Goal: Task Accomplishment & Management: Use online tool/utility

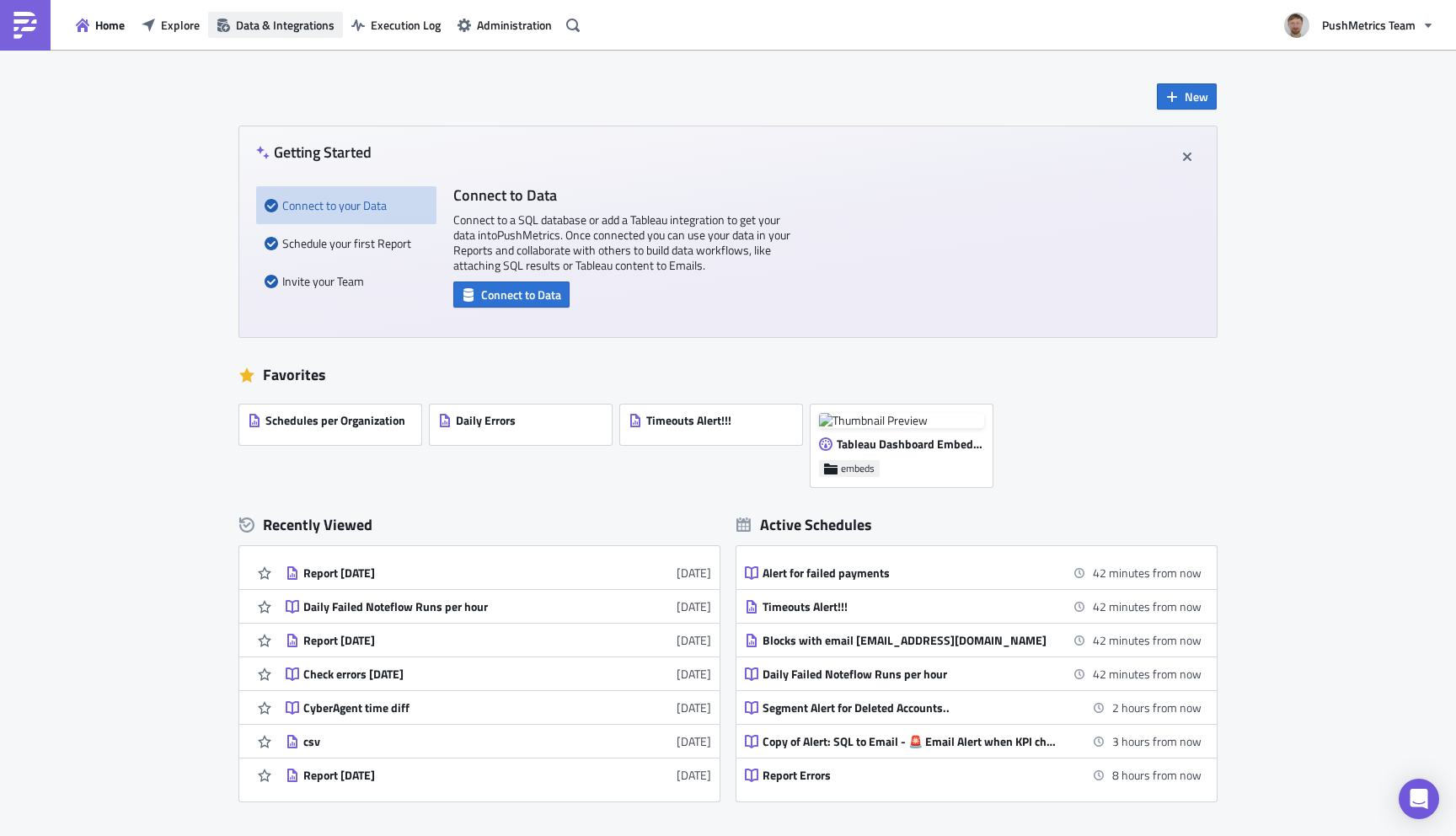
click at [310, 20] on span "Data & Integrations" at bounding box center [285, 25] width 99 height 18
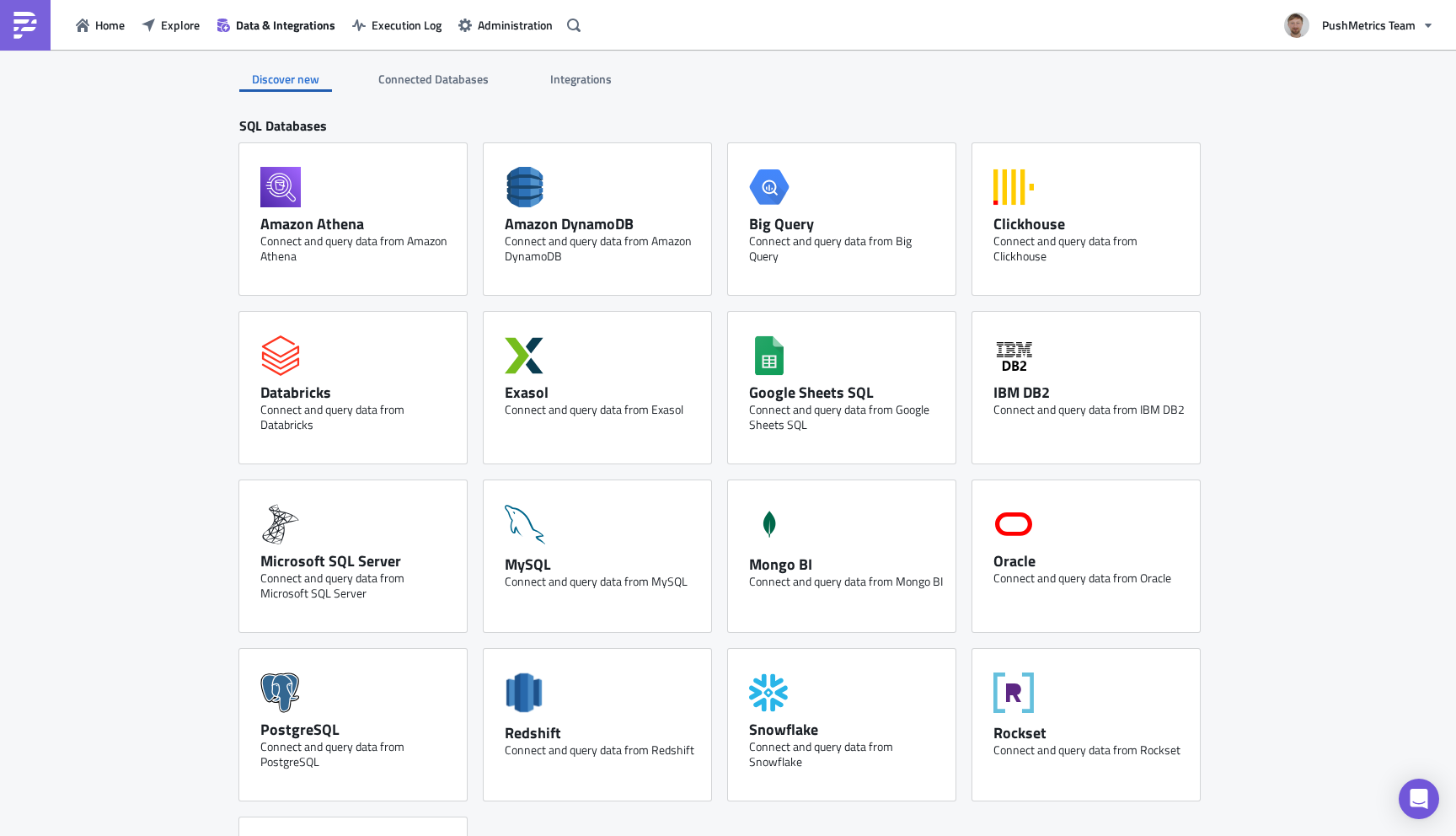
click at [586, 70] on span "Integrations" at bounding box center [582, 79] width 64 height 18
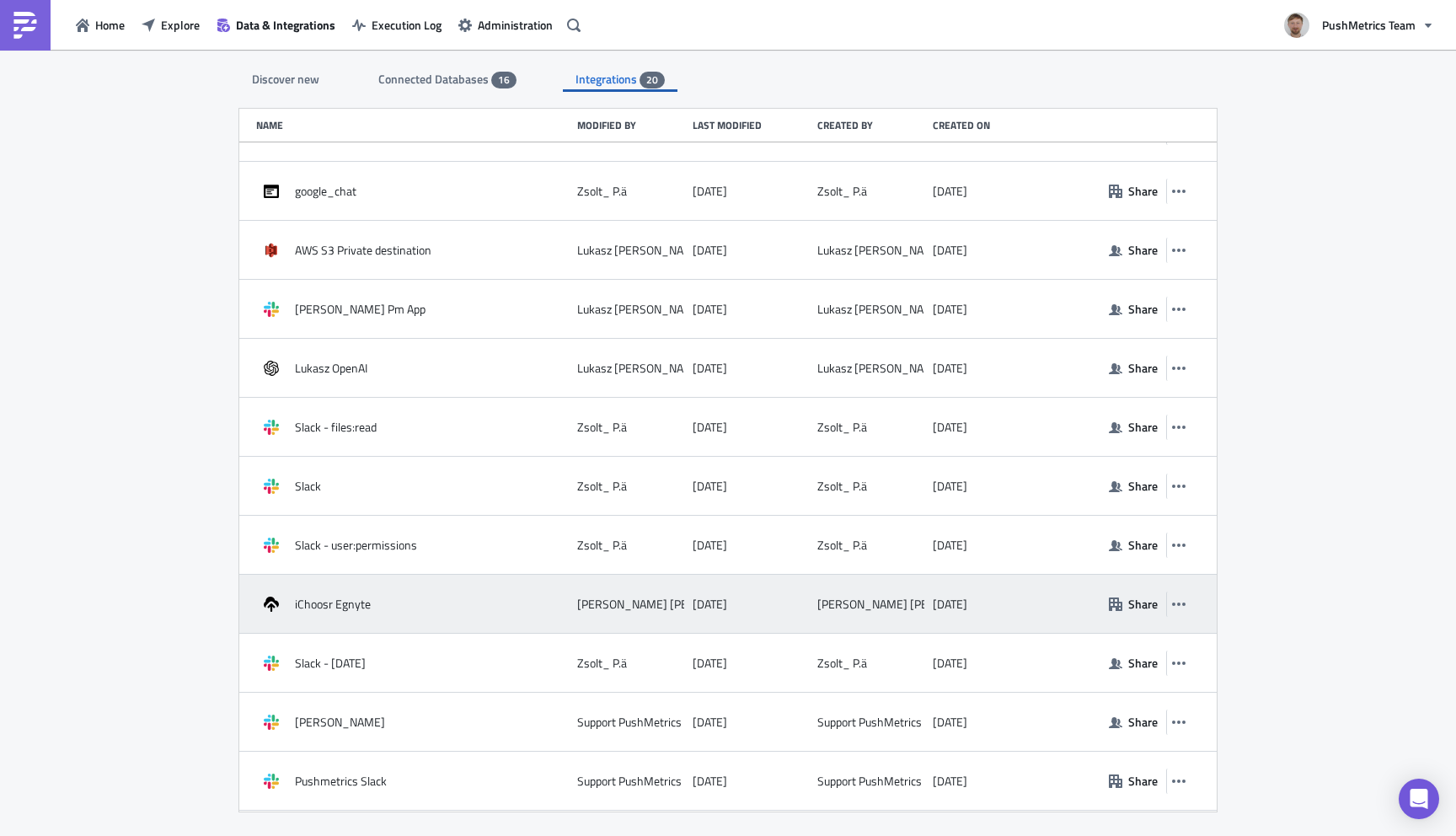
scroll to position [510, 0]
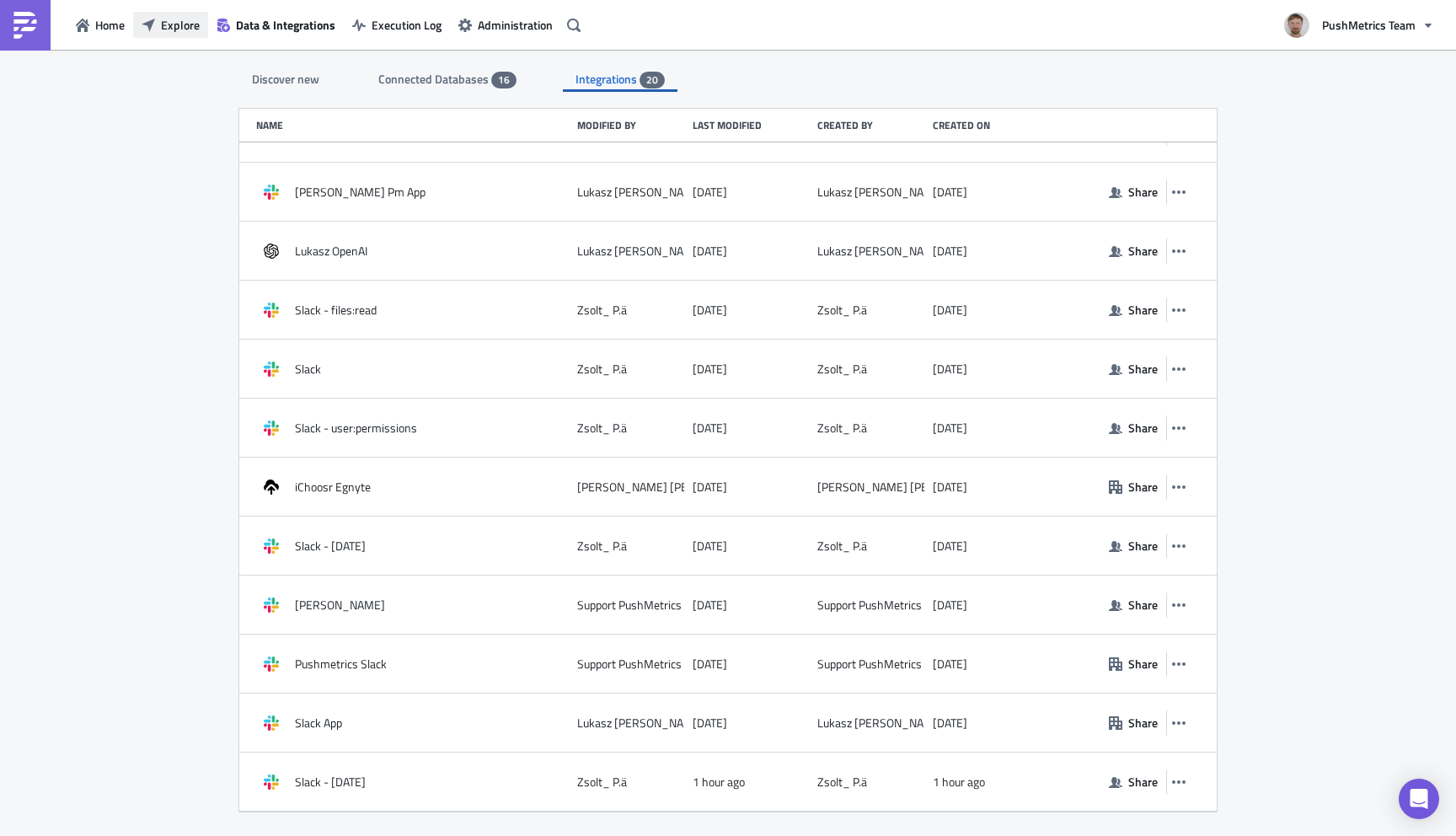
click at [190, 29] on span "Explore" at bounding box center [180, 25] width 39 height 18
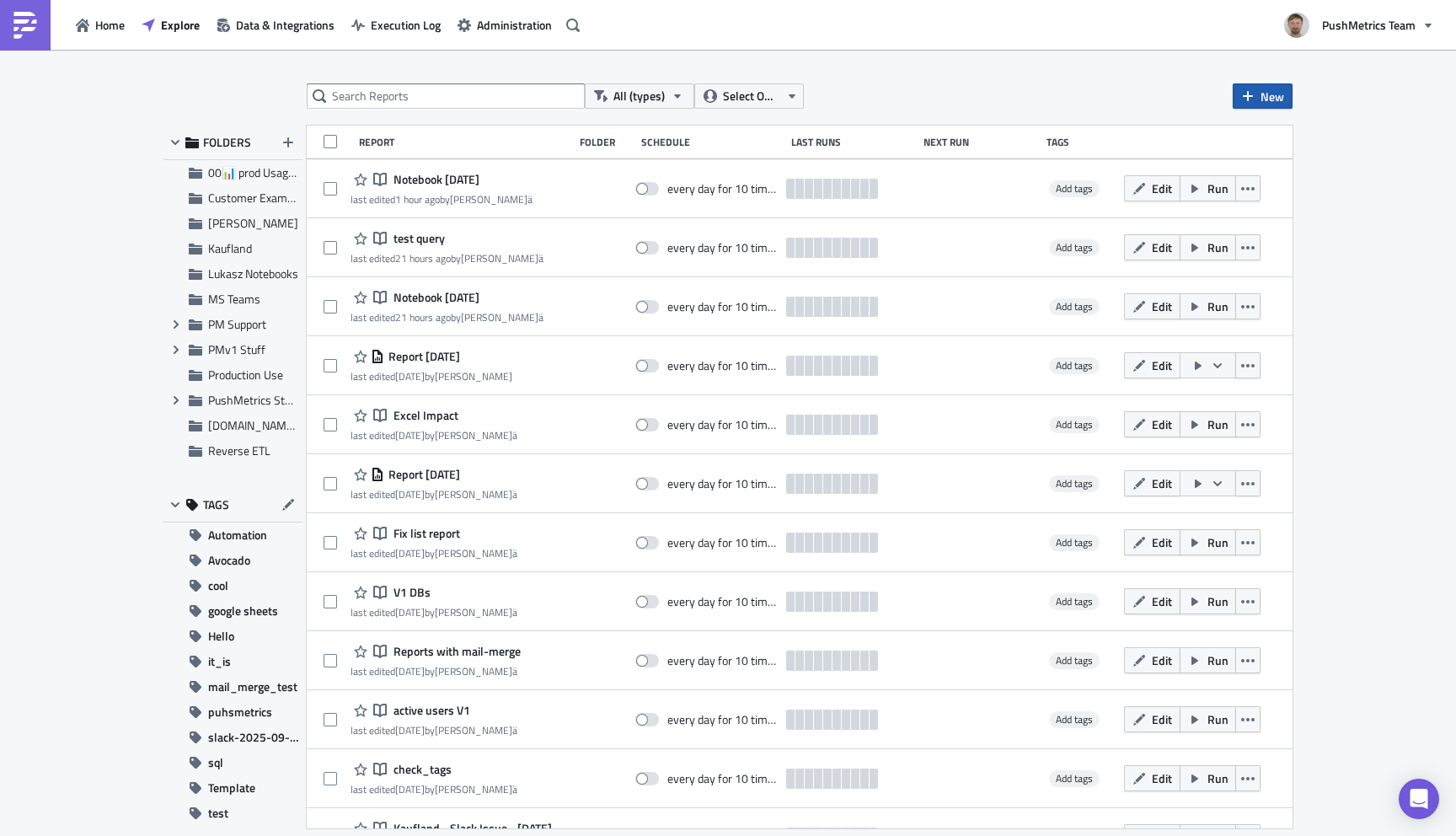
click at [1267, 97] on span "New" at bounding box center [1272, 96] width 24 height 18
click at [1266, 135] on div "Report" at bounding box center [1319, 138] width 112 height 17
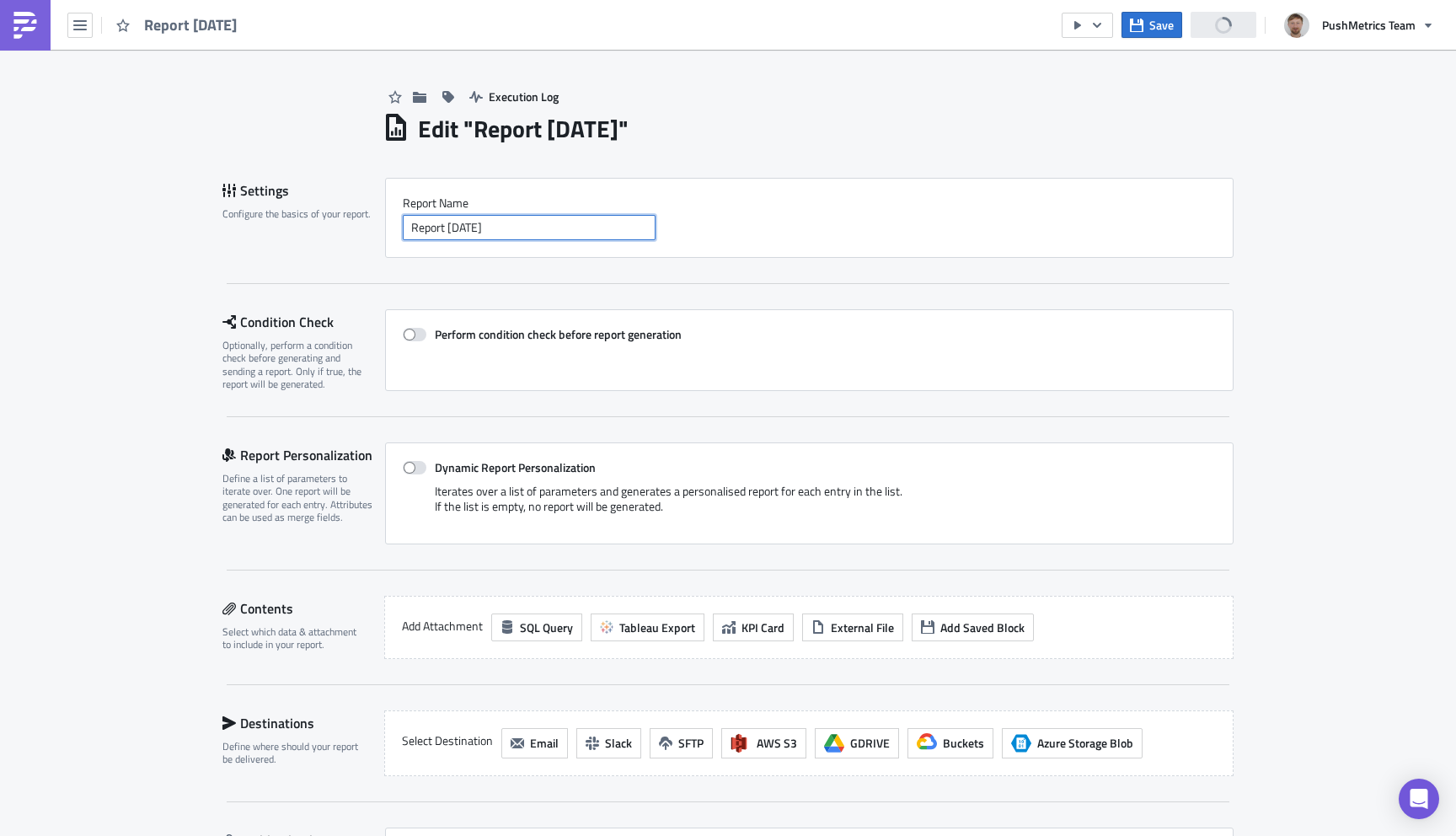
click at [552, 222] on input "Report 2025-09-23" at bounding box center [529, 228] width 253 height 25
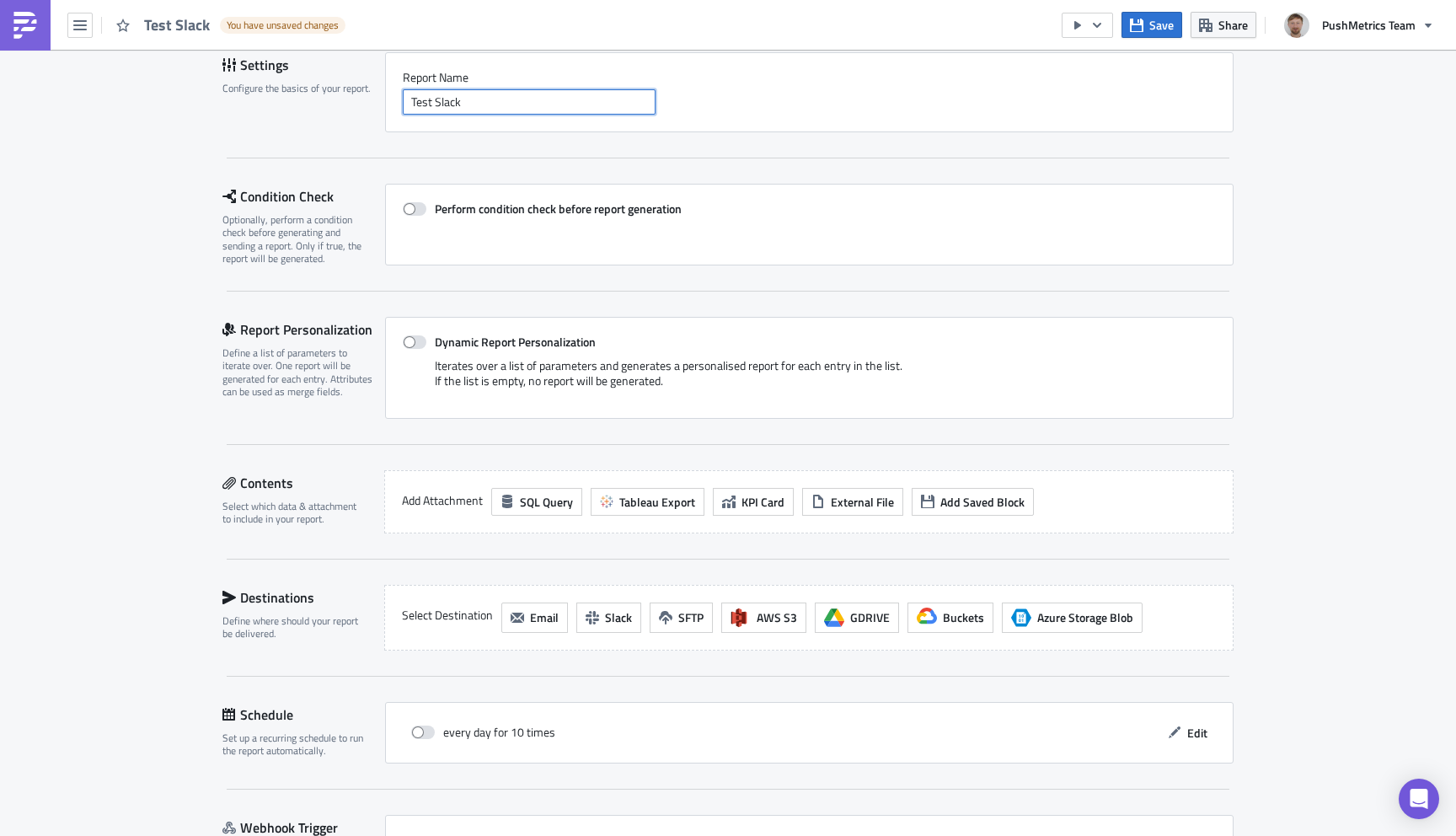
scroll to position [138, 0]
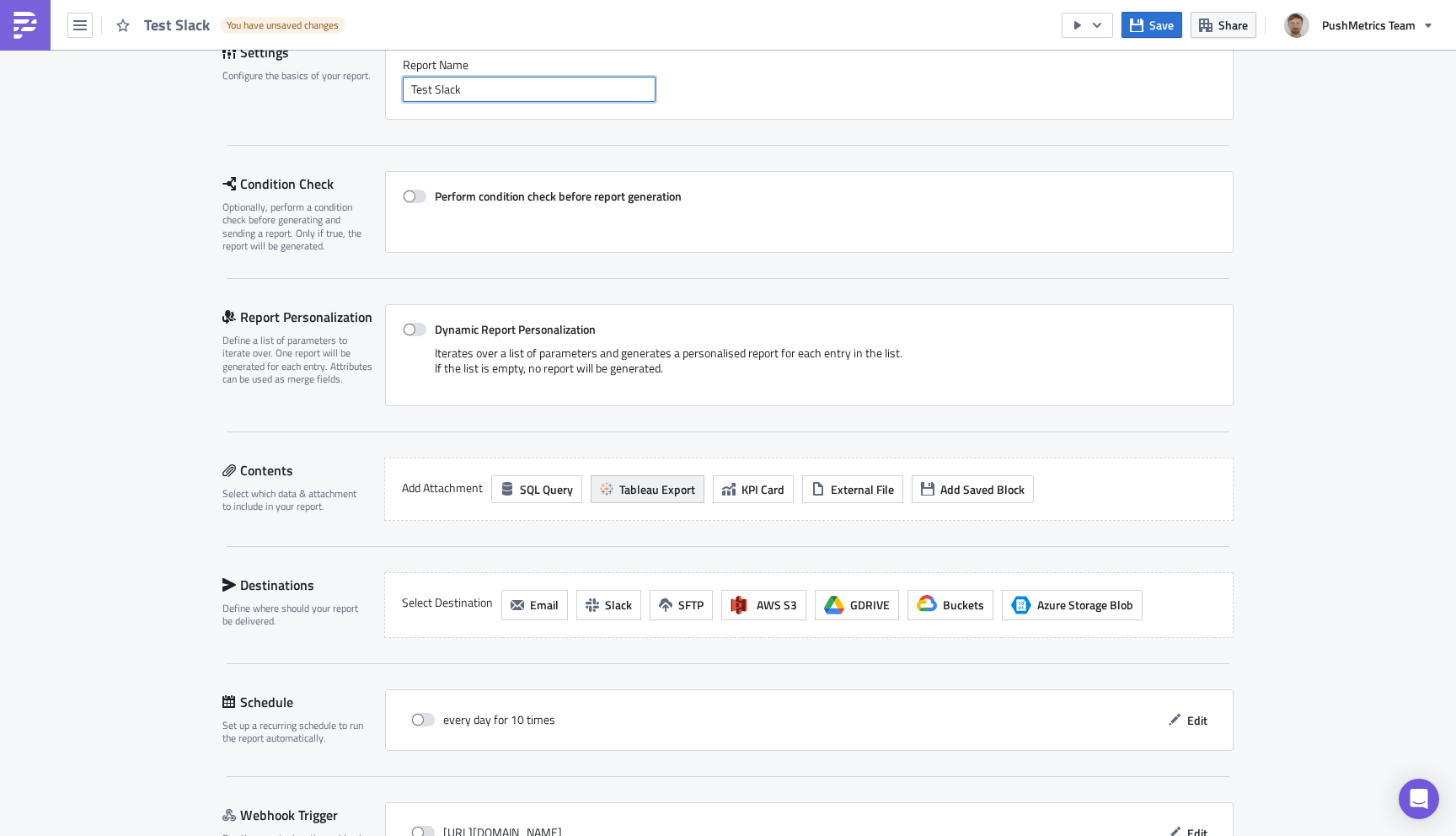
type input "Test Slack"
click at [666, 488] on span "Tableau Export" at bounding box center [657, 489] width 76 height 18
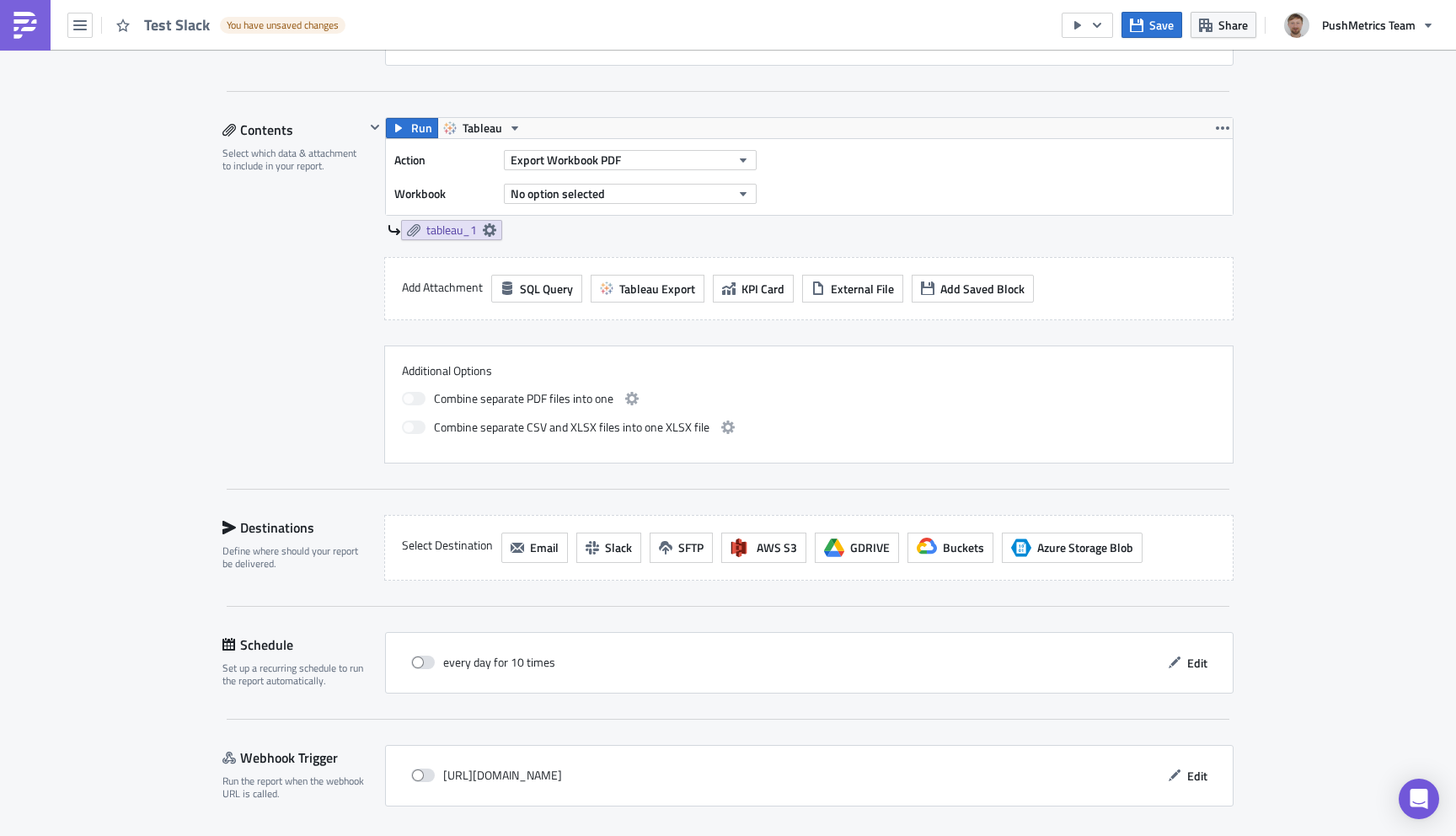
scroll to position [533, 0]
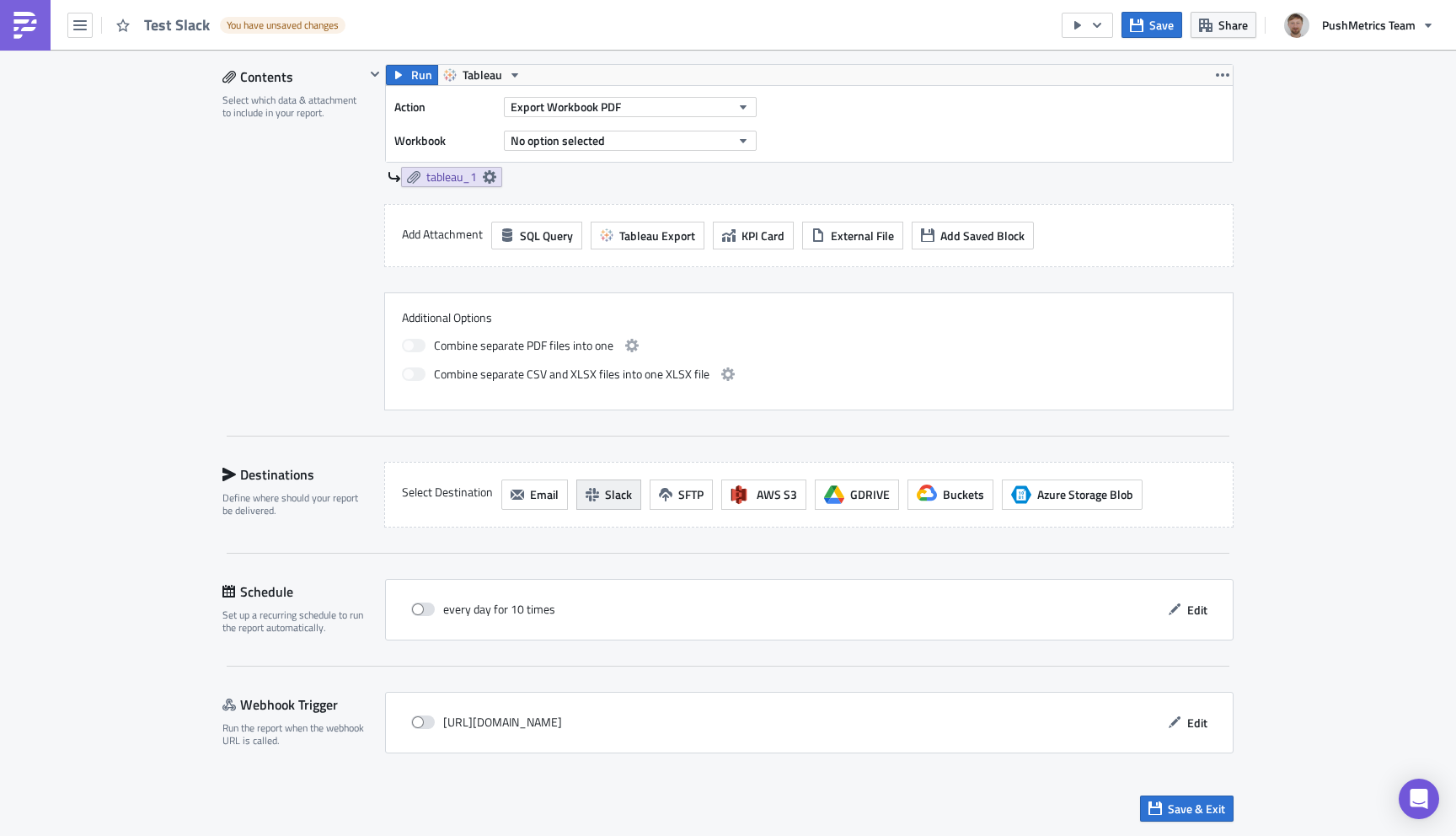
click at [607, 486] on span "Slack" at bounding box center [618, 494] width 27 height 18
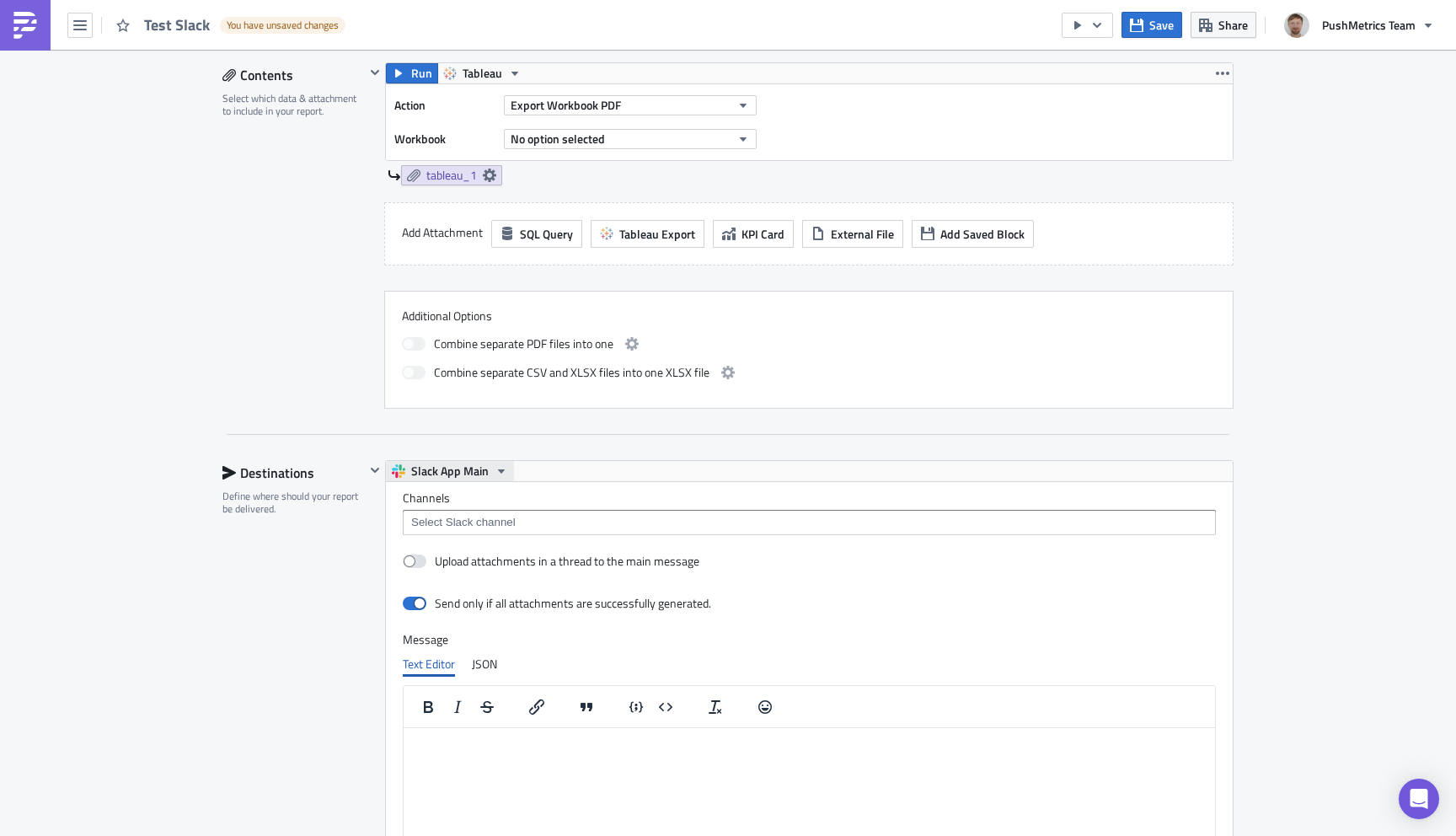
scroll to position [0, 0]
click at [472, 469] on span "Slack App Main" at bounding box center [450, 471] width 78 height 20
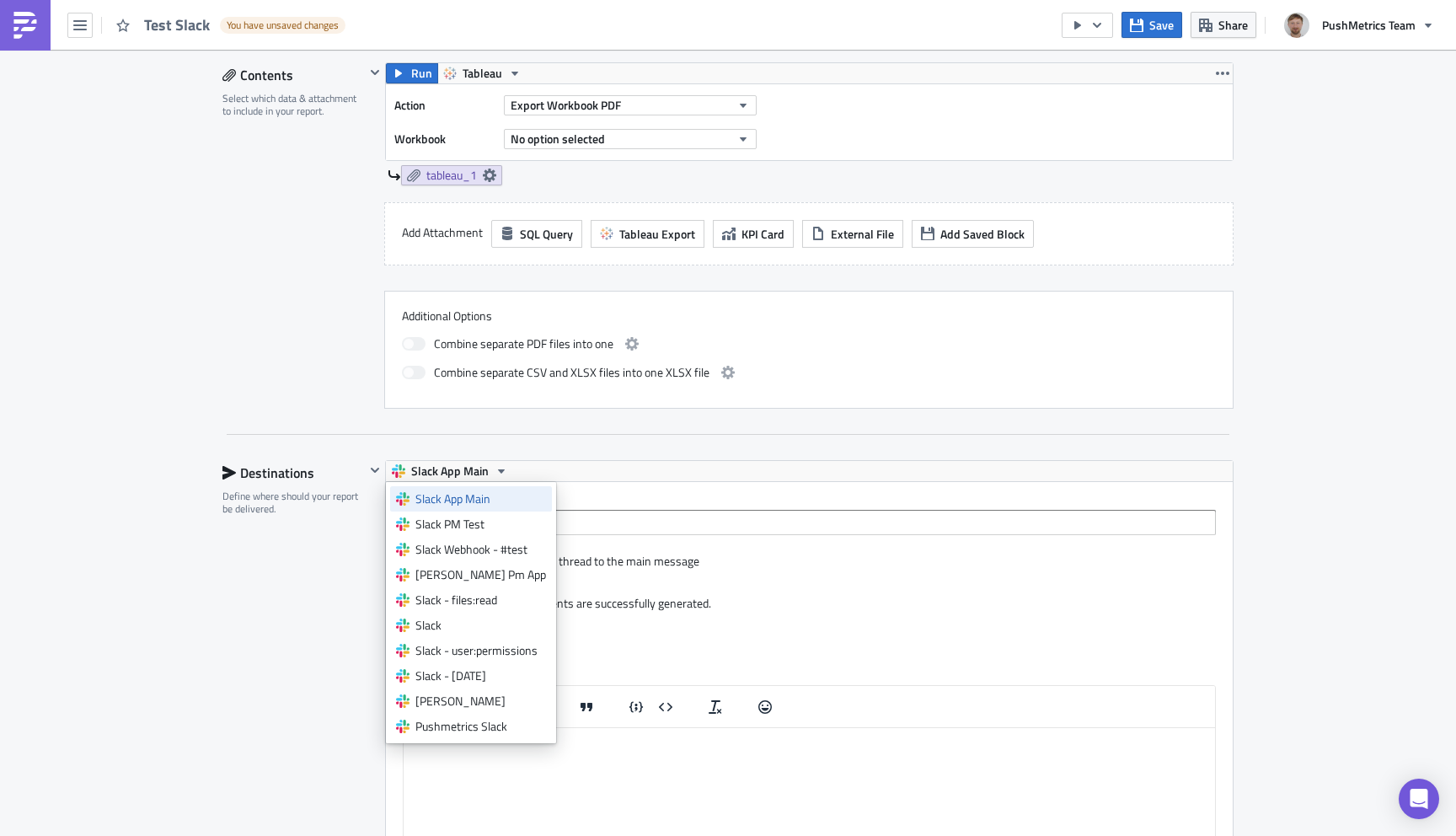
click at [469, 492] on div "Slack App Main" at bounding box center [481, 499] width 130 height 17
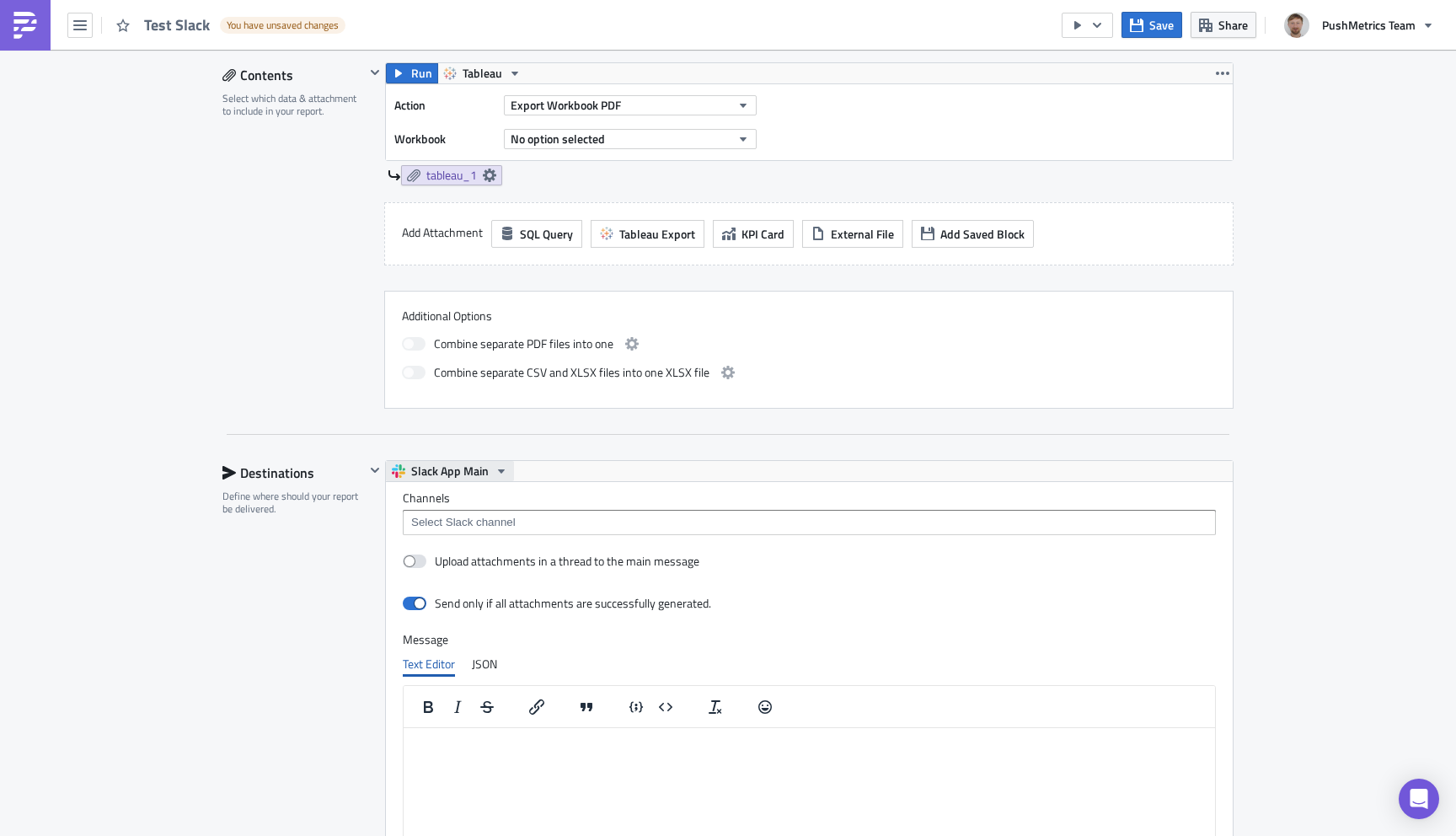
click at [481, 470] on span "Slack App Main" at bounding box center [450, 471] width 78 height 20
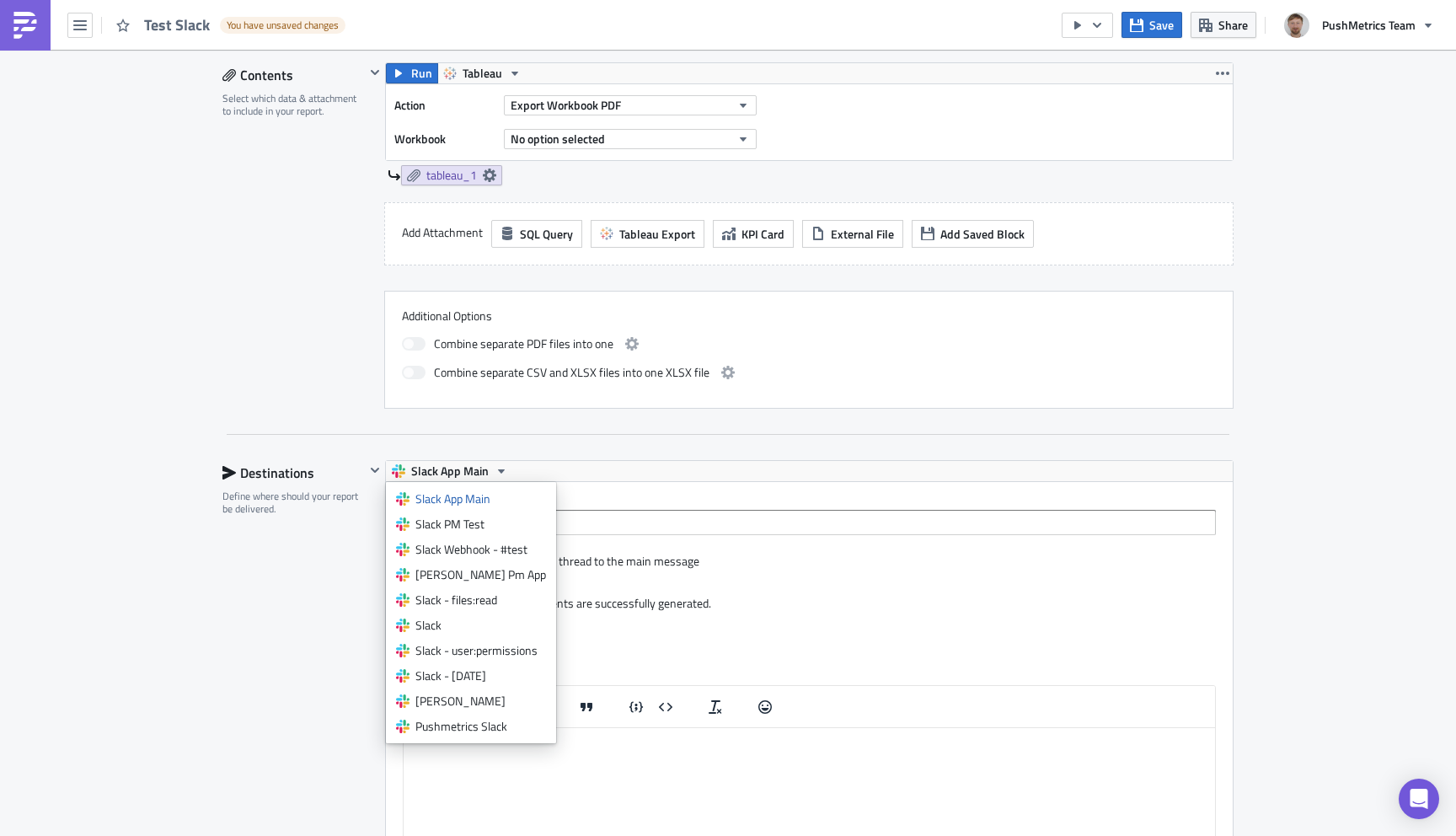
click at [327, 418] on div "Contents Select which data & attachment to include in your report. Run Tableau …" at bounding box center [728, 249] width 1011 height 372
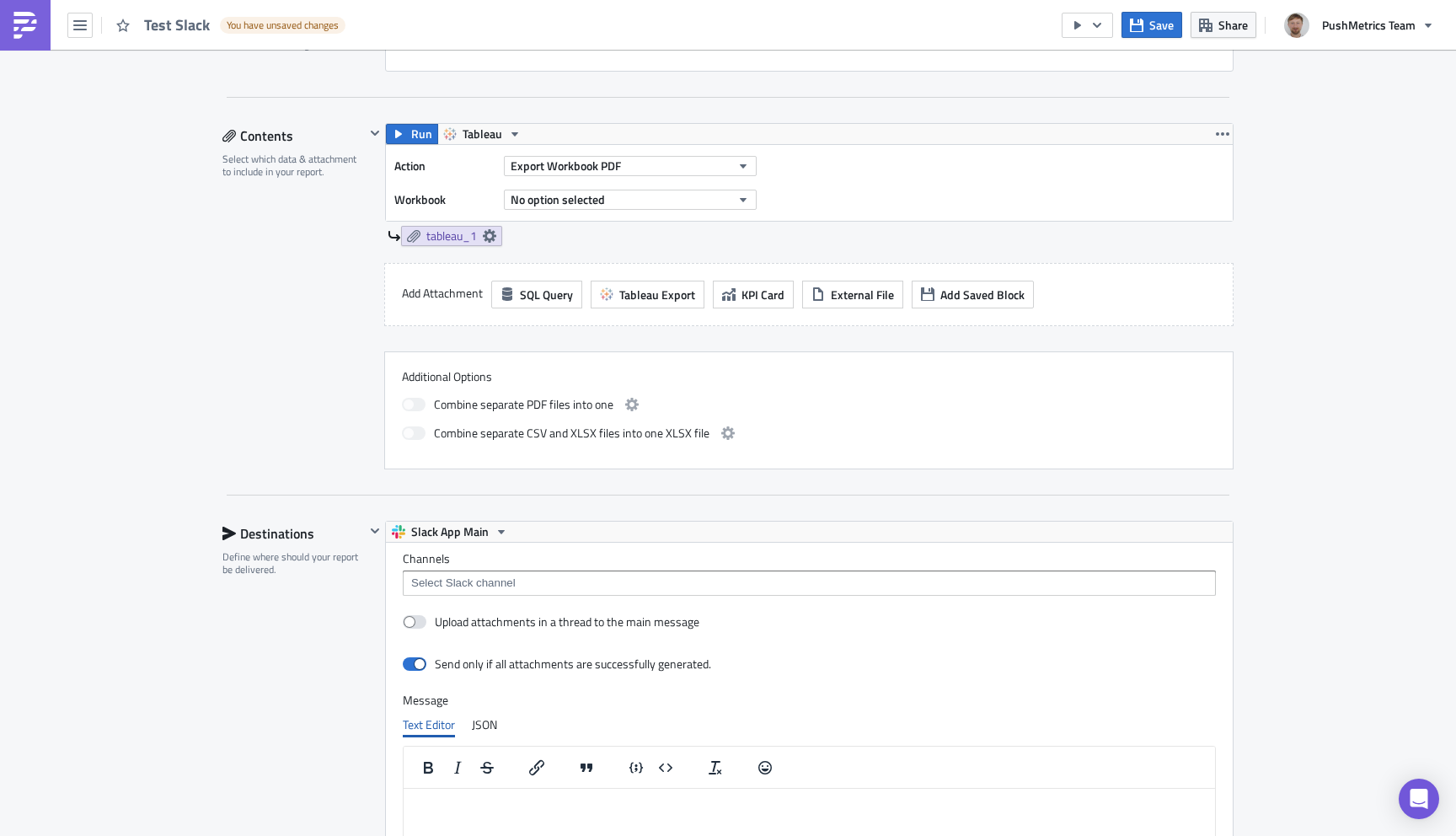
scroll to position [417, 0]
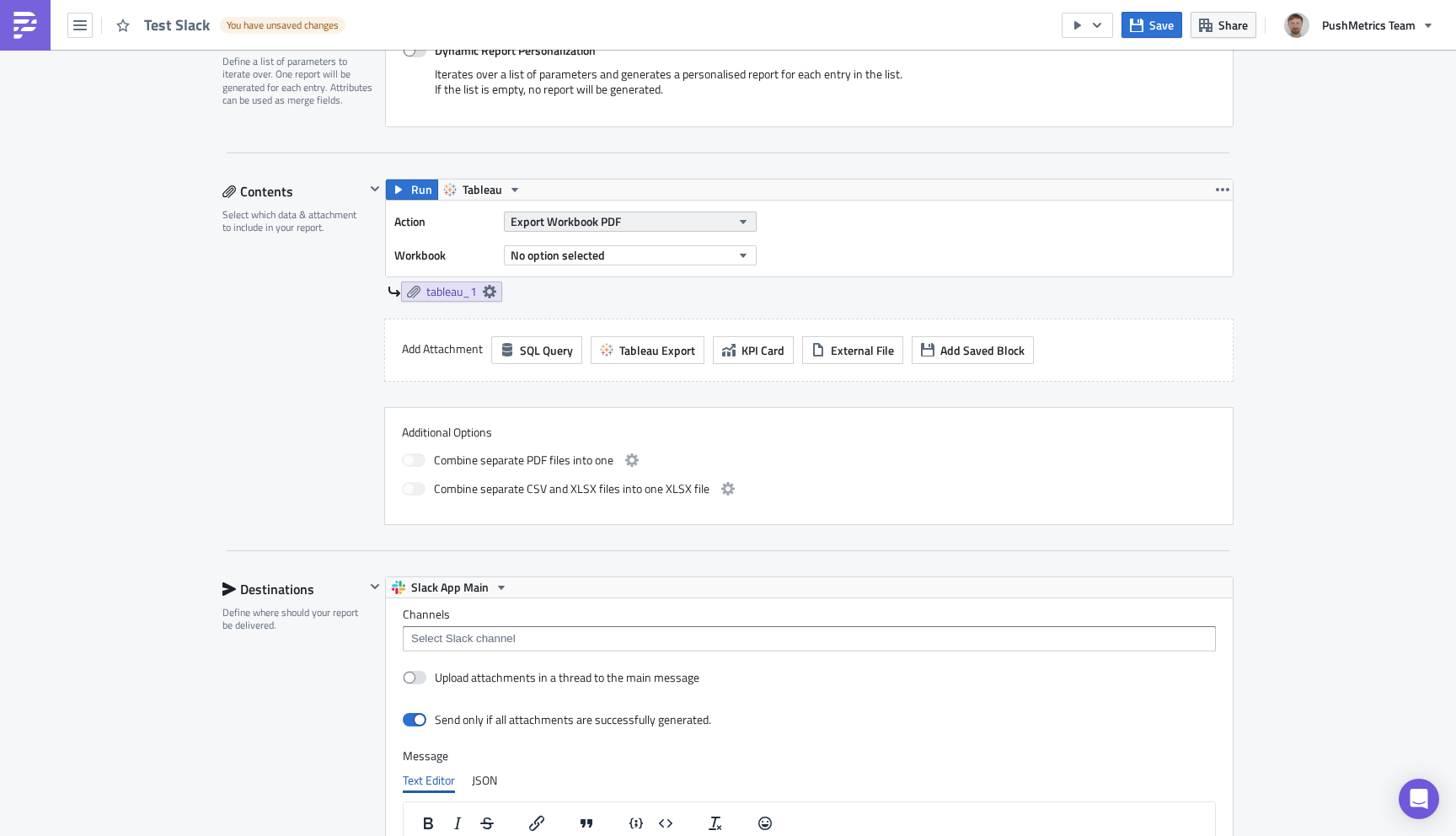
click at [572, 215] on span "Export Workbook PDF" at bounding box center [565, 221] width 110 height 18
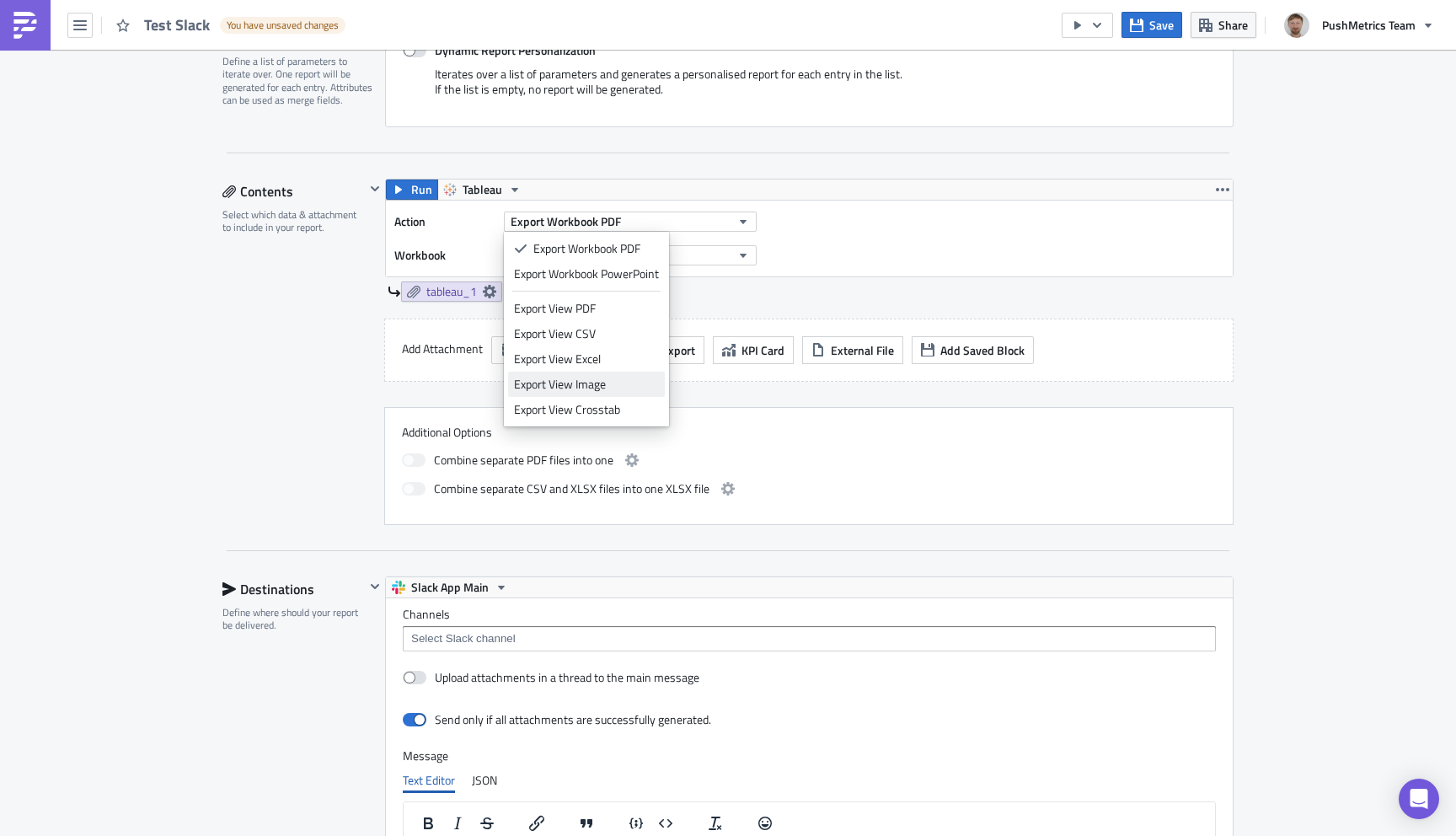
click at [586, 380] on div "Export View Image" at bounding box center [585, 384] width 145 height 17
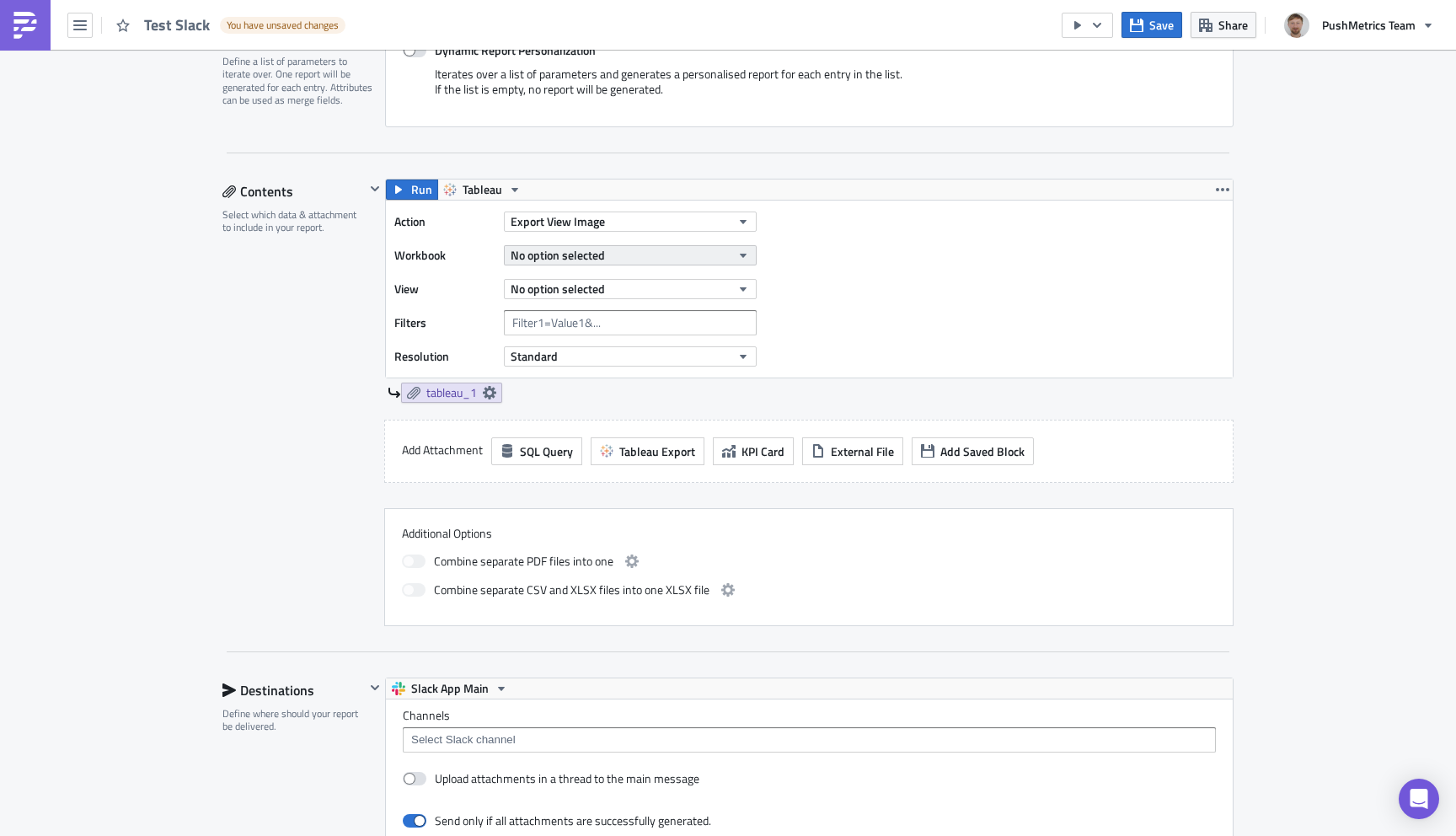
click at [607, 252] on button "No option selected" at bounding box center [630, 256] width 253 height 20
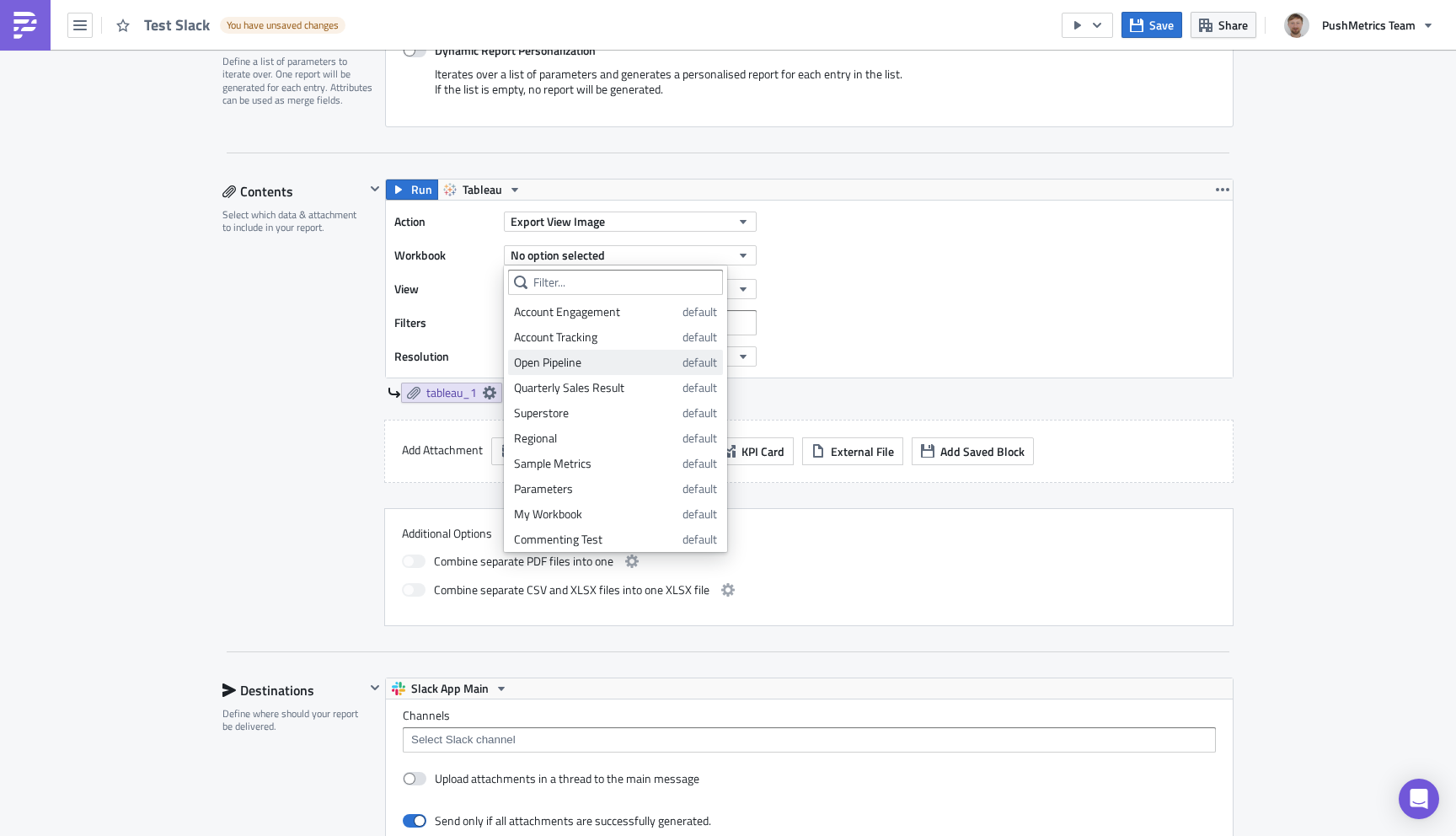
click at [601, 352] on link "Open Pipeline default" at bounding box center [615, 362] width 215 height 25
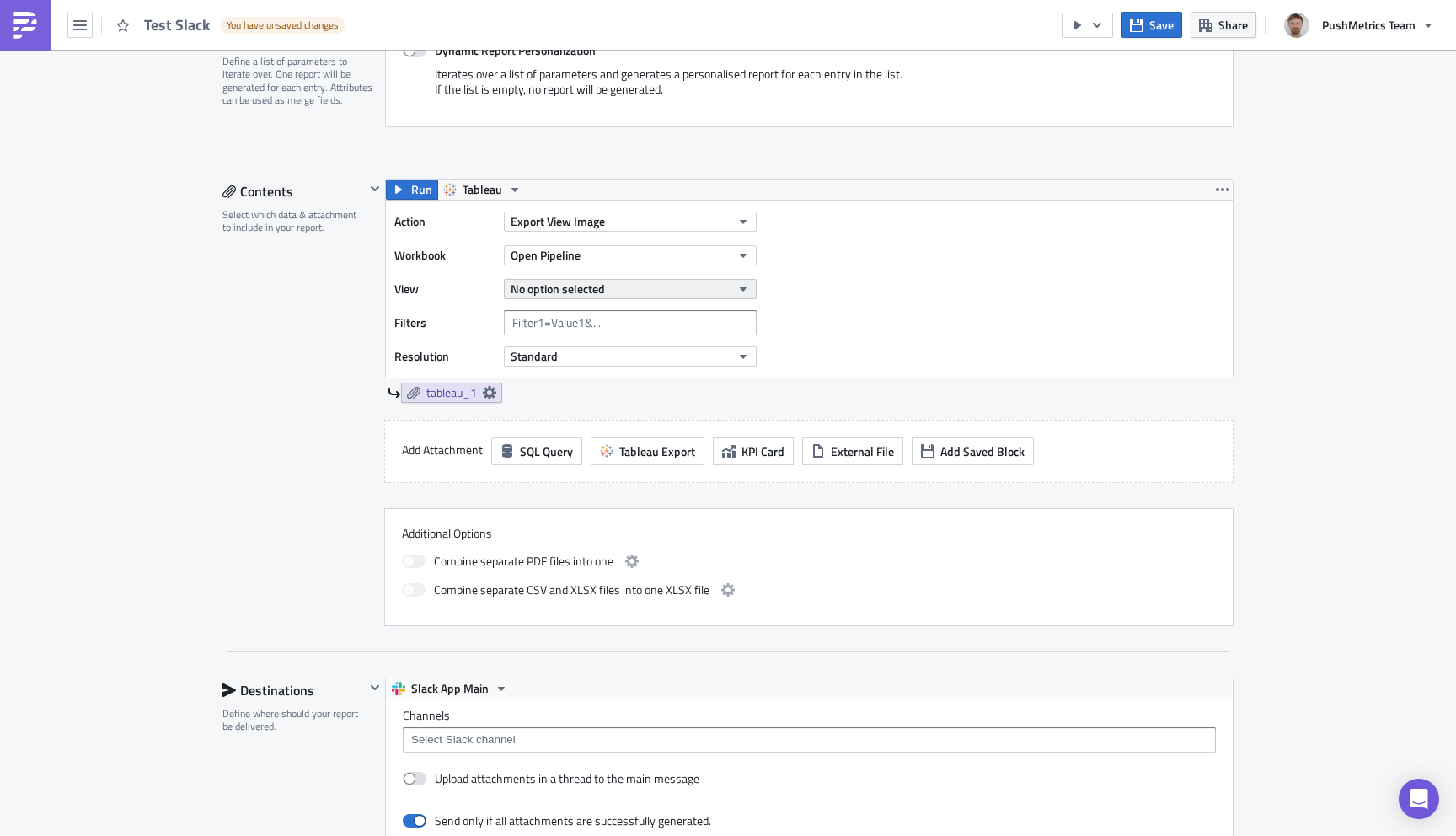
click at [591, 290] on span "No option selected" at bounding box center [558, 289] width 95 height 18
click at [574, 338] on div "Open Pipeline" at bounding box center [588, 345] width 149 height 17
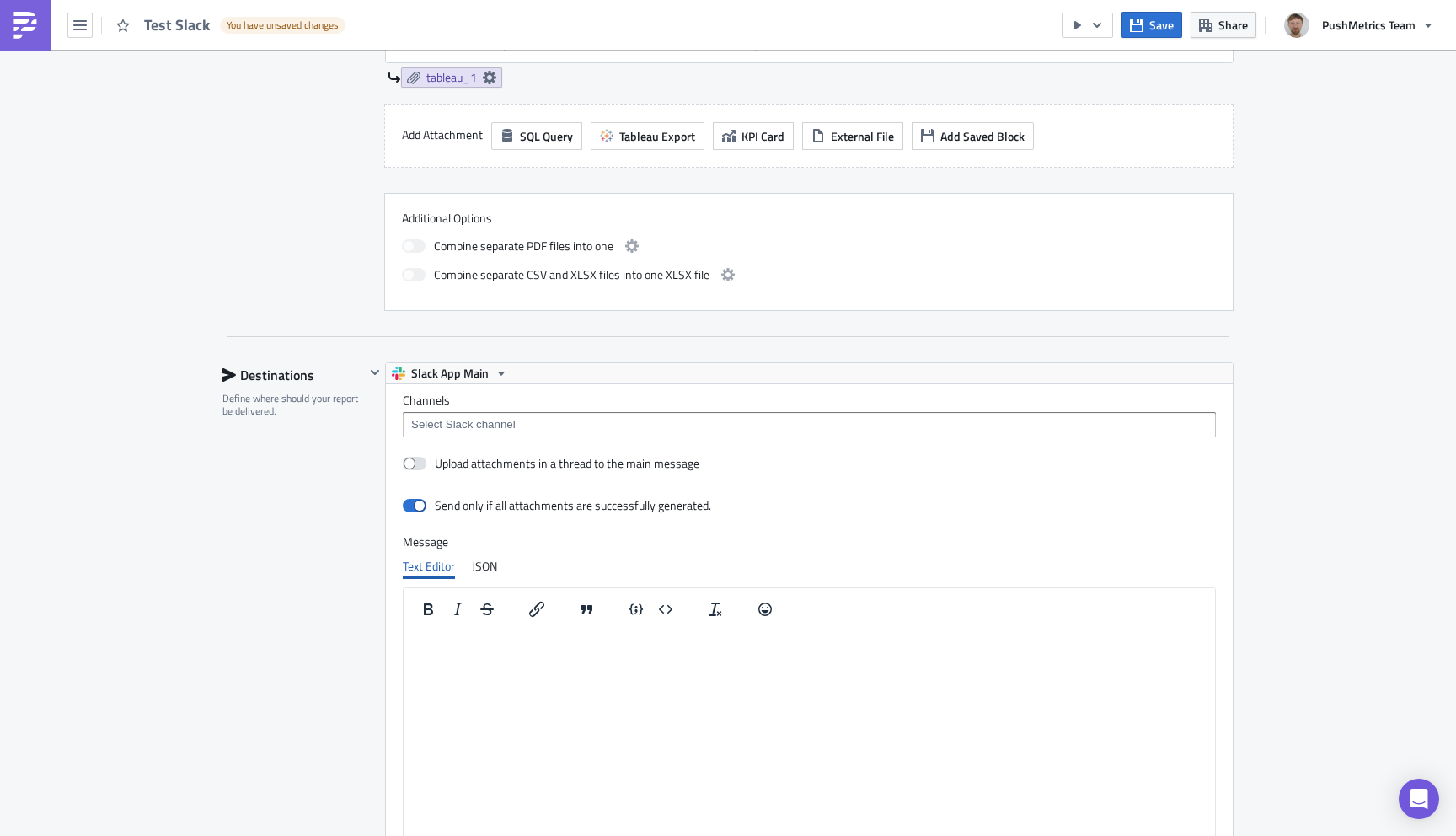
scroll to position [773, 0]
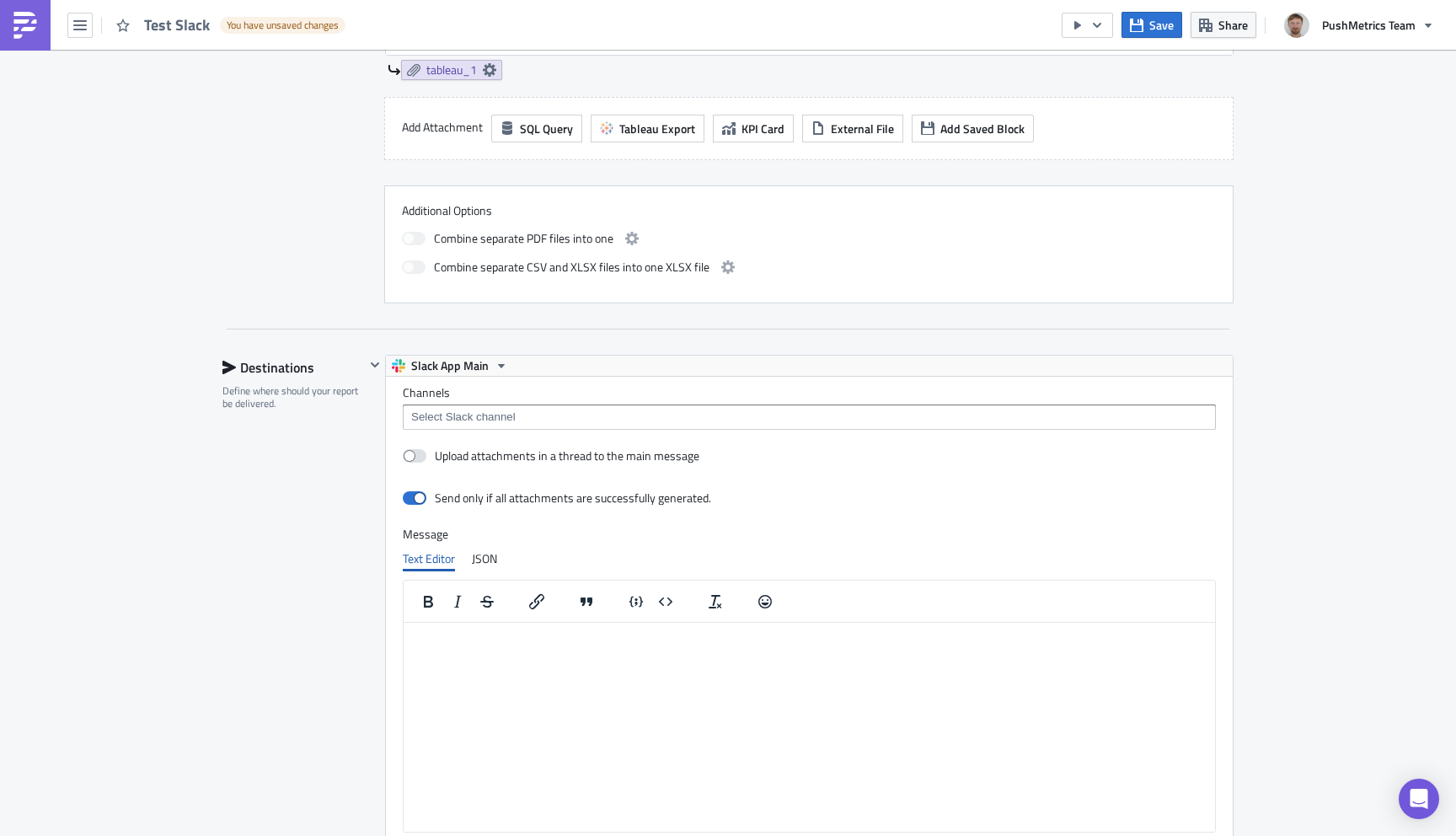
click at [465, 415] on input at bounding box center [808, 417] width 803 height 17
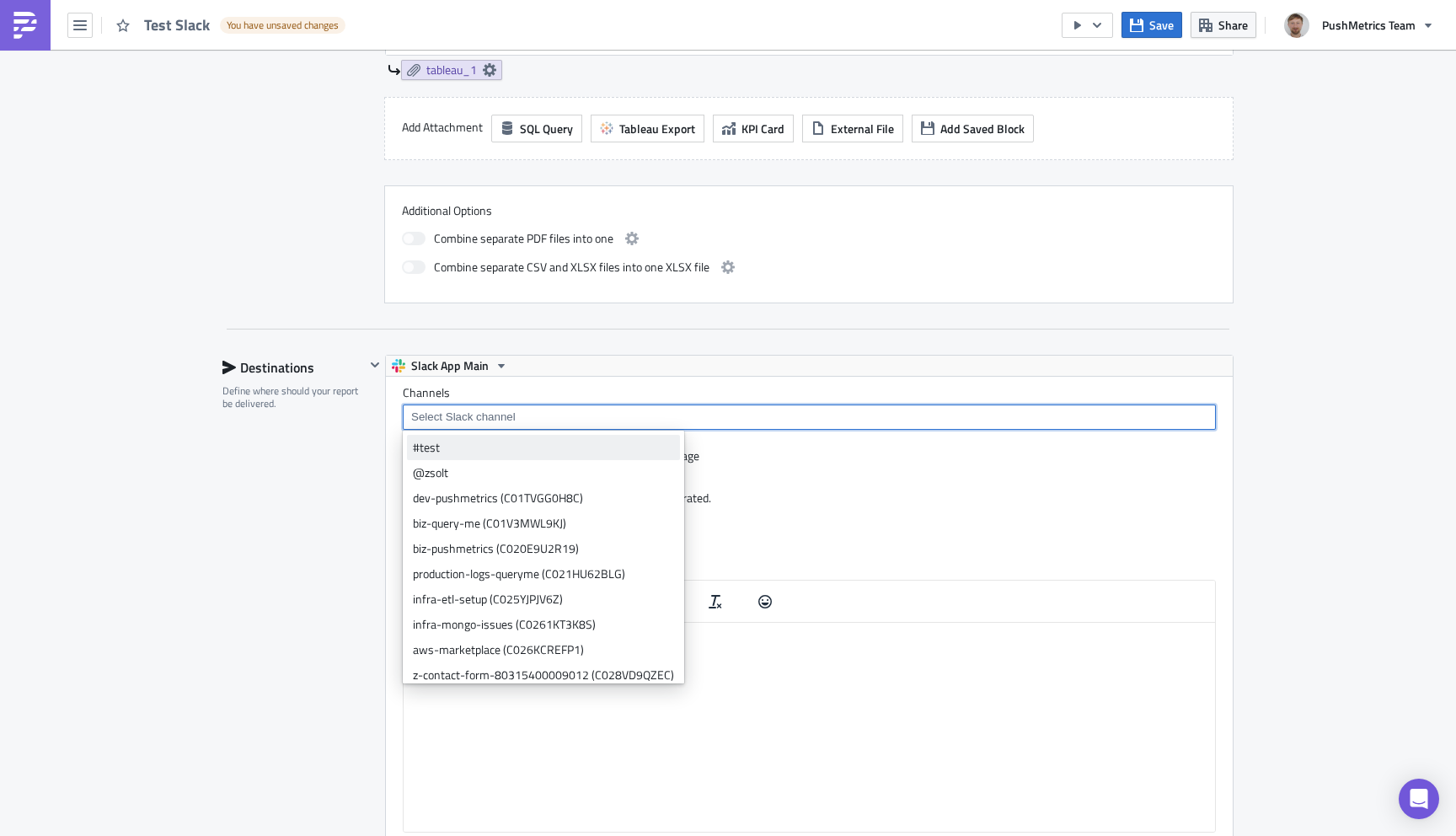
click at [444, 447] on div "#test" at bounding box center [543, 448] width 261 height 17
click at [288, 572] on div "Destinations Define where should your report be delivered." at bounding box center [294, 643] width 142 height 578
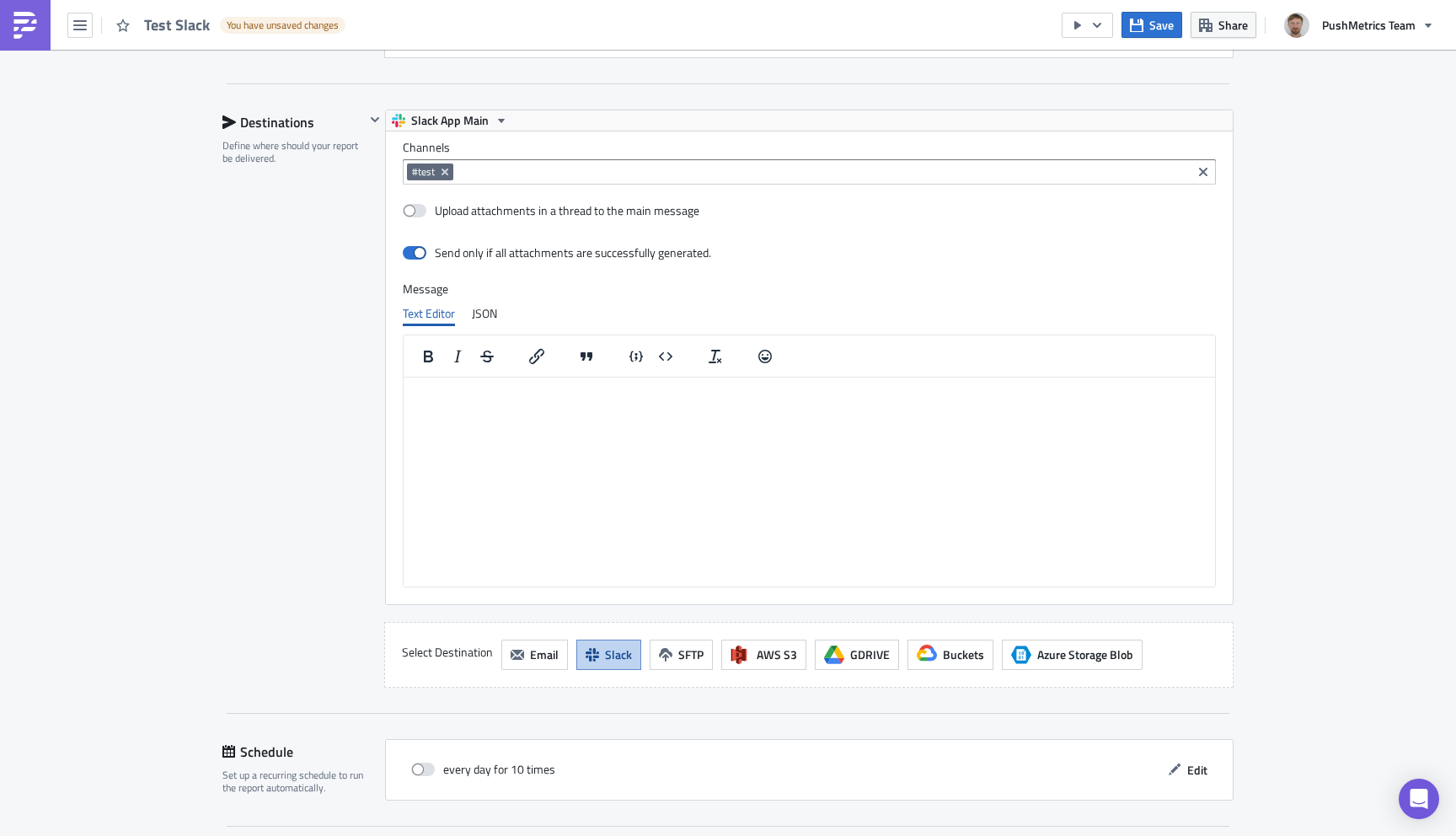
scroll to position [1180, 0]
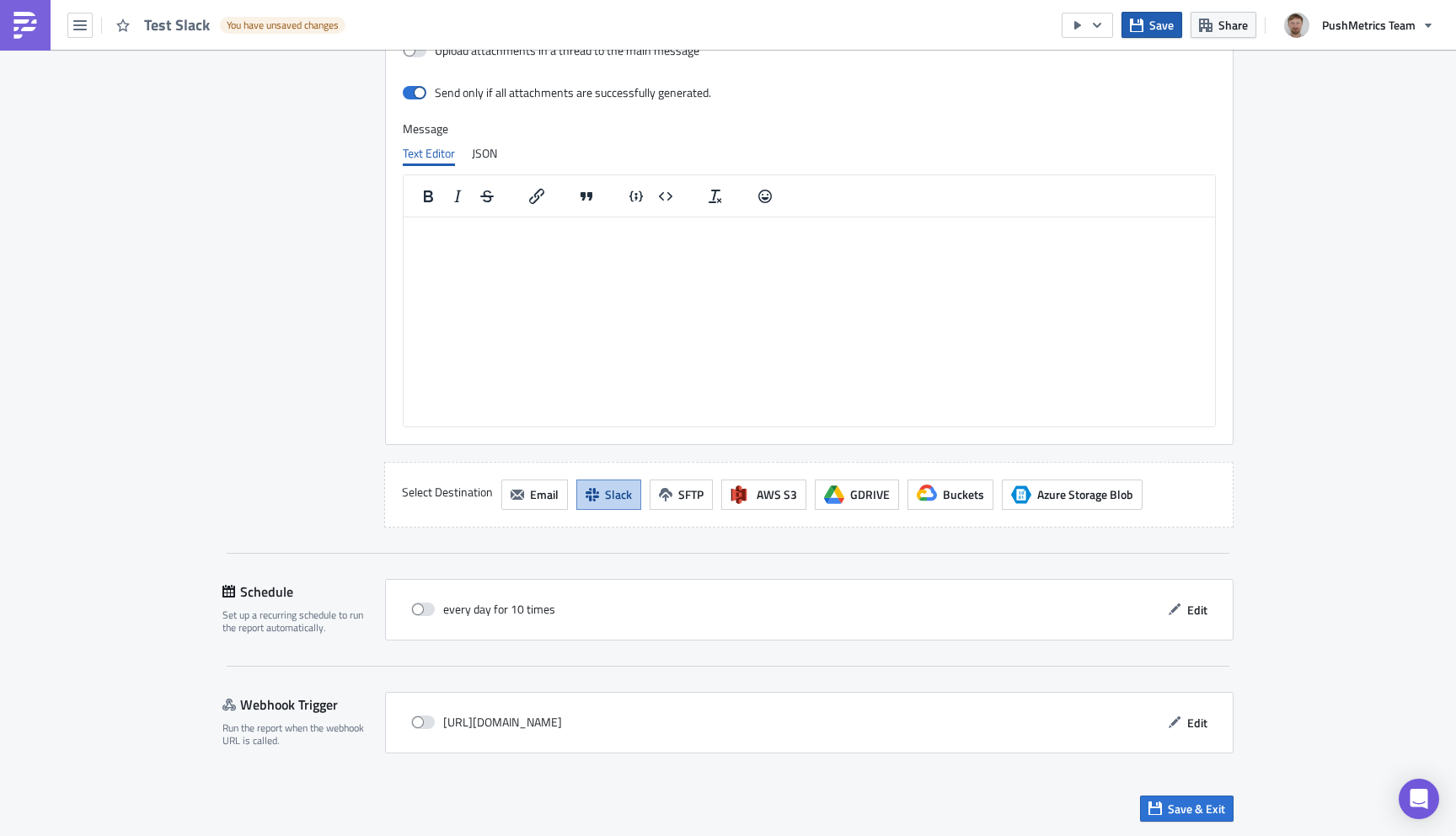
click at [1158, 30] on span "Save" at bounding box center [1161, 25] width 25 height 18
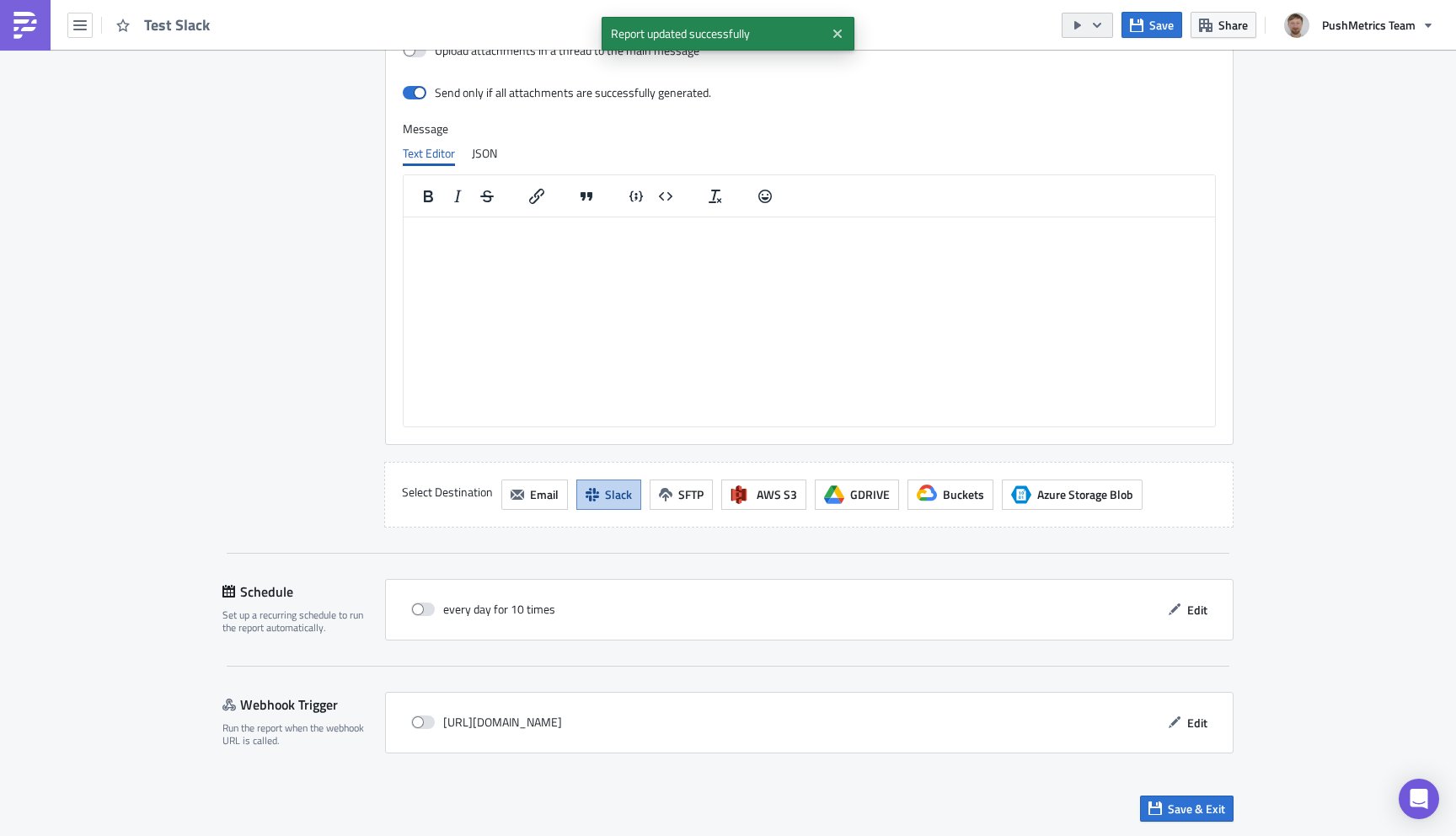
click at [1087, 19] on button "button" at bounding box center [1087, 25] width 52 height 25
click at [1101, 96] on div "Run Report" at bounding box center [1139, 93] width 131 height 17
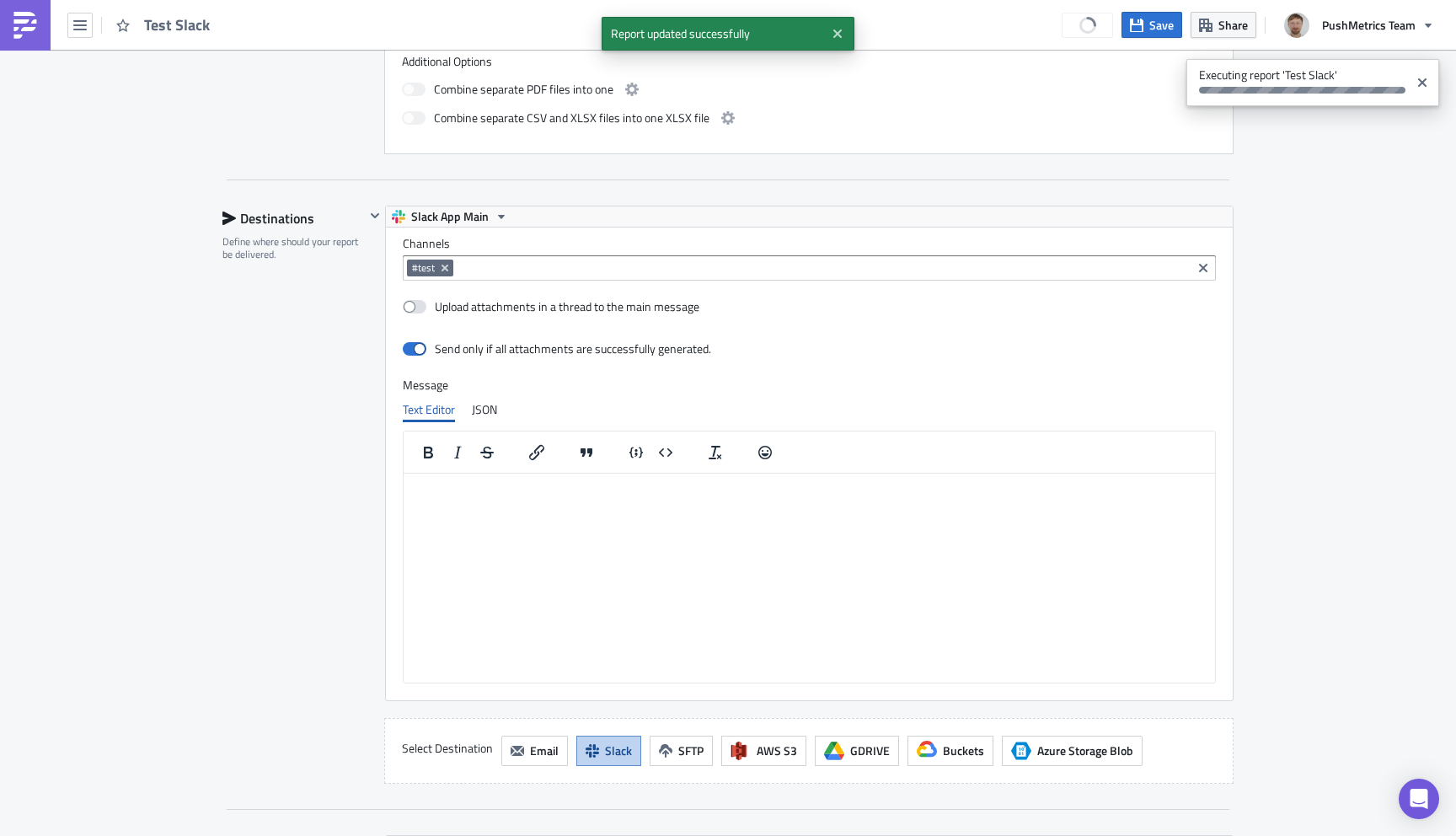
scroll to position [919, 0]
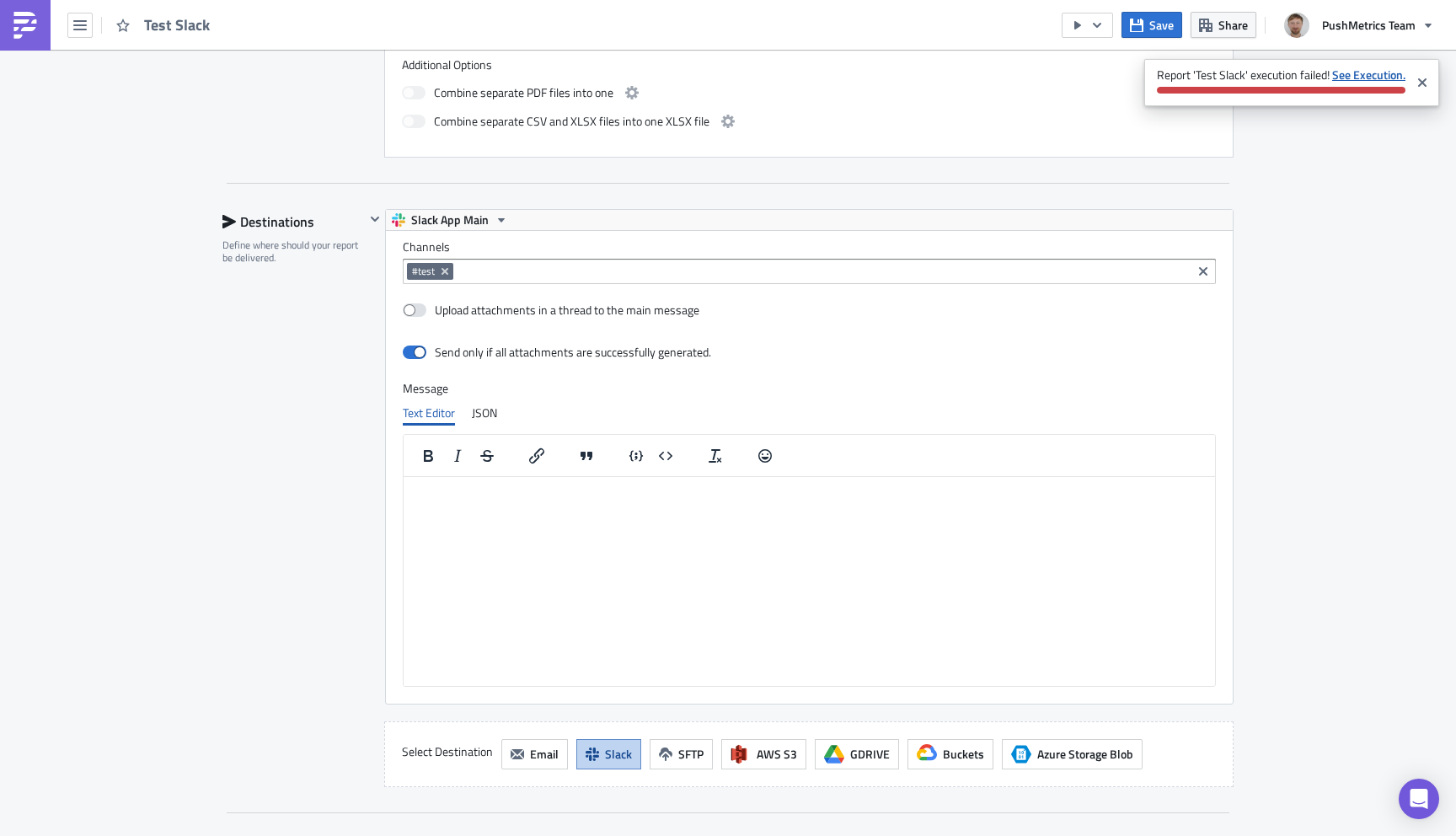
click at [1347, 72] on strong "See Execution." at bounding box center [1368, 74] width 74 height 18
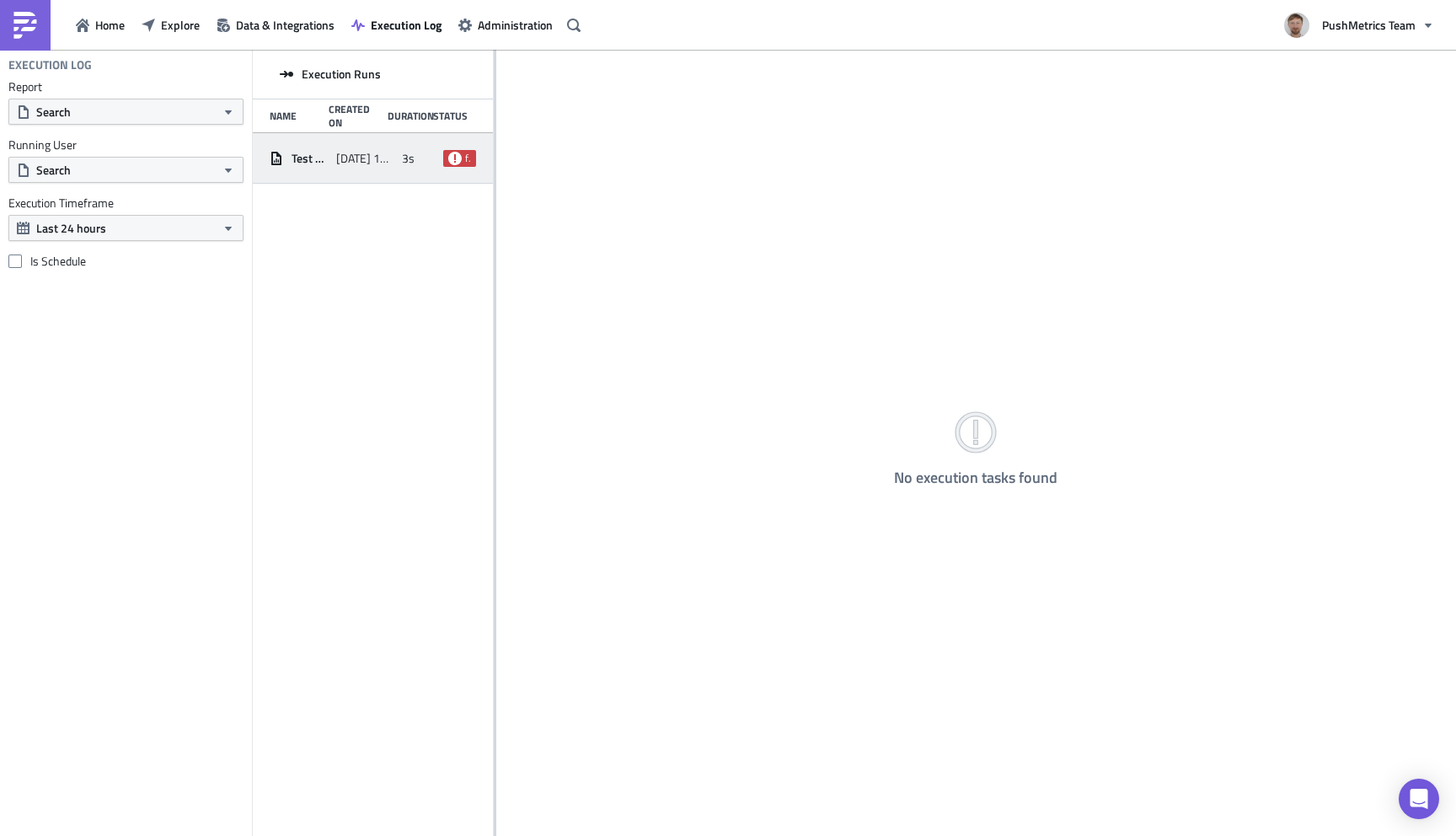
click at [377, 168] on div "[DATE] 10:19" at bounding box center [365, 158] width 58 height 30
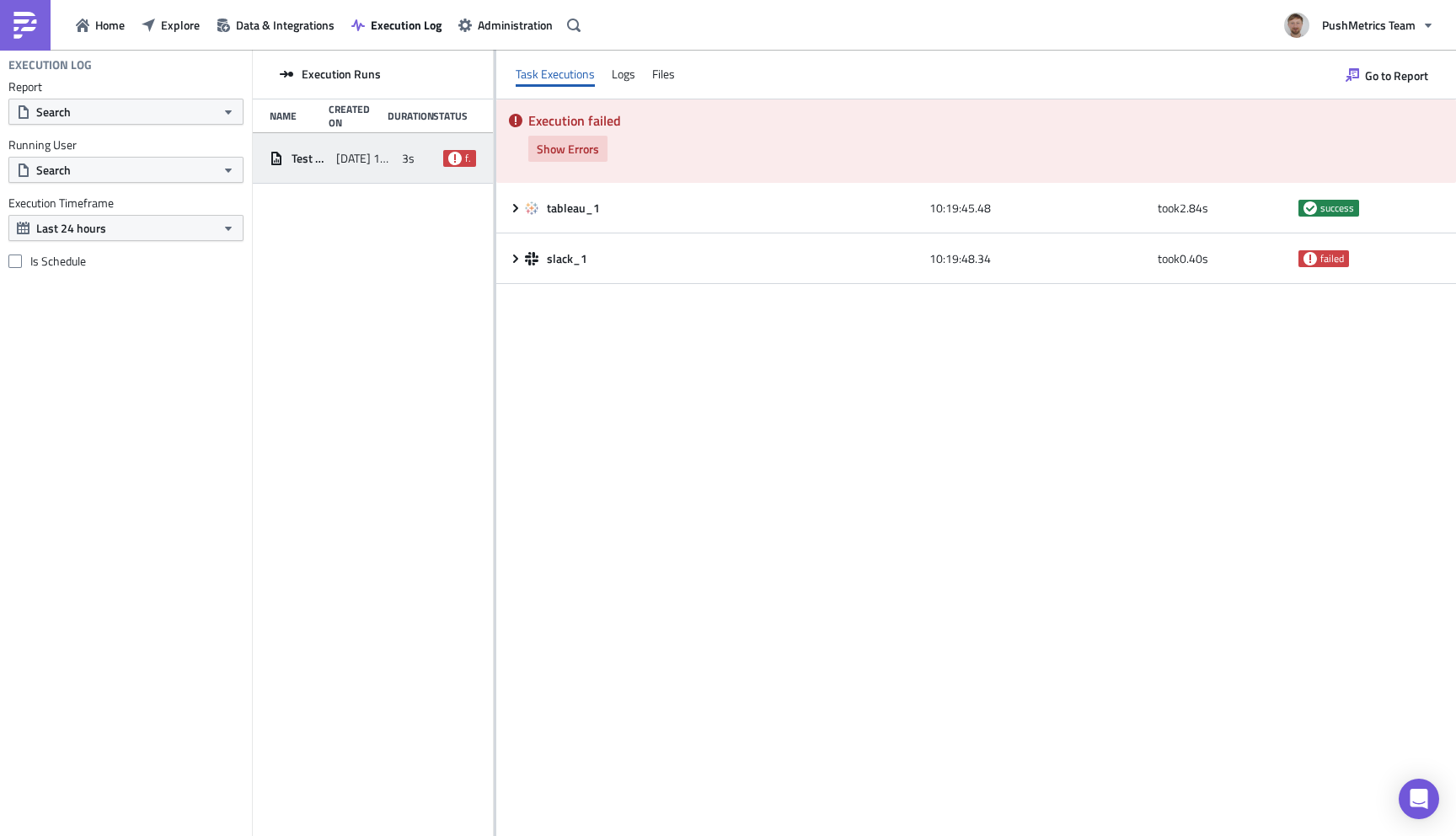
click at [566, 149] on span "Show Errors" at bounding box center [568, 148] width 63 height 18
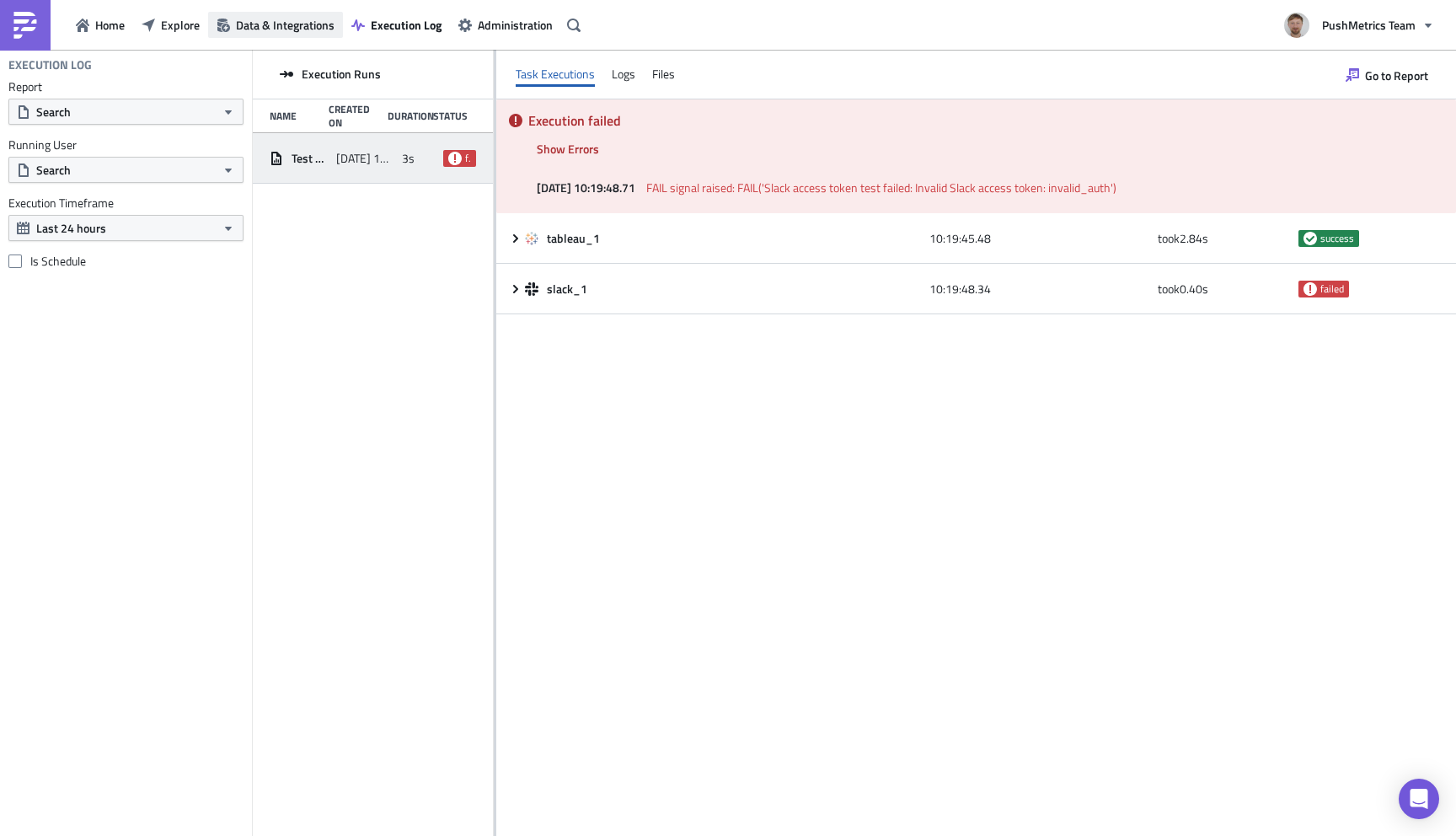
click at [299, 27] on span "Data & Integrations" at bounding box center [285, 25] width 99 height 18
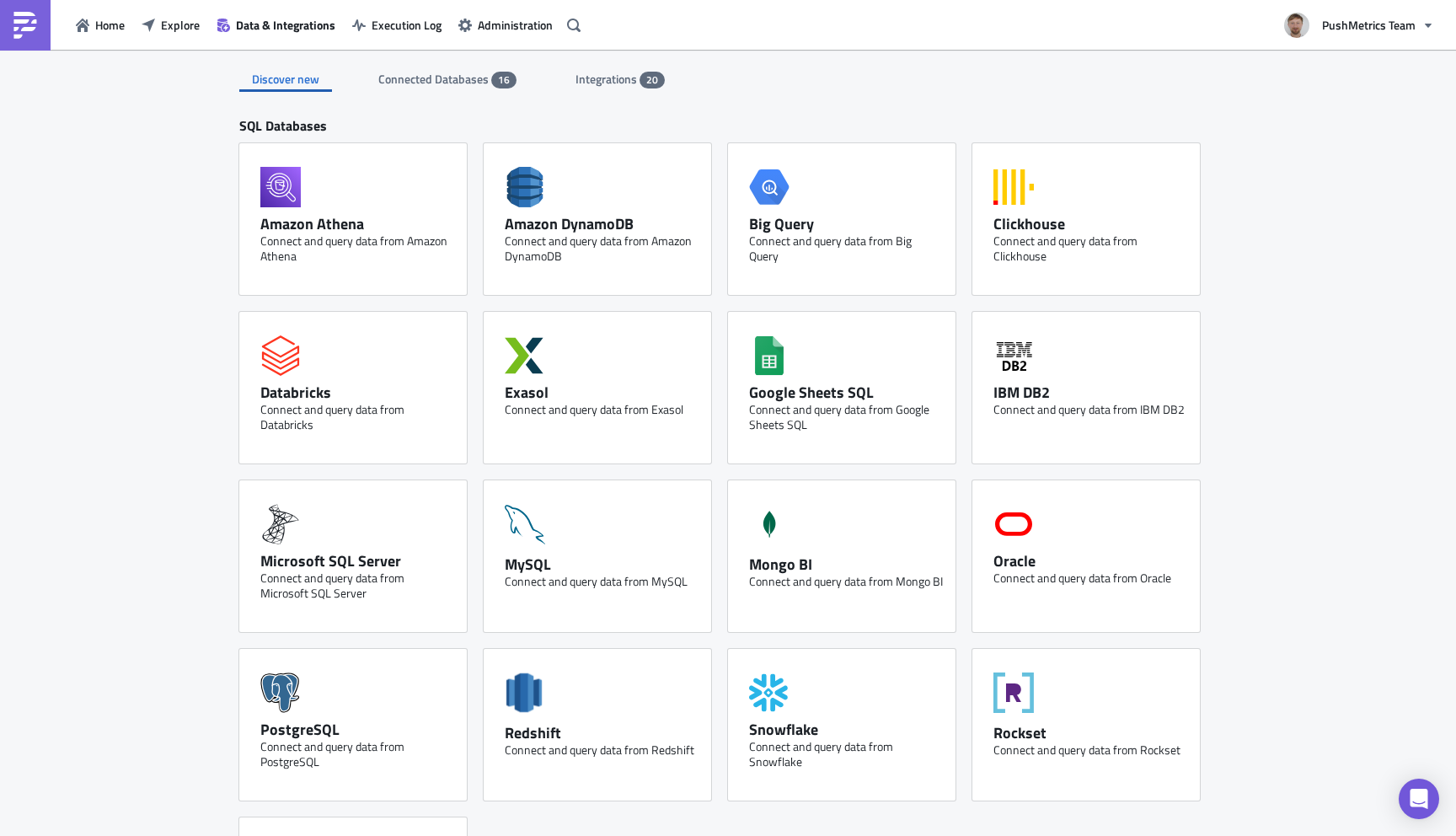
click at [600, 74] on span "Integrations" at bounding box center [607, 79] width 64 height 18
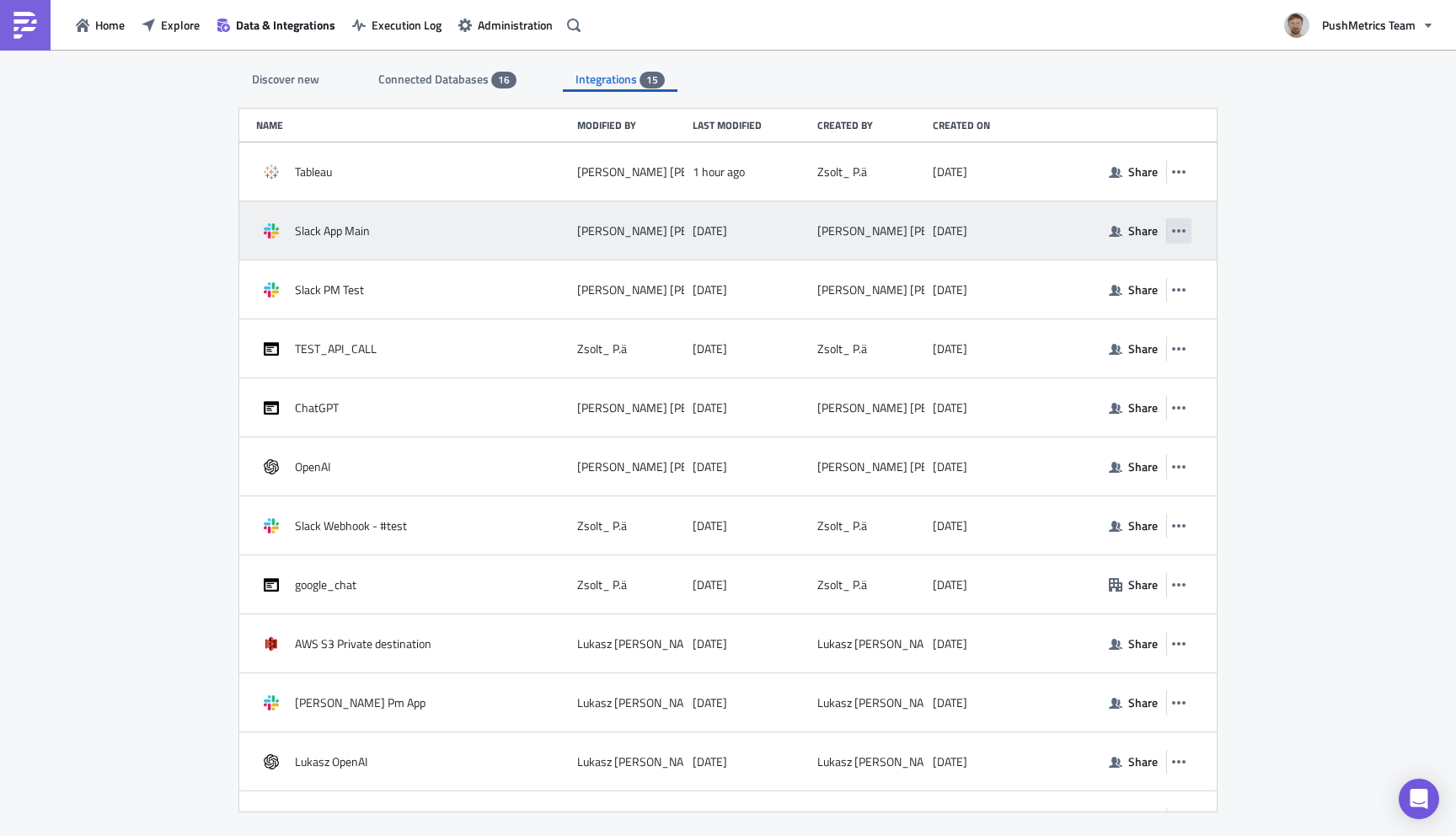
click at [1185, 230] on icon "button" at bounding box center [1179, 231] width 14 height 3
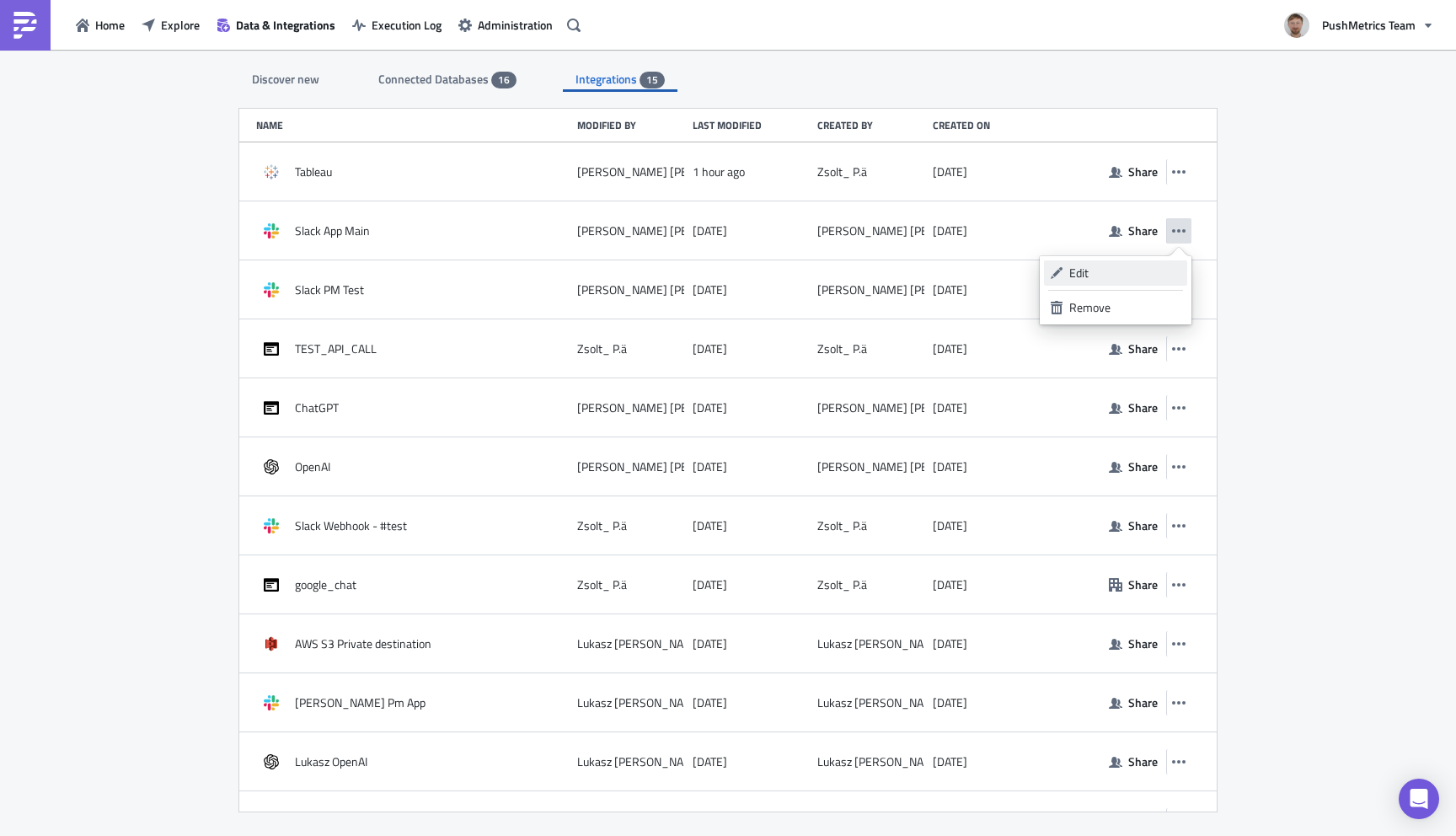
click at [1106, 270] on div "Edit" at bounding box center [1125, 273] width 112 height 17
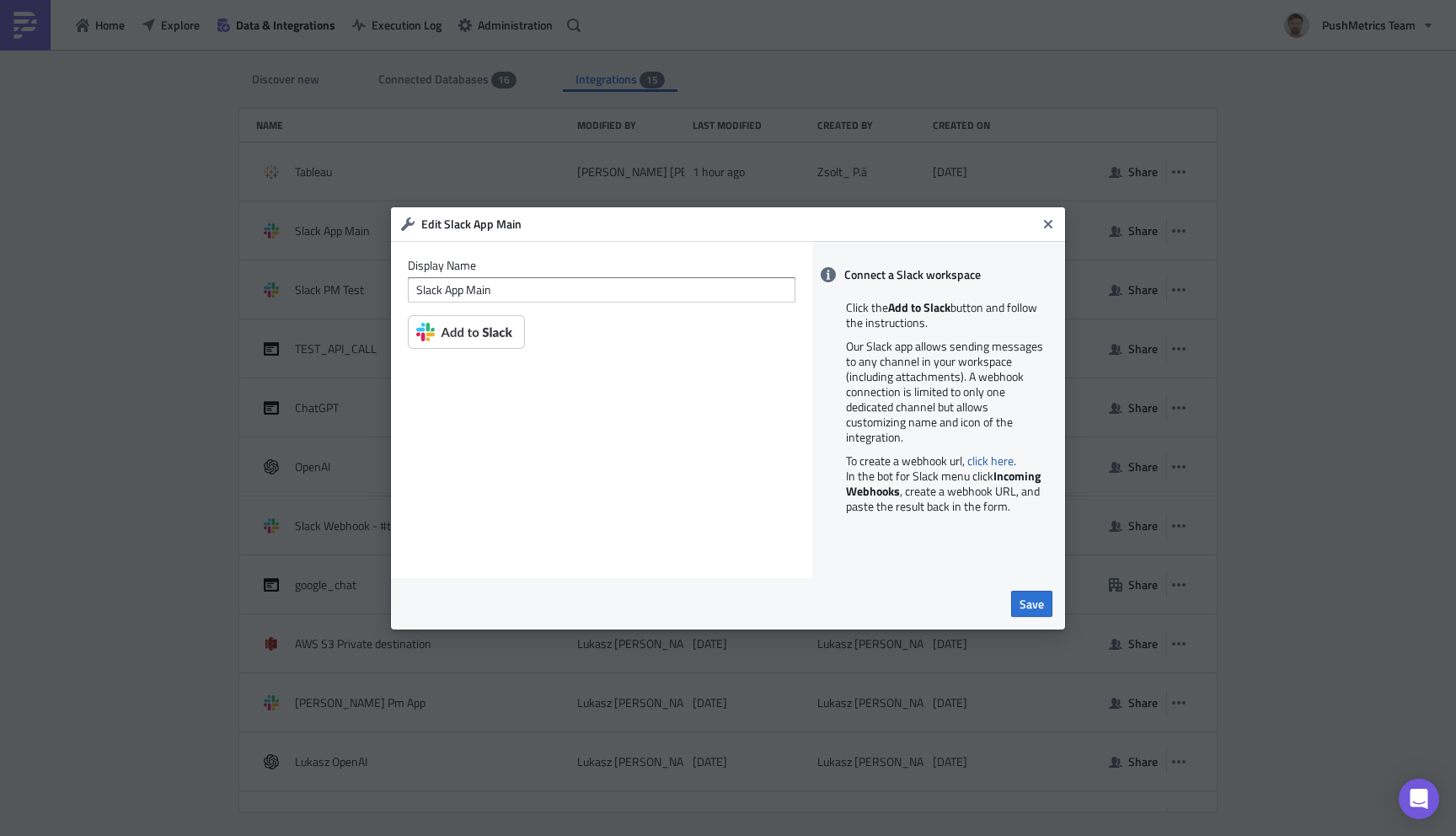
click at [481, 335] on img at bounding box center [466, 332] width 117 height 34
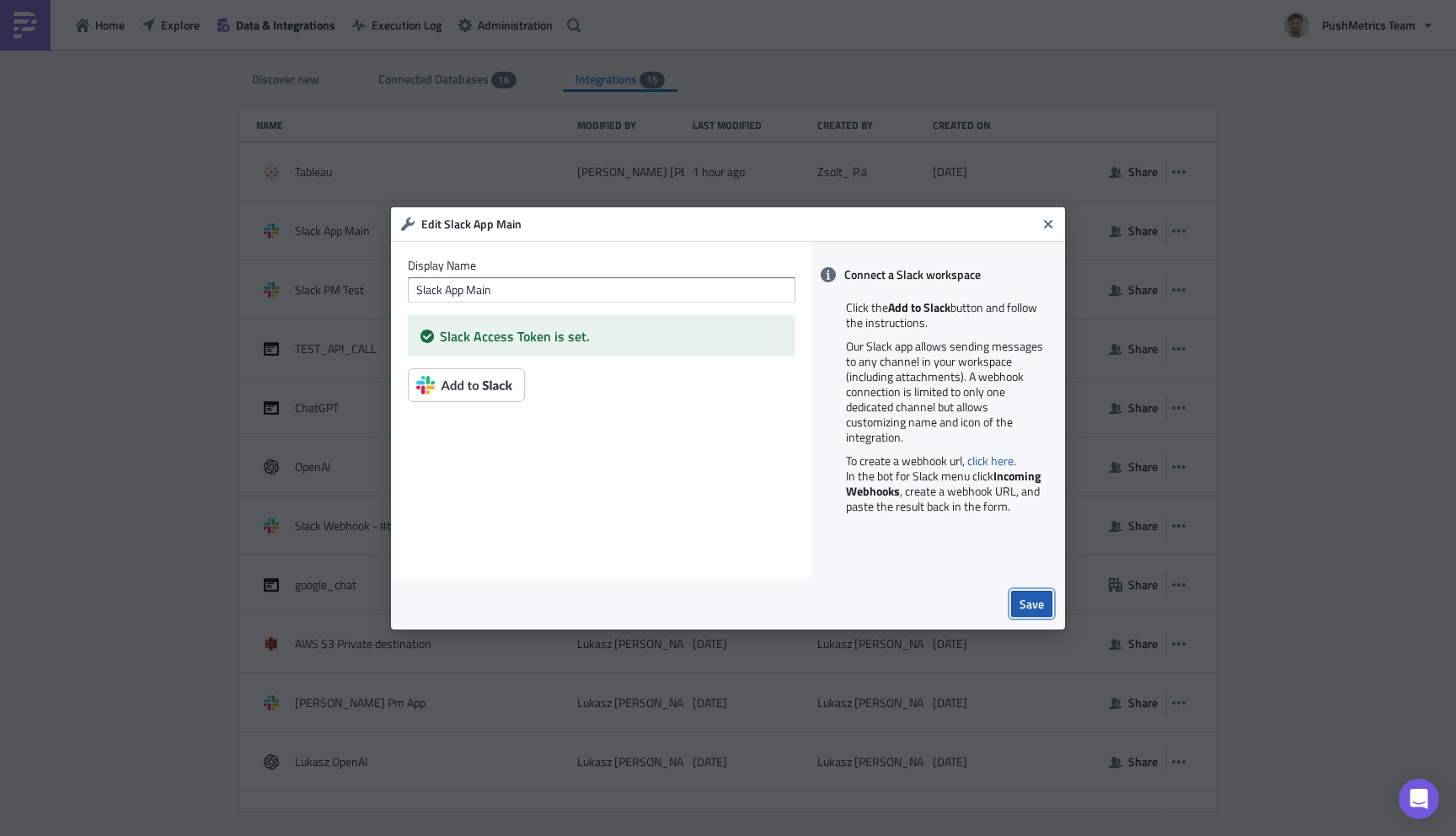
click at [1034, 602] on span "Save" at bounding box center [1031, 603] width 25 height 18
click at [1025, 600] on span "Save" at bounding box center [1031, 603] width 25 height 18
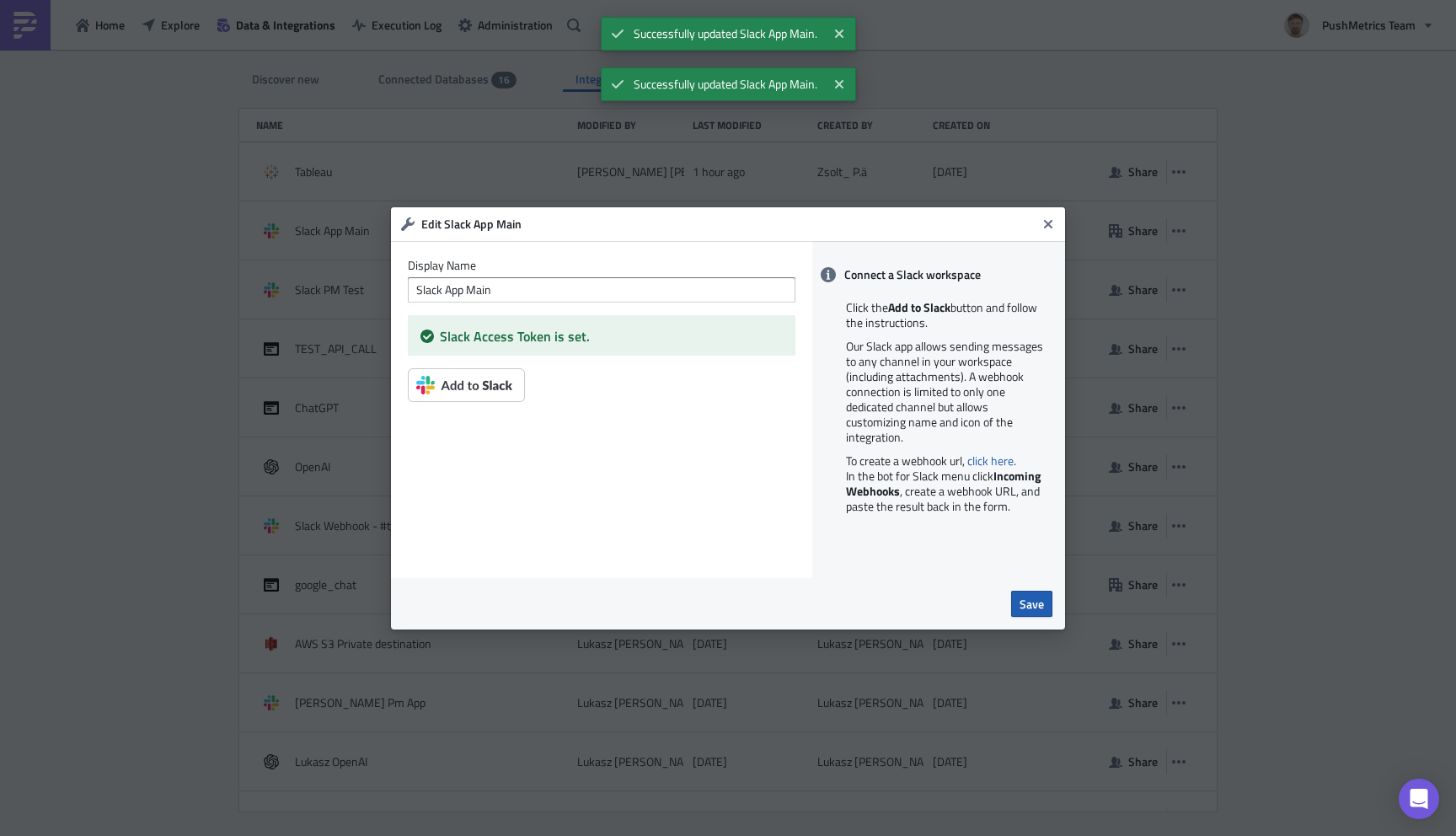
click at [1039, 609] on span "Save" at bounding box center [1031, 603] width 25 height 18
click at [1049, 234] on button "Close" at bounding box center [1048, 224] width 25 height 25
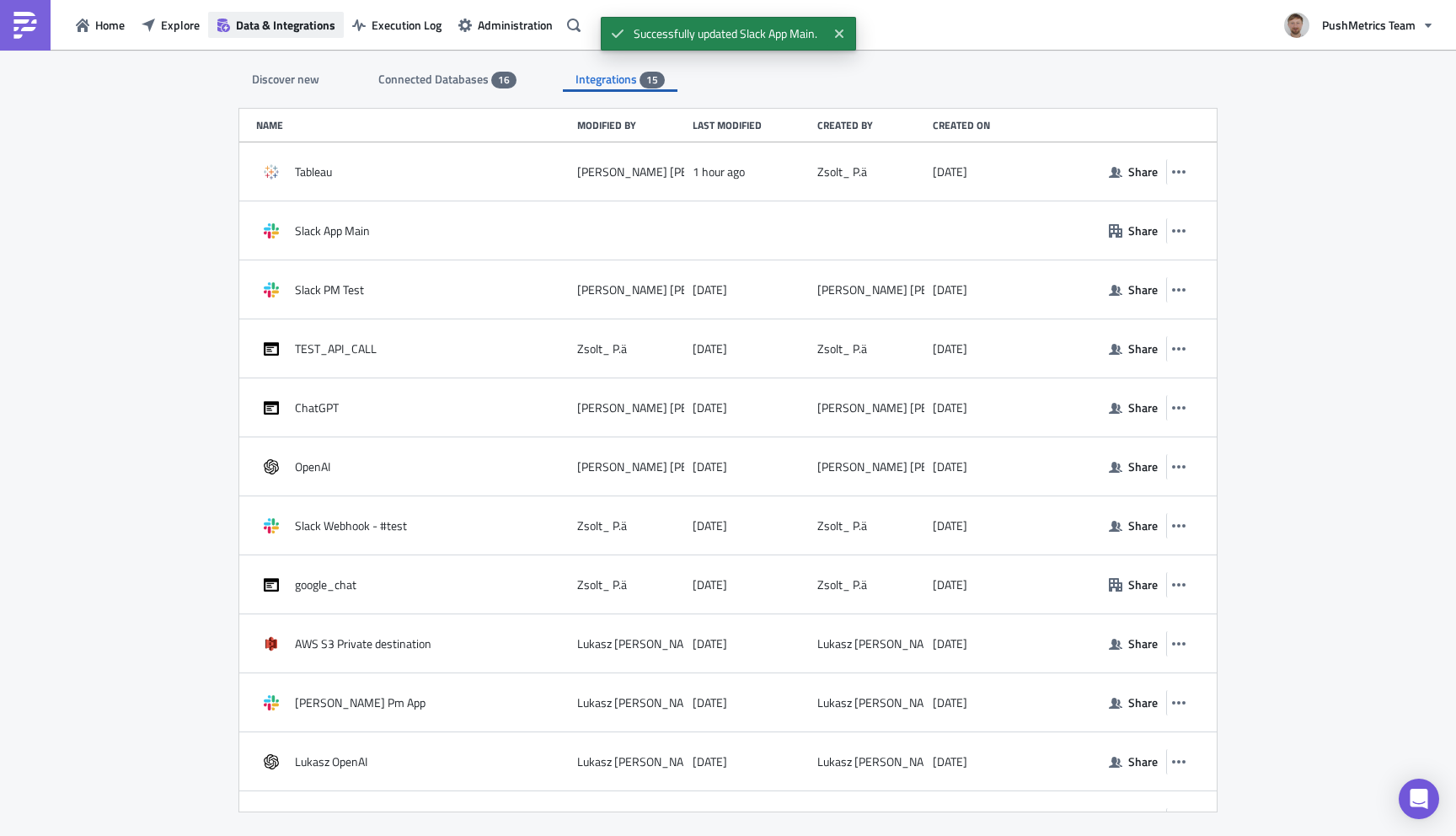
click at [261, 28] on span "Data & Integrations" at bounding box center [286, 25] width 100 height 18
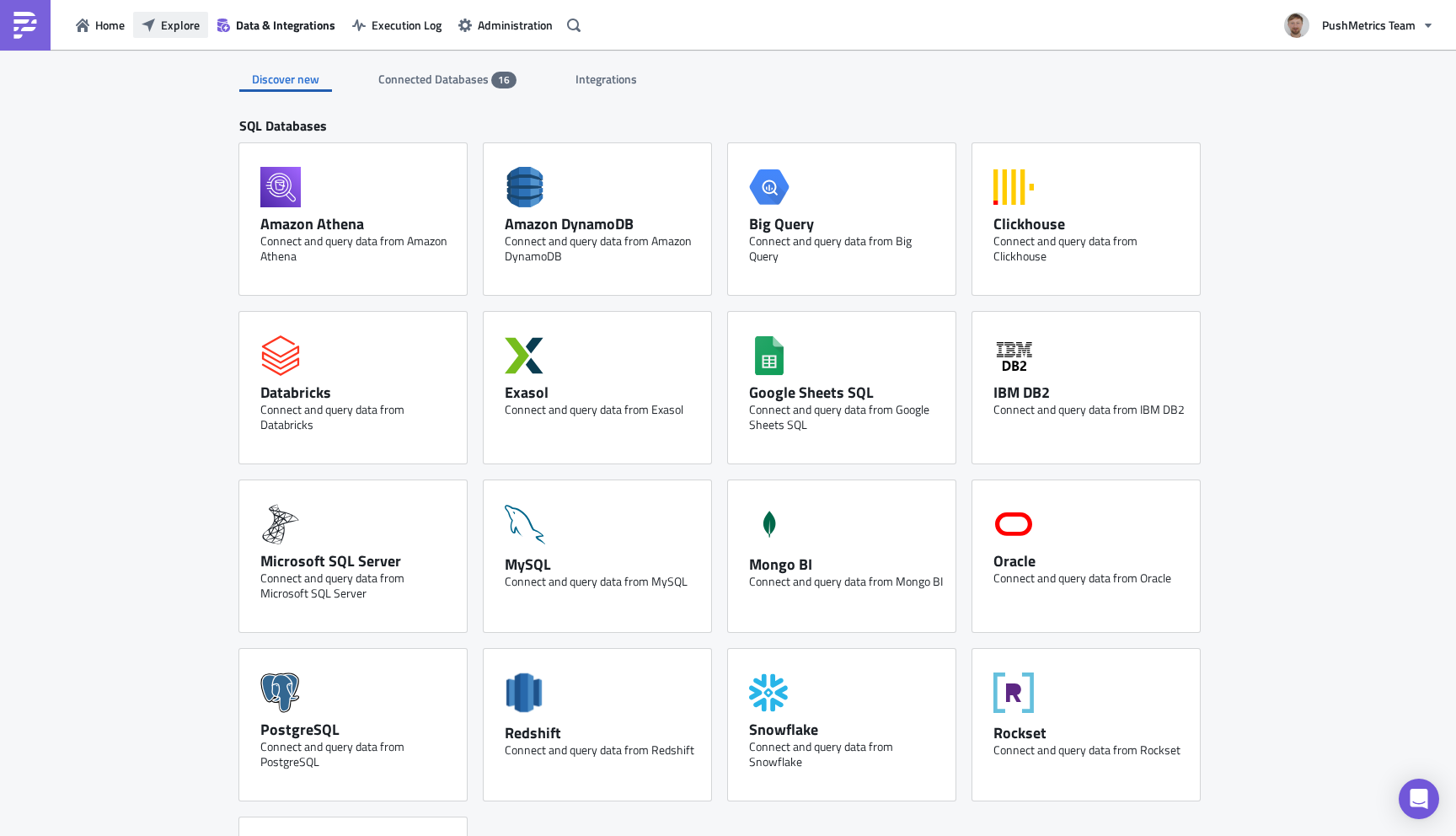
click at [179, 31] on span "Explore" at bounding box center [180, 25] width 39 height 18
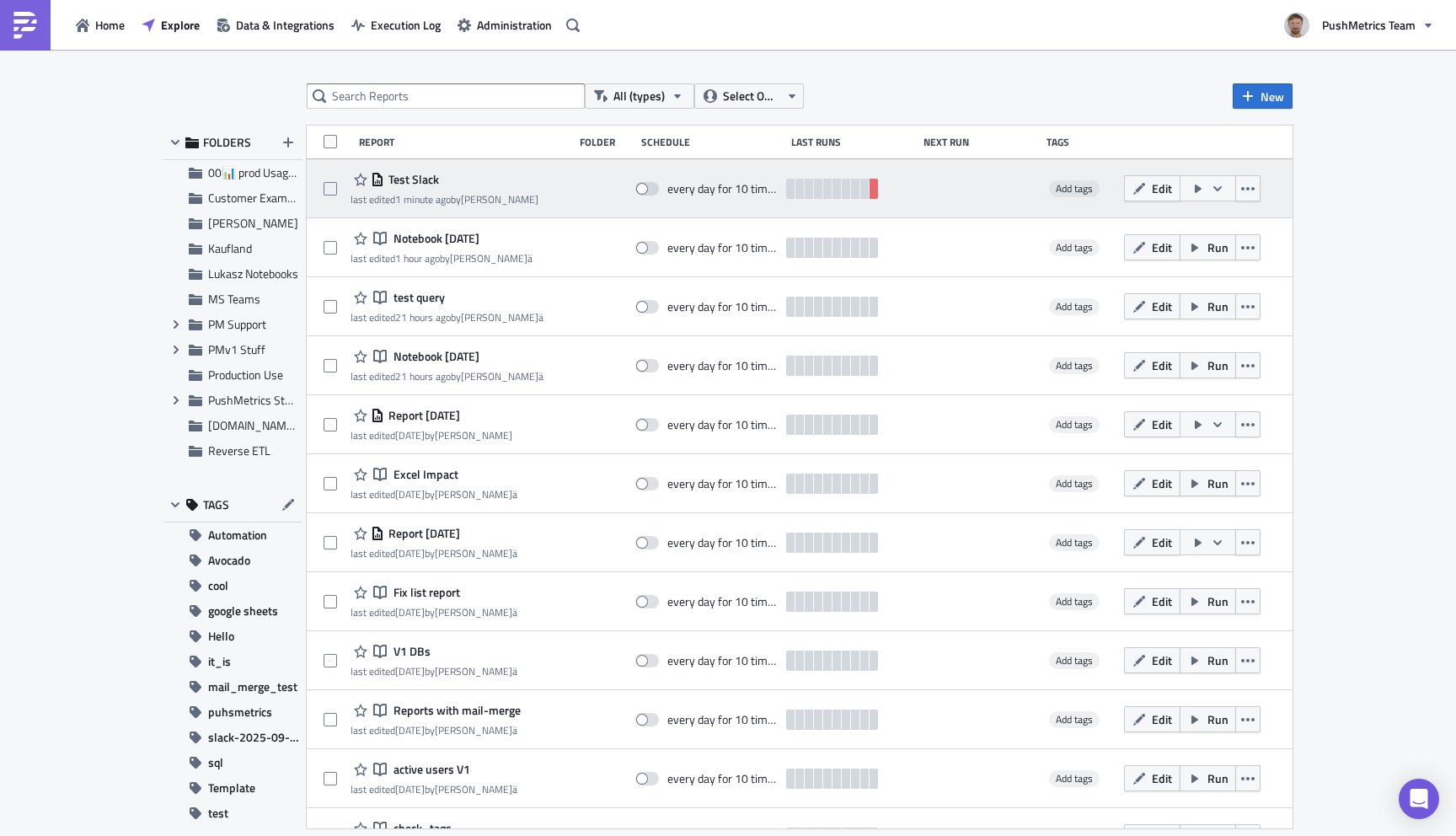
click at [423, 178] on span "Test Slack" at bounding box center [411, 179] width 55 height 15
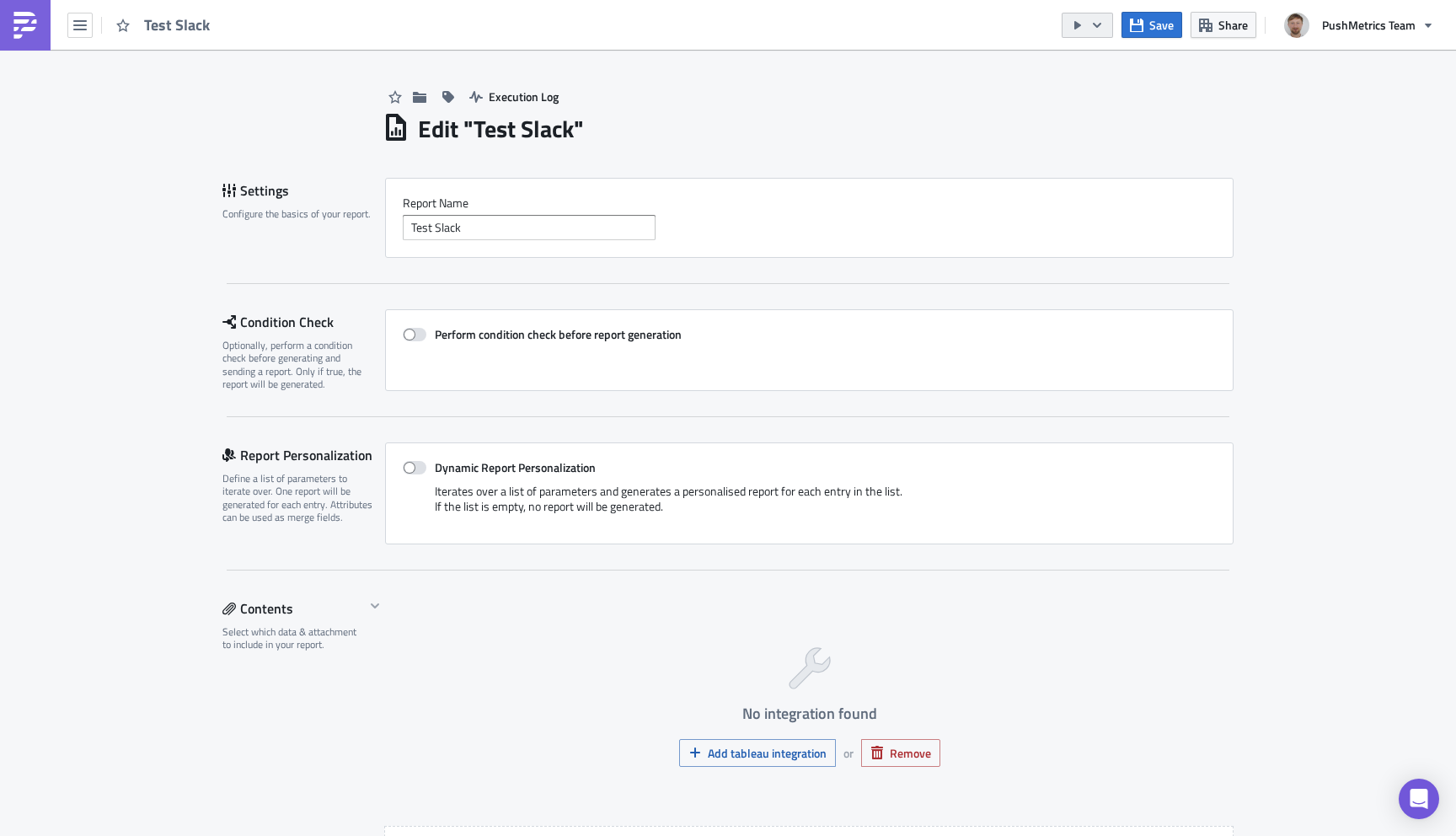
click at [1100, 24] on icon "button" at bounding box center [1097, 25] width 8 height 5
click at [1108, 85] on div "Run Report" at bounding box center [1139, 93] width 131 height 17
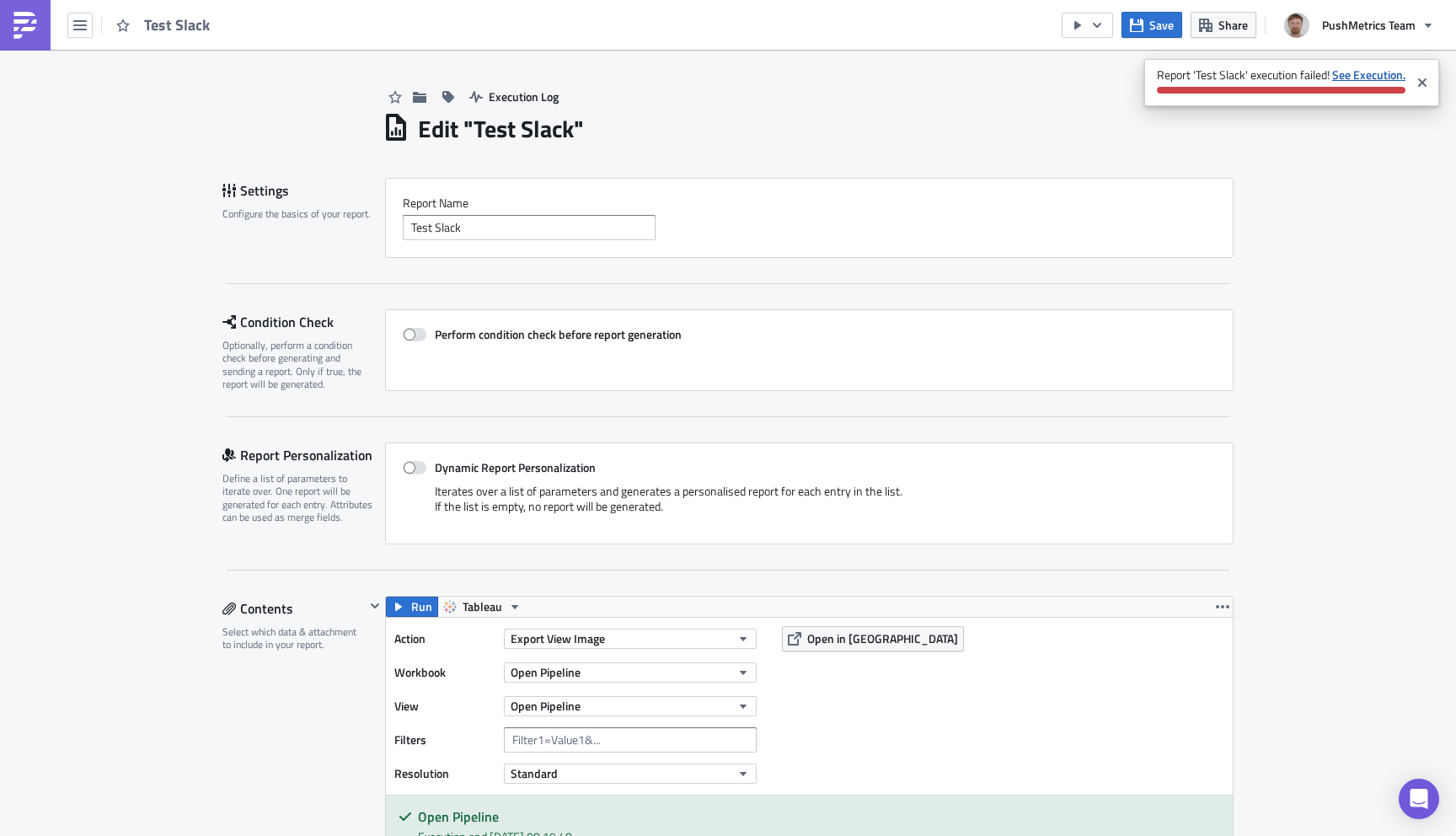
click at [1354, 81] on strong "See Execution." at bounding box center [1368, 74] width 74 height 18
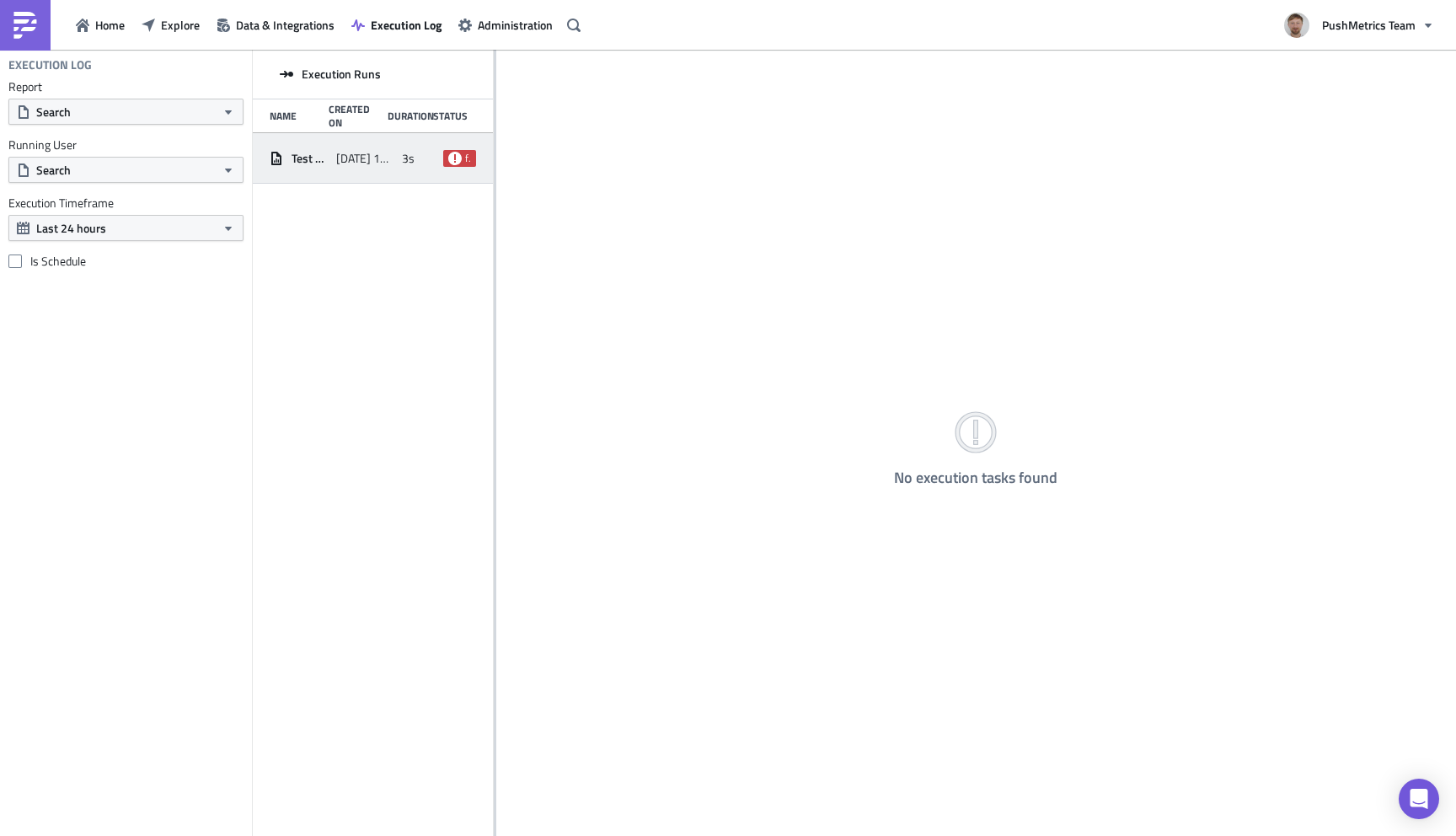
click at [402, 156] on span "3s" at bounding box center [408, 158] width 13 height 15
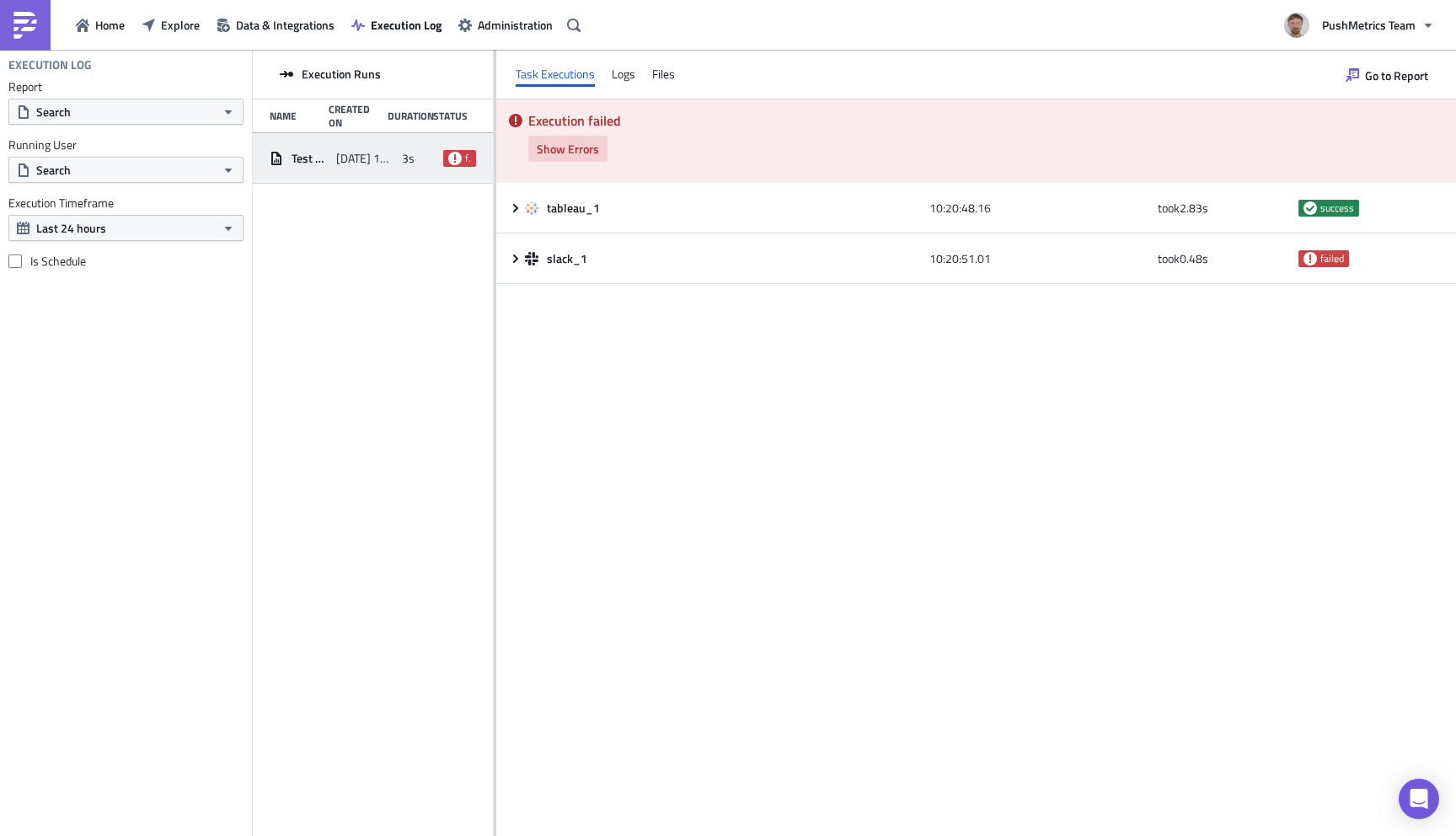
click at [575, 146] on span "Show Errors" at bounding box center [568, 148] width 63 height 18
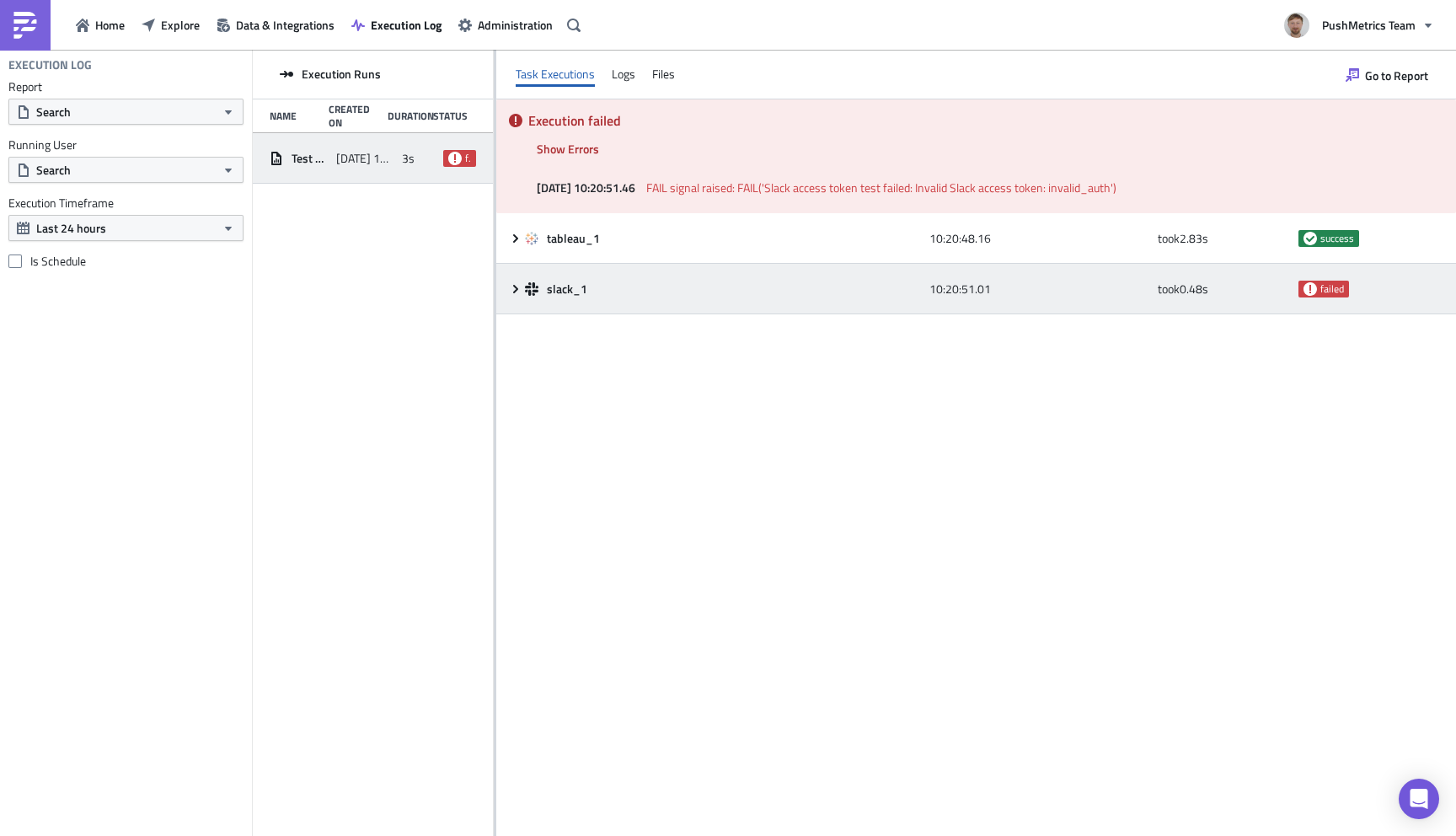
click at [514, 287] on icon at bounding box center [515, 289] width 5 height 8
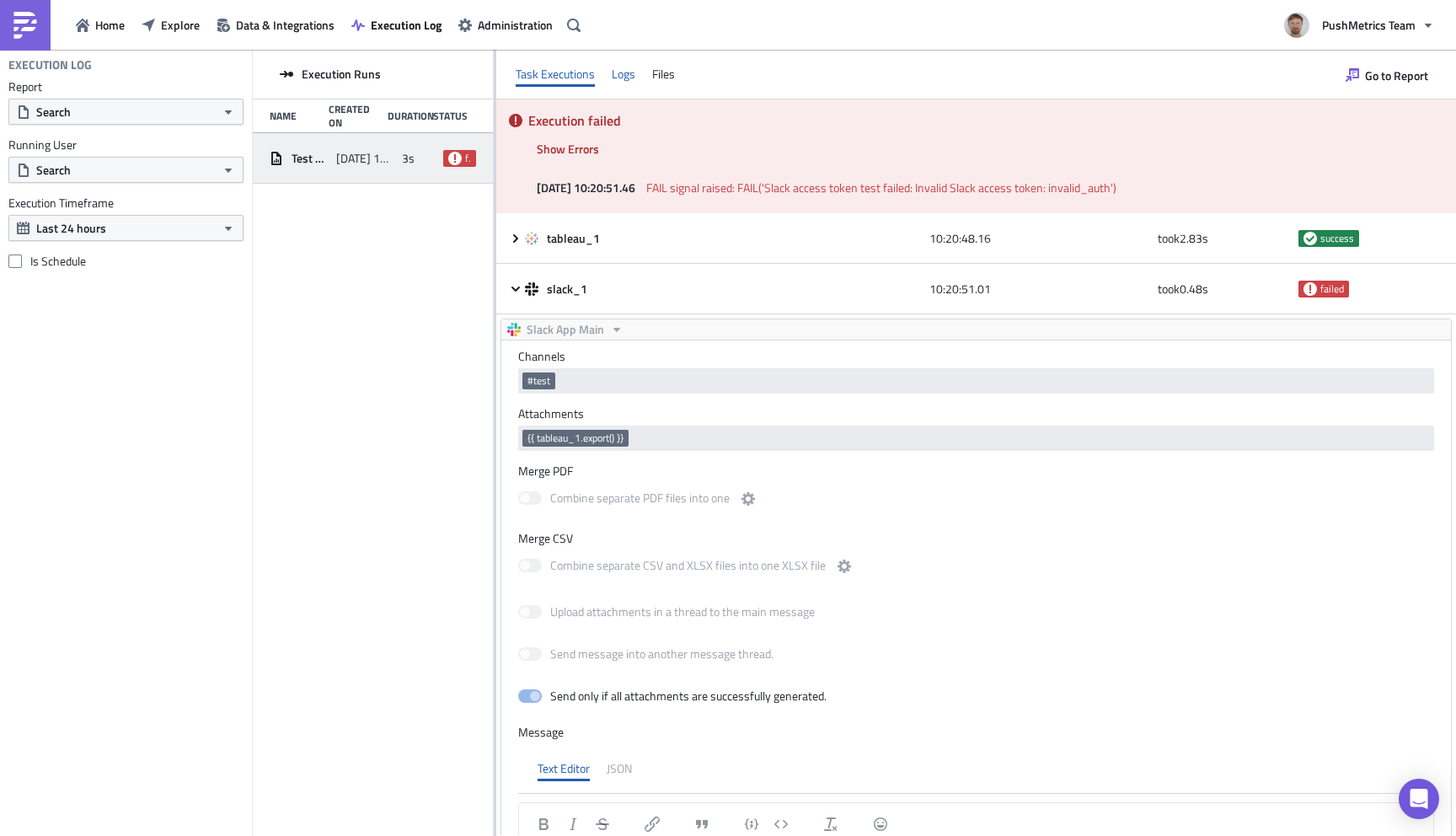
click at [618, 75] on div "Logs" at bounding box center [624, 74] width 24 height 25
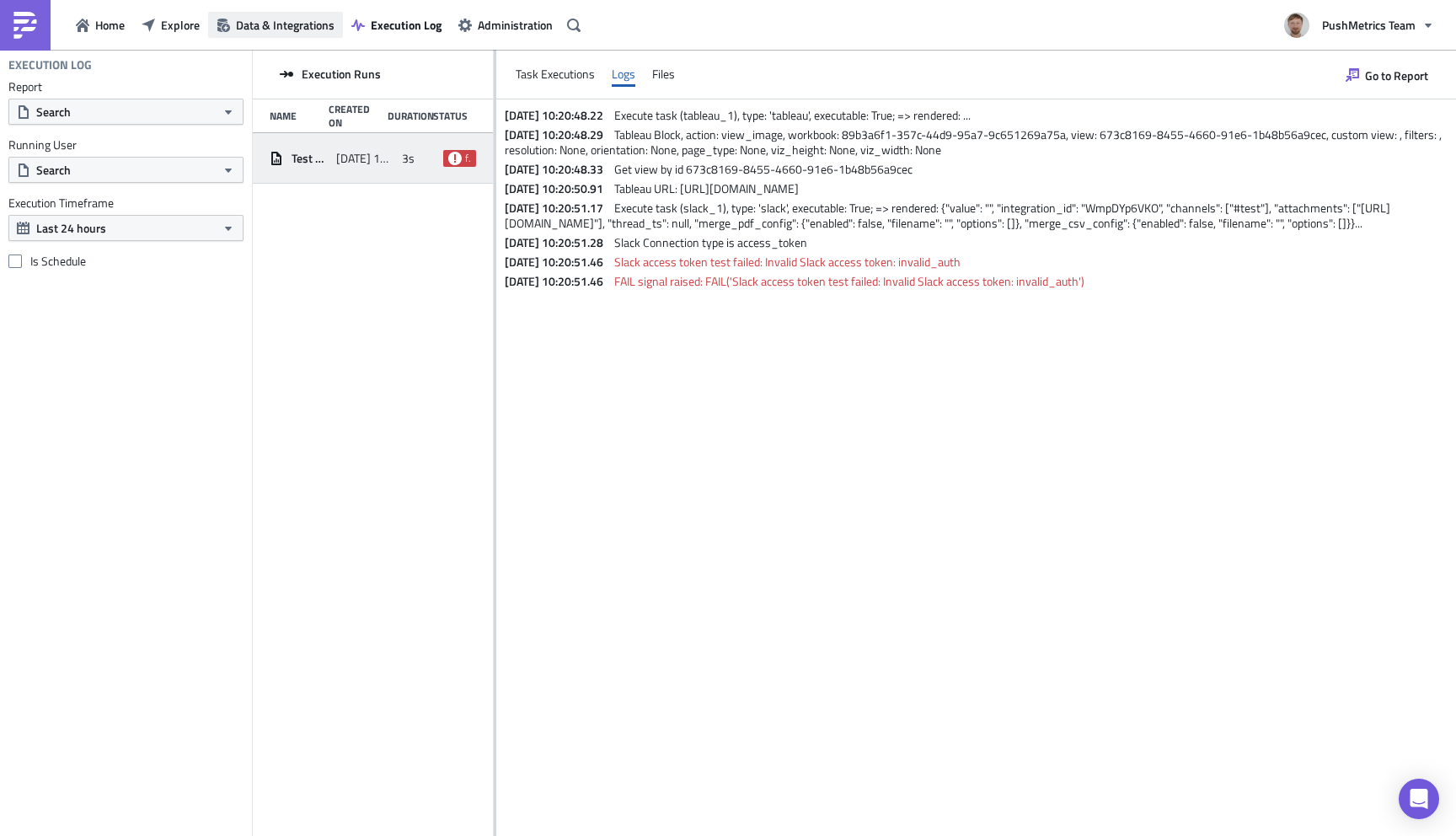
click at [274, 27] on span "Data & Integrations" at bounding box center [285, 25] width 99 height 18
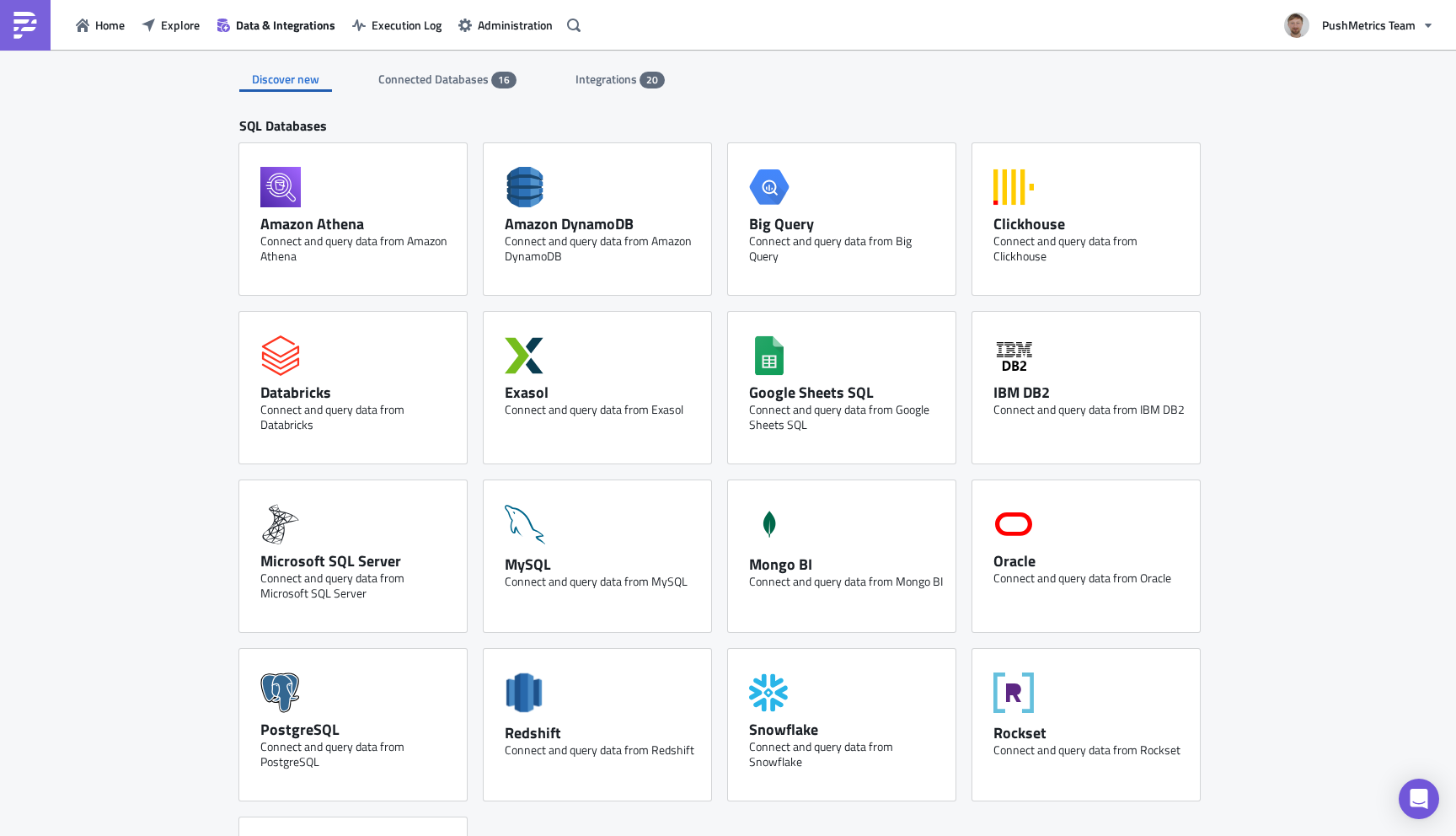
click at [597, 75] on span "Integrations" at bounding box center [607, 79] width 64 height 18
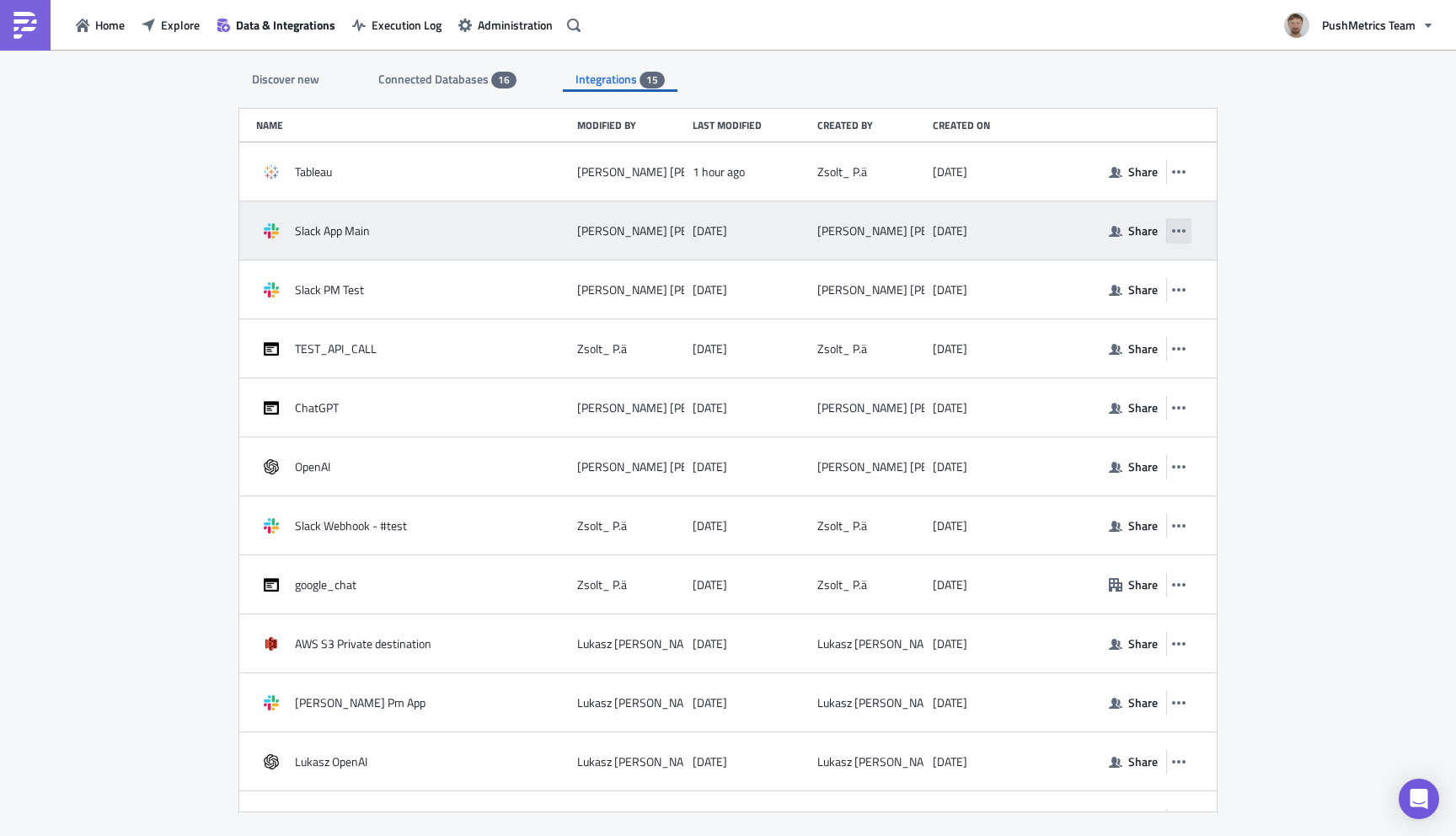
click at [1176, 229] on icon "button" at bounding box center [1179, 231] width 14 height 14
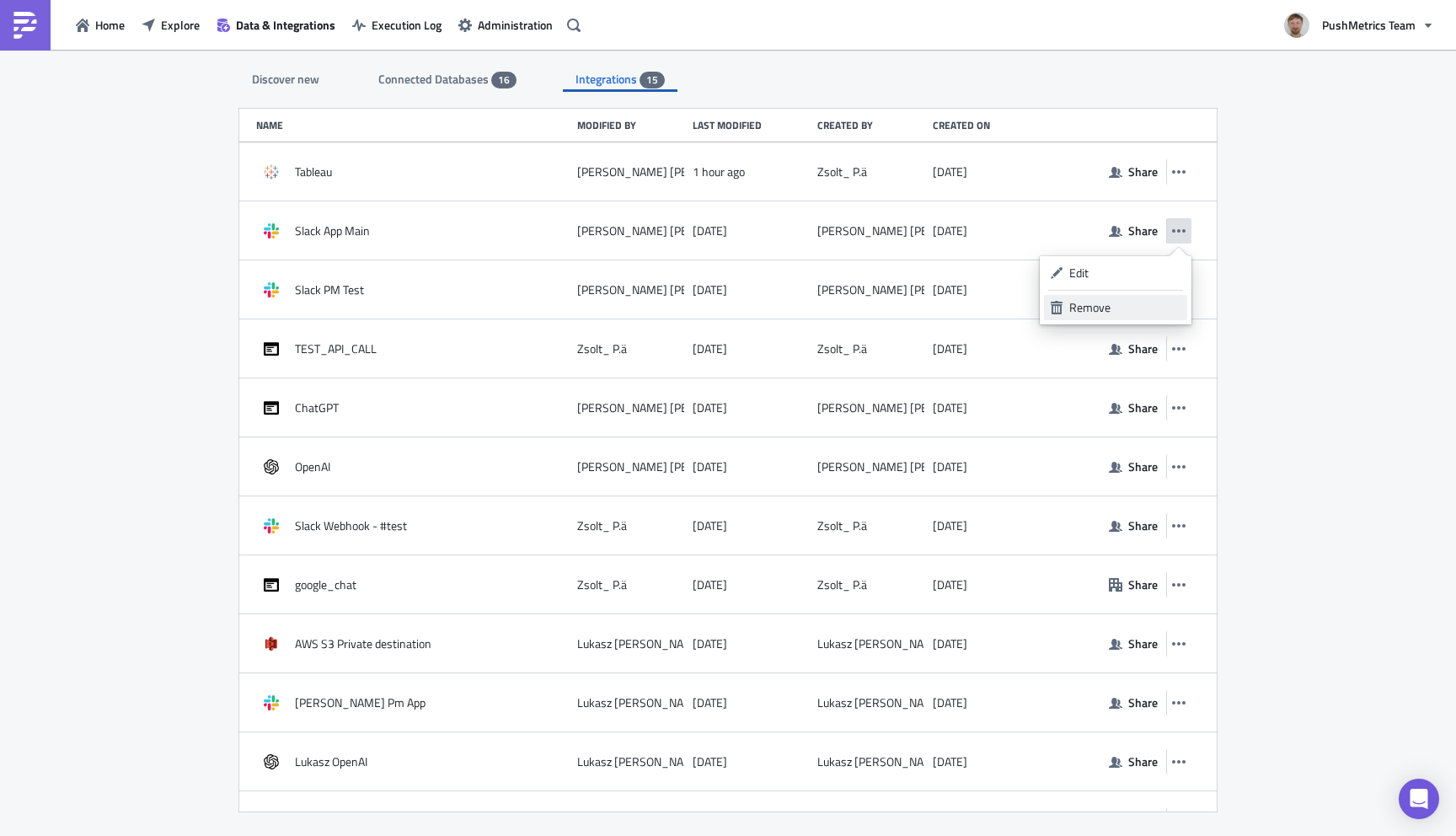
click at [1114, 305] on div "Remove" at bounding box center [1125, 308] width 112 height 17
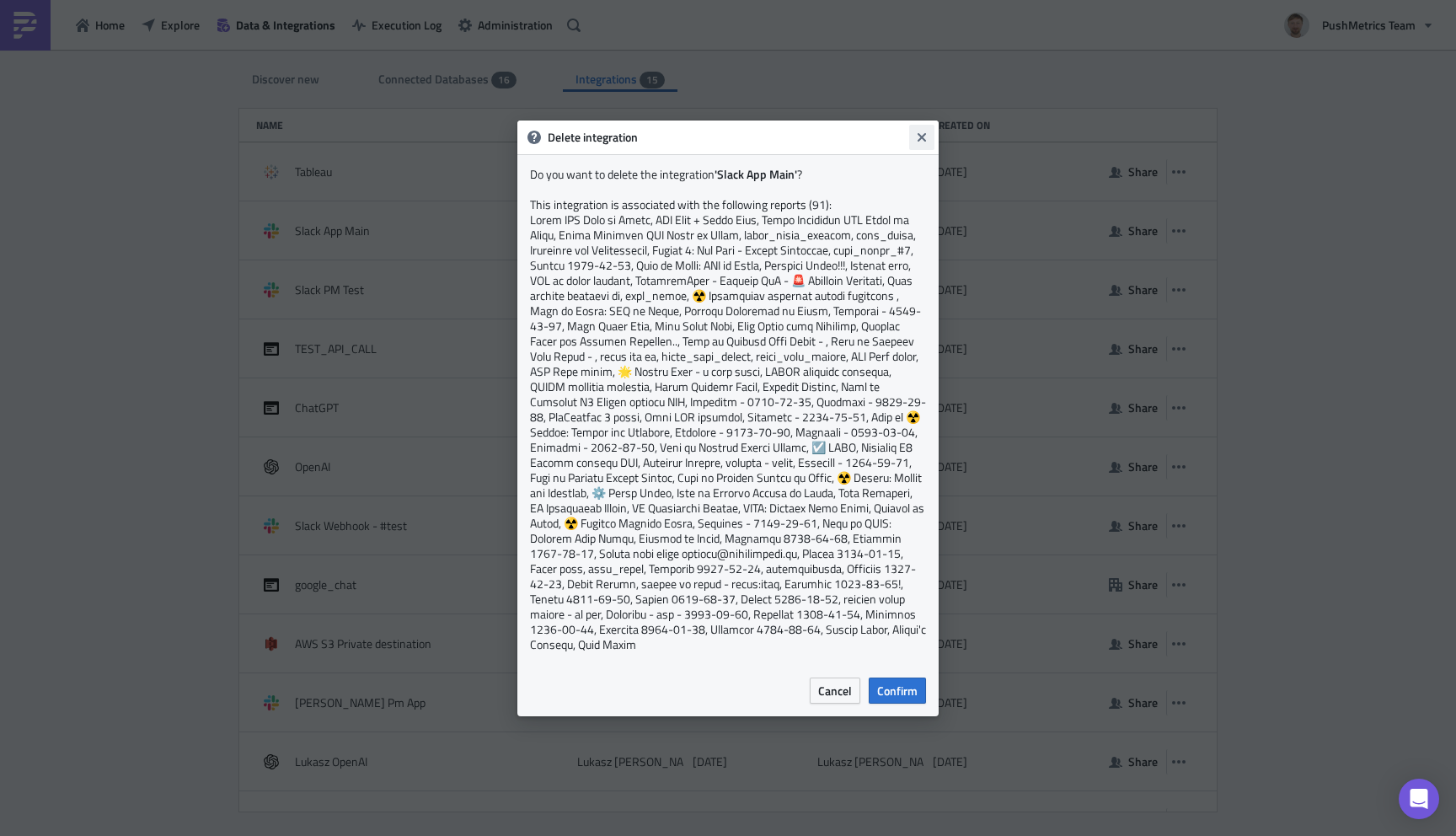
click at [925, 135] on icon "Close" at bounding box center [921, 137] width 14 height 14
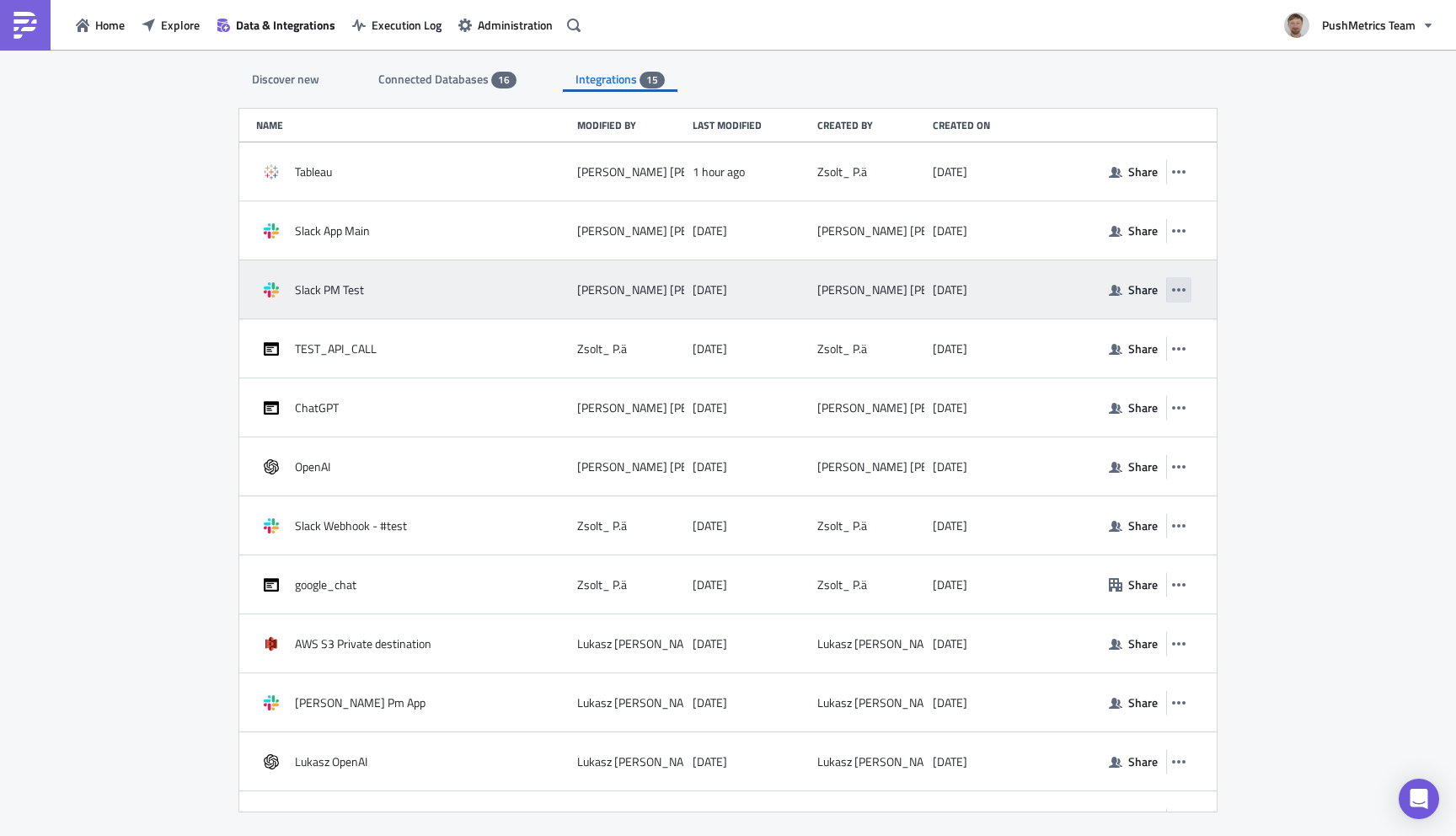
click at [1179, 289] on icon "button" at bounding box center [1179, 290] width 14 height 3
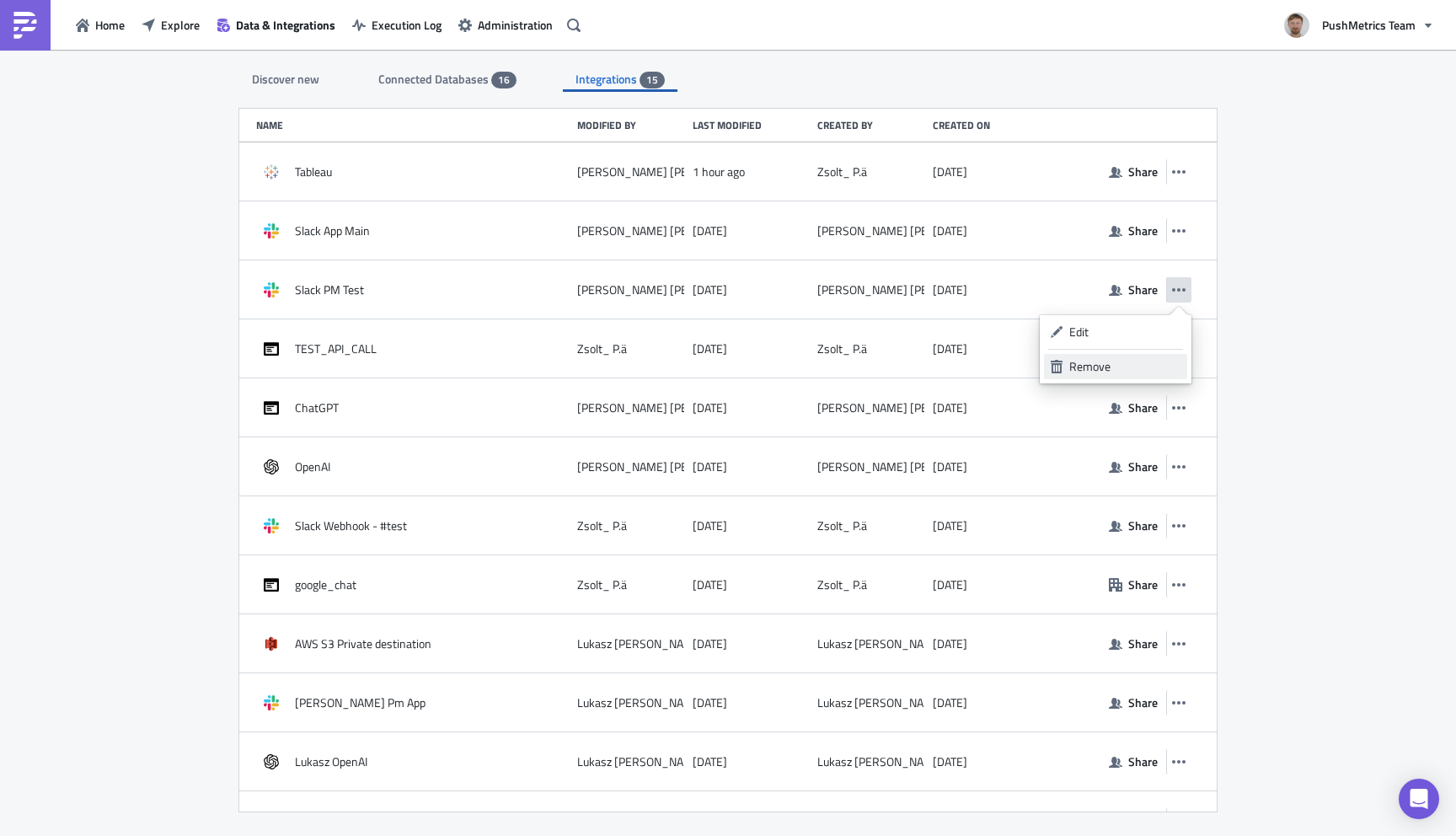
click at [1109, 368] on div "Remove" at bounding box center [1125, 366] width 112 height 17
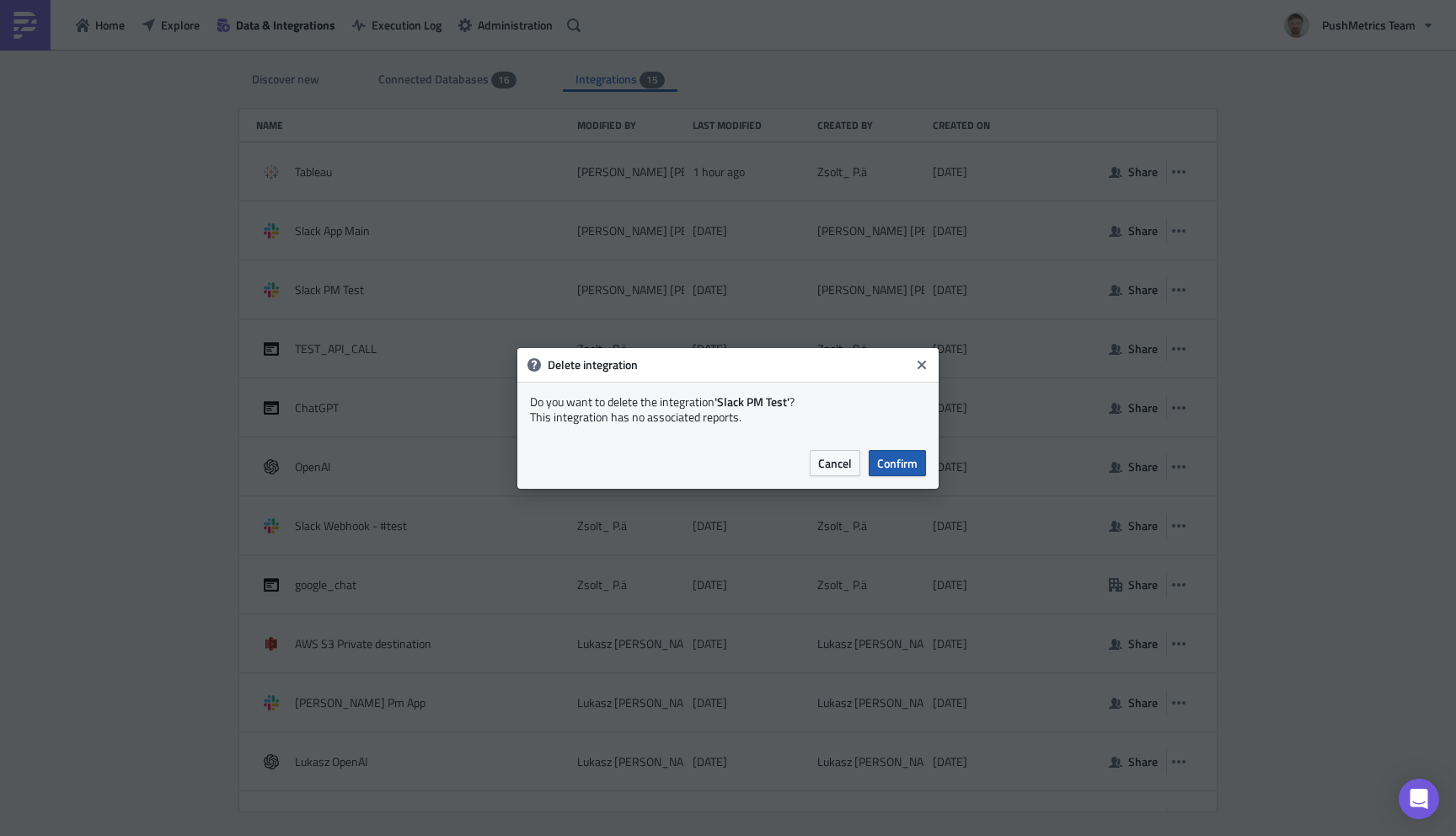
click at [900, 468] on span "Confirm" at bounding box center [898, 463] width 41 height 18
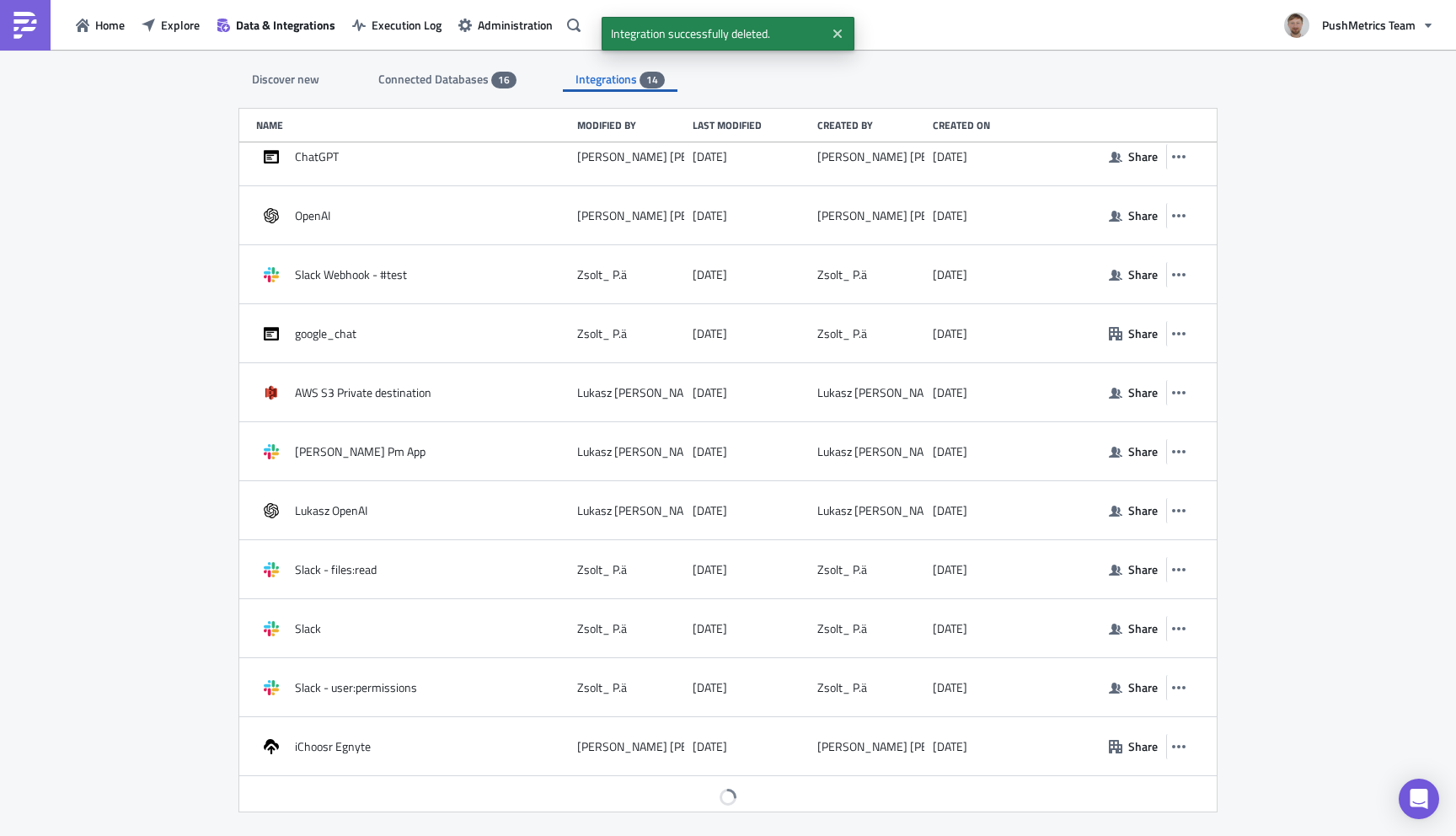
scroll to position [199, 0]
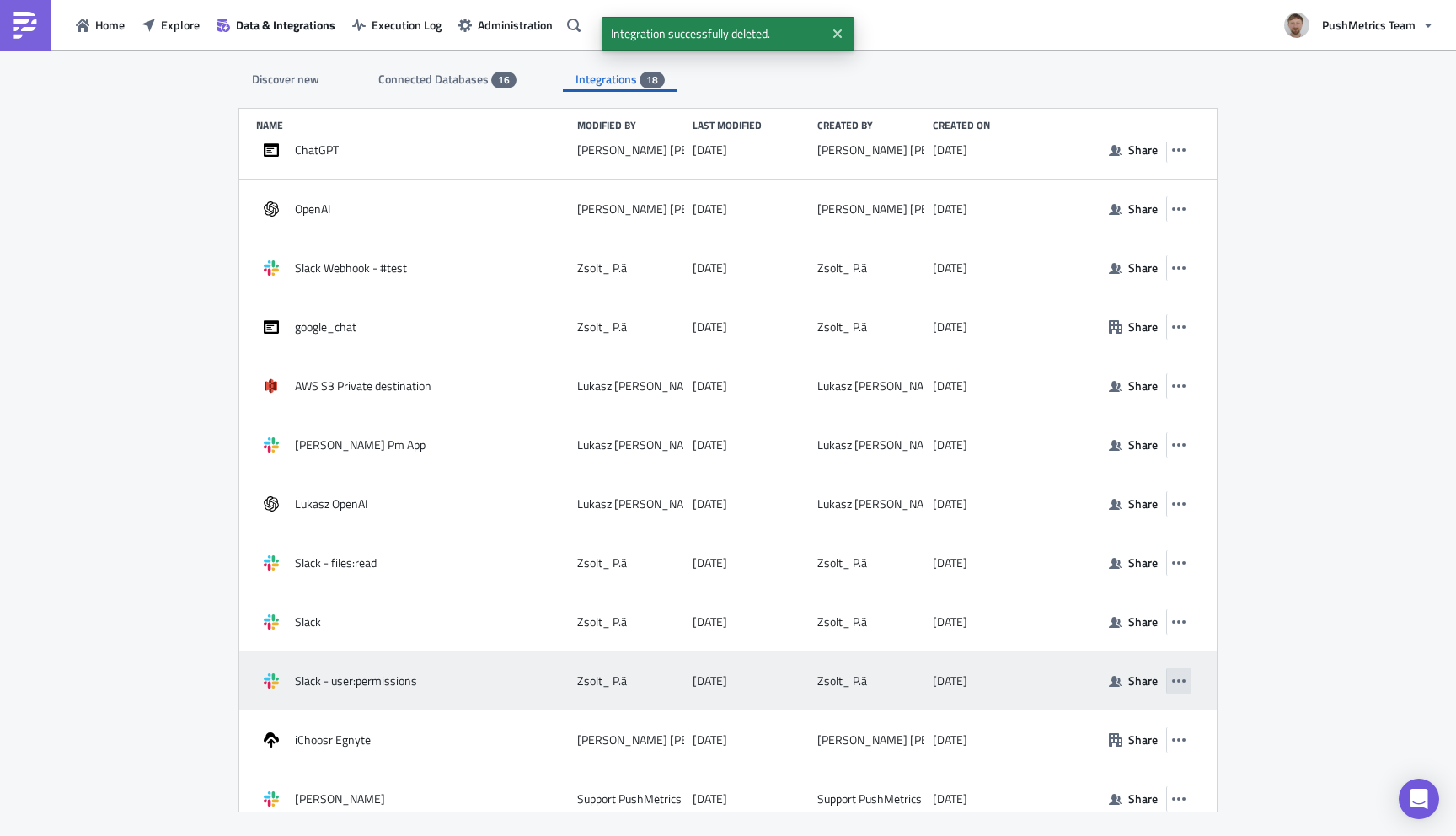
click at [1181, 675] on icon "button" at bounding box center [1179, 681] width 14 height 14
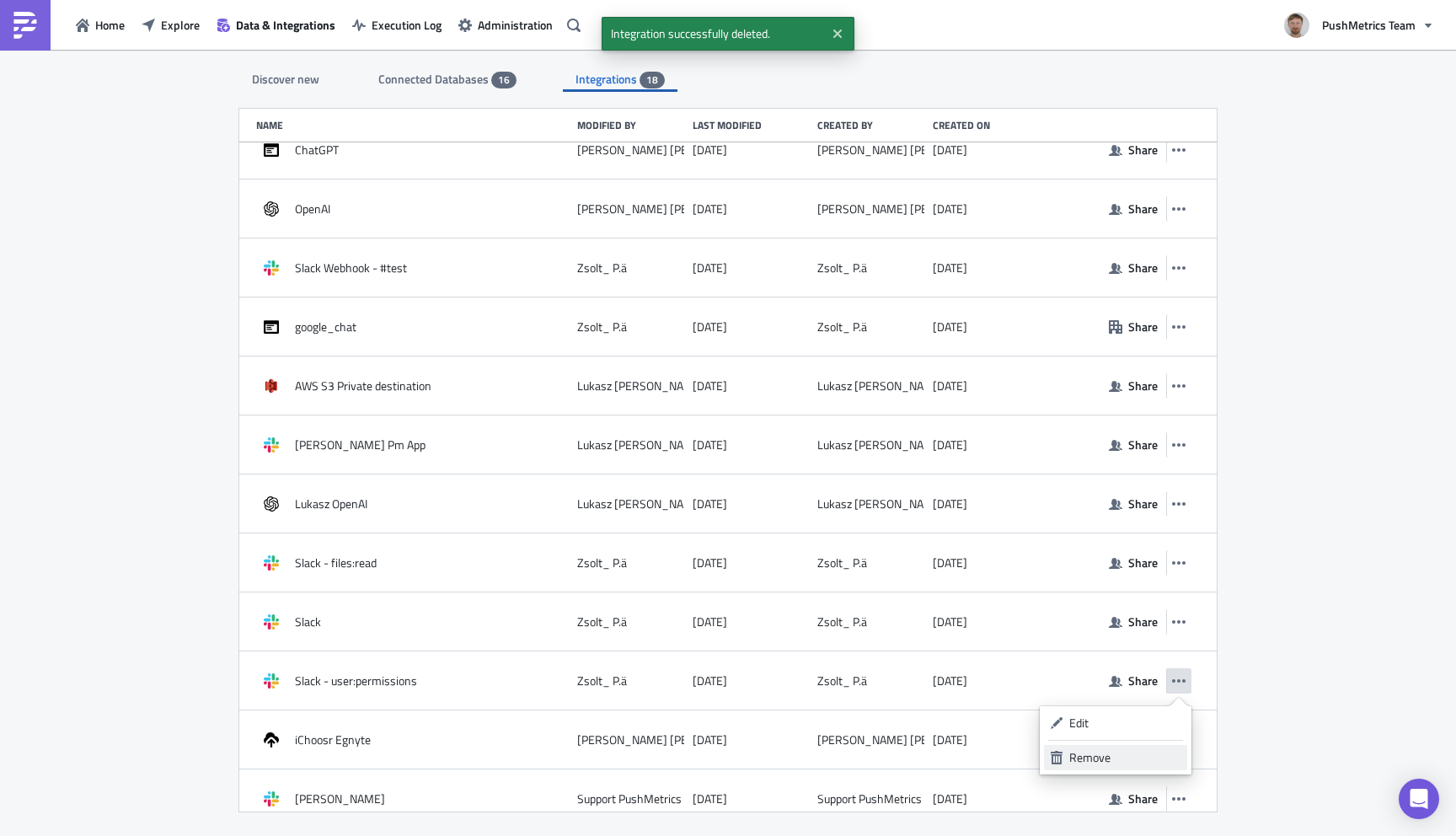
click at [1119, 752] on div "Remove" at bounding box center [1125, 757] width 112 height 17
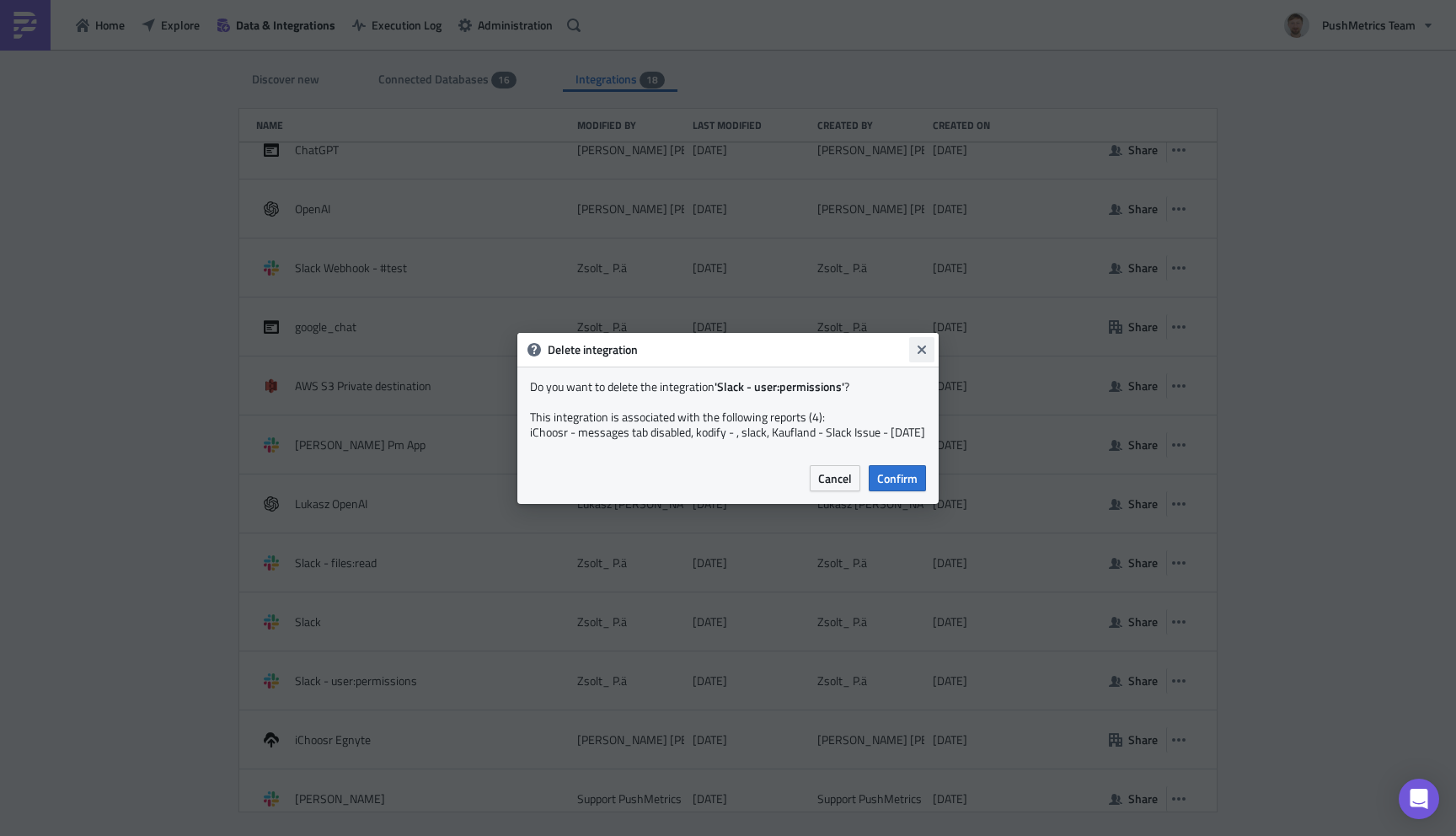
click at [924, 344] on icon "Close" at bounding box center [921, 349] width 8 height 8
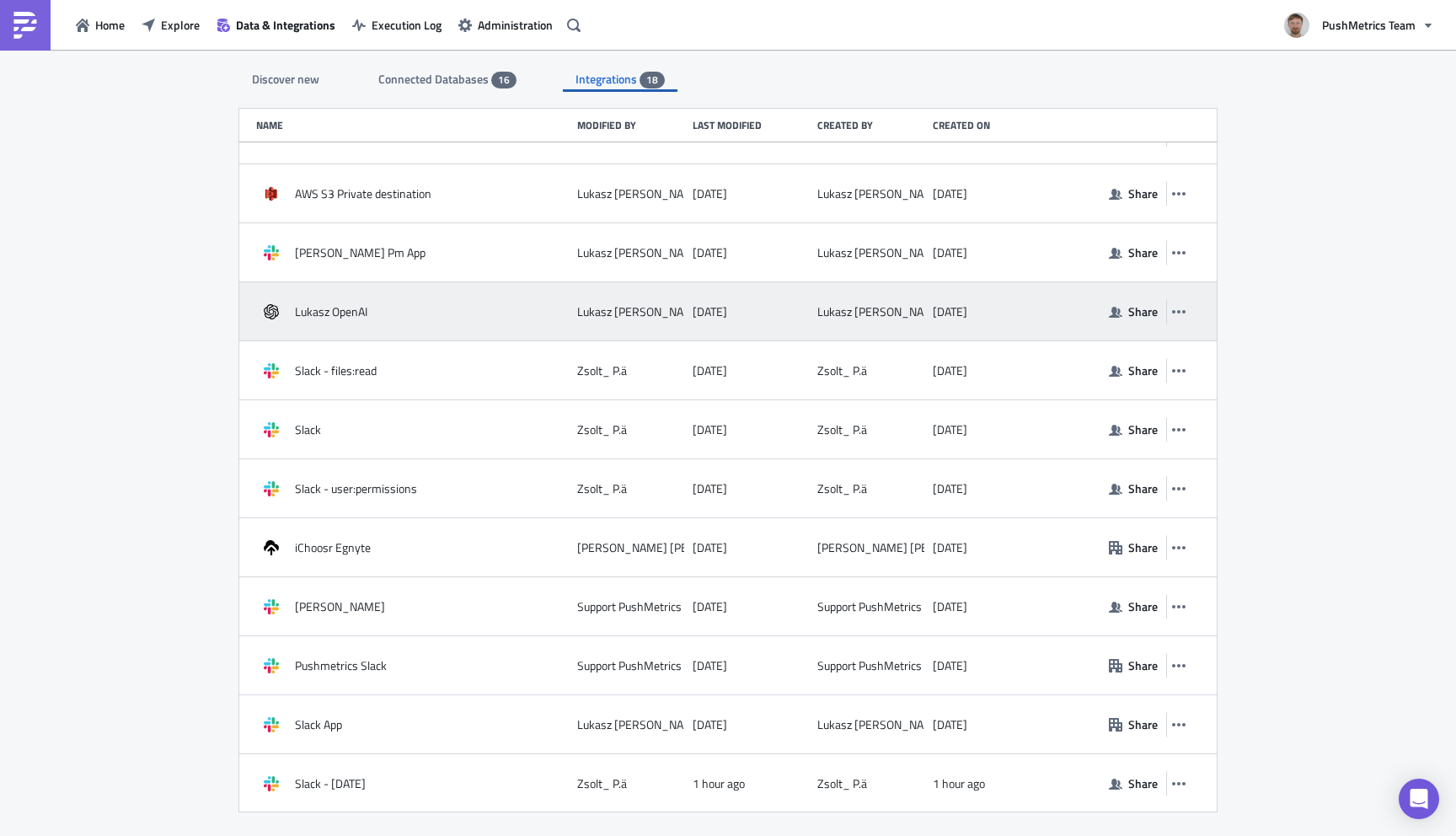
scroll to position [393, 0]
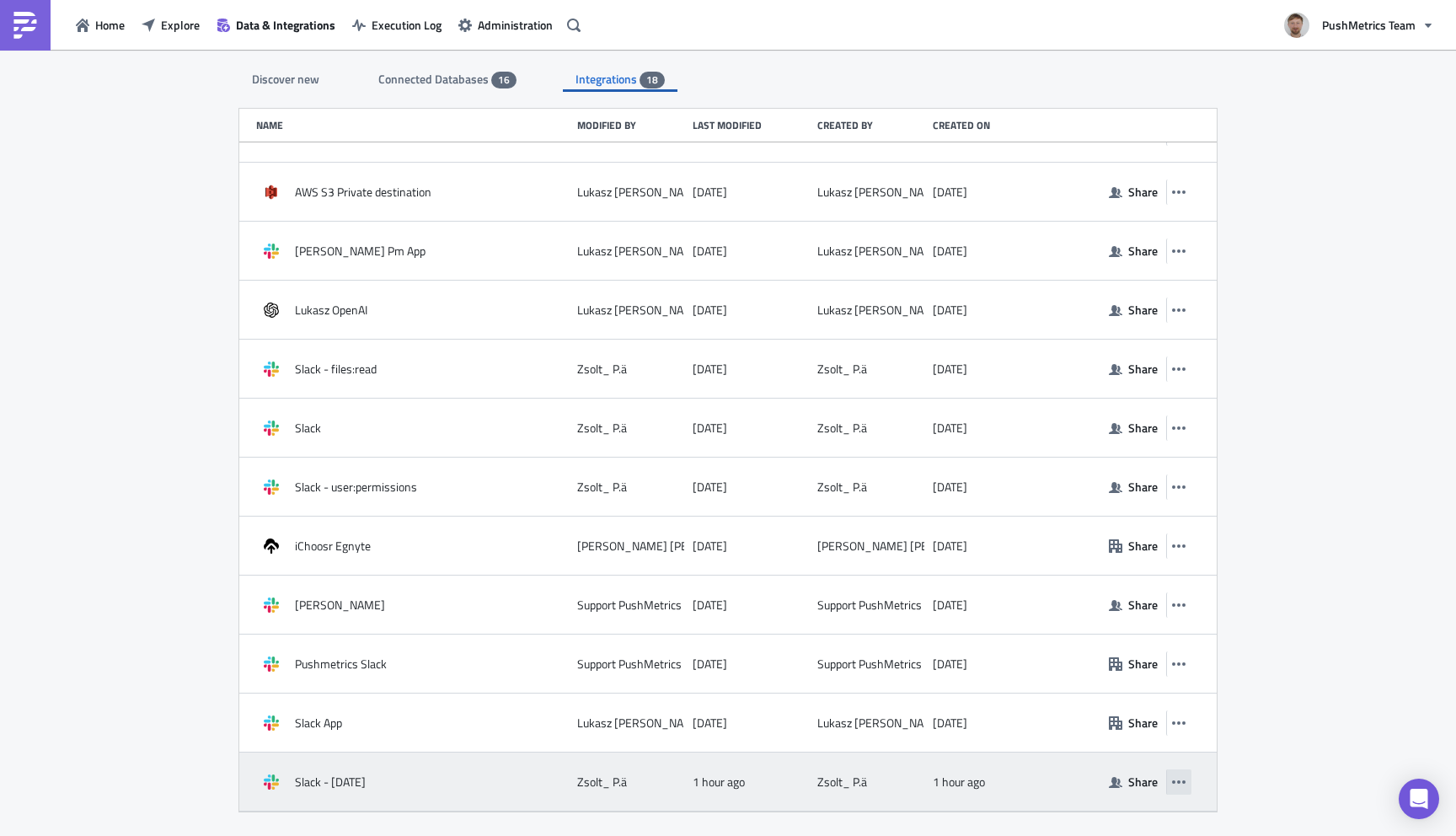
click at [1184, 777] on icon "button" at bounding box center [1179, 782] width 14 height 14
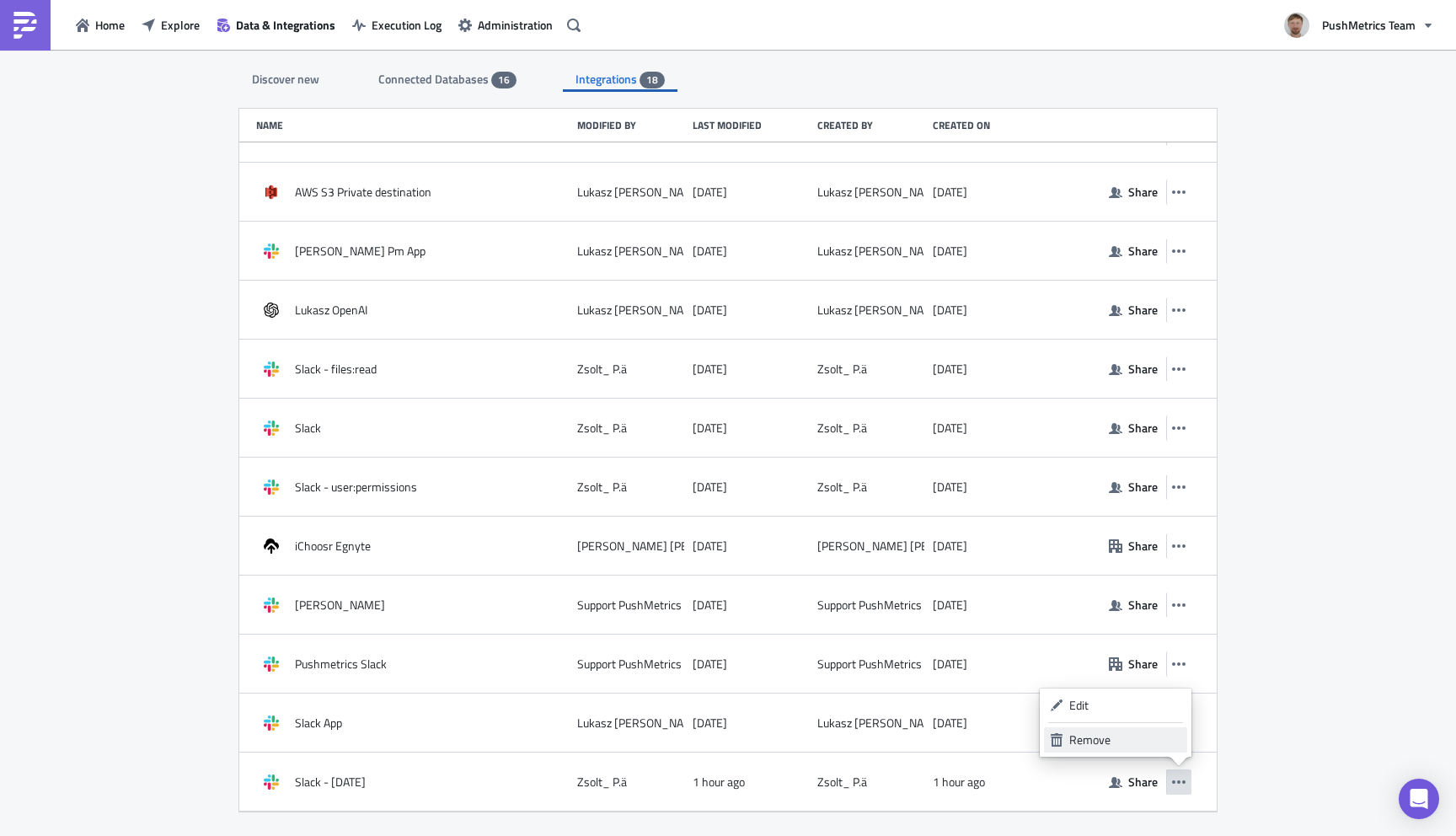
click at [1110, 738] on div "Remove" at bounding box center [1125, 740] width 112 height 17
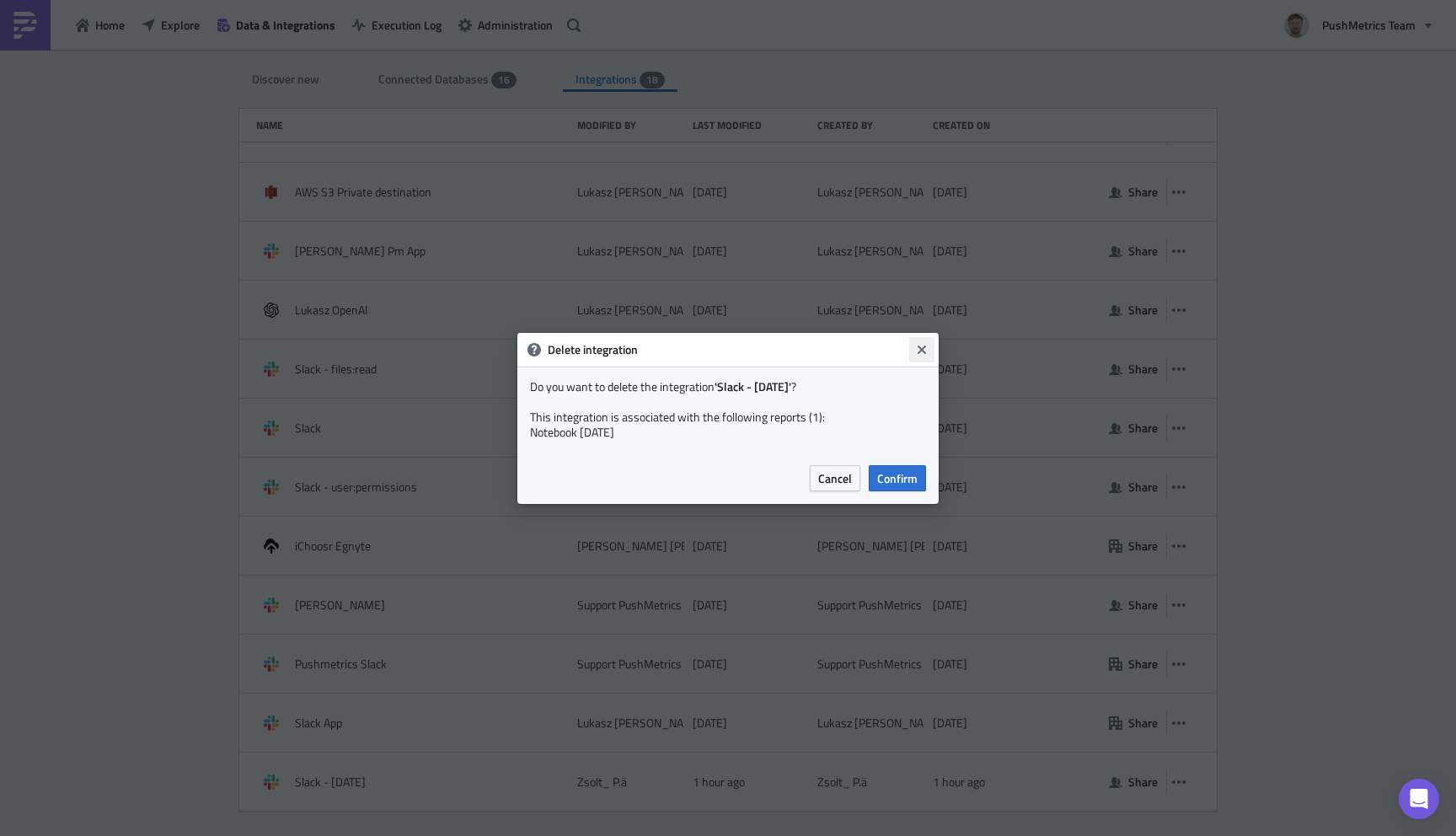
click at [920, 343] on icon "Close" at bounding box center [921, 349] width 14 height 14
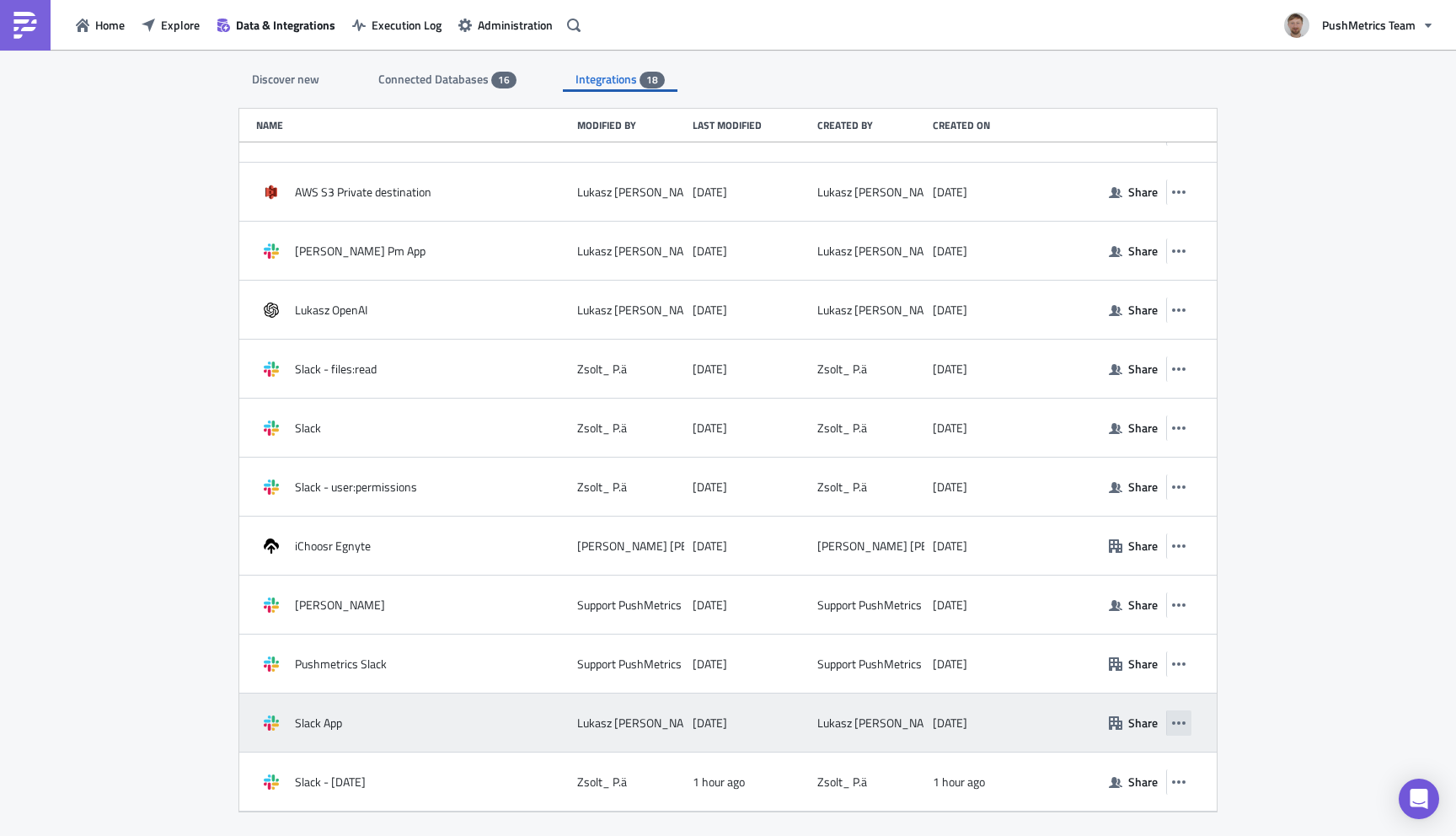
click at [1180, 723] on icon "button" at bounding box center [1179, 723] width 14 height 14
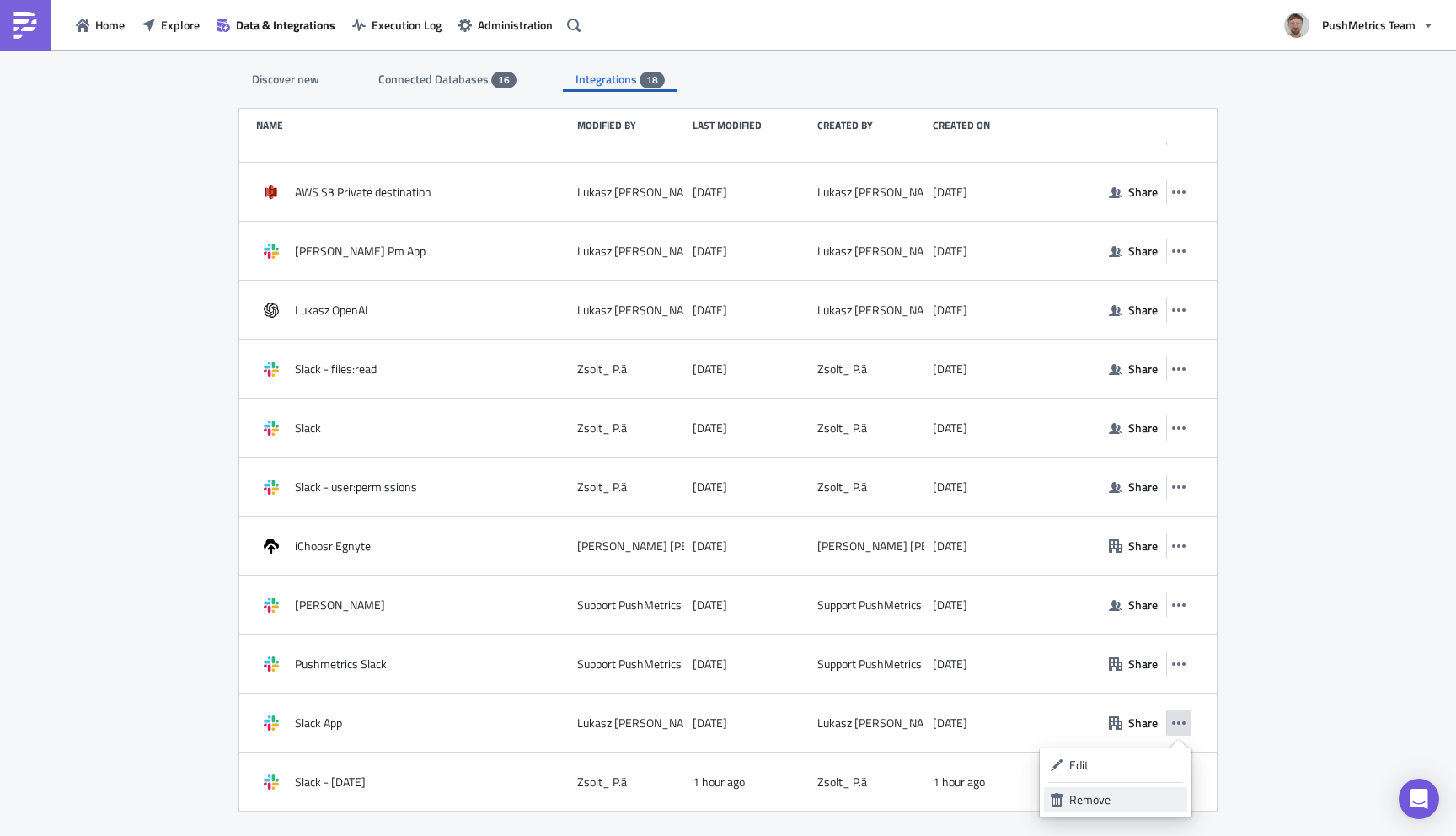
click at [1106, 795] on div "Remove" at bounding box center [1125, 800] width 112 height 17
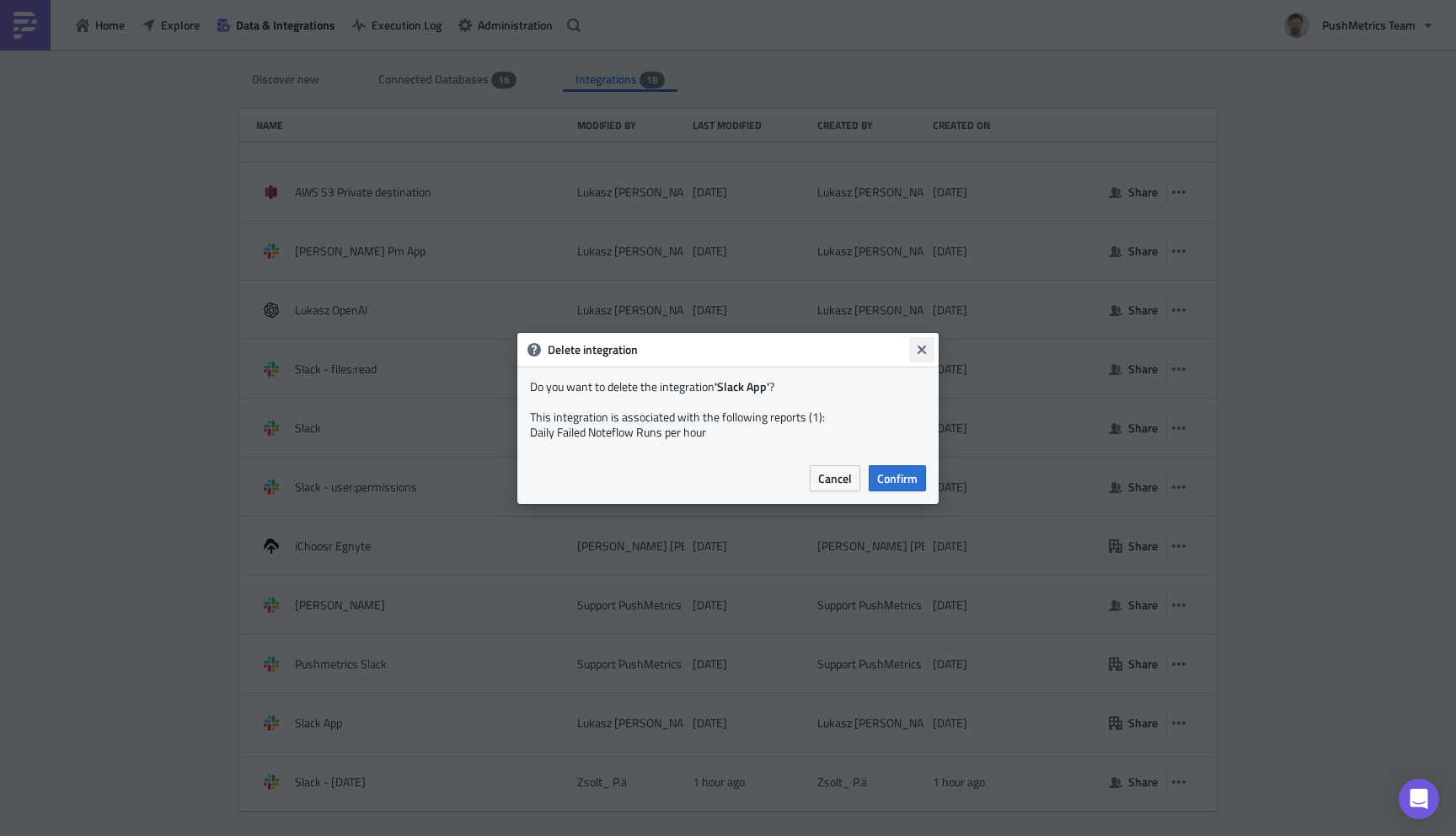
click at [920, 349] on icon "Close" at bounding box center [921, 349] width 8 height 8
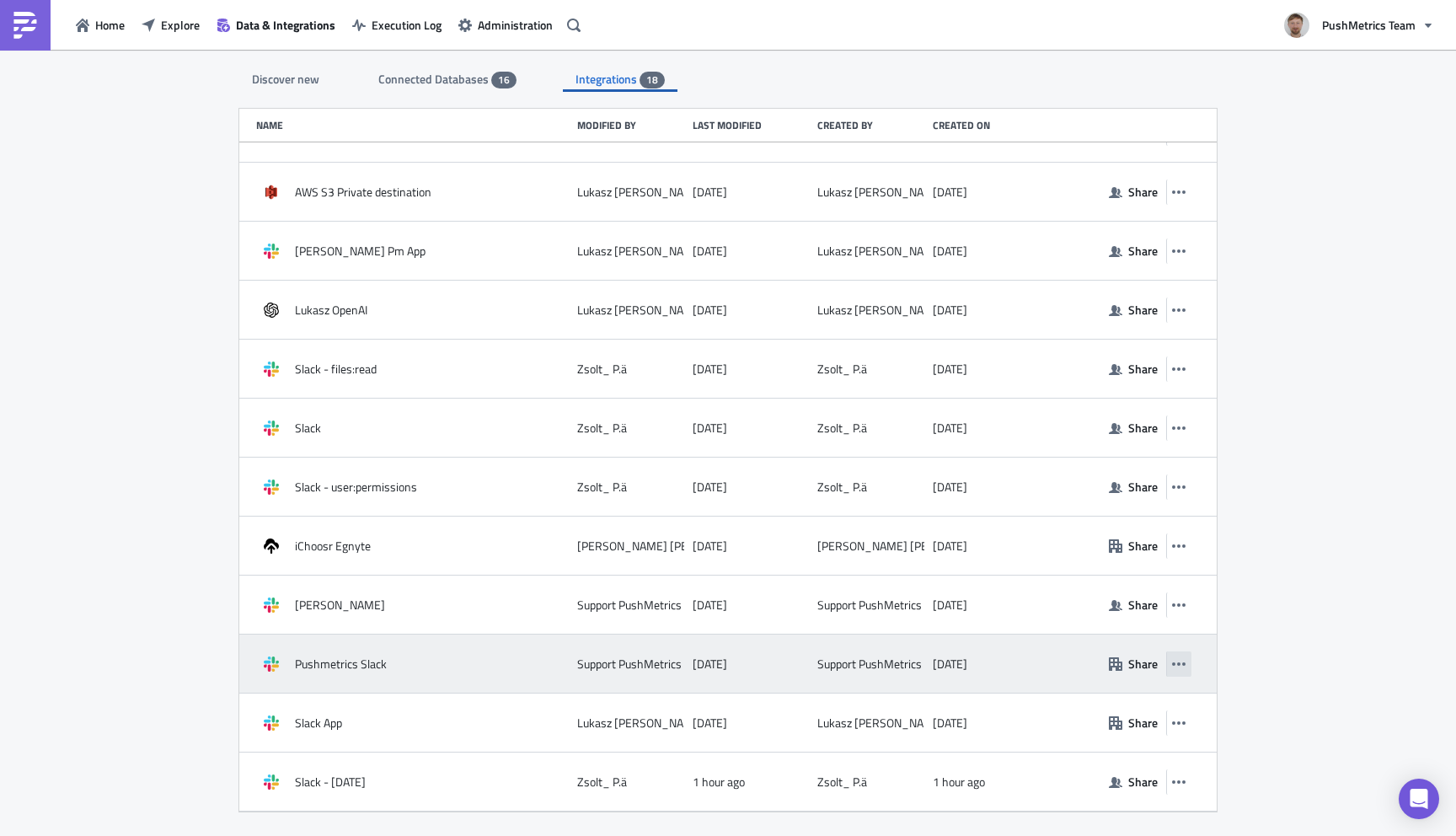
click at [1176, 664] on icon "button" at bounding box center [1179, 664] width 14 height 14
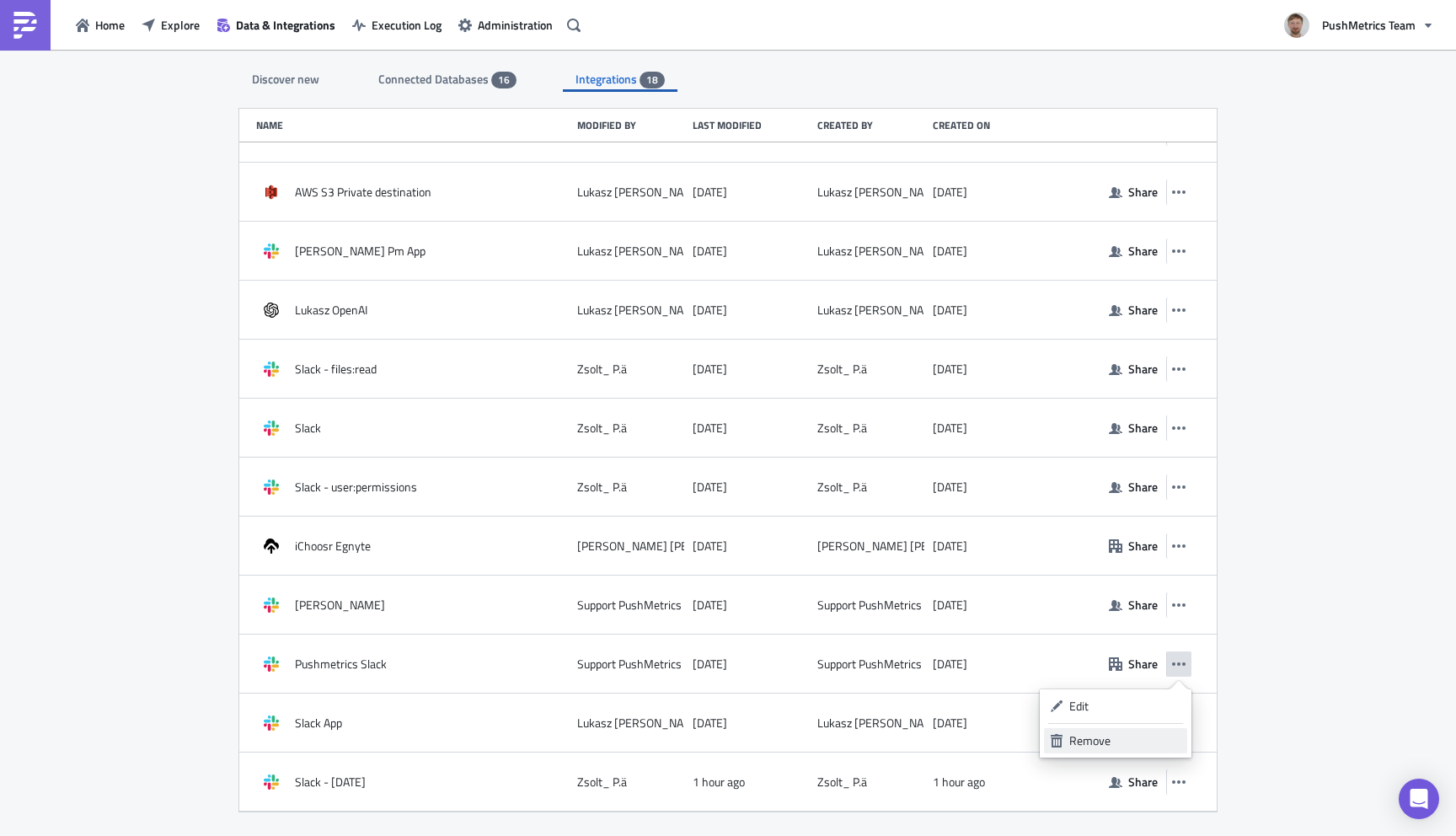
click at [1105, 738] on div "Remove" at bounding box center [1125, 740] width 112 height 17
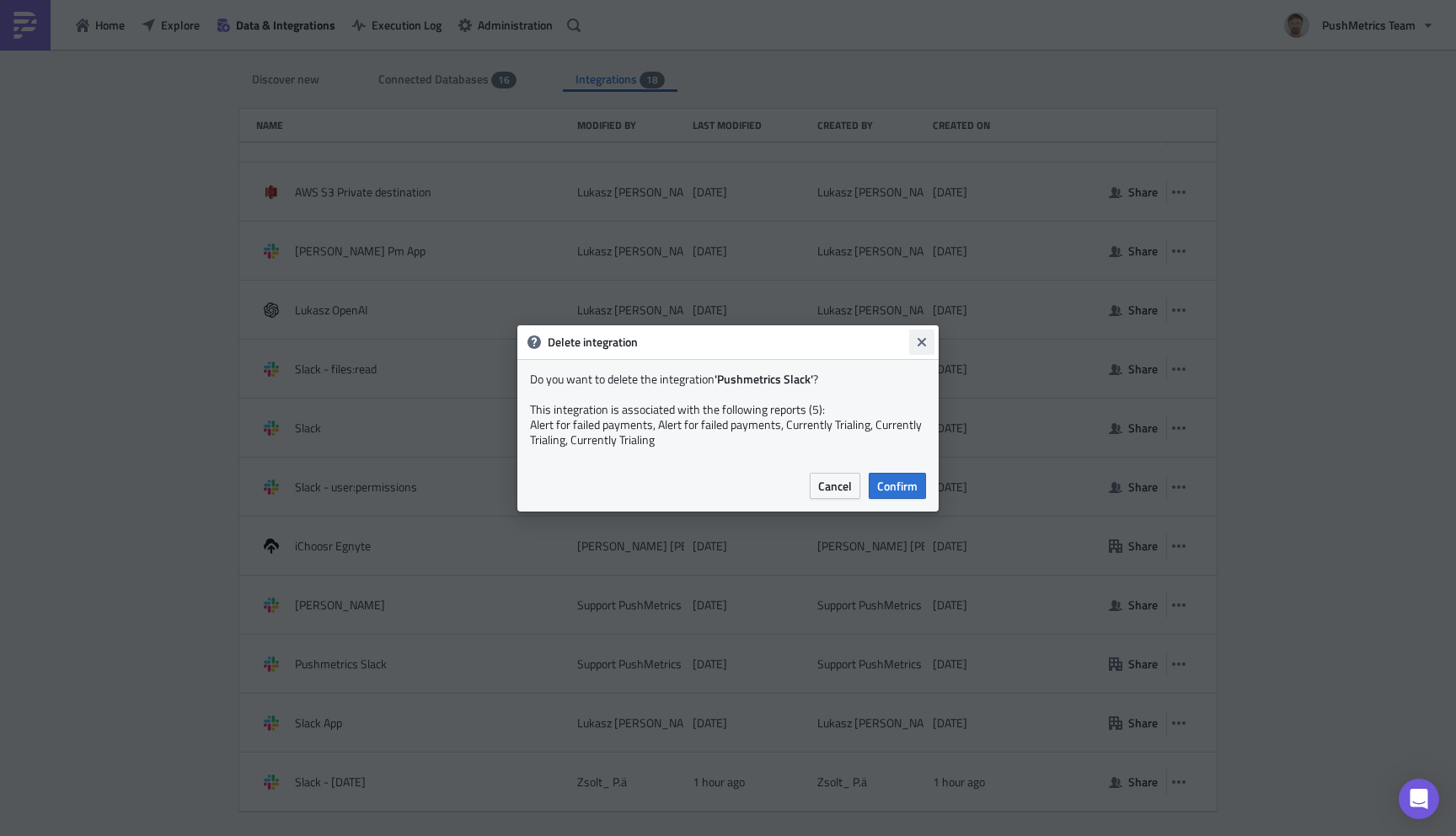
click at [920, 338] on icon "Close" at bounding box center [921, 342] width 14 height 14
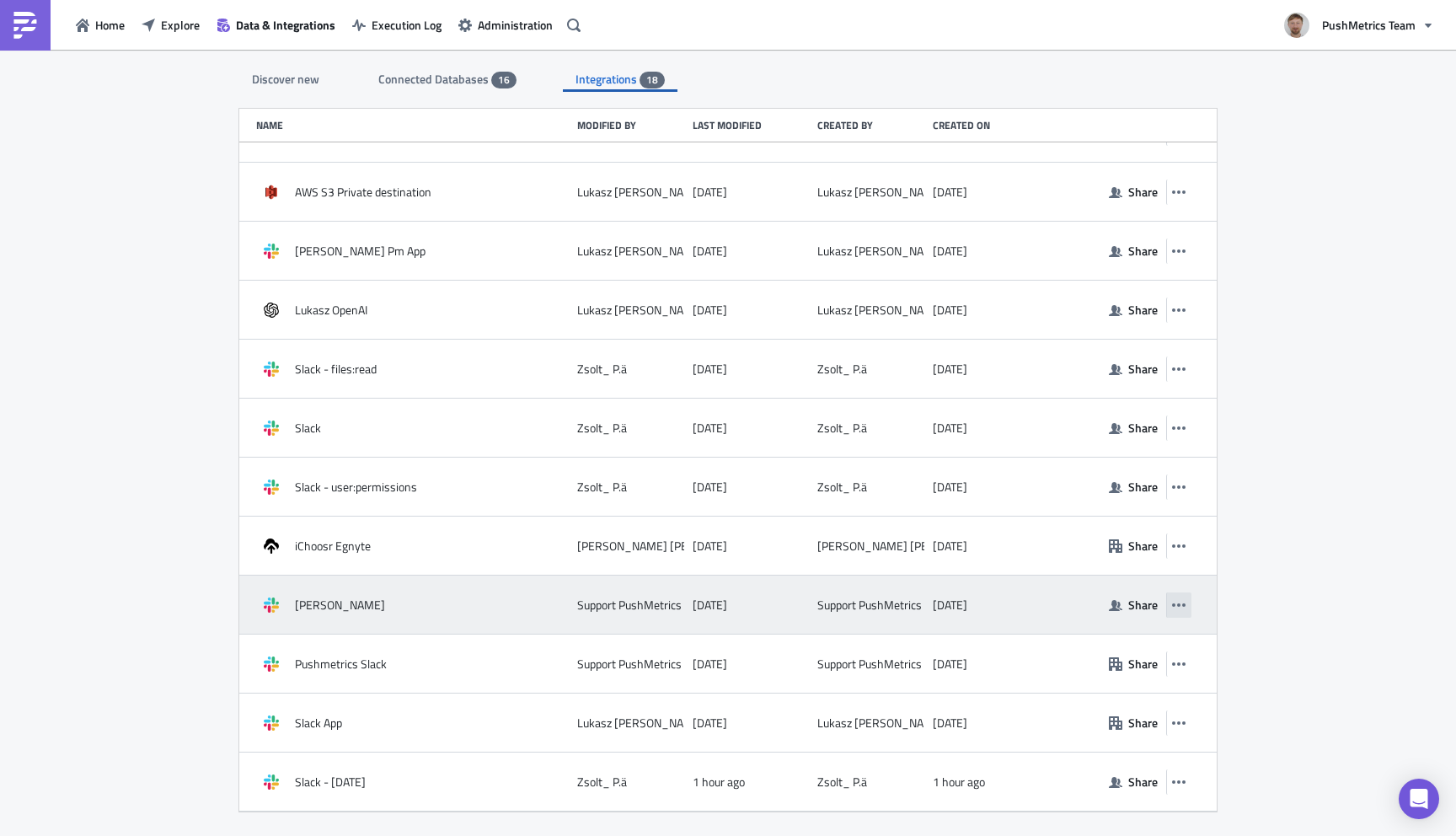
click at [1184, 604] on icon "button" at bounding box center [1179, 605] width 14 height 3
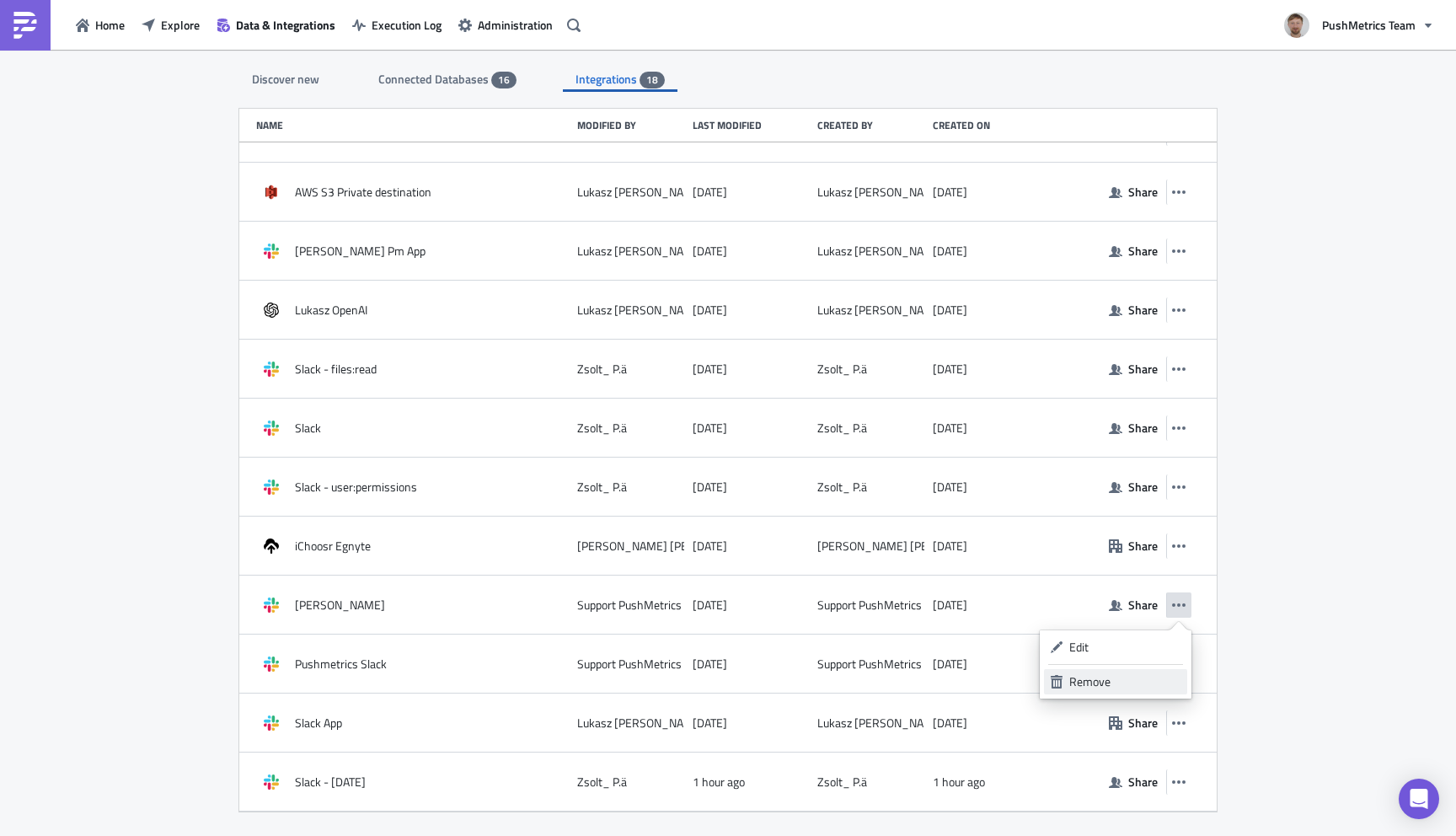
click at [1136, 681] on div "Remove" at bounding box center [1125, 682] width 112 height 17
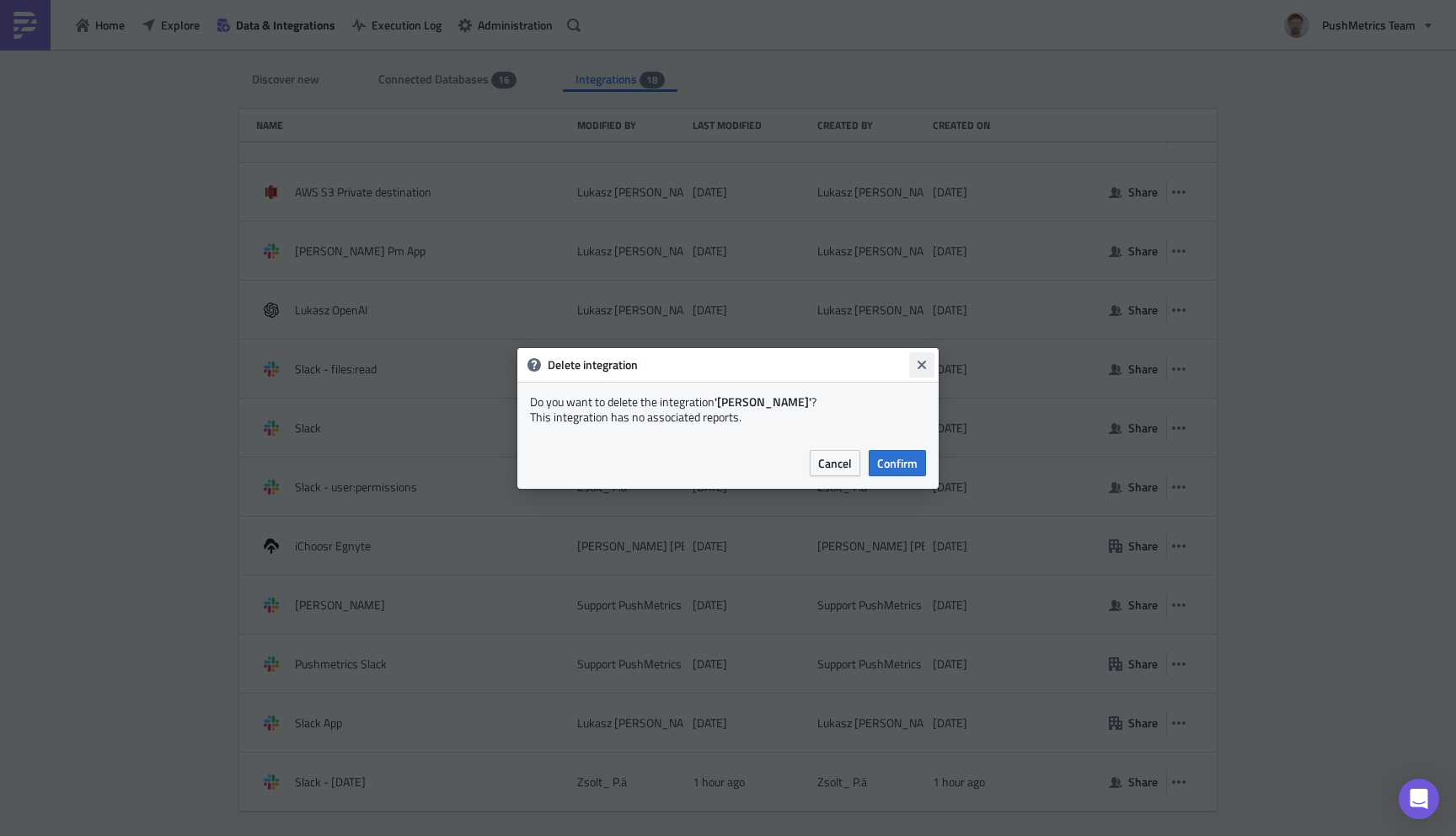
click at [921, 360] on icon "Close" at bounding box center [921, 365] width 14 height 14
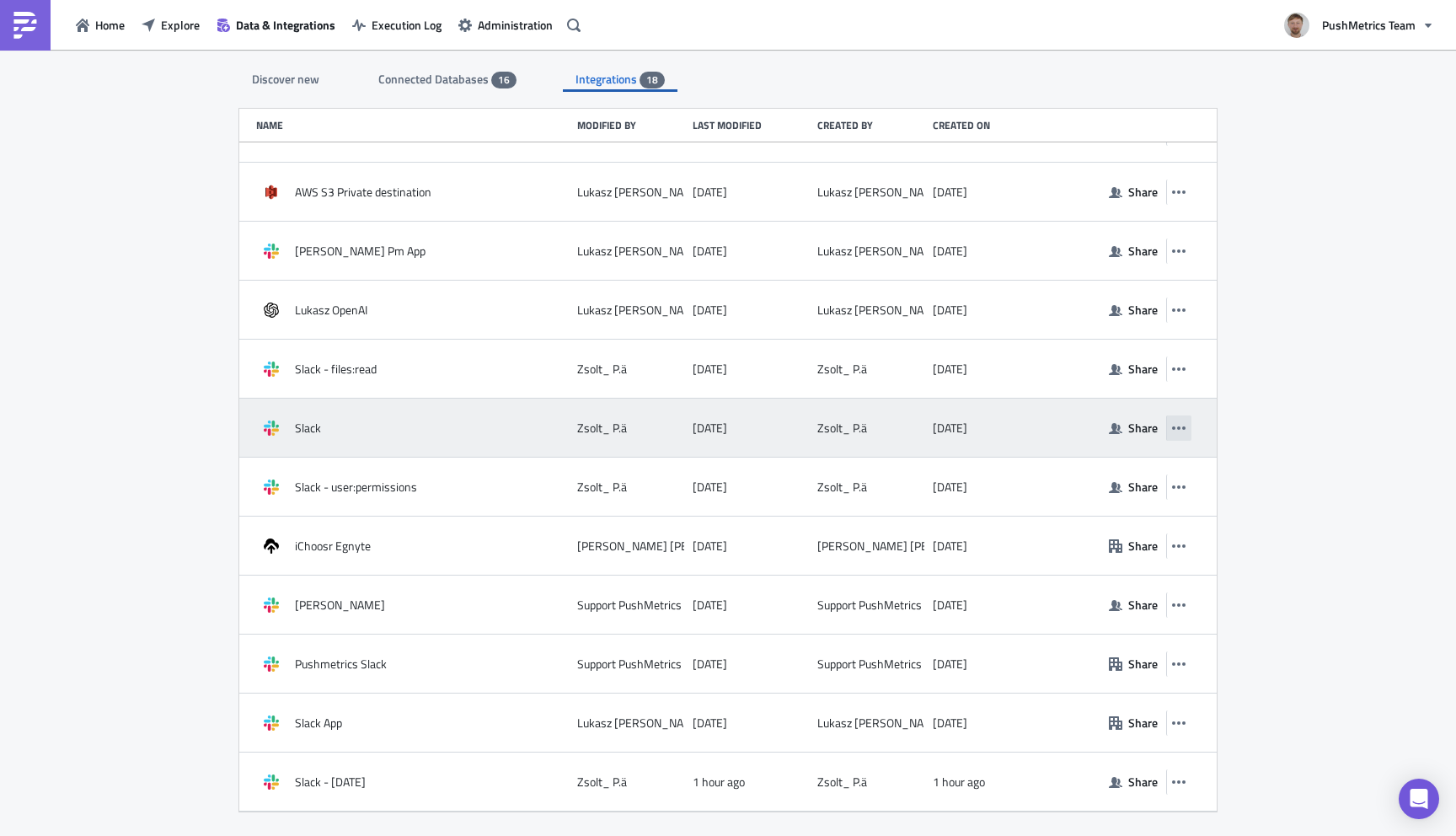
click at [1173, 432] on icon "button" at bounding box center [1179, 428] width 14 height 14
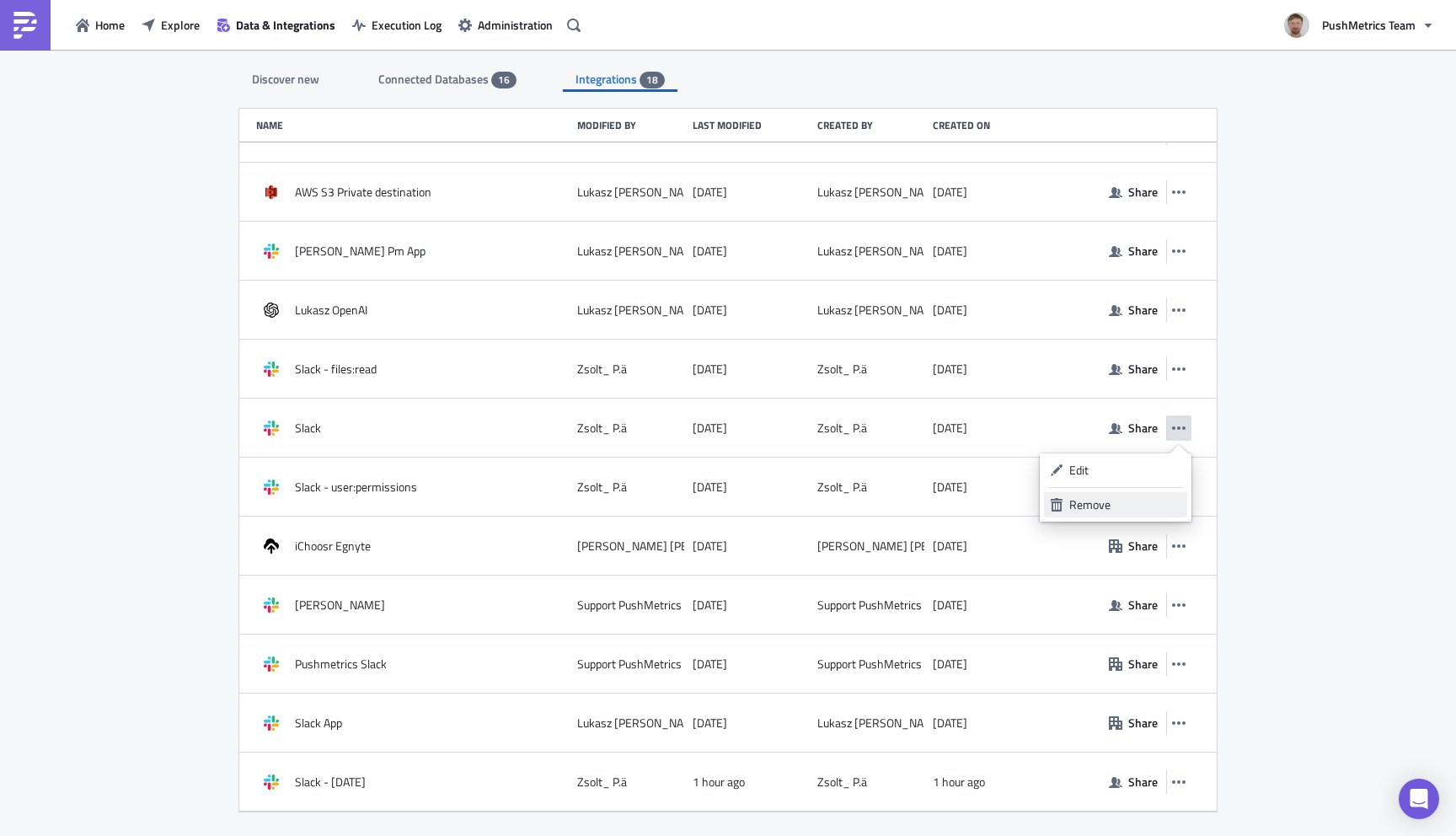
click at [1122, 506] on div "Remove" at bounding box center [1125, 505] width 112 height 17
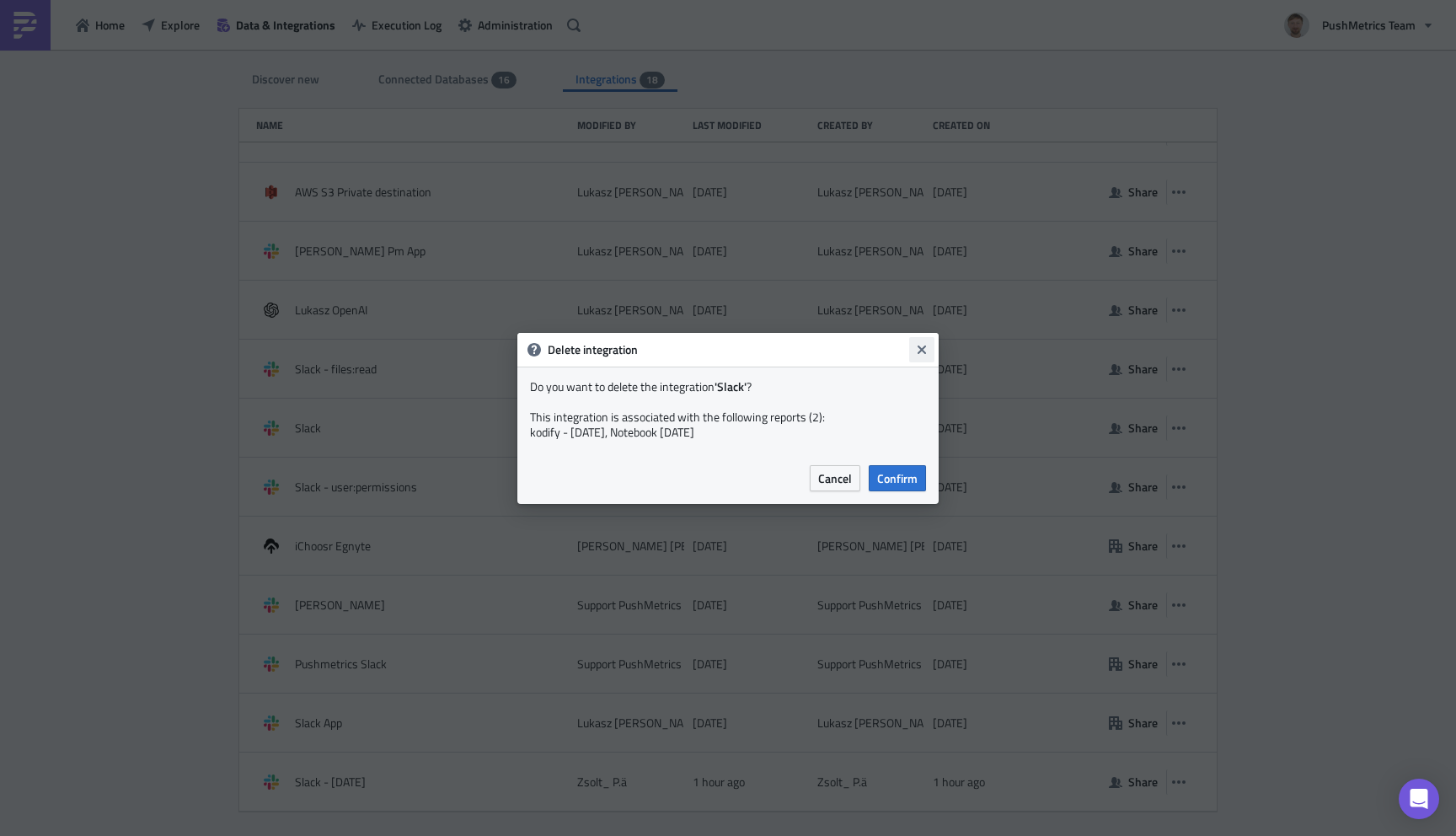
click at [916, 340] on button "Close" at bounding box center [921, 349] width 25 height 25
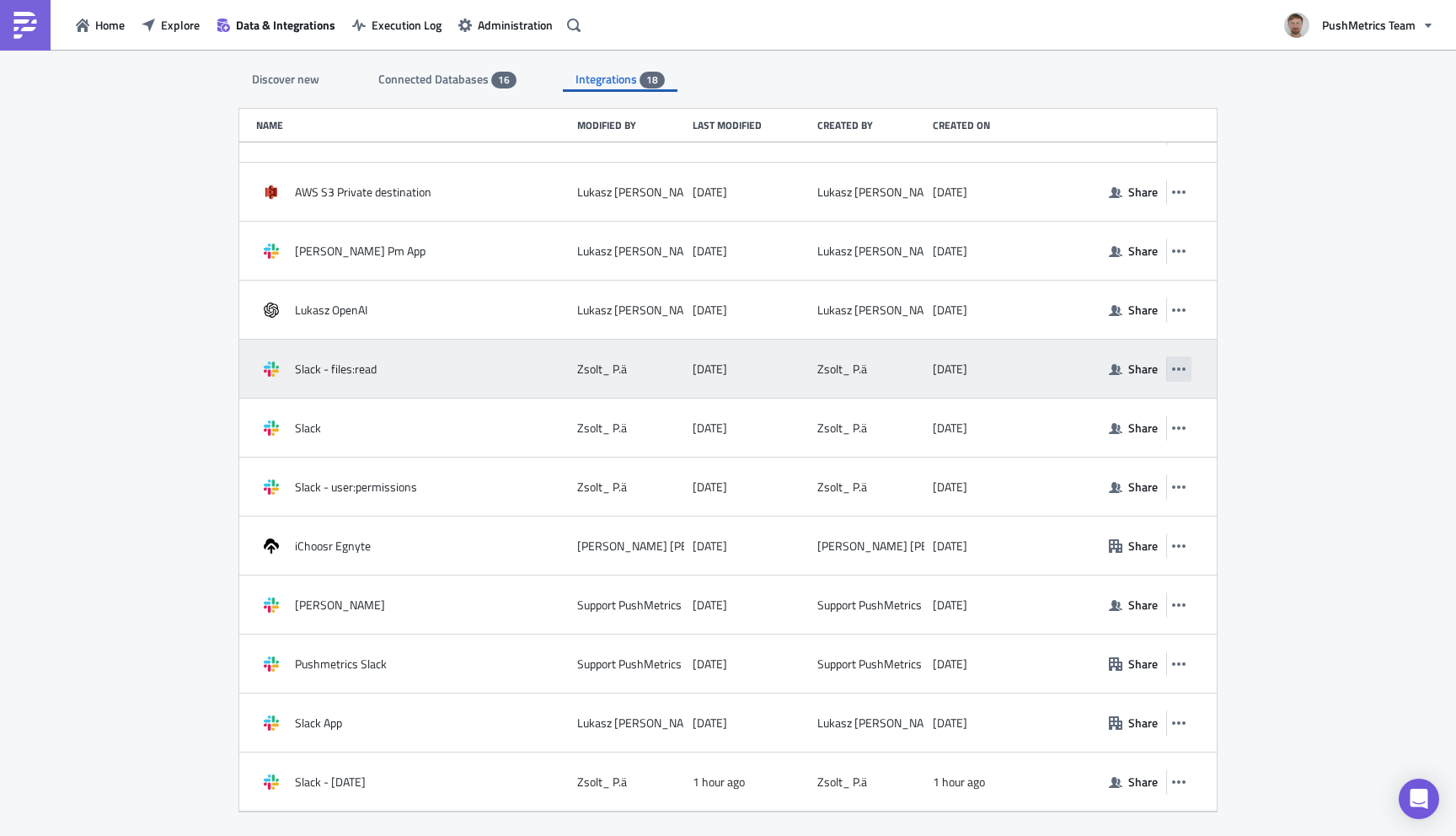
click at [1173, 362] on icon "button" at bounding box center [1179, 369] width 14 height 14
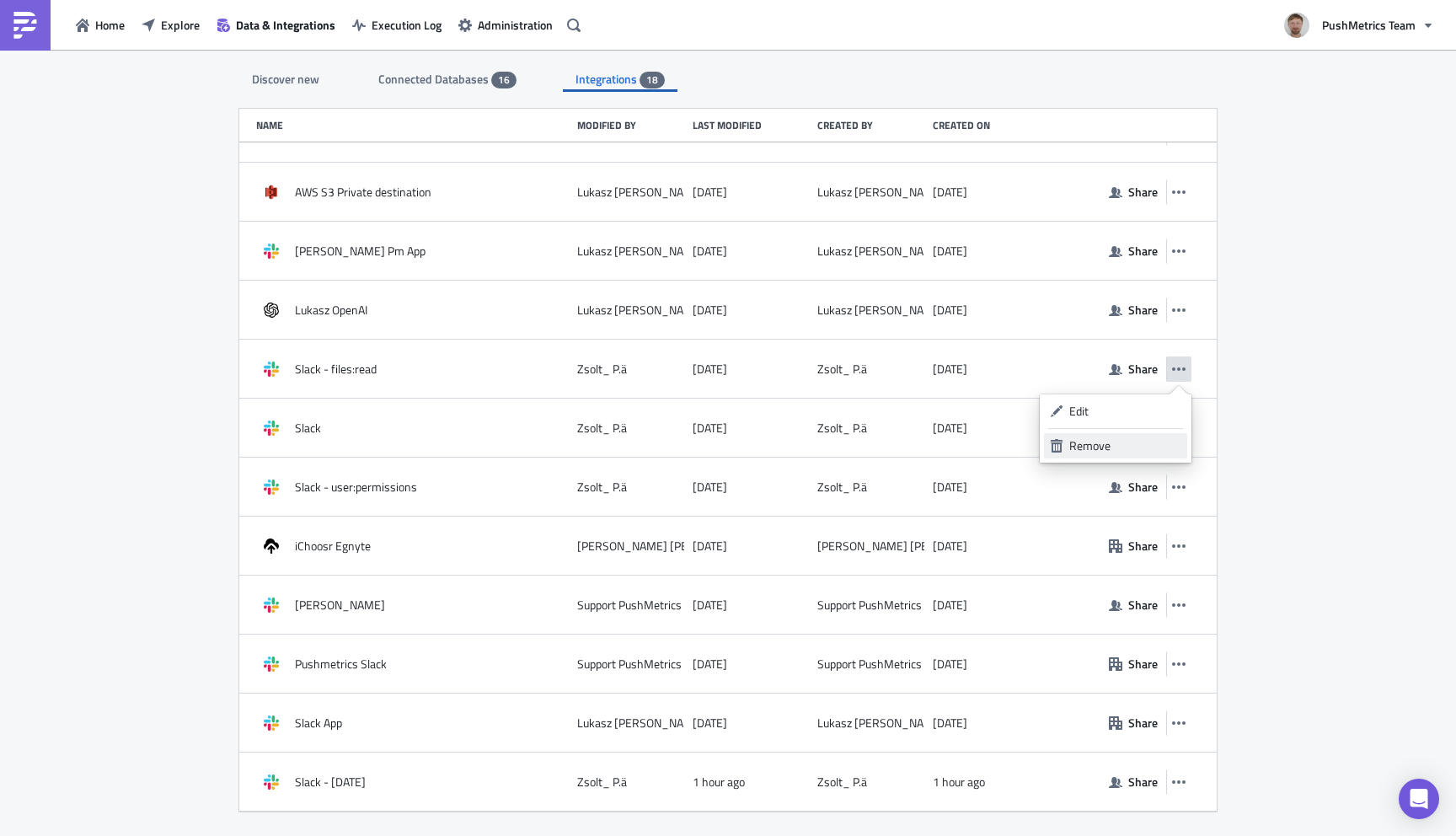
click at [1111, 436] on link "Remove" at bounding box center [1115, 446] width 143 height 25
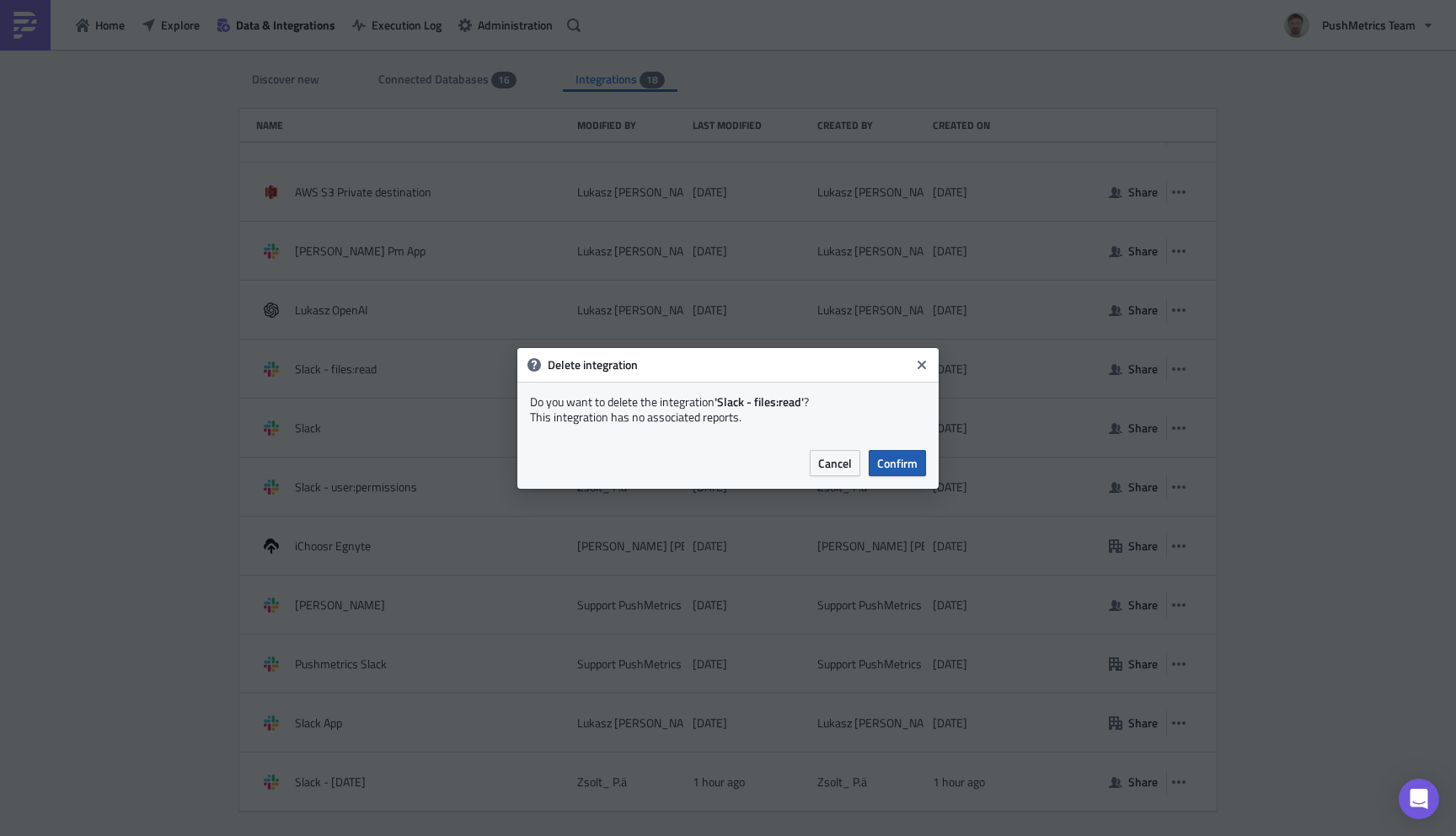
click at [898, 456] on span "Confirm" at bounding box center [898, 463] width 41 height 18
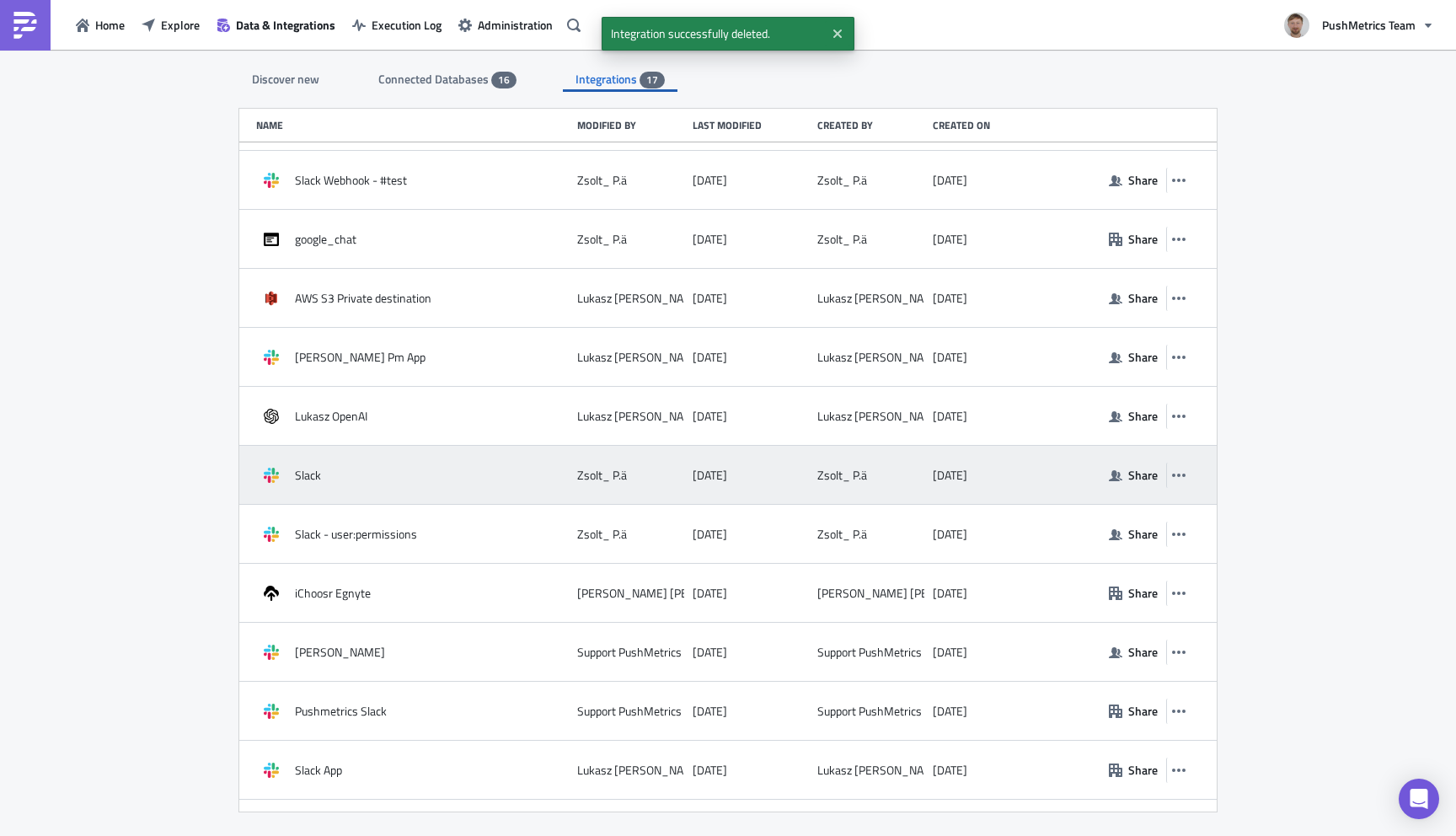
scroll to position [275, 0]
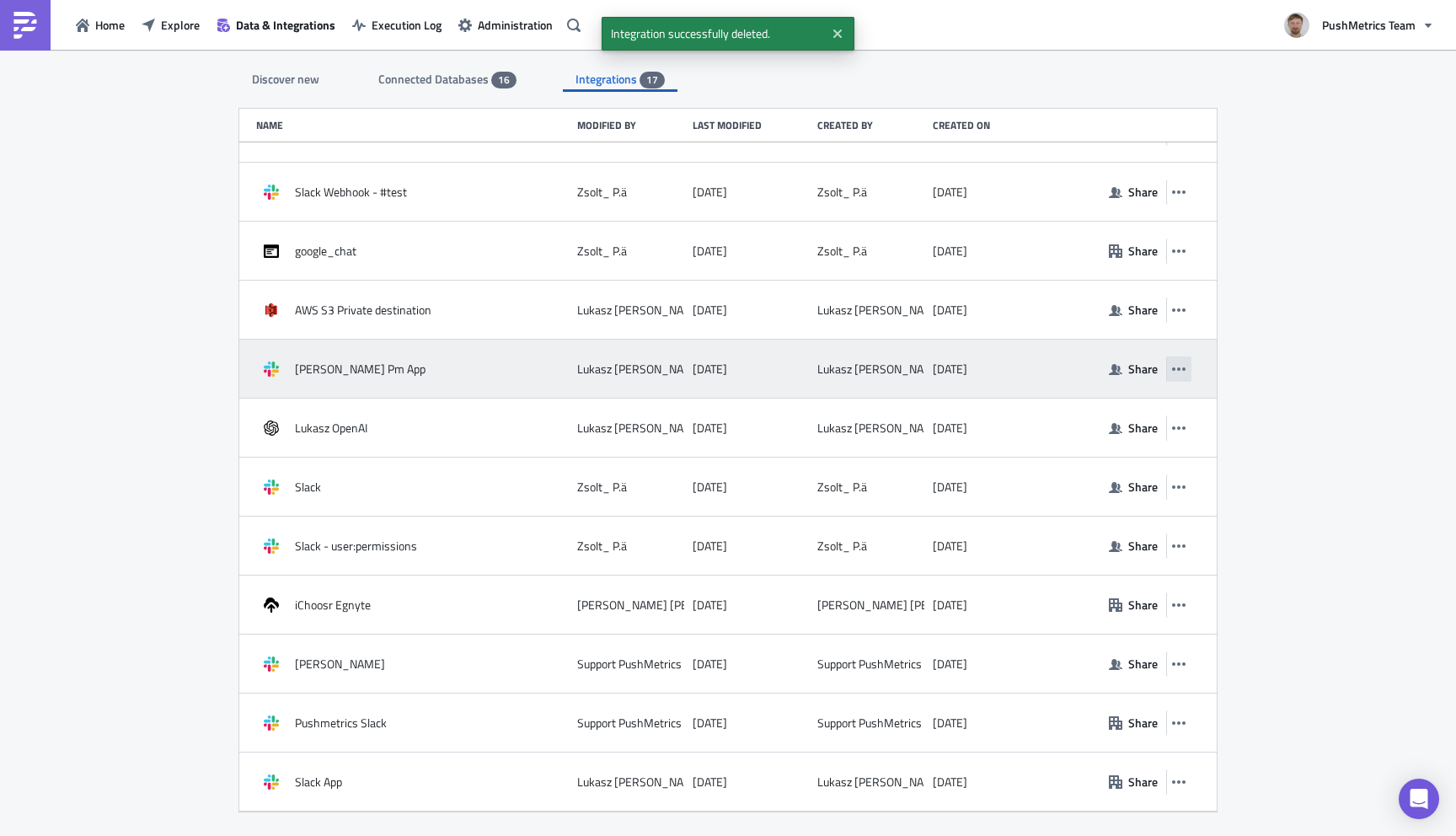
click at [1178, 368] on icon "button" at bounding box center [1179, 369] width 14 height 3
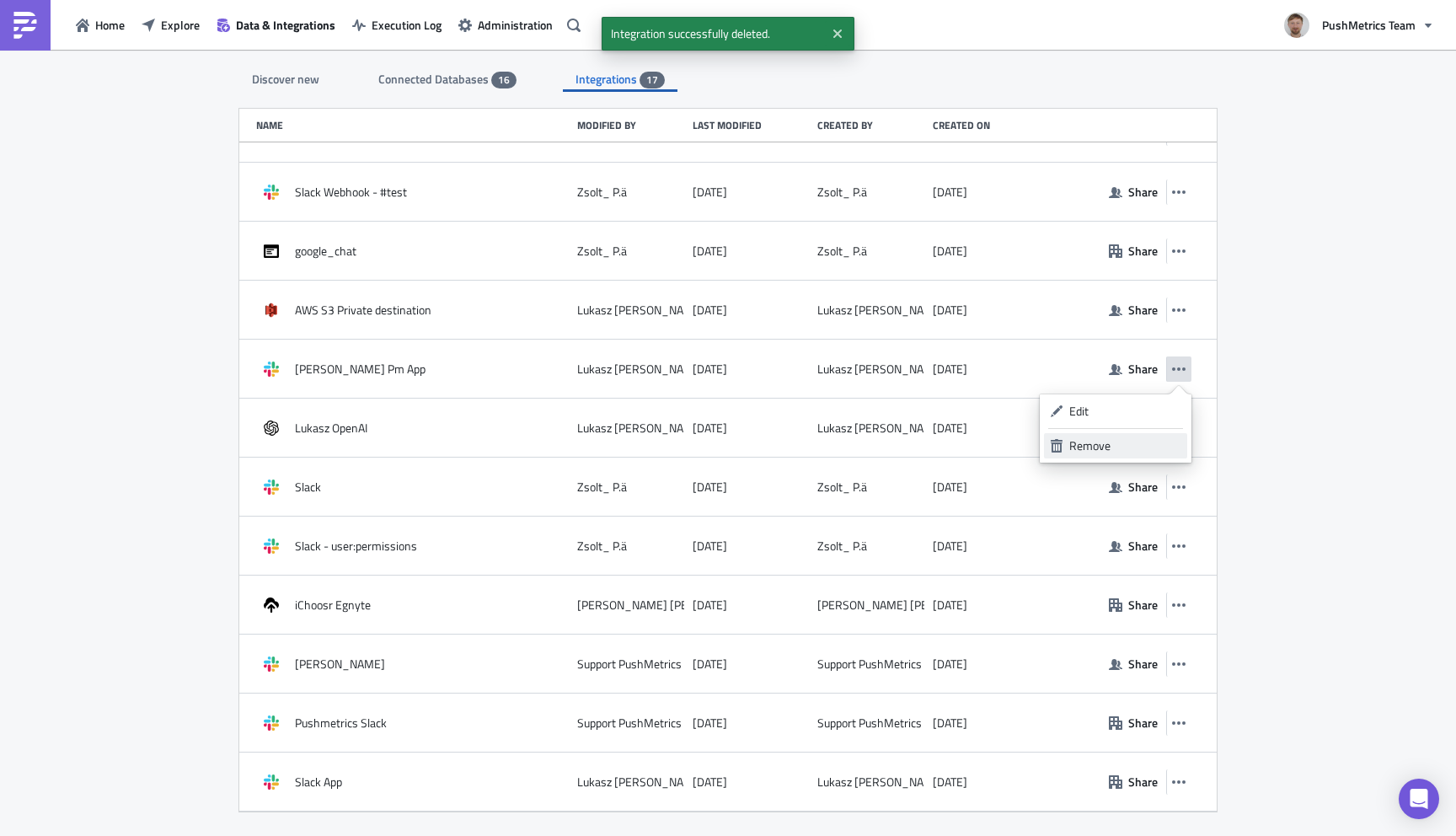
click at [1126, 444] on div "Remove" at bounding box center [1125, 446] width 112 height 17
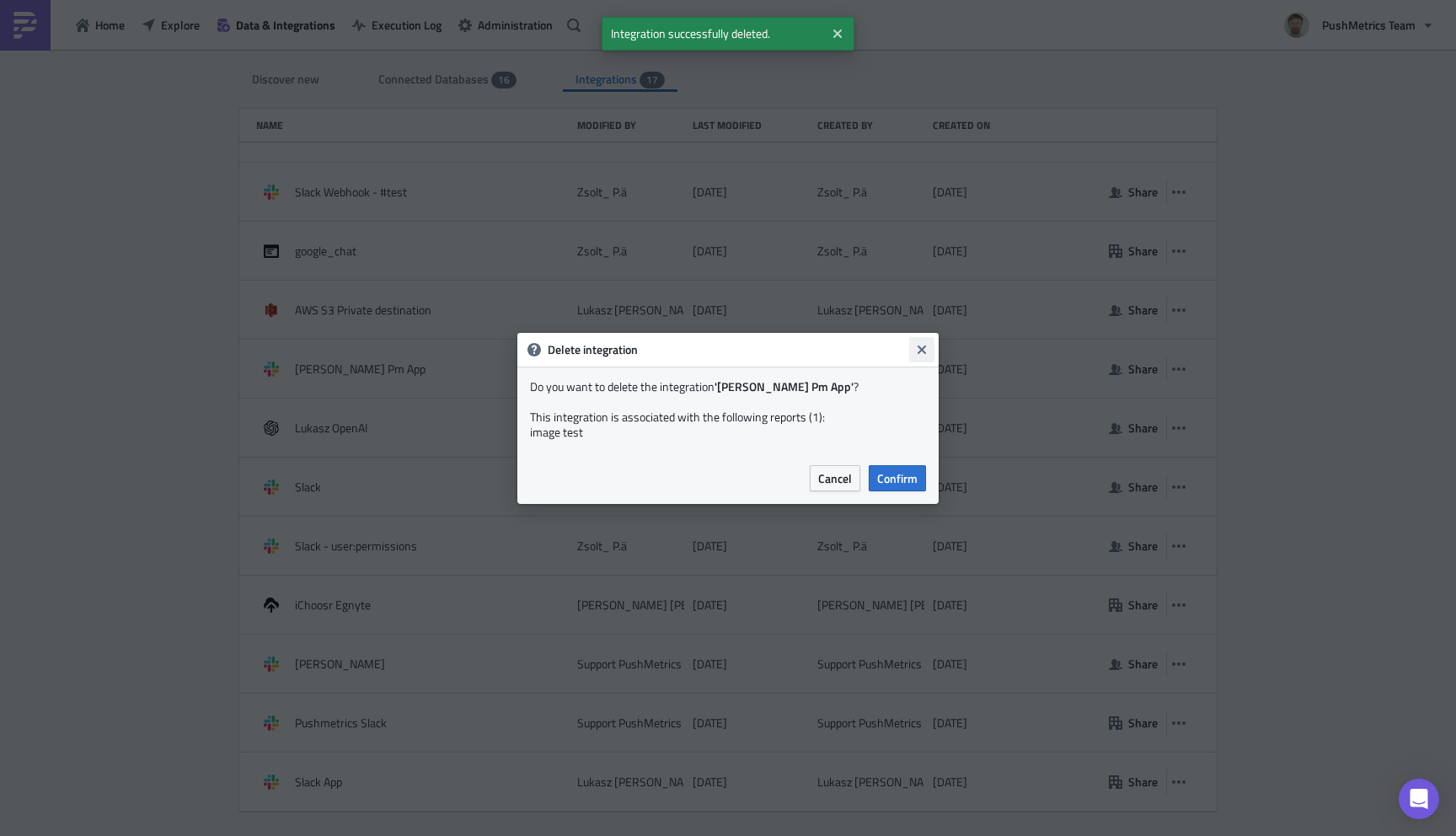
click at [916, 344] on icon "Close" at bounding box center [921, 349] width 14 height 14
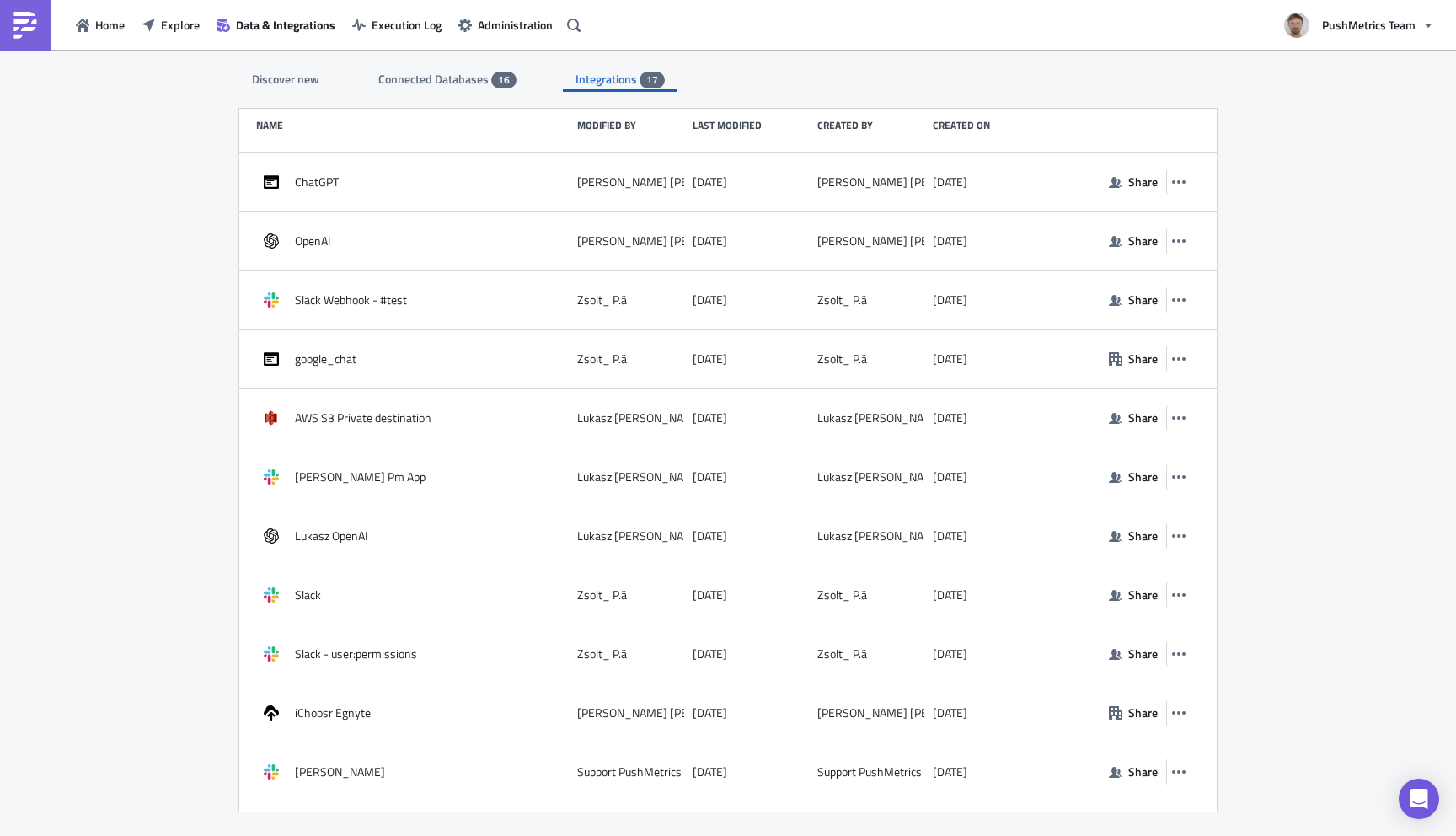
scroll to position [163, 0]
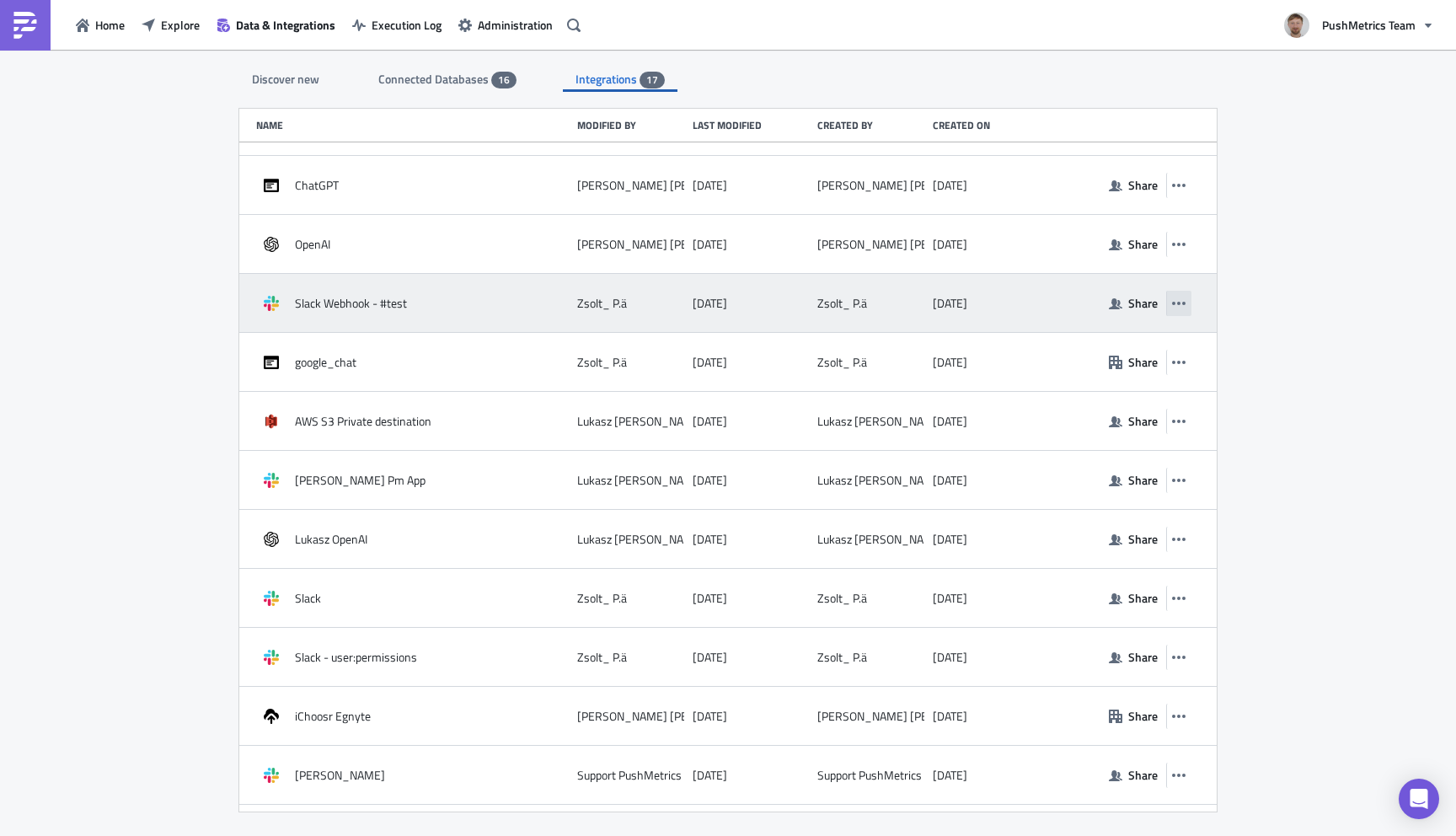
click at [1177, 300] on icon "button" at bounding box center [1179, 304] width 14 height 14
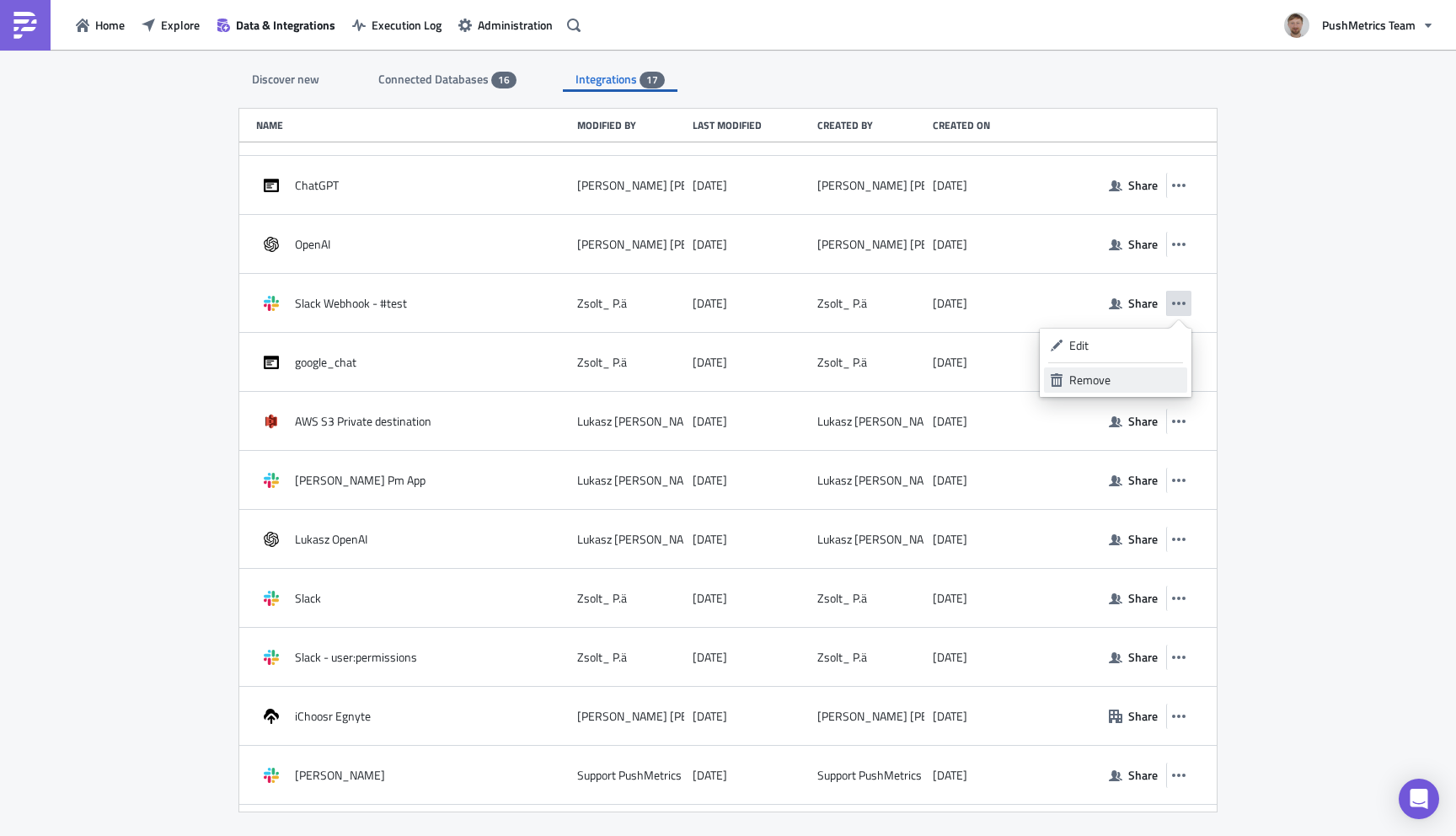
click at [1091, 374] on div "Remove" at bounding box center [1125, 380] width 112 height 17
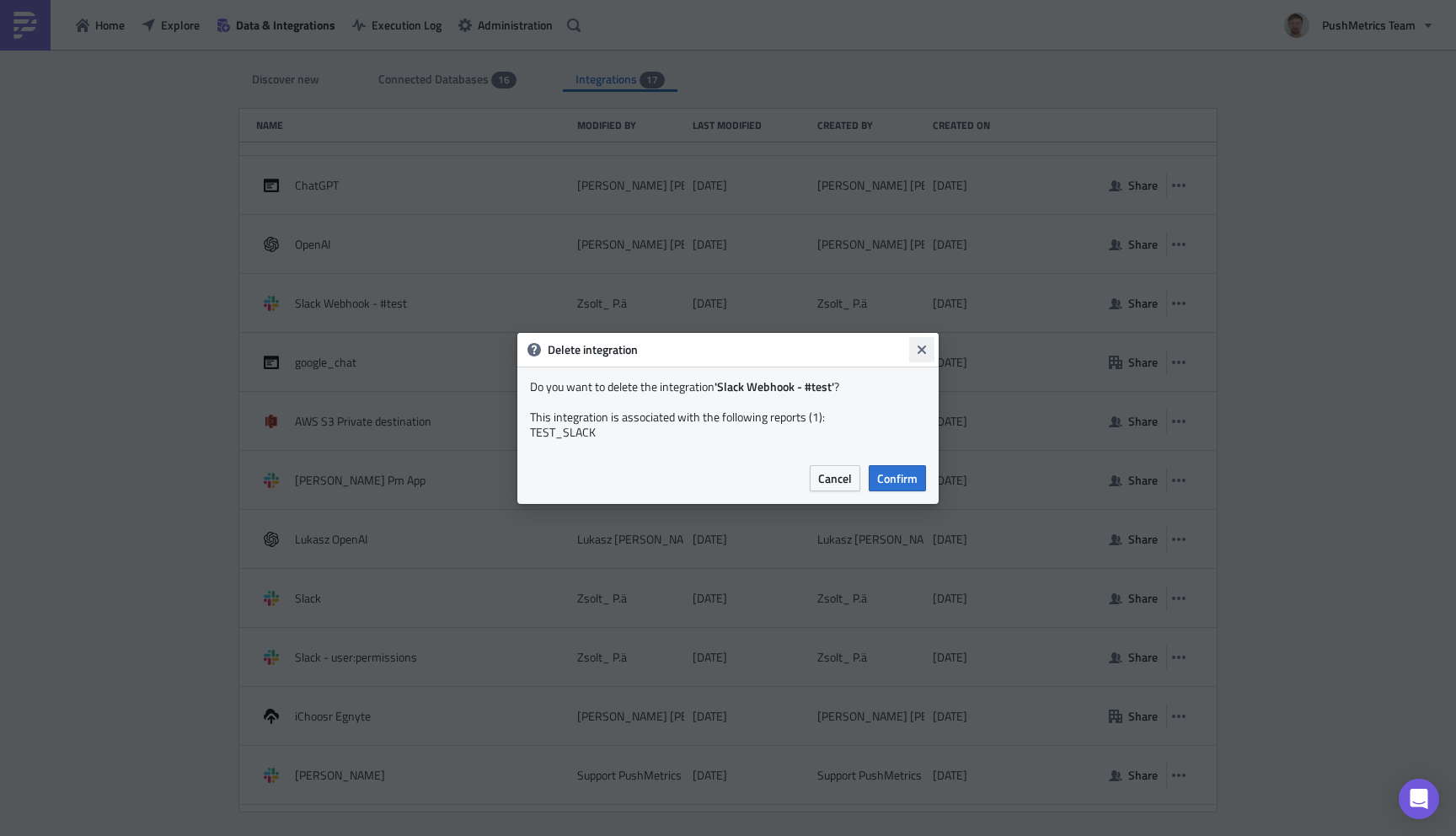
click at [922, 348] on icon "Close" at bounding box center [921, 349] width 8 height 8
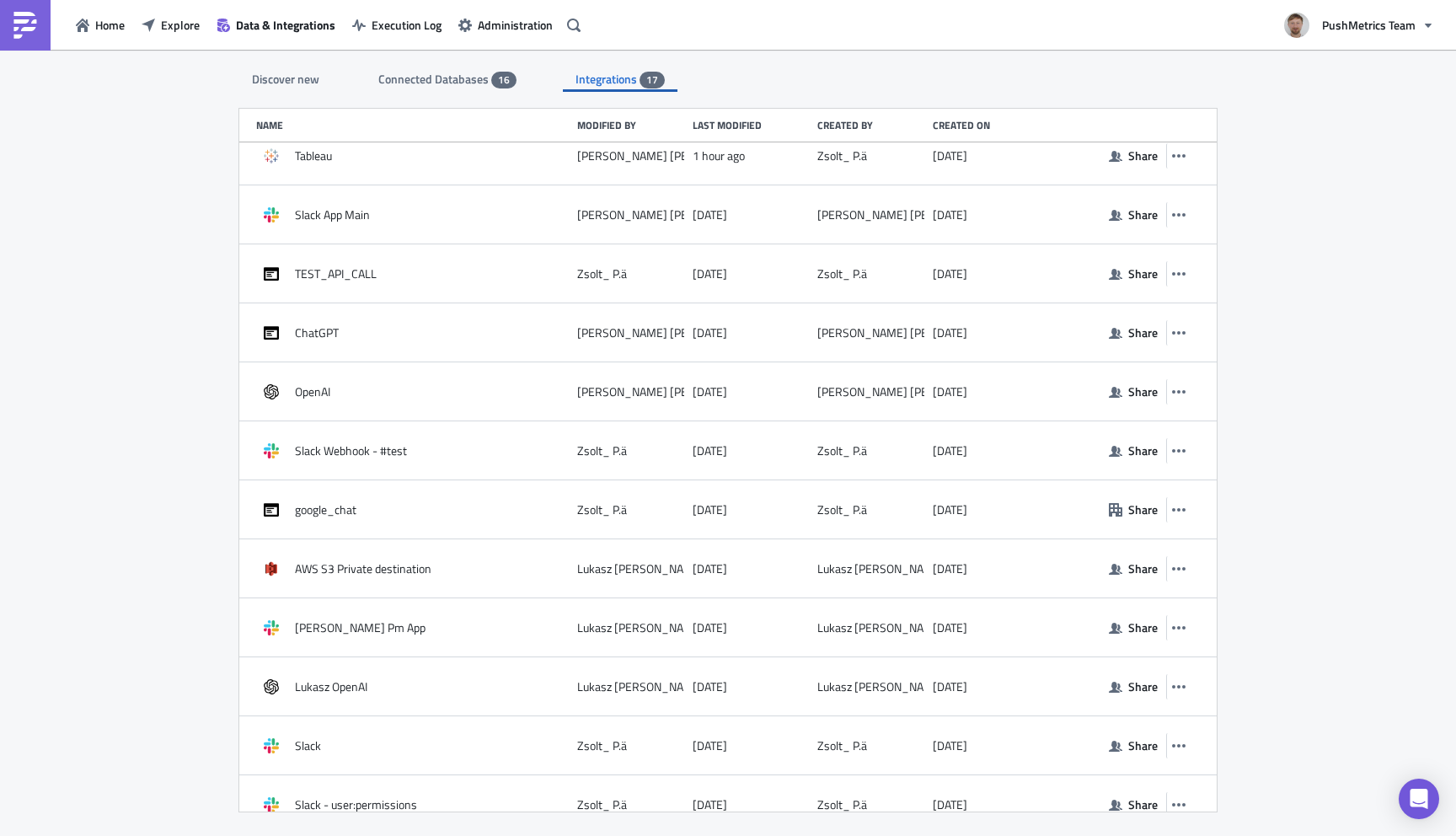
scroll to position [0, 0]
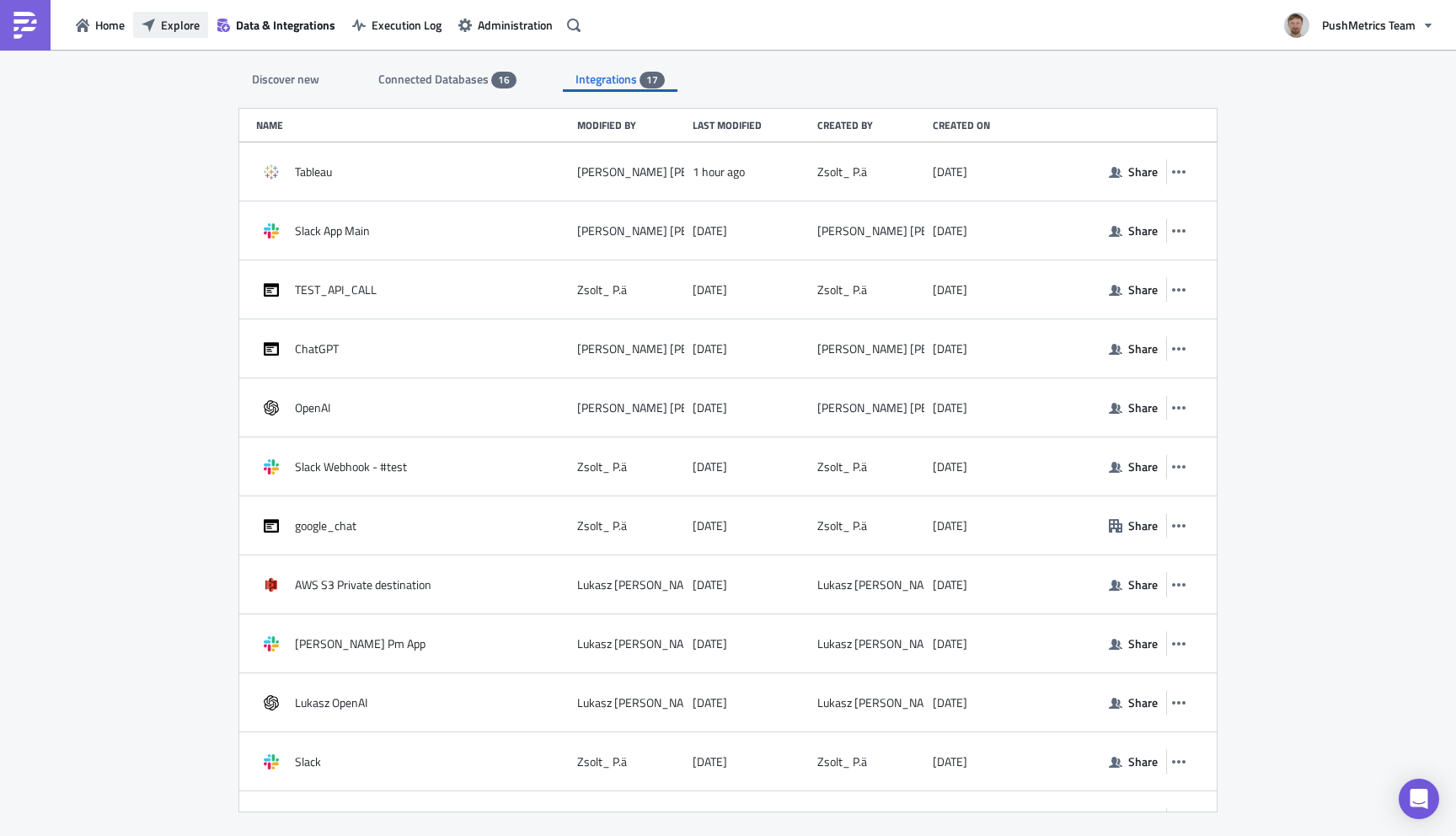
click at [153, 26] on icon "button" at bounding box center [148, 25] width 14 height 14
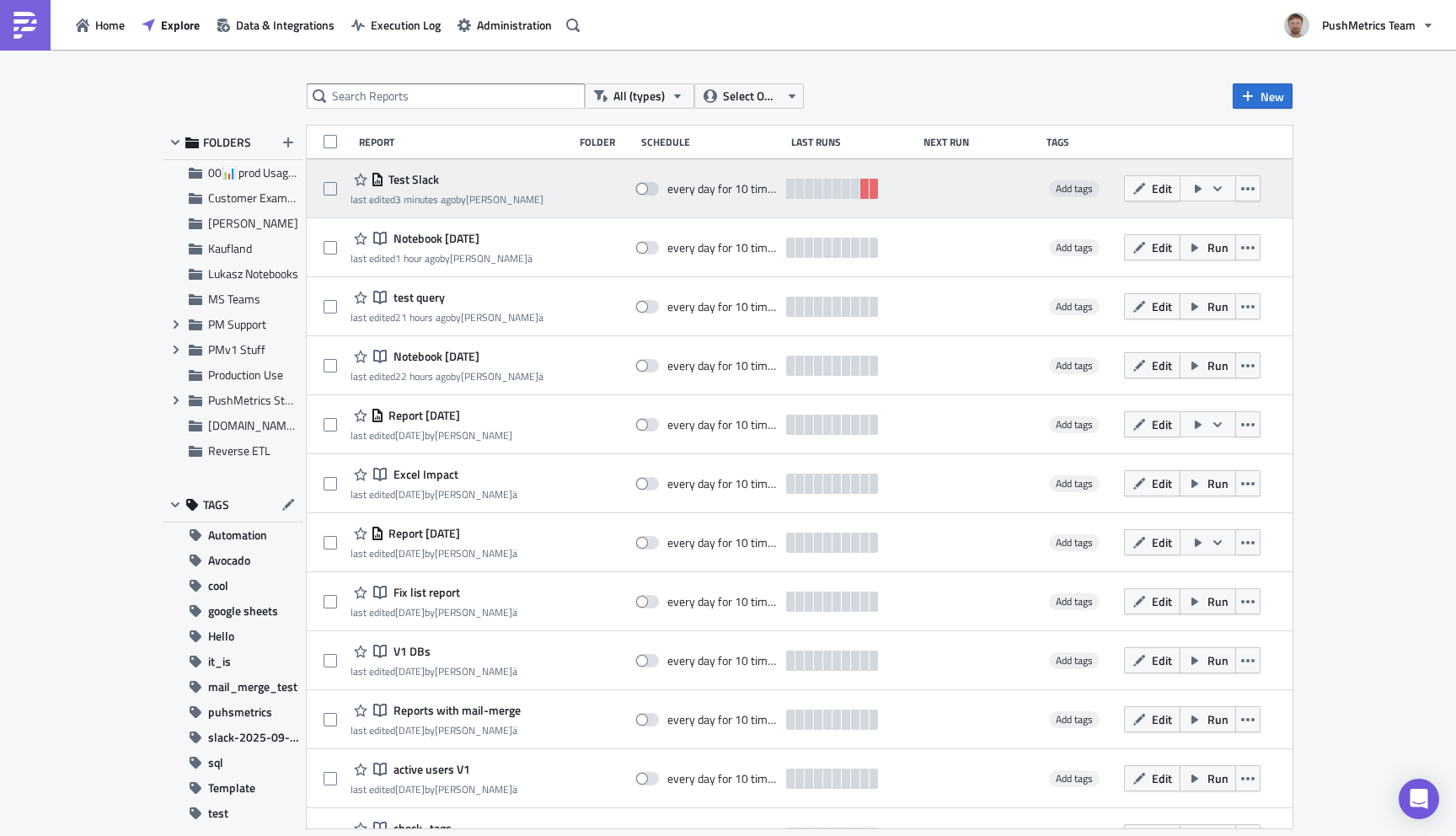
click at [420, 176] on span "Test Slack" at bounding box center [411, 179] width 55 height 15
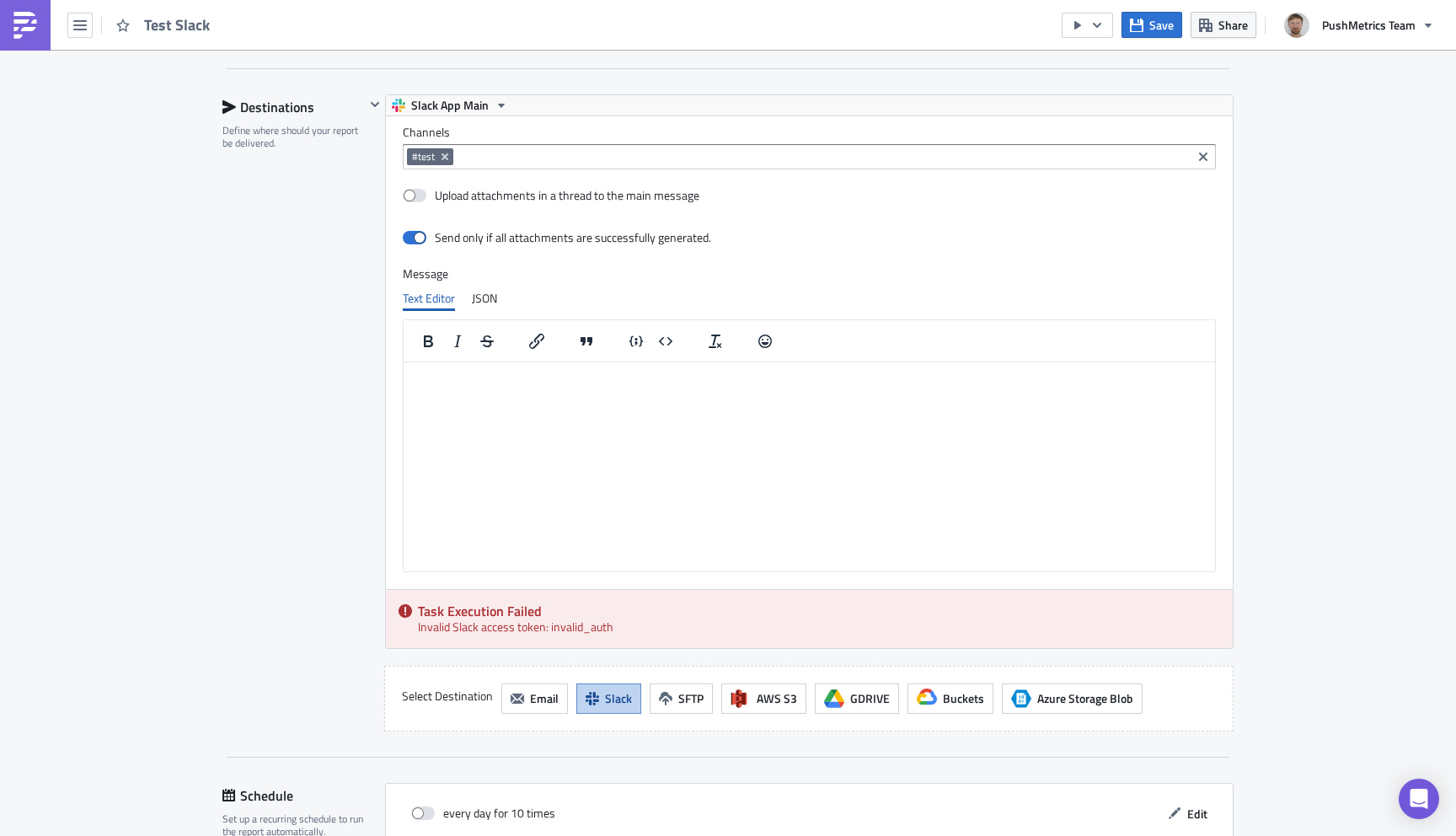
scroll to position [1098, 0]
click at [444, 161] on icon "Remove Tag" at bounding box center [445, 158] width 14 height 14
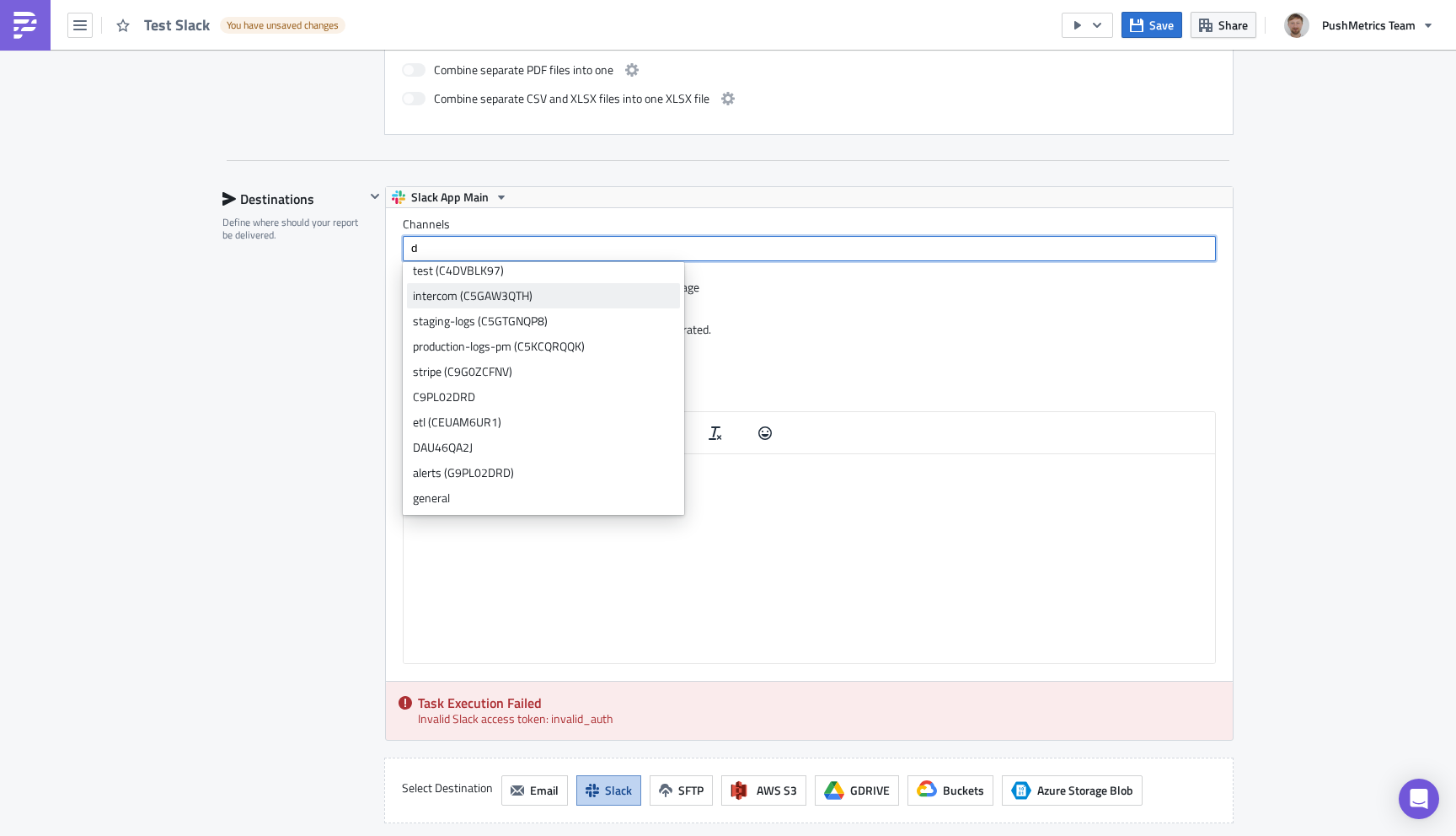
scroll to position [0, 0]
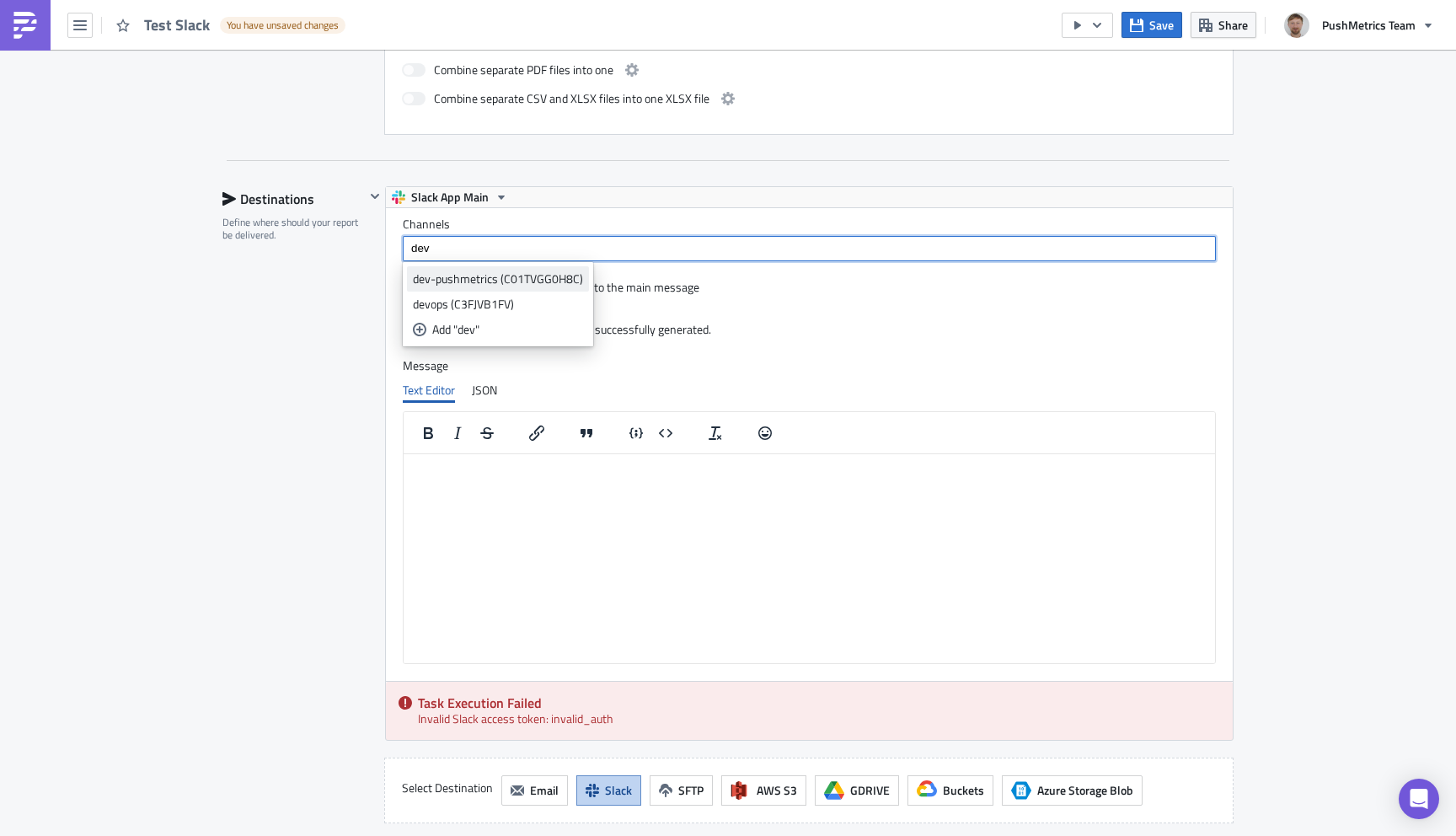
type input "dev"
click at [475, 275] on div "dev-pushmetrics (C01TVGG0H8C)" at bounding box center [497, 279] width 170 height 17
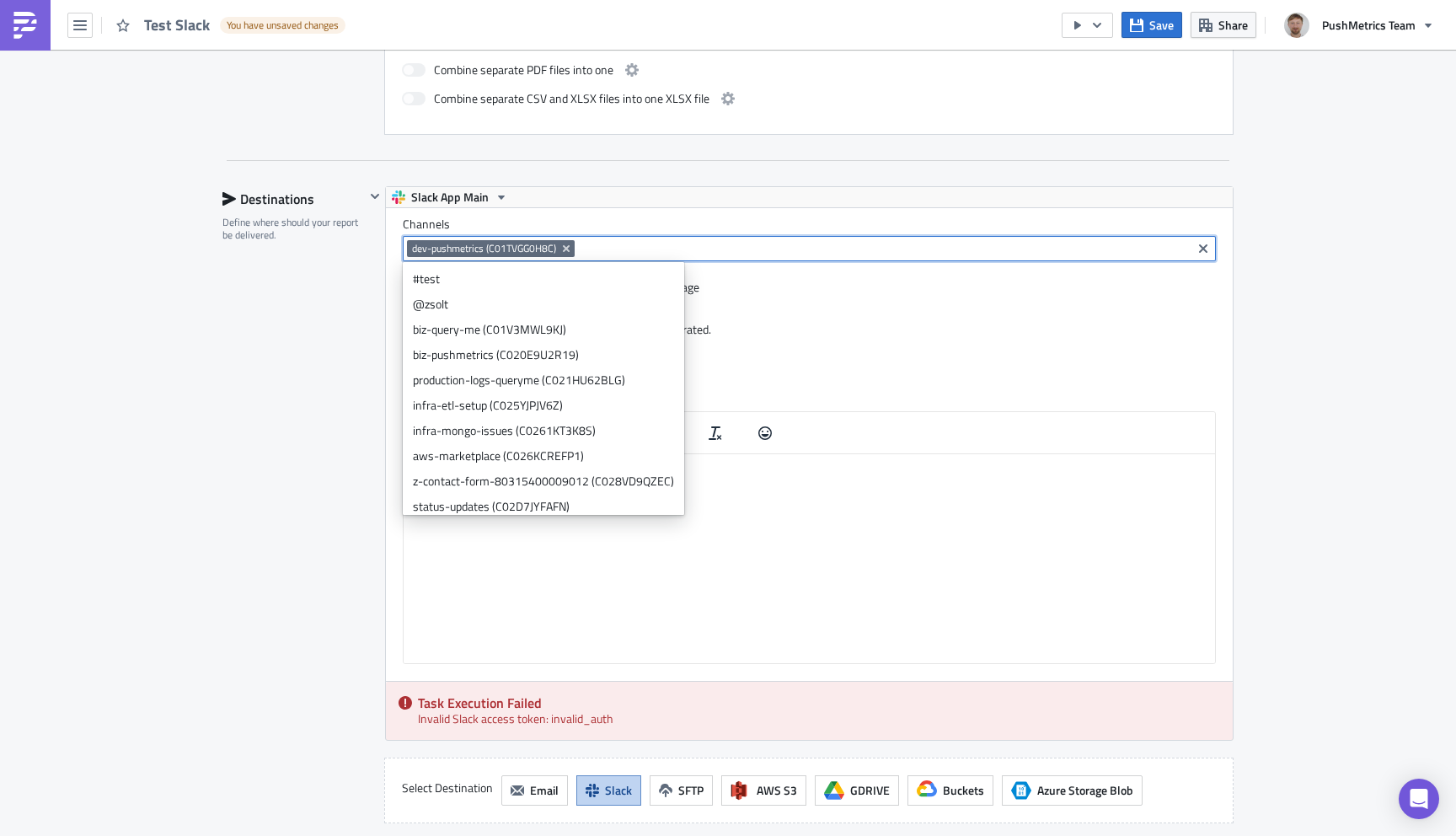
click at [1334, 494] on div "Execution Log Edit " Test Slack " Draft Settings Configure the basics of your r…" at bounding box center [728, 88] width 1456 height 2093
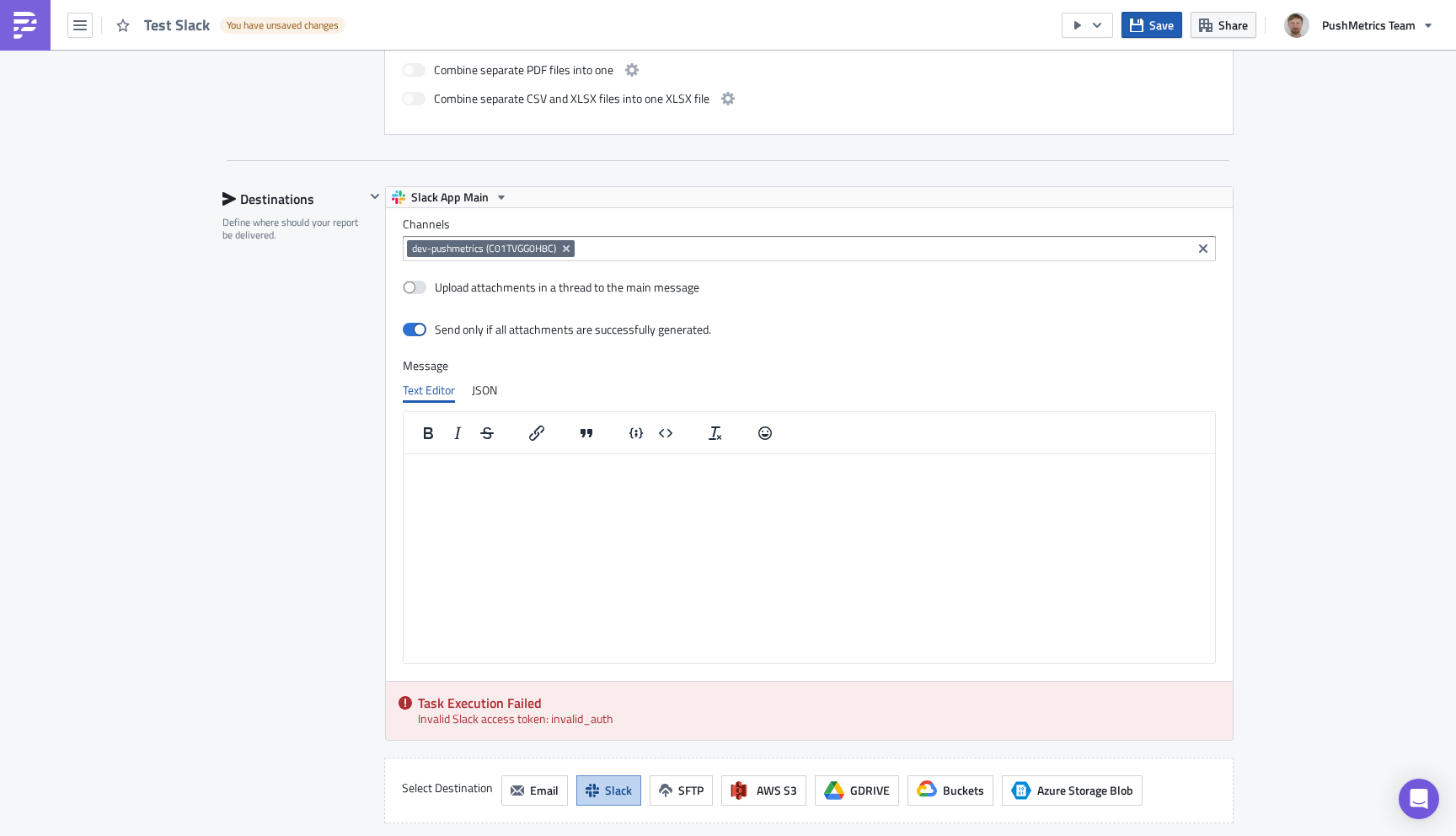
click at [1151, 32] on span "Save" at bounding box center [1161, 25] width 25 height 18
click at [1100, 28] on icon "button" at bounding box center [1097, 25] width 14 height 14
click at [1106, 97] on div "Run Report" at bounding box center [1139, 93] width 131 height 17
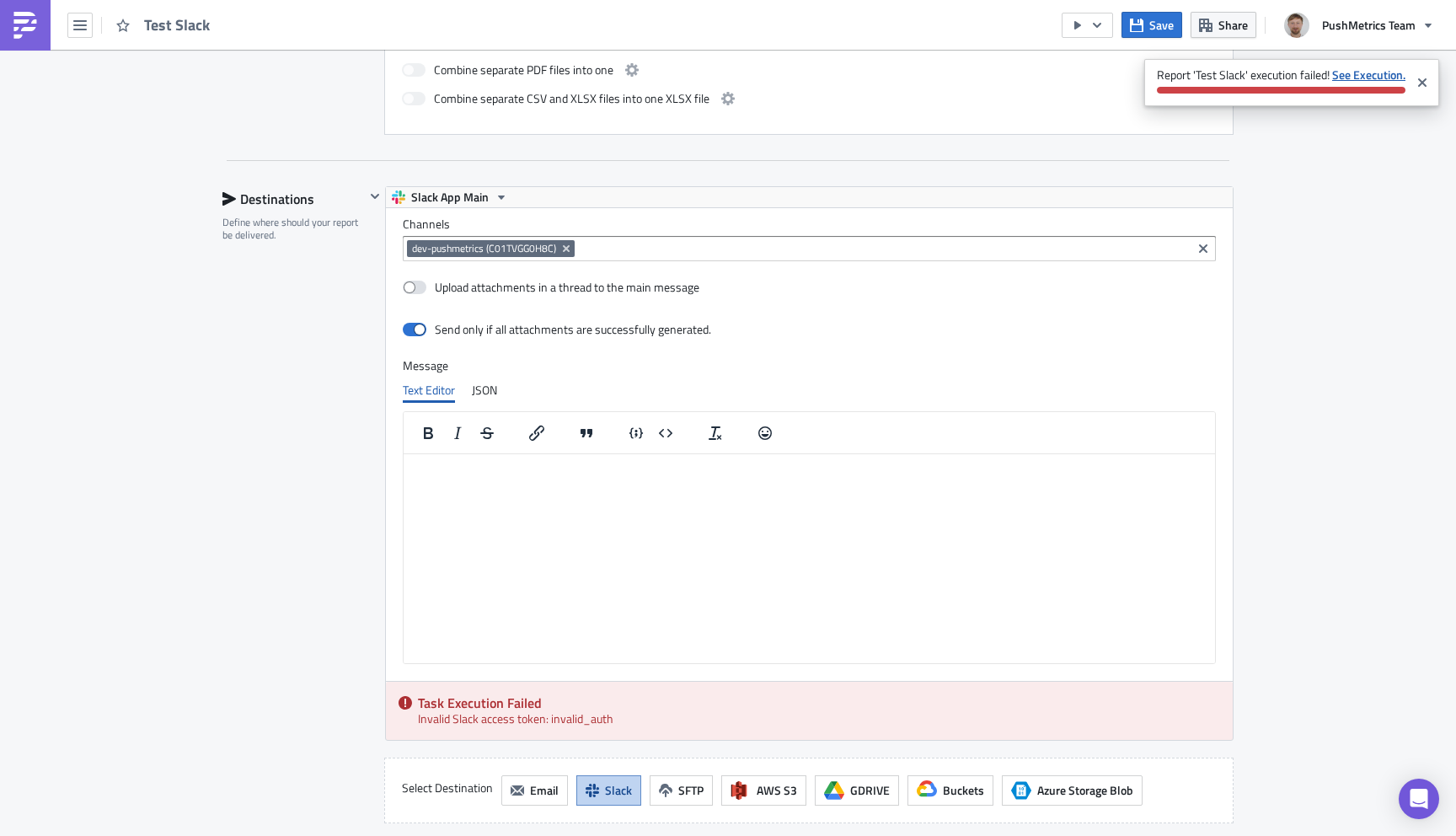
click at [1375, 69] on strong "See Execution." at bounding box center [1368, 74] width 74 height 18
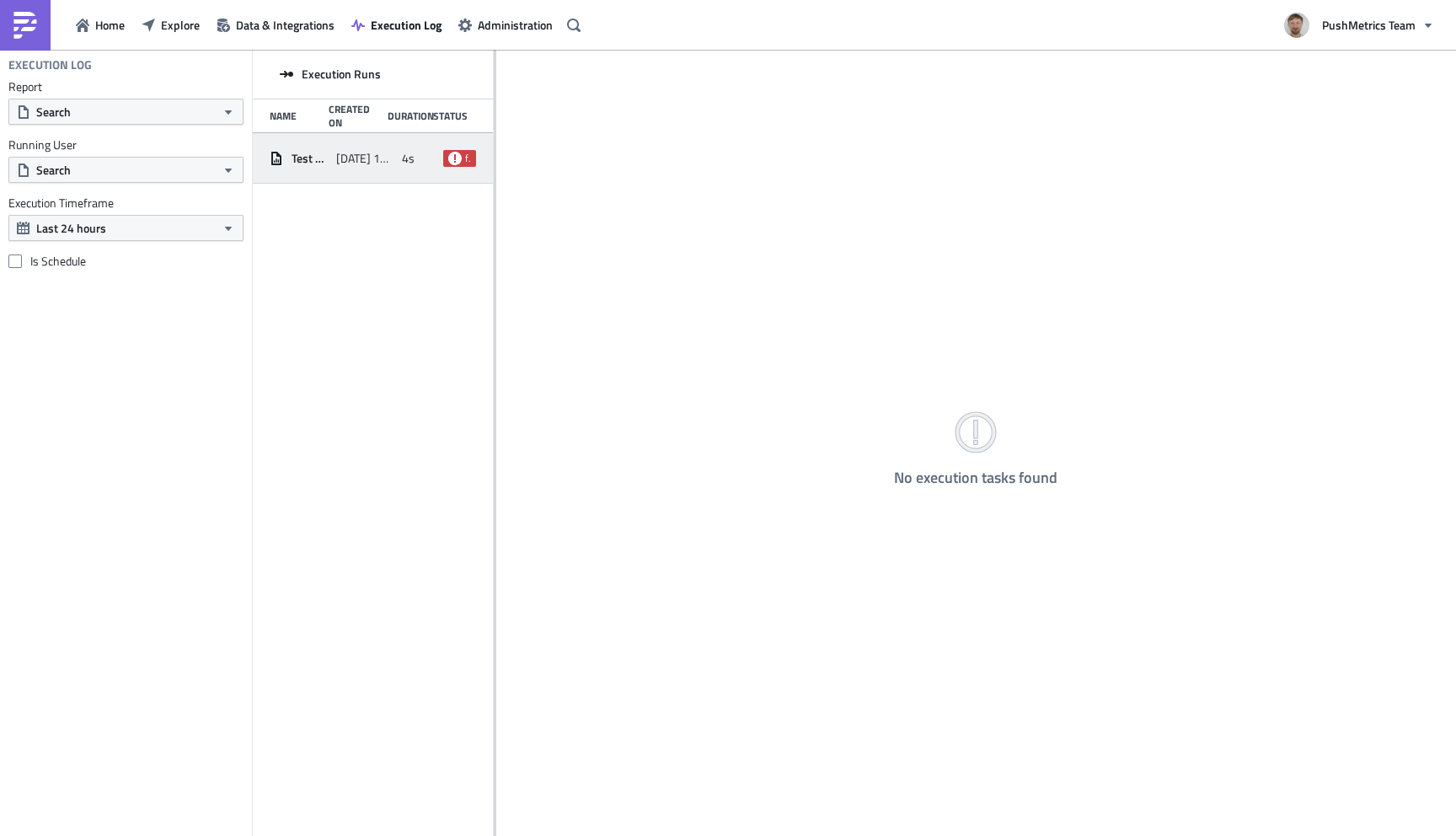
click at [362, 159] on span "[DATE] 10:23" at bounding box center [365, 158] width 58 height 15
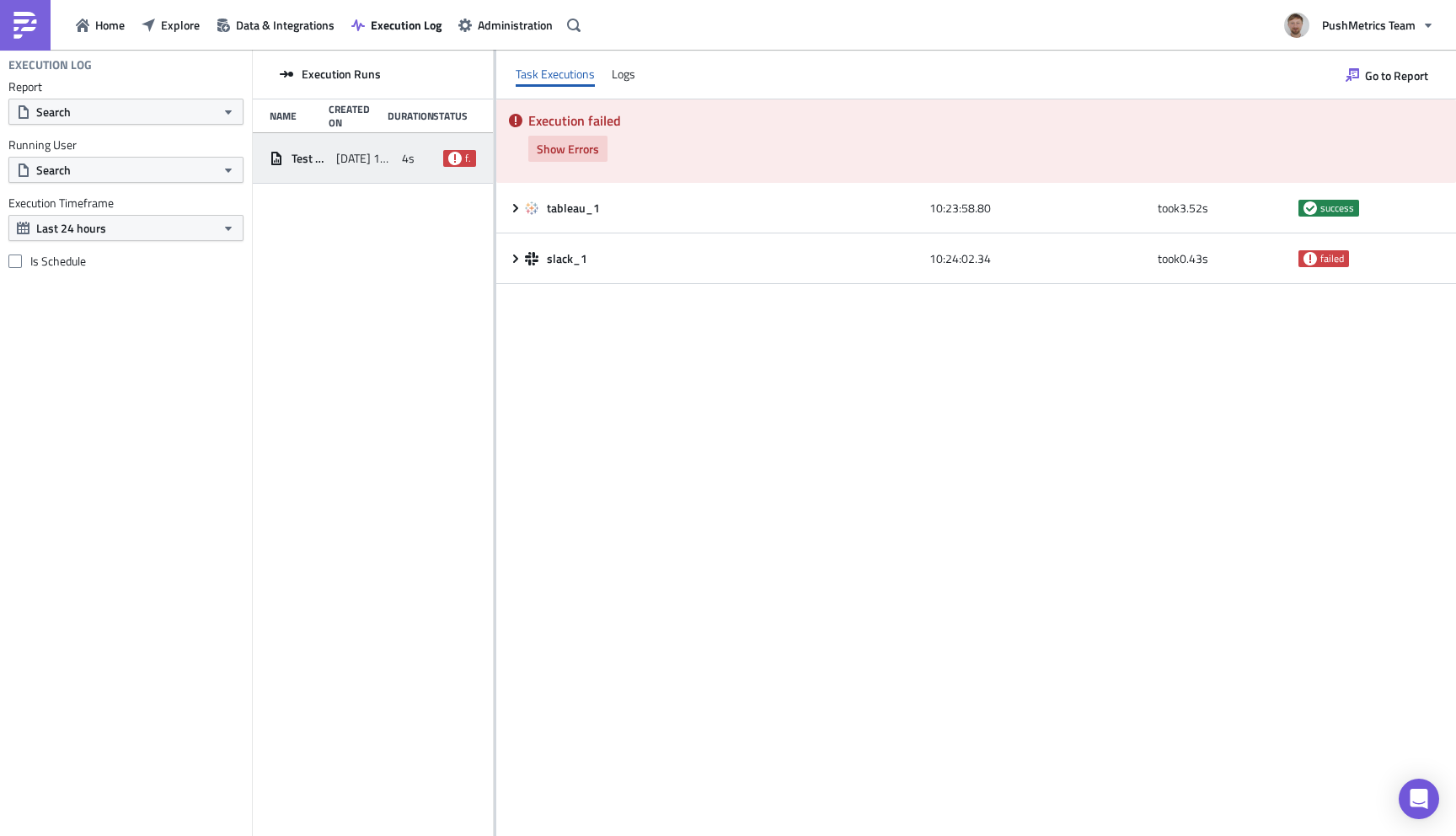
click at [583, 145] on span "Show Errors" at bounding box center [568, 148] width 63 height 18
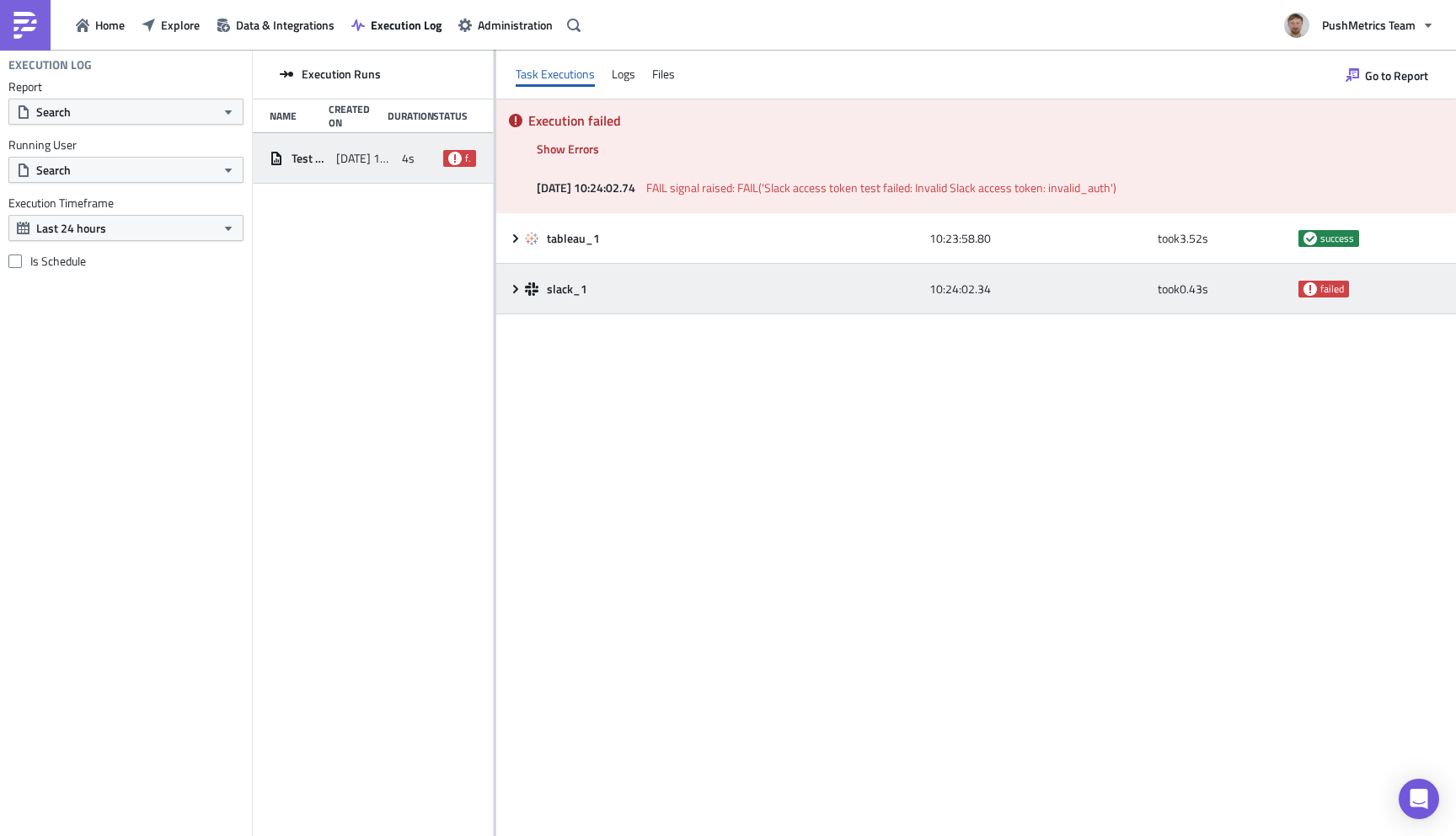
click at [507, 288] on div "slack_1 10:24:02.34 took 0.43 s failed" at bounding box center [976, 289] width 959 height 51
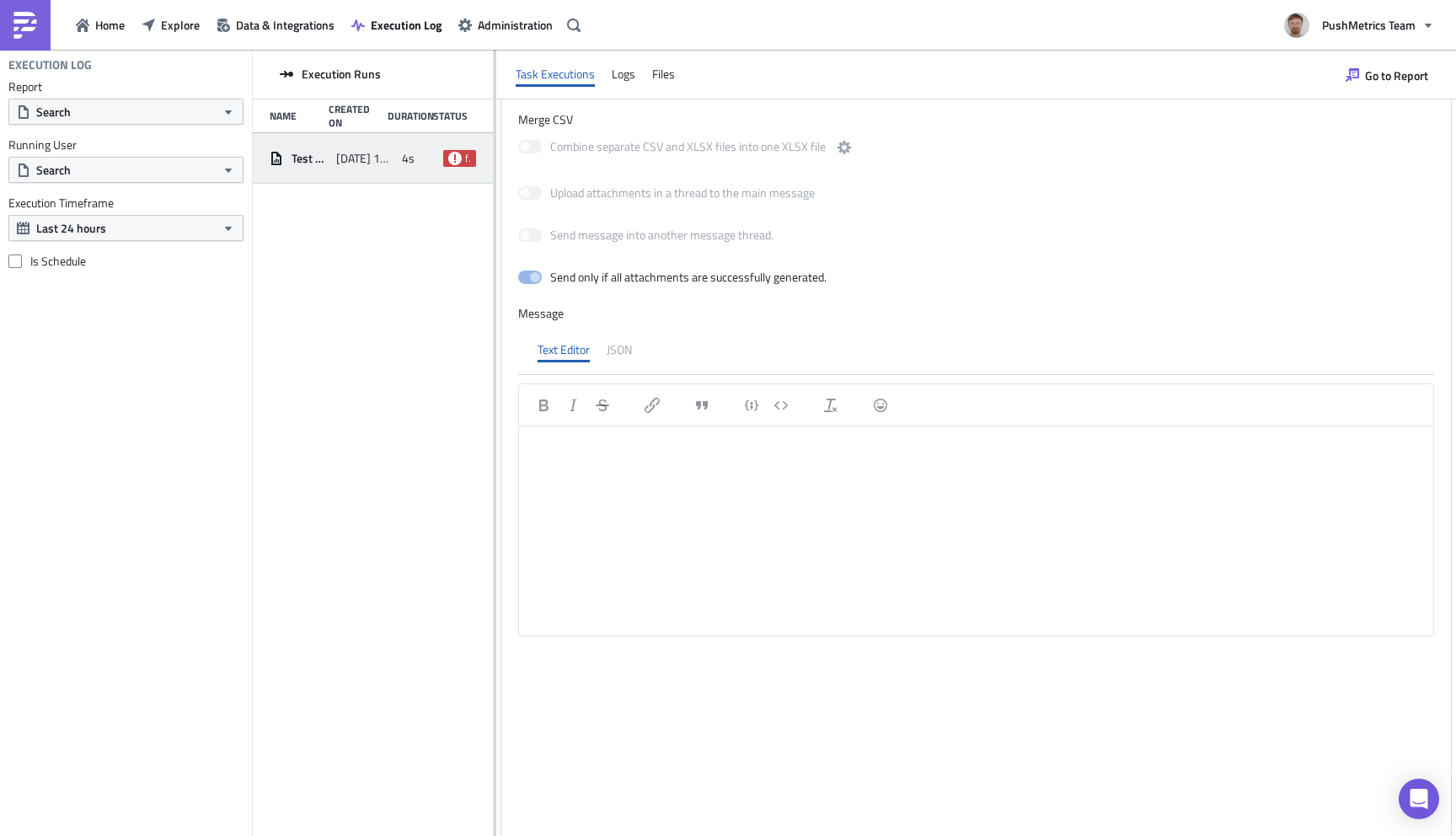
scroll to position [443, 0]
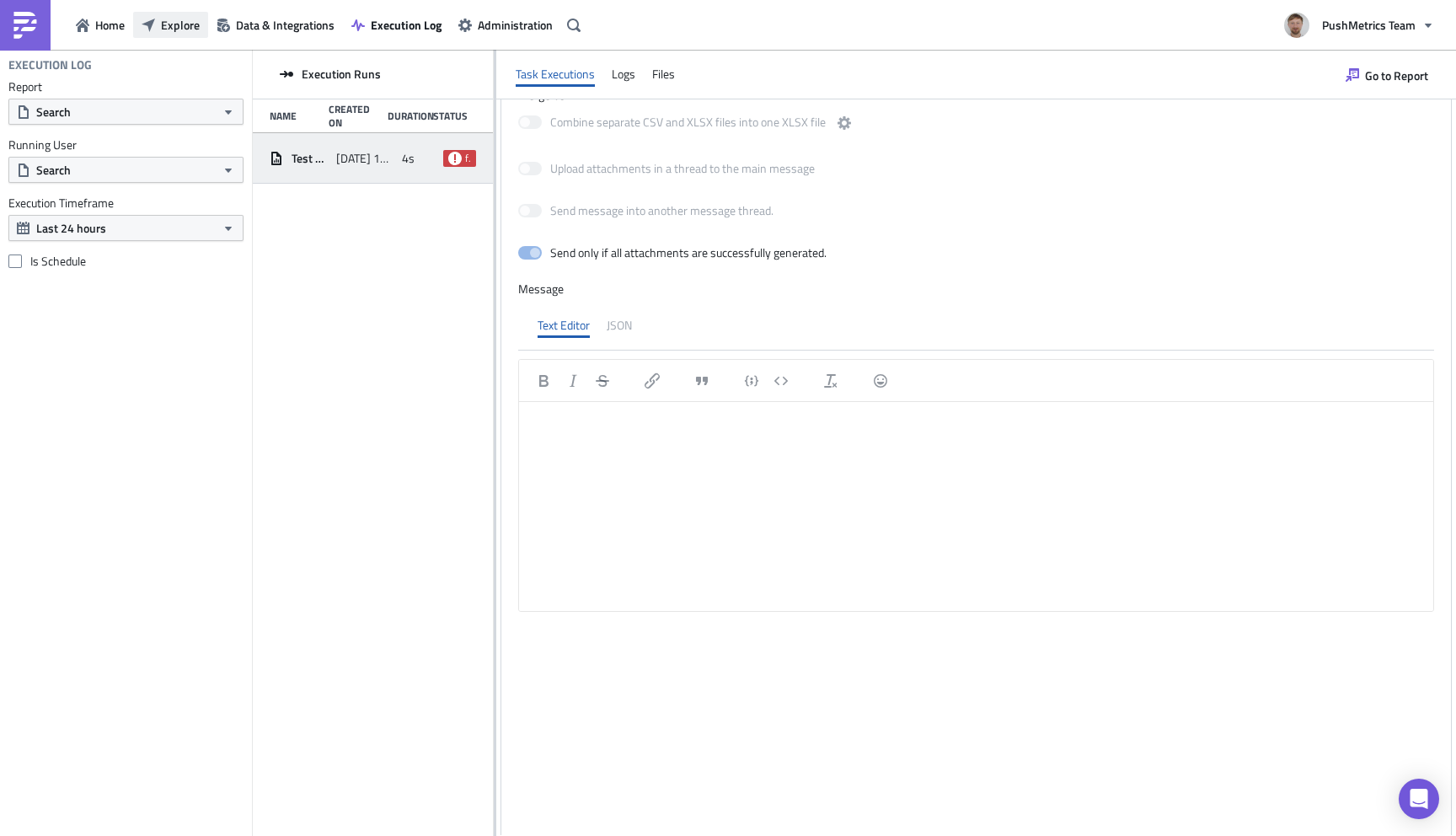
click at [186, 27] on span "Explore" at bounding box center [180, 25] width 39 height 18
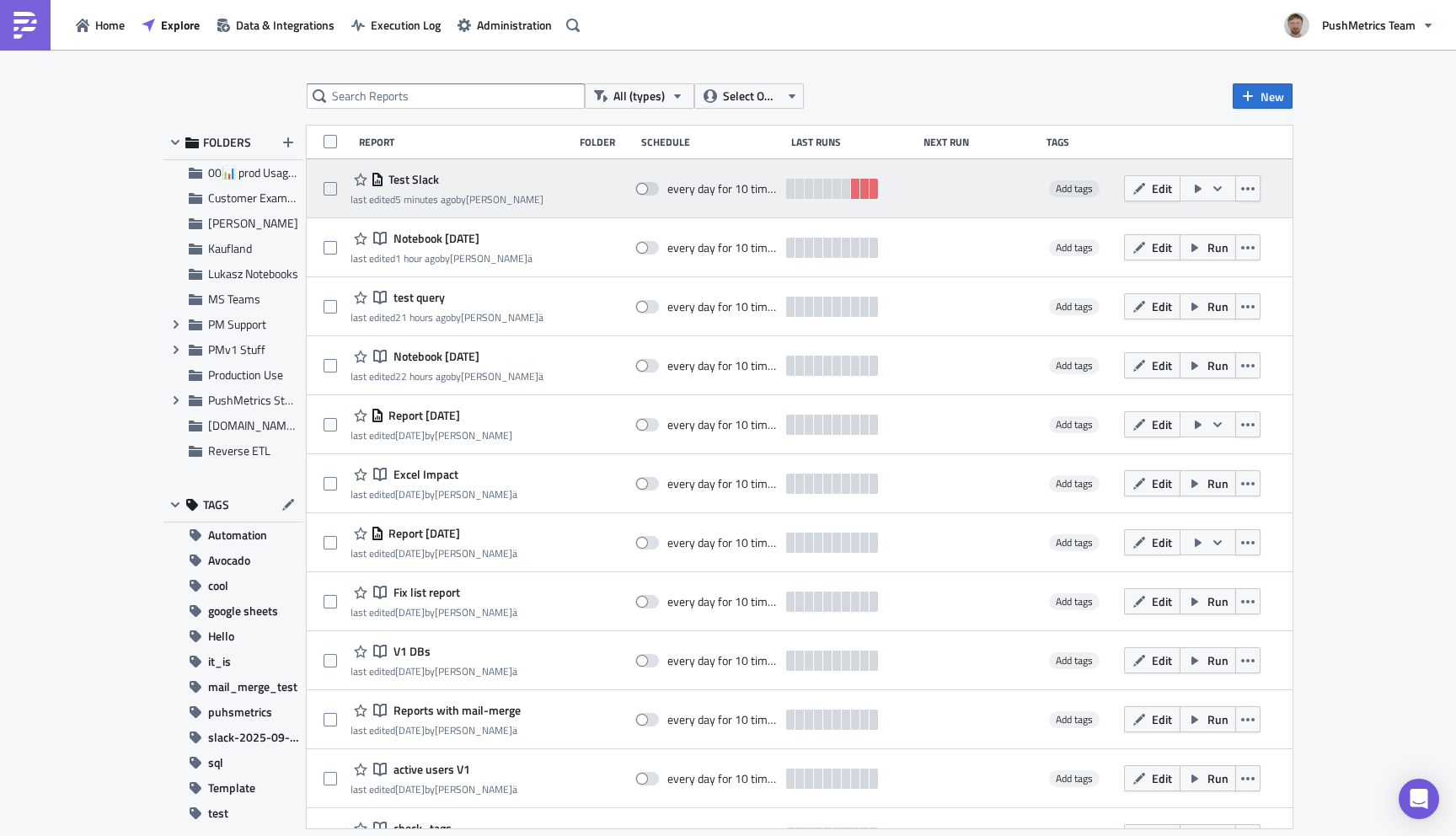
click at [414, 173] on span "Test Slack" at bounding box center [411, 179] width 55 height 15
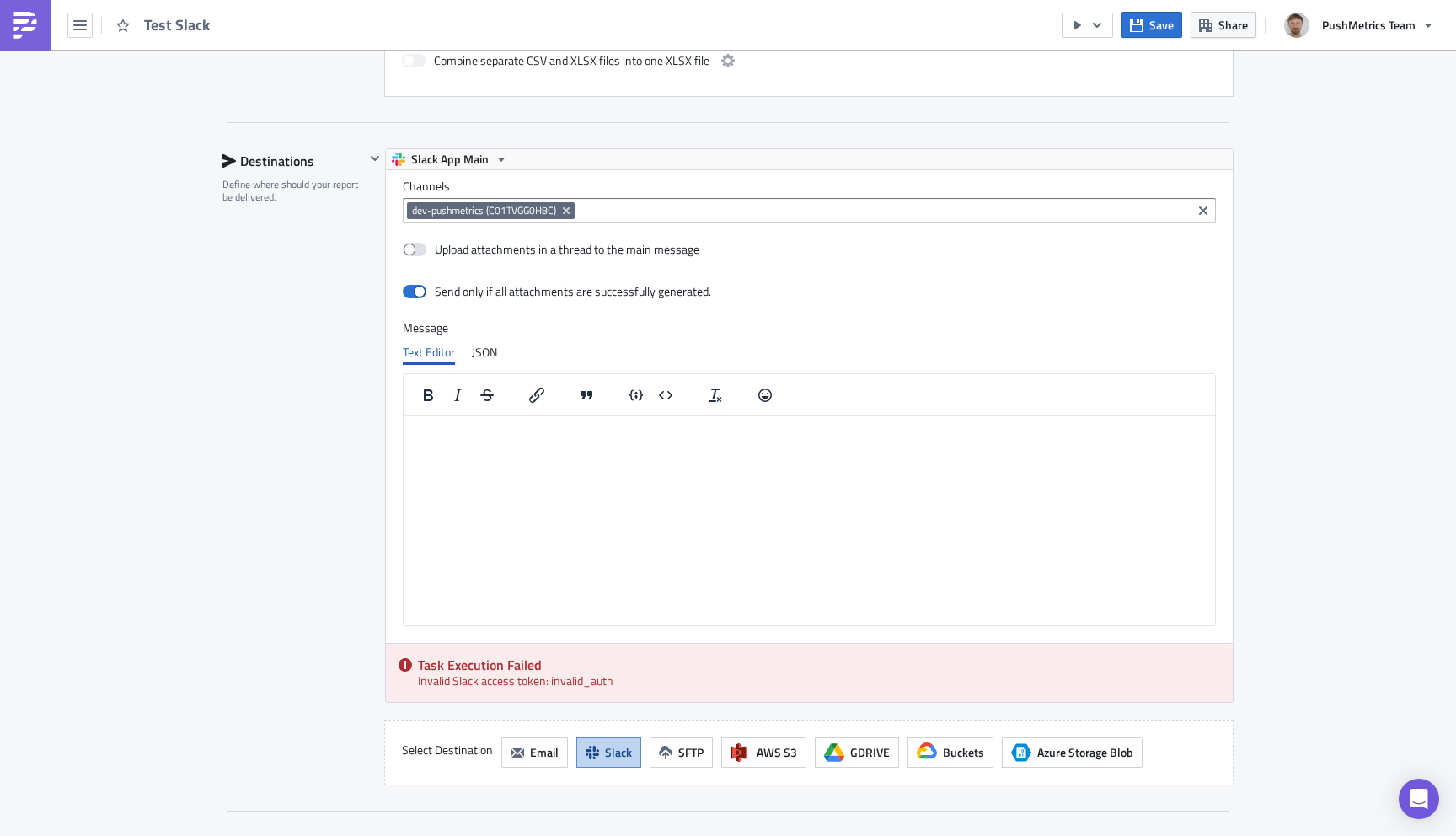
scroll to position [821, 0]
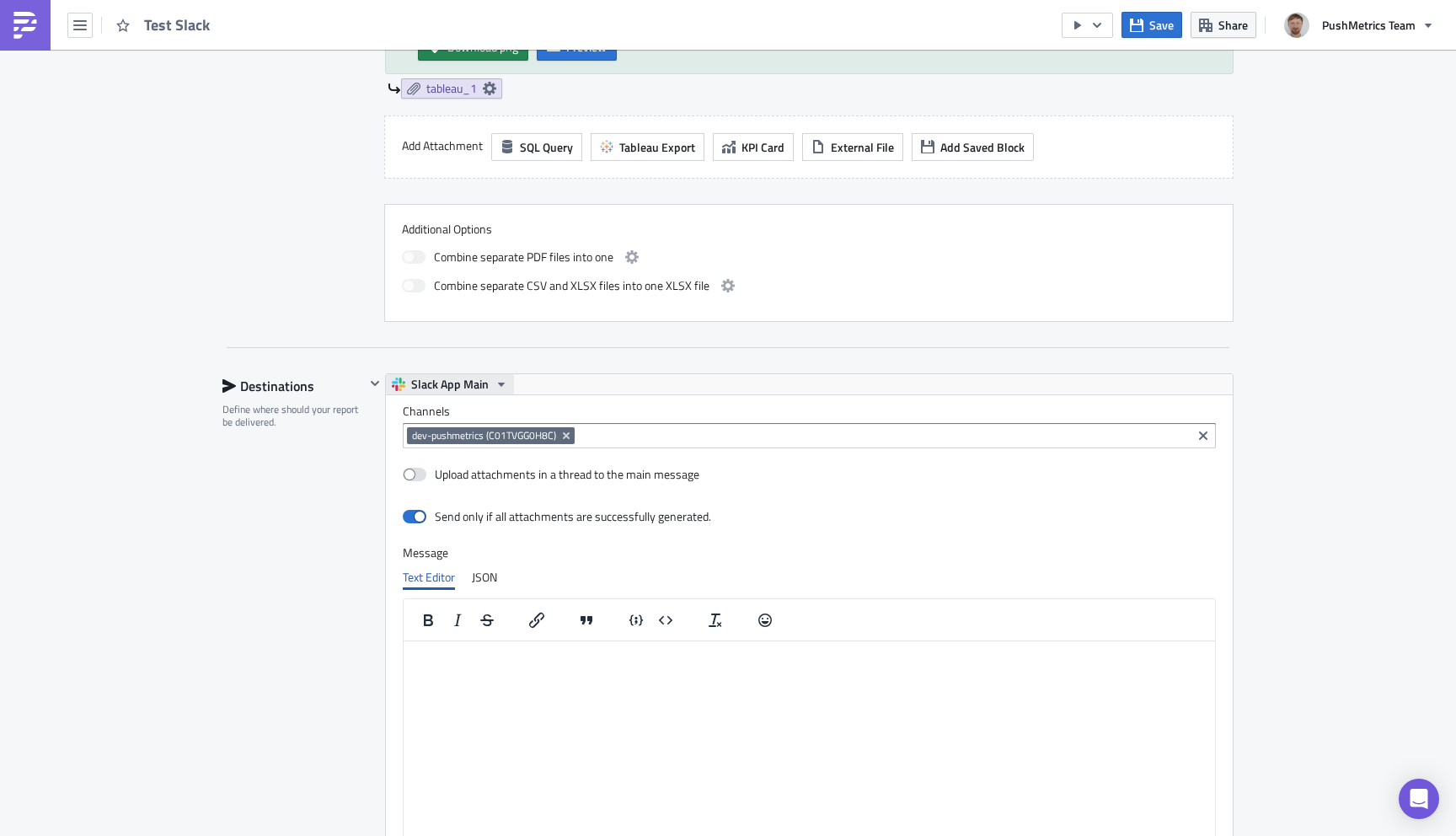
click at [501, 384] on icon "button" at bounding box center [502, 384] width 7 height 4
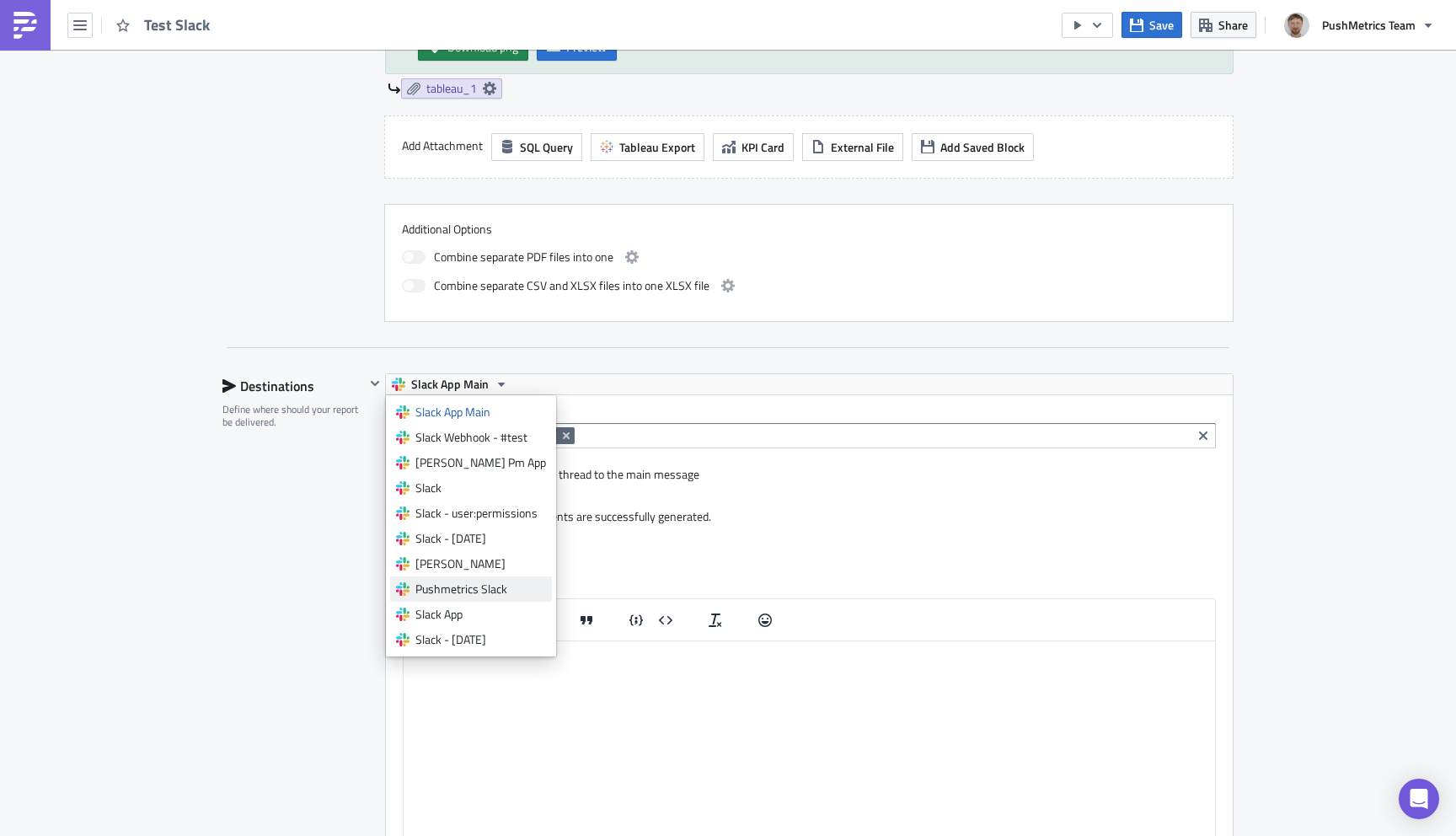
click at [497, 597] on link "Pushmetrics Slack" at bounding box center [470, 589] width 162 height 25
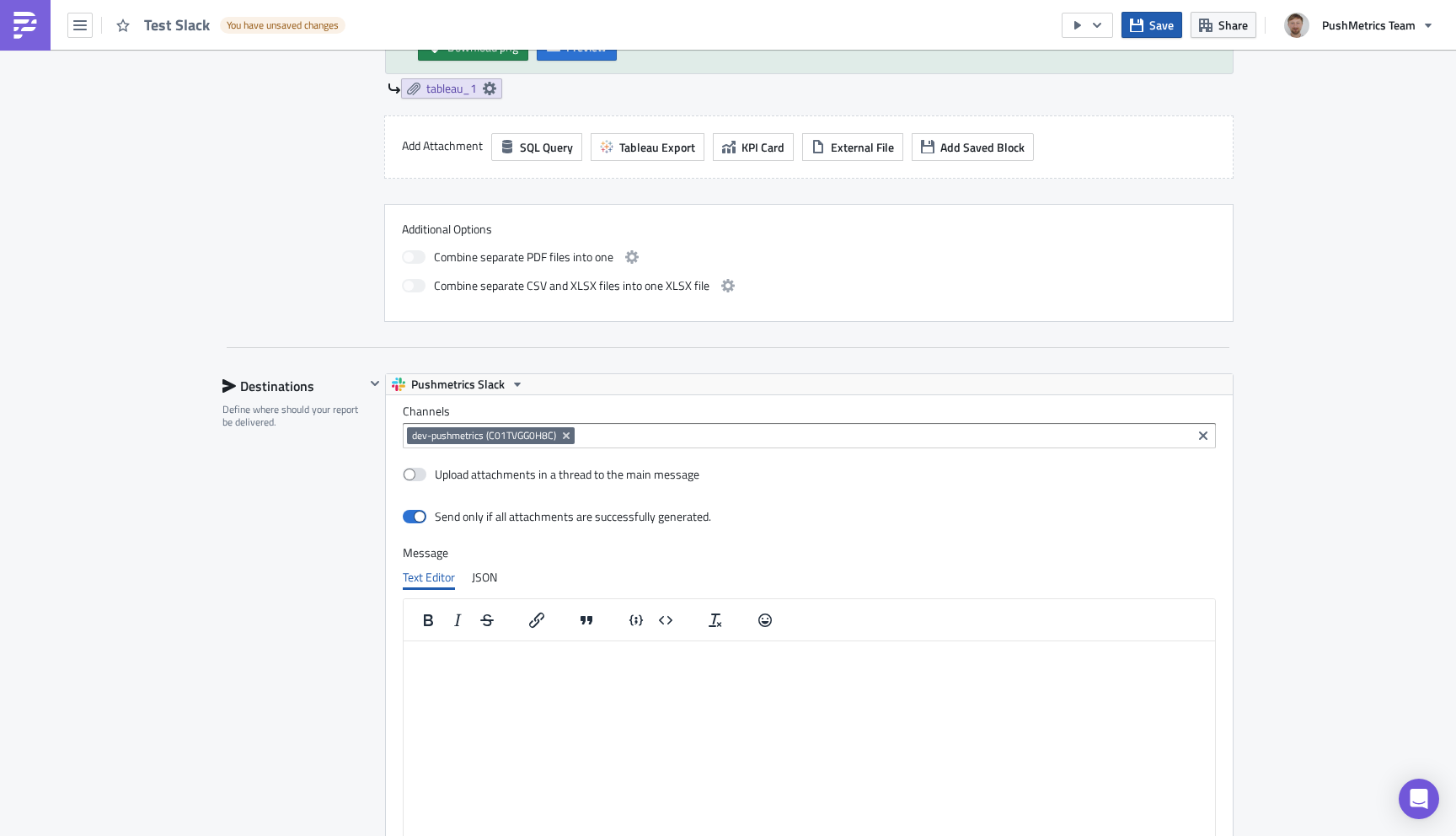
click at [1143, 30] on icon "button" at bounding box center [1136, 25] width 14 height 14
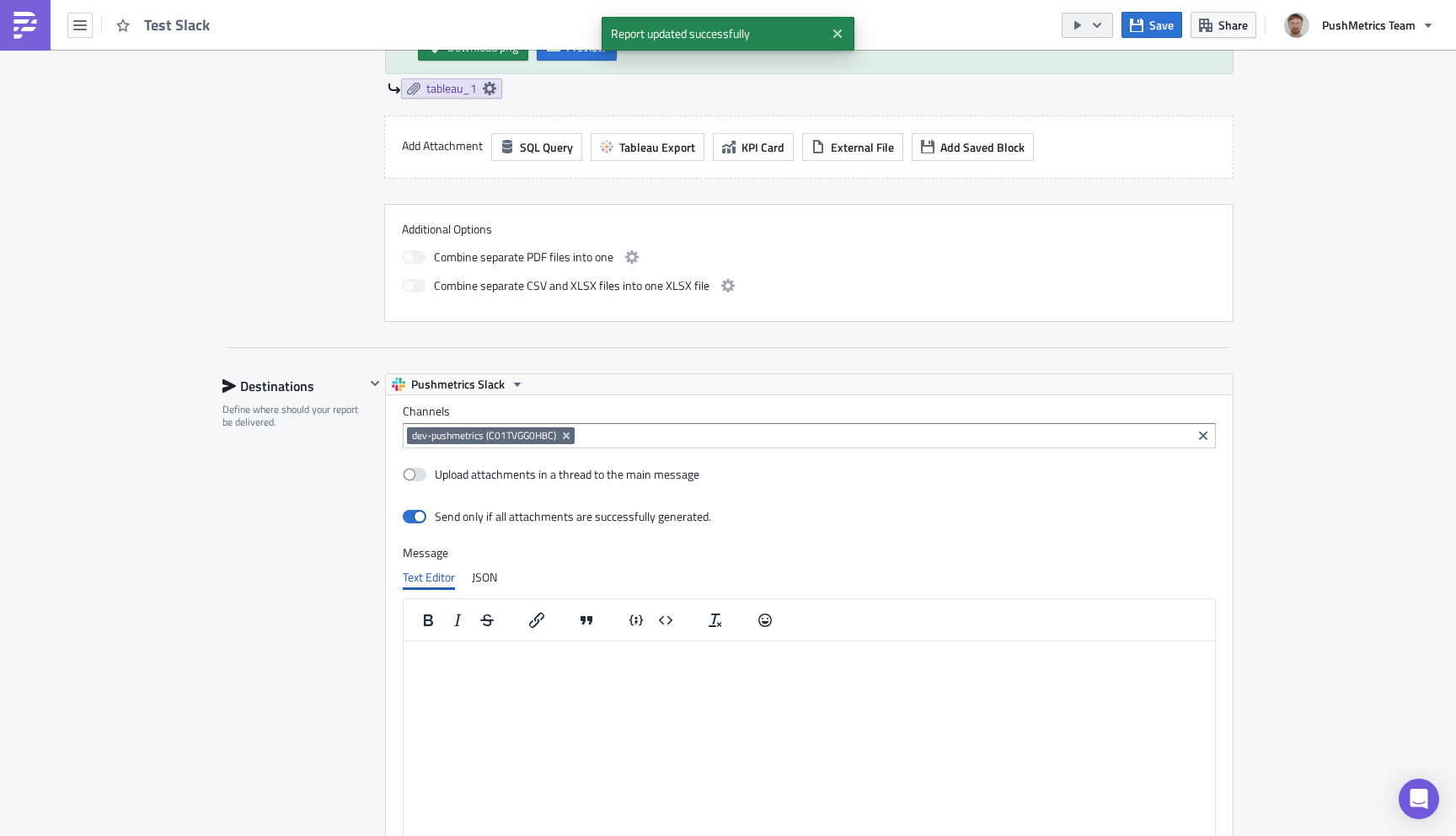
click at [1101, 25] on icon "button" at bounding box center [1097, 25] width 14 height 14
click at [1118, 96] on div "Run Report" at bounding box center [1139, 93] width 131 height 17
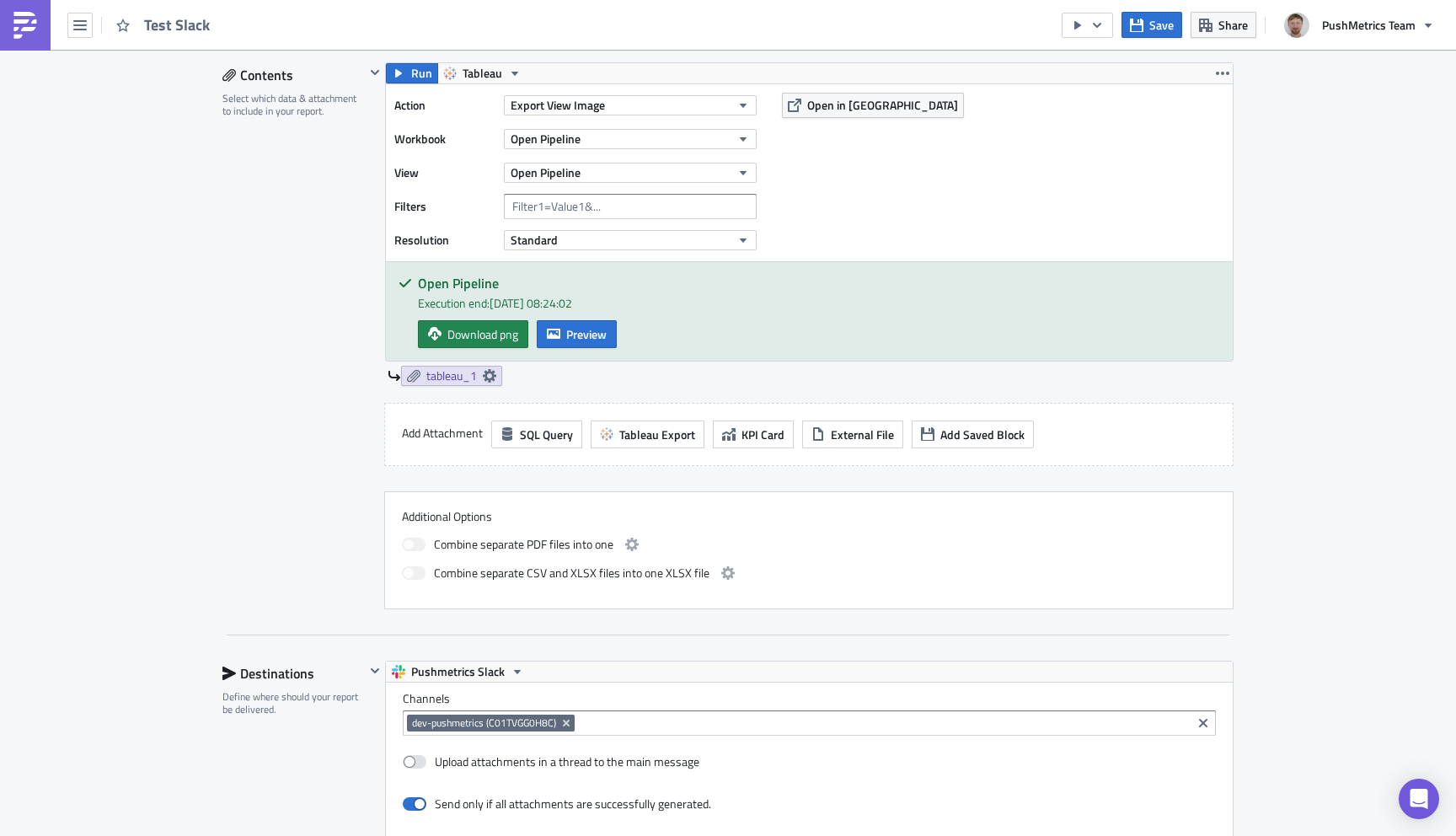
scroll to position [536, 0]
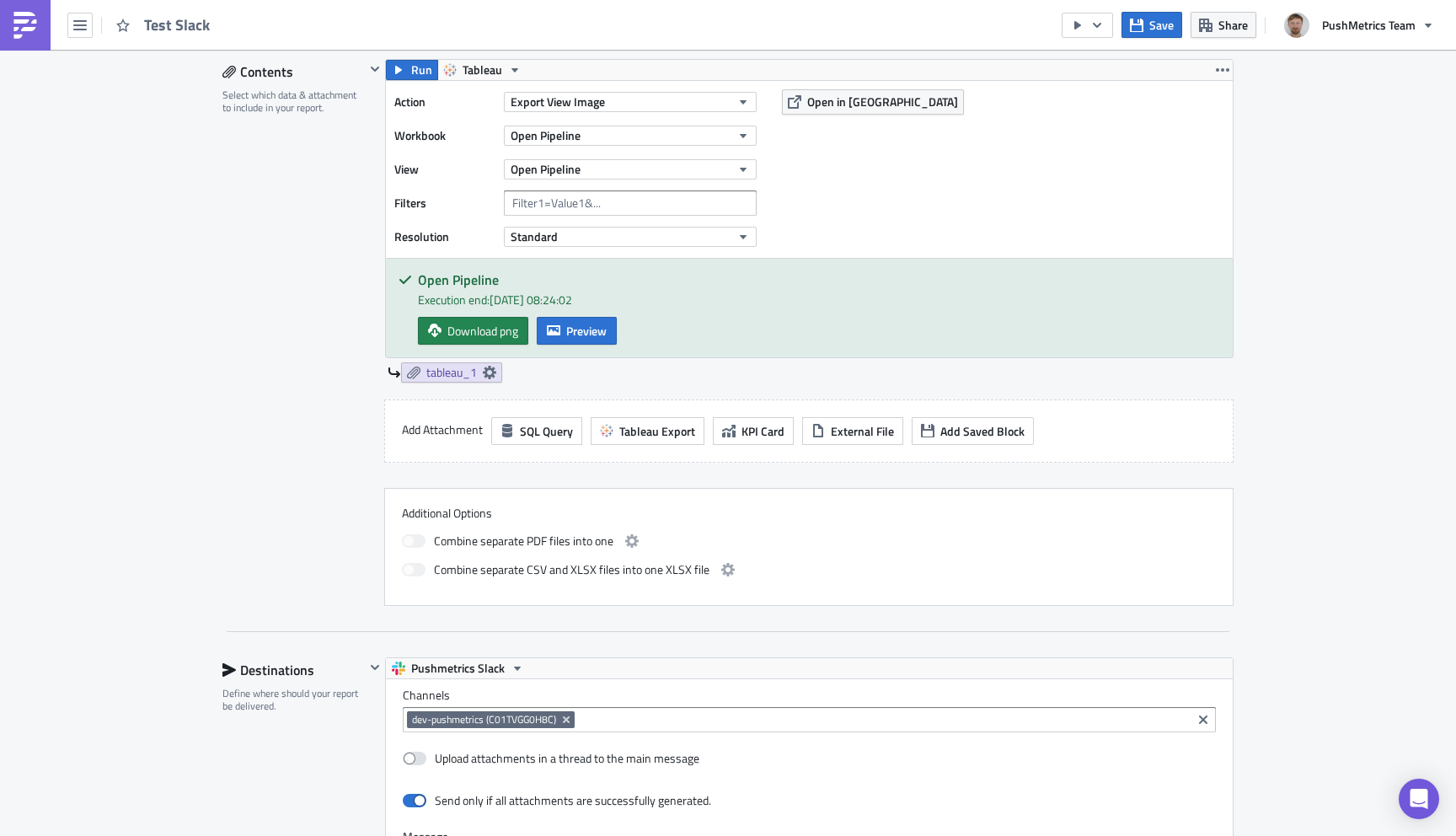
click at [26, 32] on img at bounding box center [25, 25] width 27 height 27
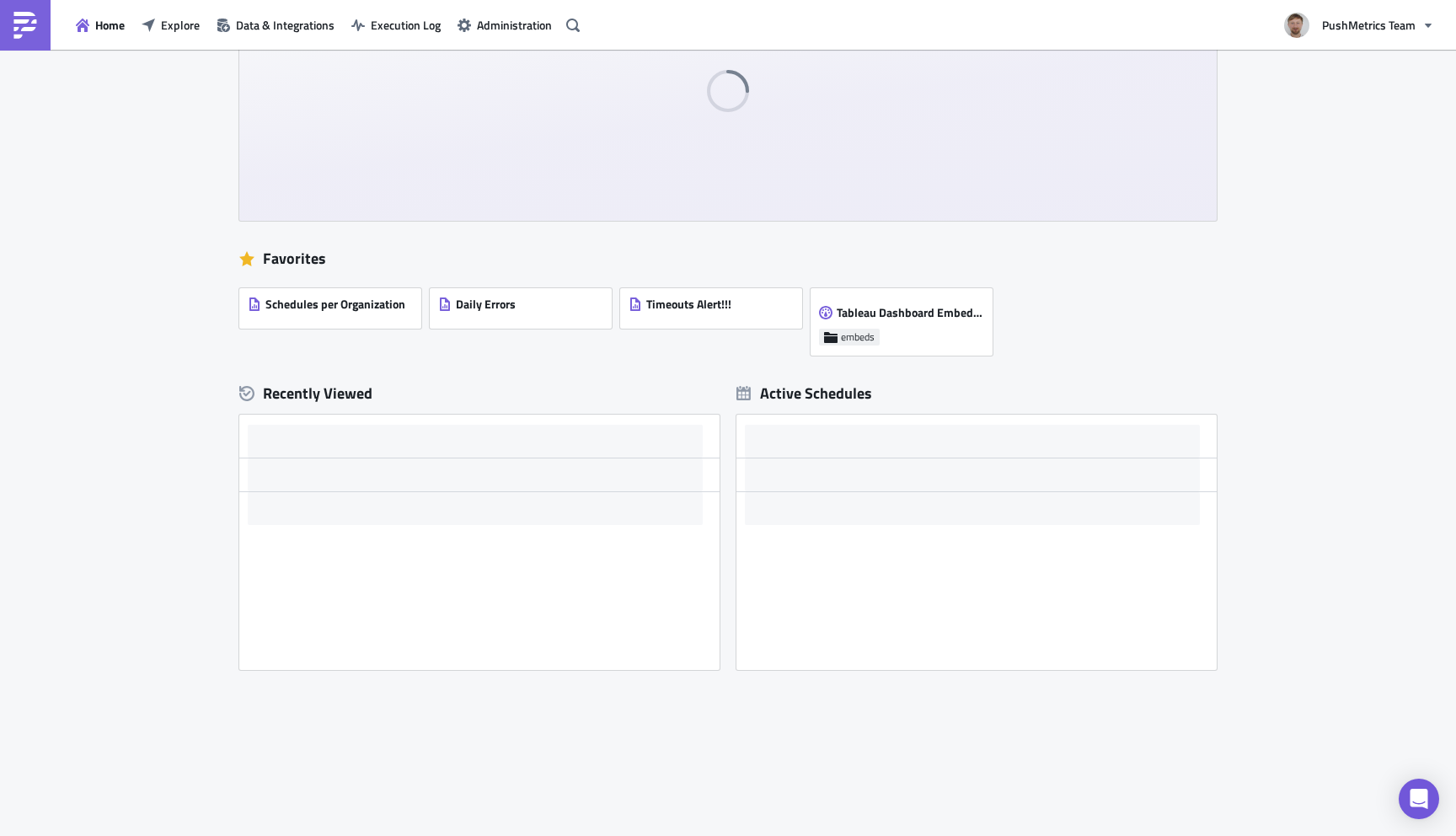
scroll to position [116, 0]
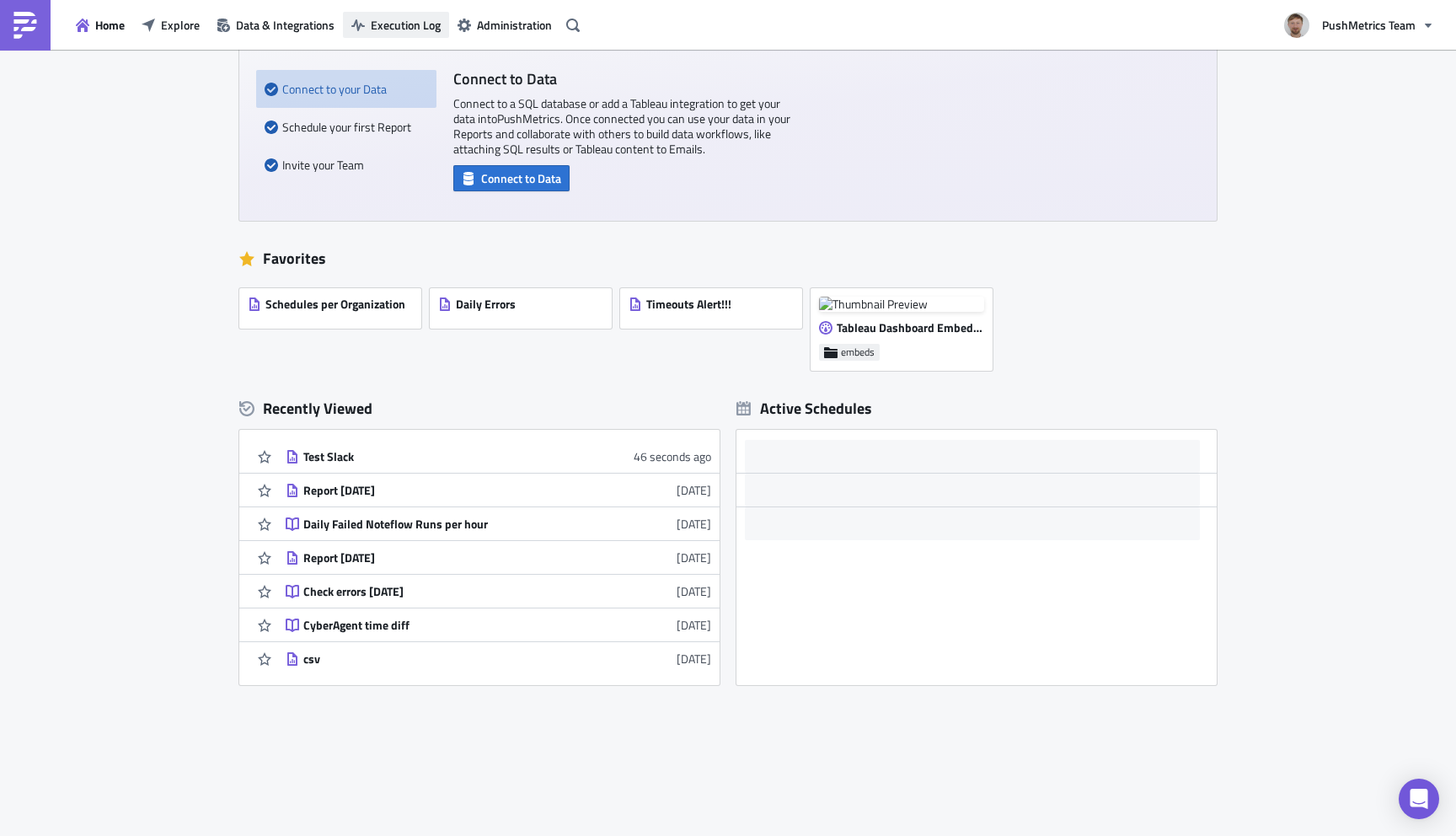
click at [408, 30] on span "Execution Log" at bounding box center [405, 25] width 70 height 18
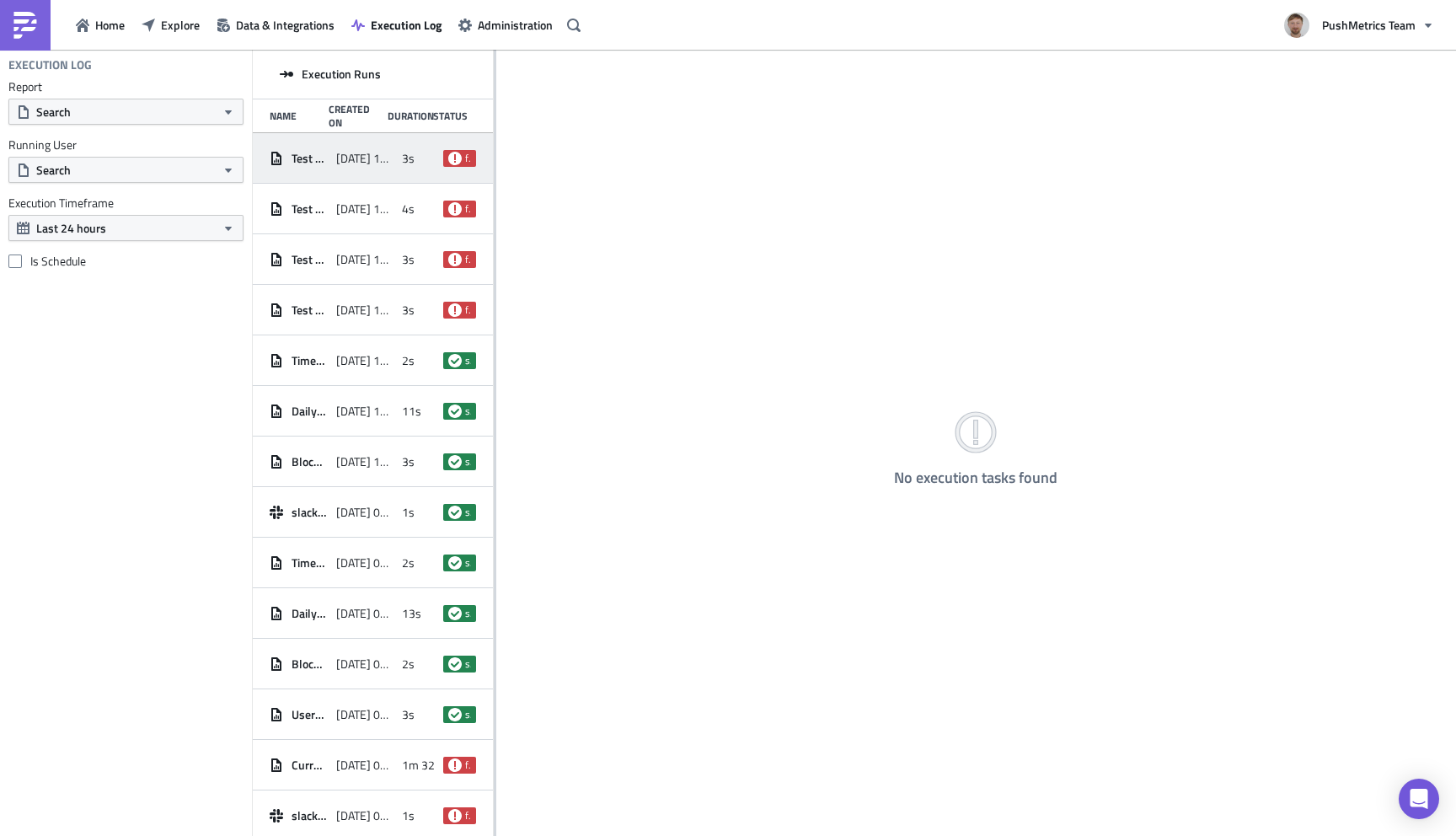
click at [356, 137] on div "Test Slack [DATE] 10:29 3s failed" at bounding box center [373, 158] width 240 height 51
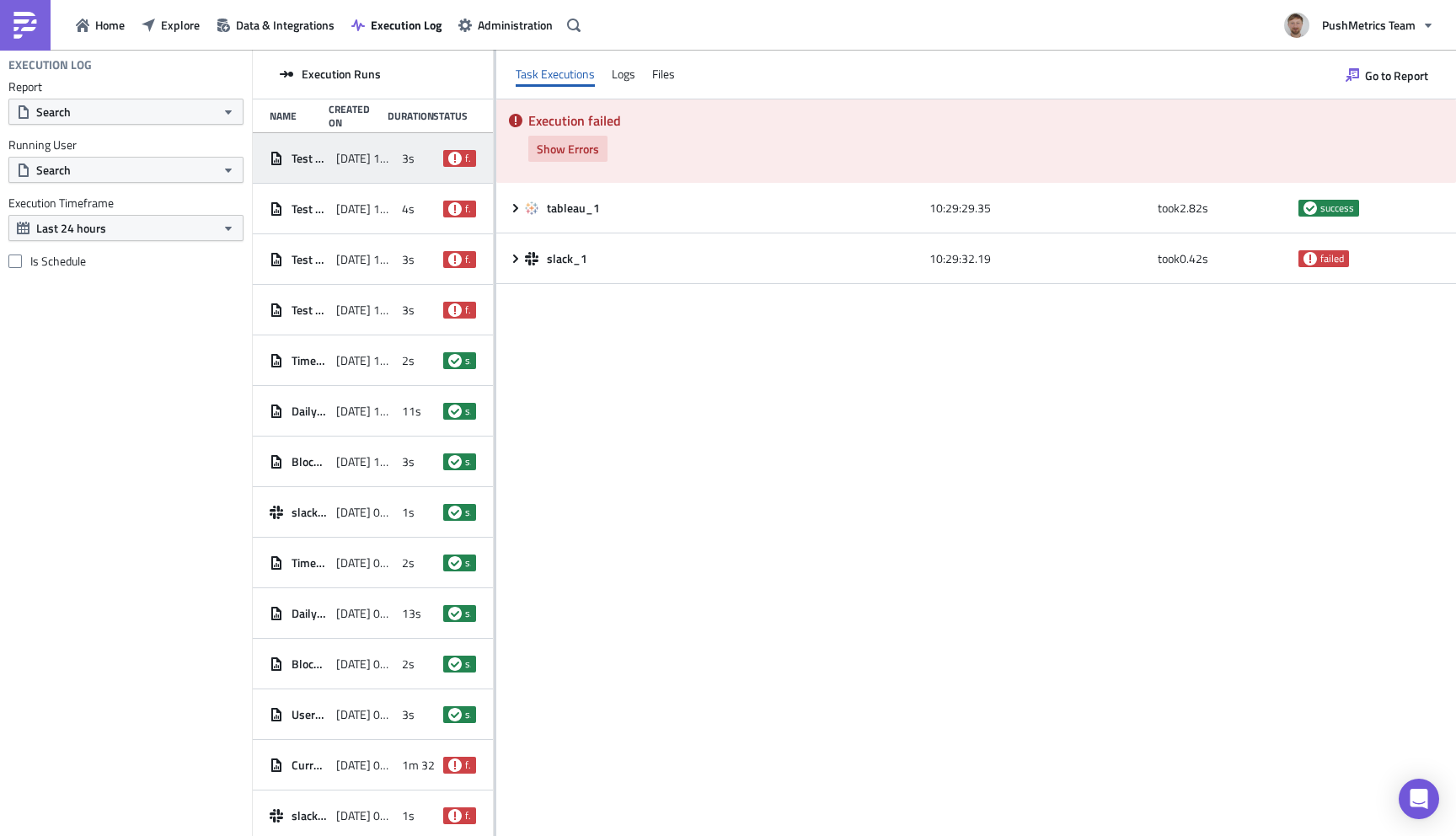
click at [558, 152] on span "Show Errors" at bounding box center [568, 148] width 63 height 18
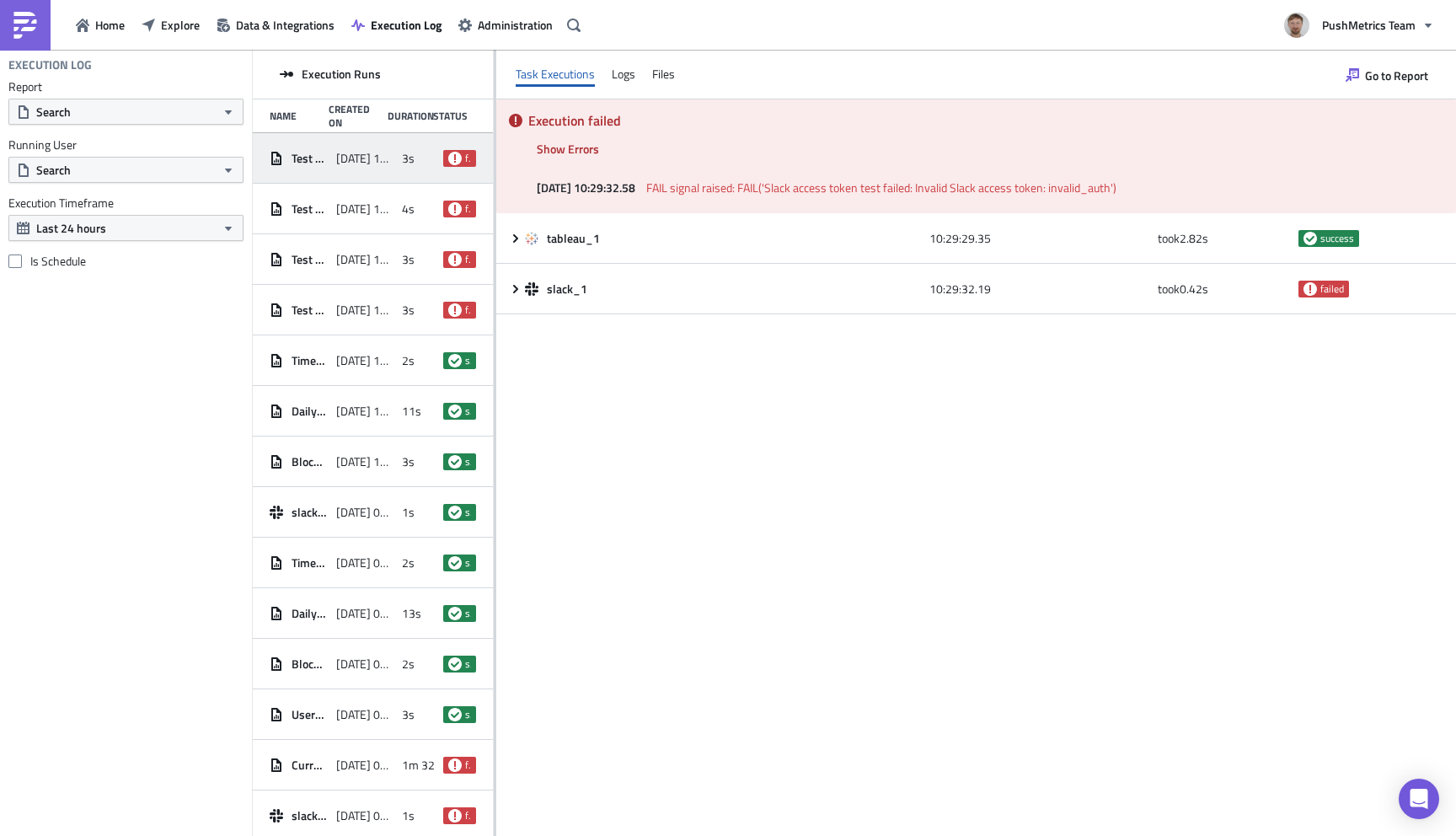
click at [24, 34] on img at bounding box center [25, 25] width 27 height 27
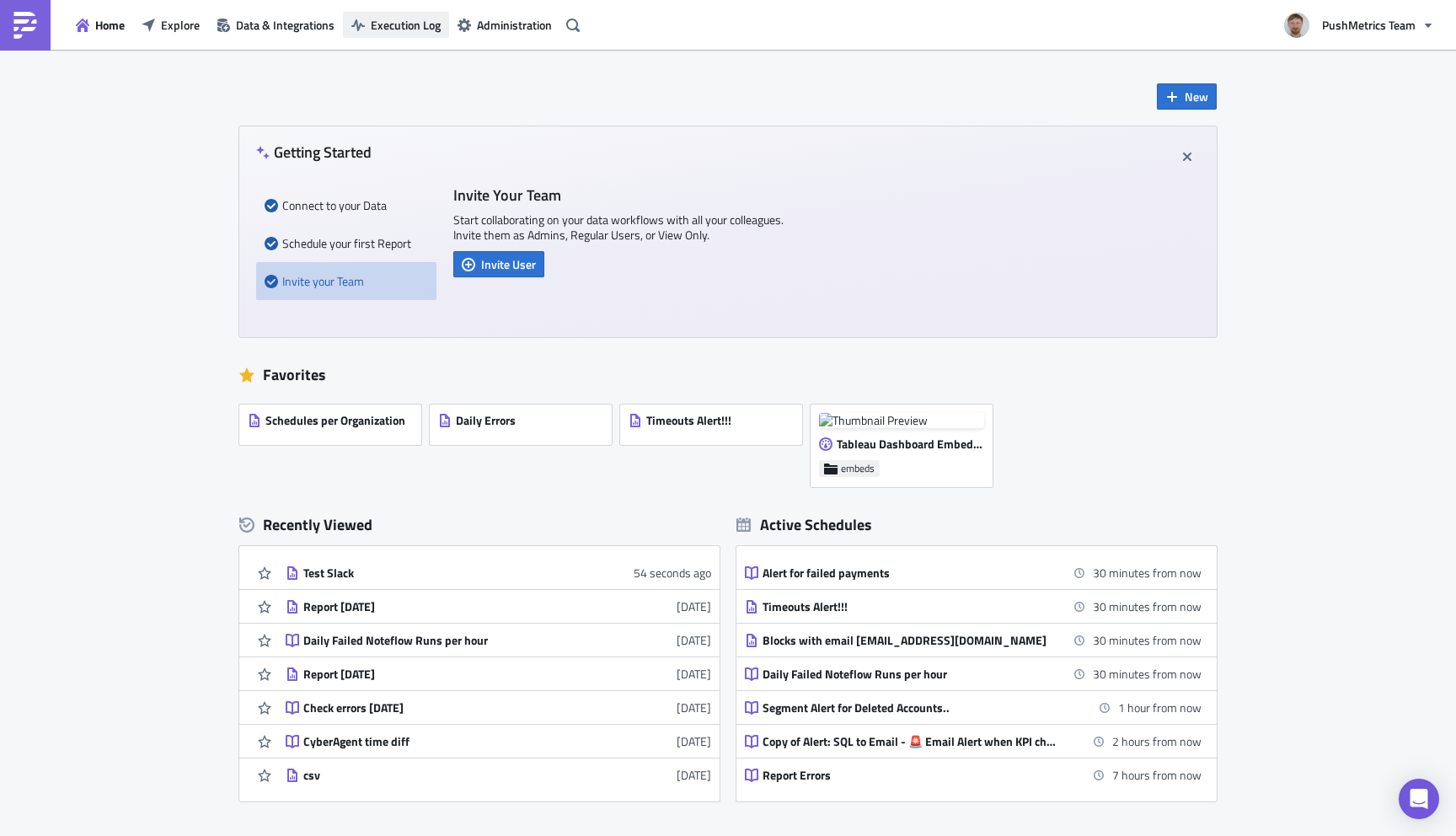
click at [413, 29] on span "Execution Log" at bounding box center [405, 25] width 70 height 18
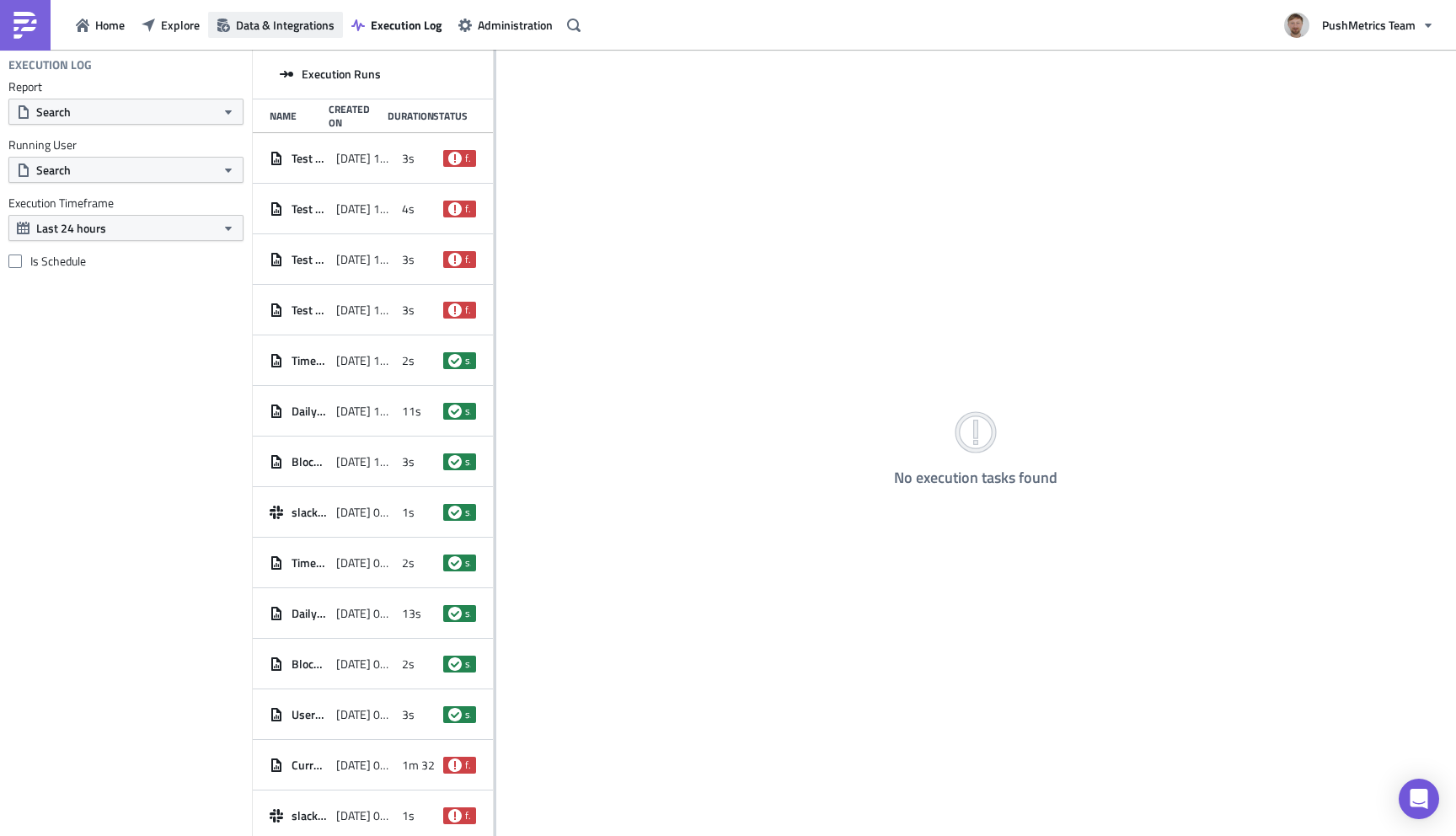
click at [281, 23] on span "Data & Integrations" at bounding box center [285, 25] width 99 height 18
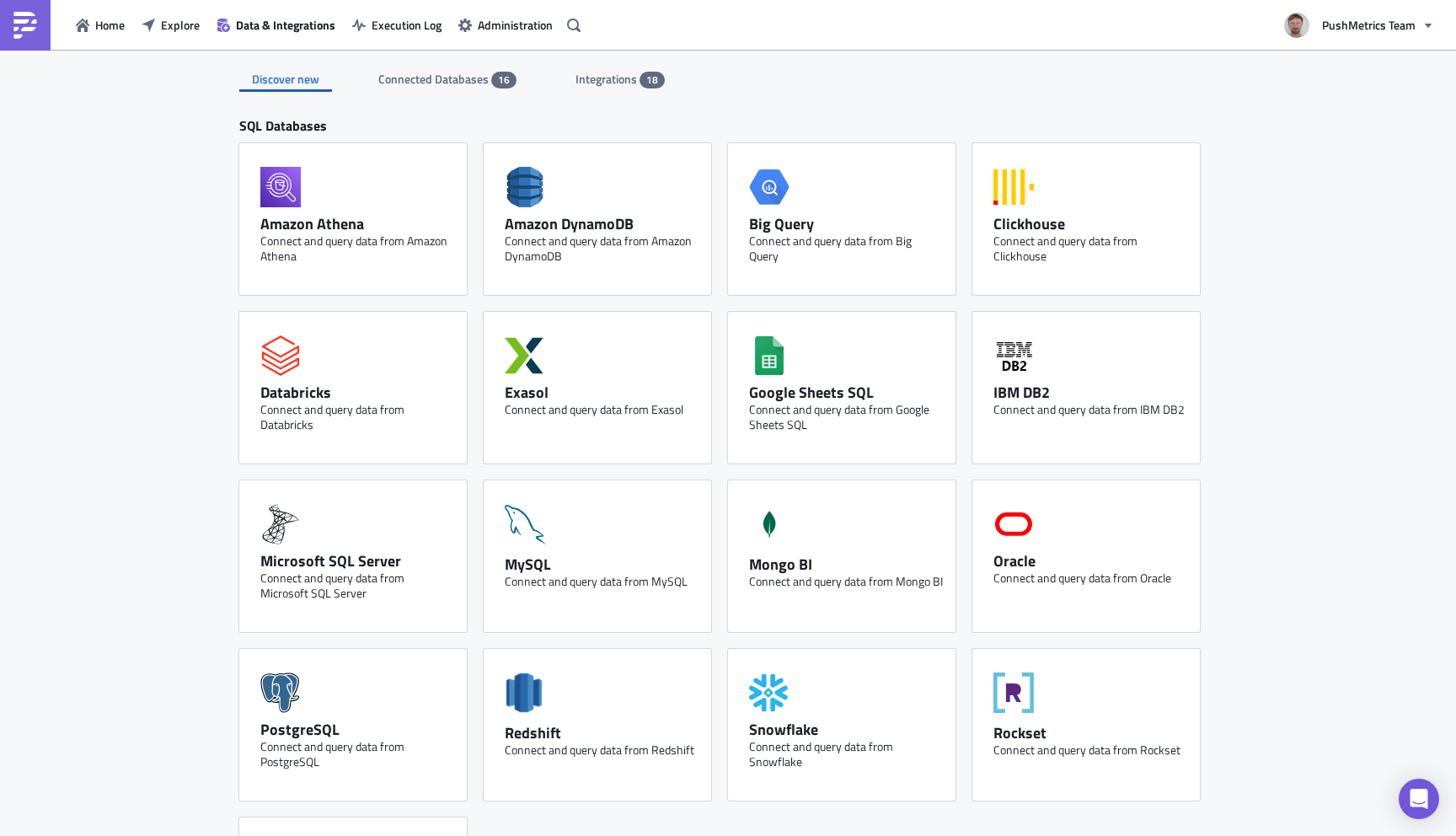
click at [588, 93] on div "Discover new Connected Databases 16 Integrations 18 SQL Databases Amazon Athena…" at bounding box center [728, 796] width 1011 height 1493
click at [590, 80] on span "Integrations" at bounding box center [607, 79] width 64 height 18
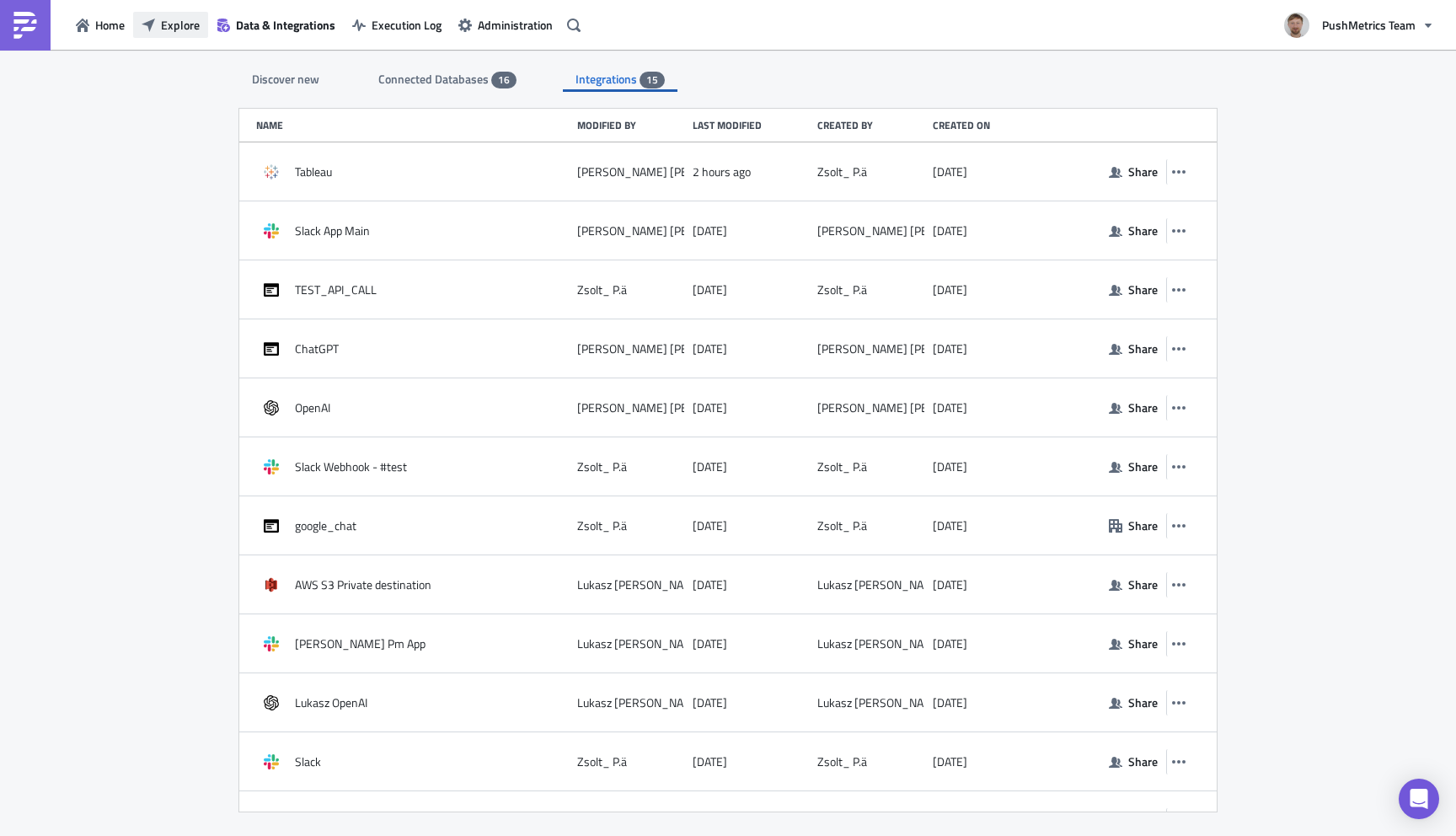
click at [174, 30] on span "Explore" at bounding box center [180, 25] width 39 height 18
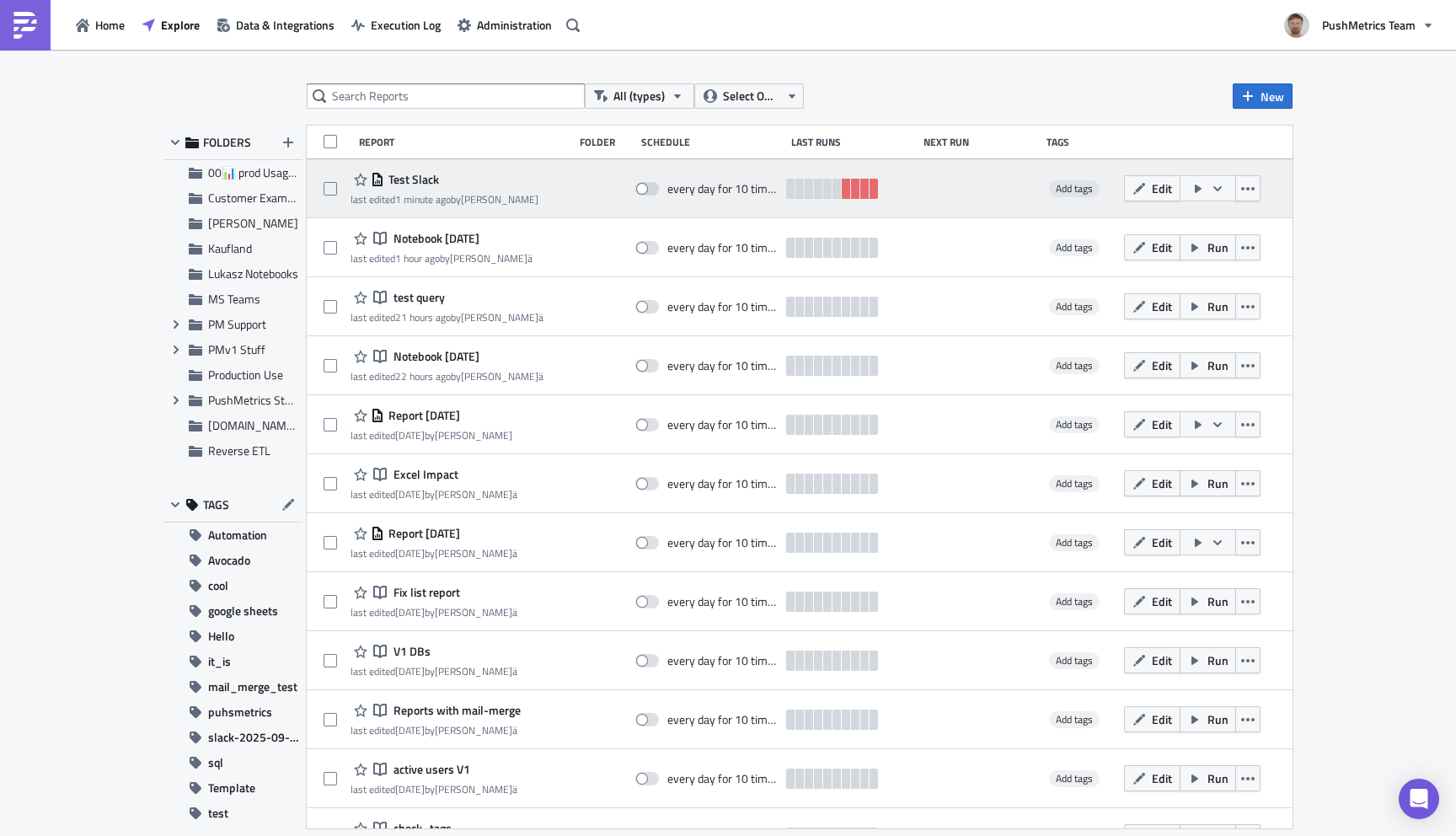
click at [426, 180] on span "Test Slack" at bounding box center [411, 179] width 55 height 15
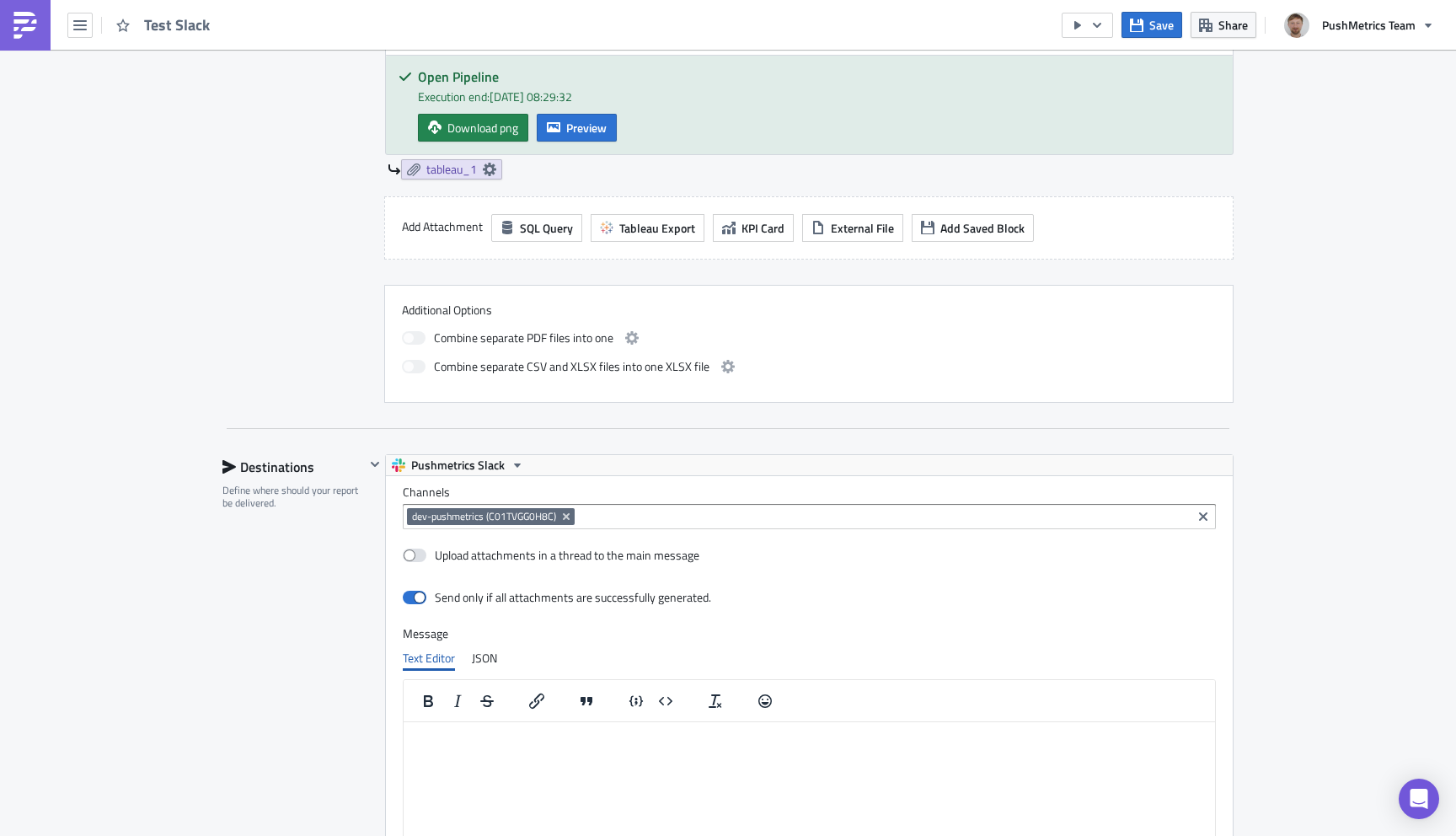
scroll to position [825, 0]
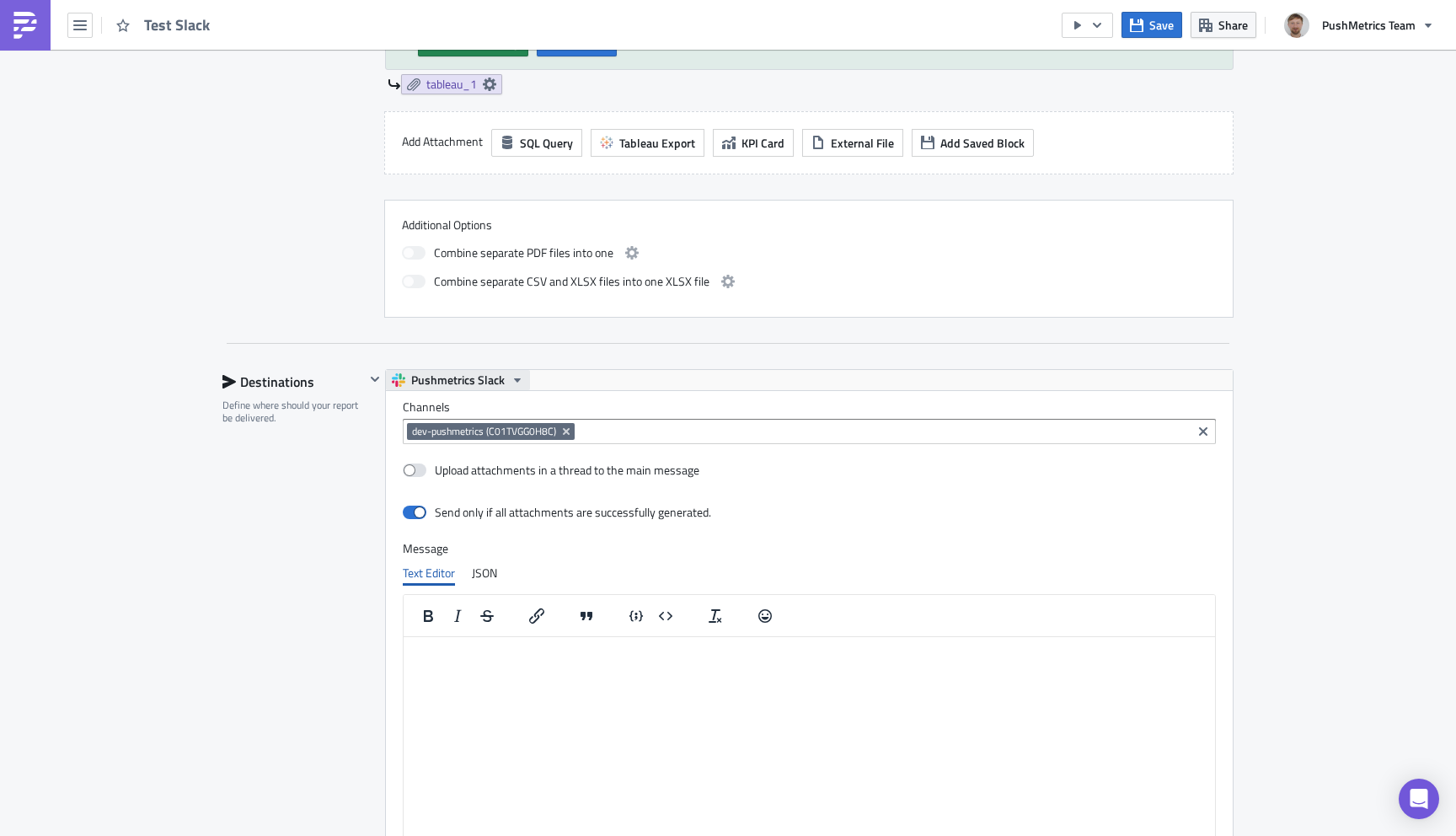
click at [507, 382] on button "Pushmetrics Slack" at bounding box center [458, 380] width 144 height 20
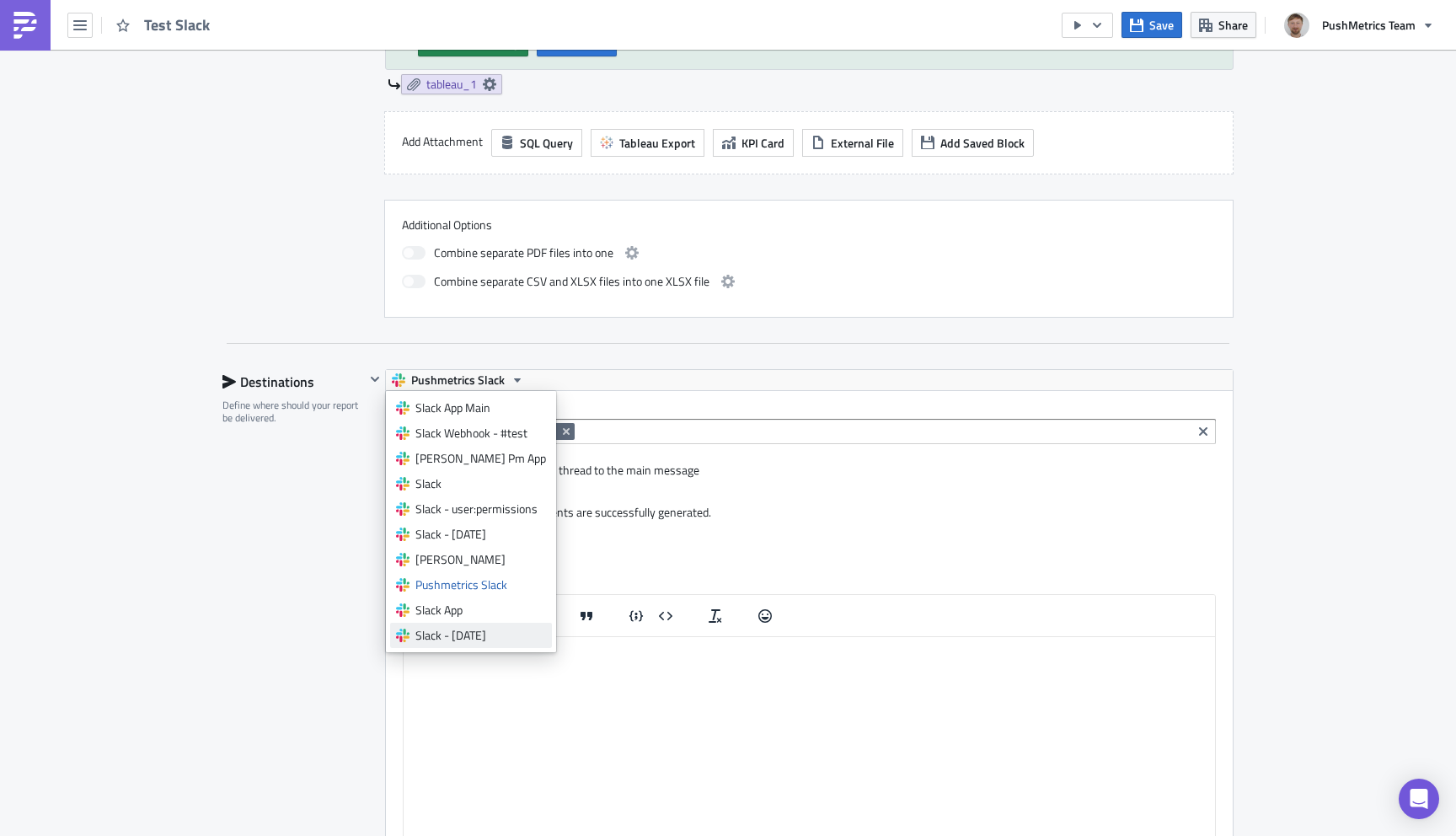
click at [502, 636] on div "Slack - 2025-09-23" at bounding box center [481, 635] width 130 height 17
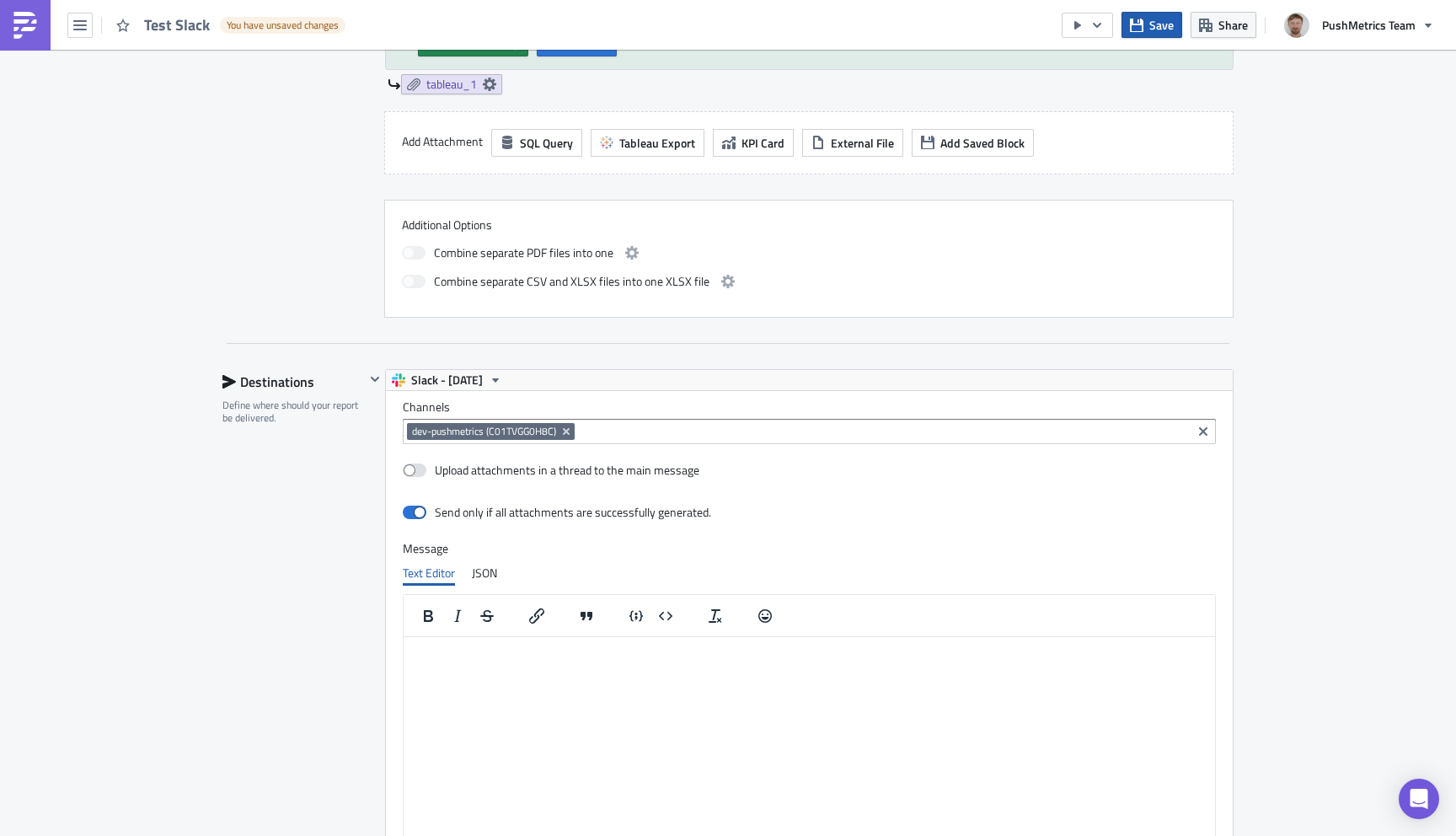
click at [1160, 21] on span "Save" at bounding box center [1161, 25] width 25 height 18
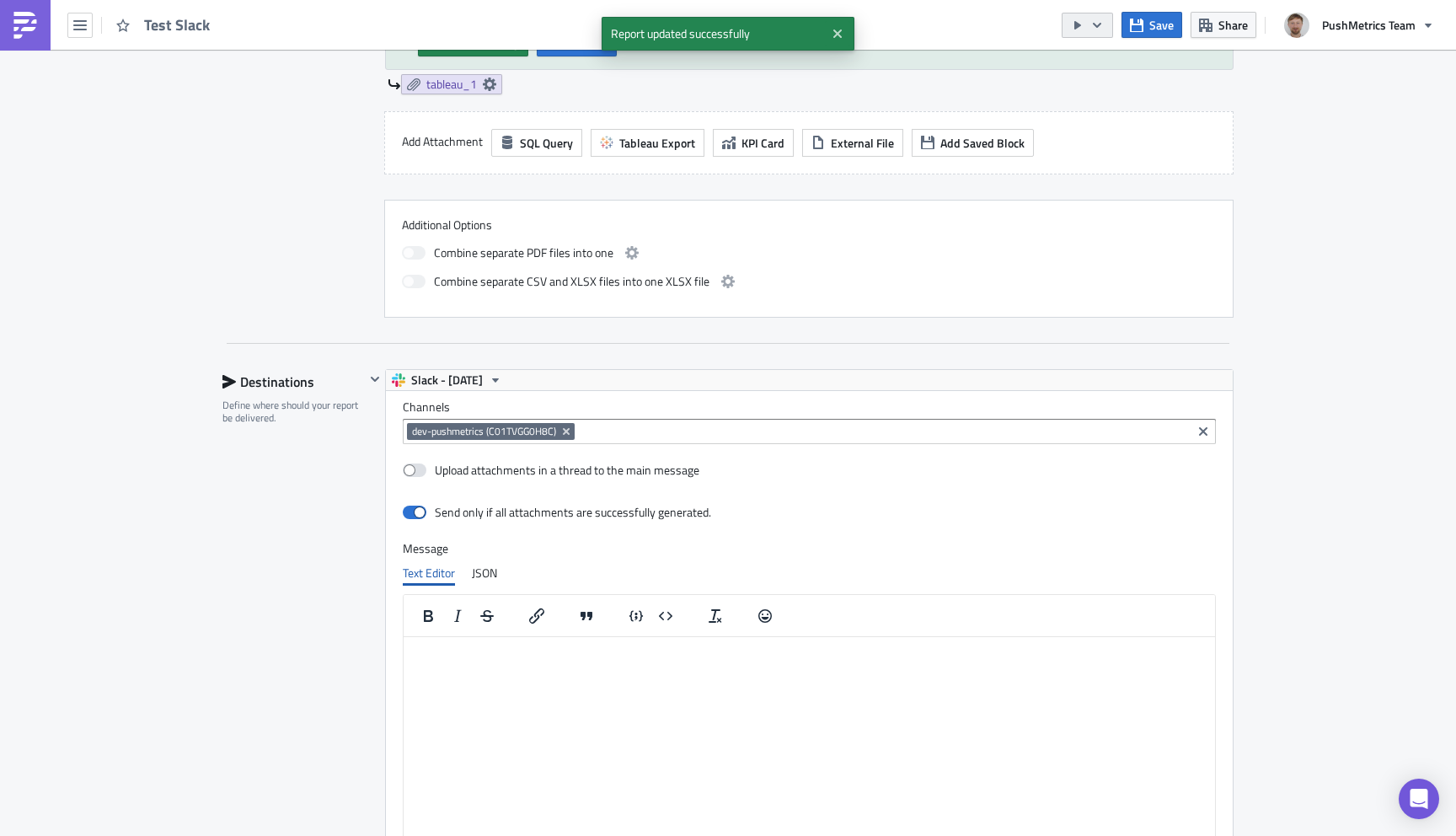
click at [1103, 30] on icon "button" at bounding box center [1097, 25] width 14 height 14
click at [1111, 94] on div "Run Report" at bounding box center [1139, 93] width 131 height 17
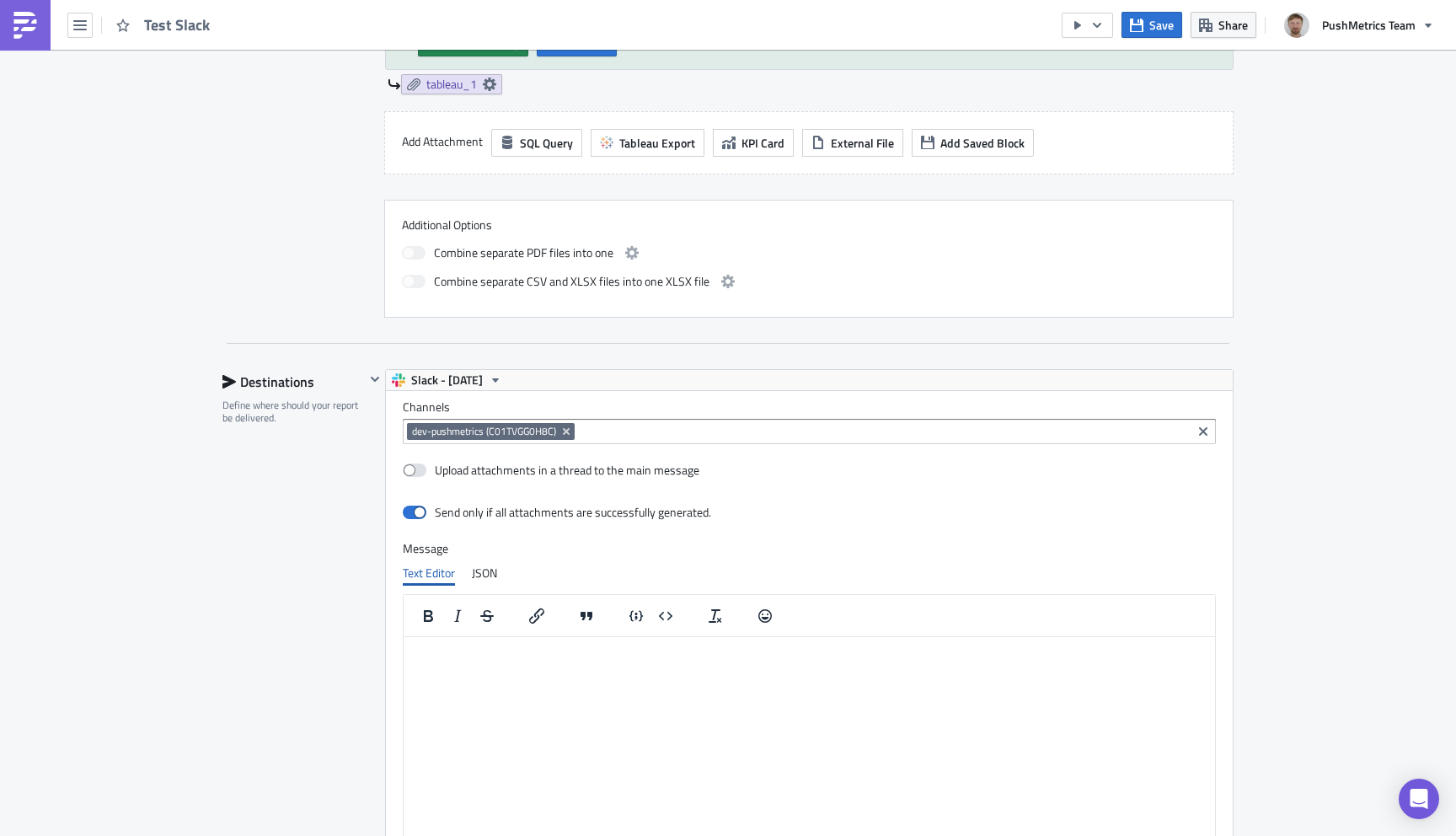
click at [9, 35] on link at bounding box center [25, 25] width 51 height 51
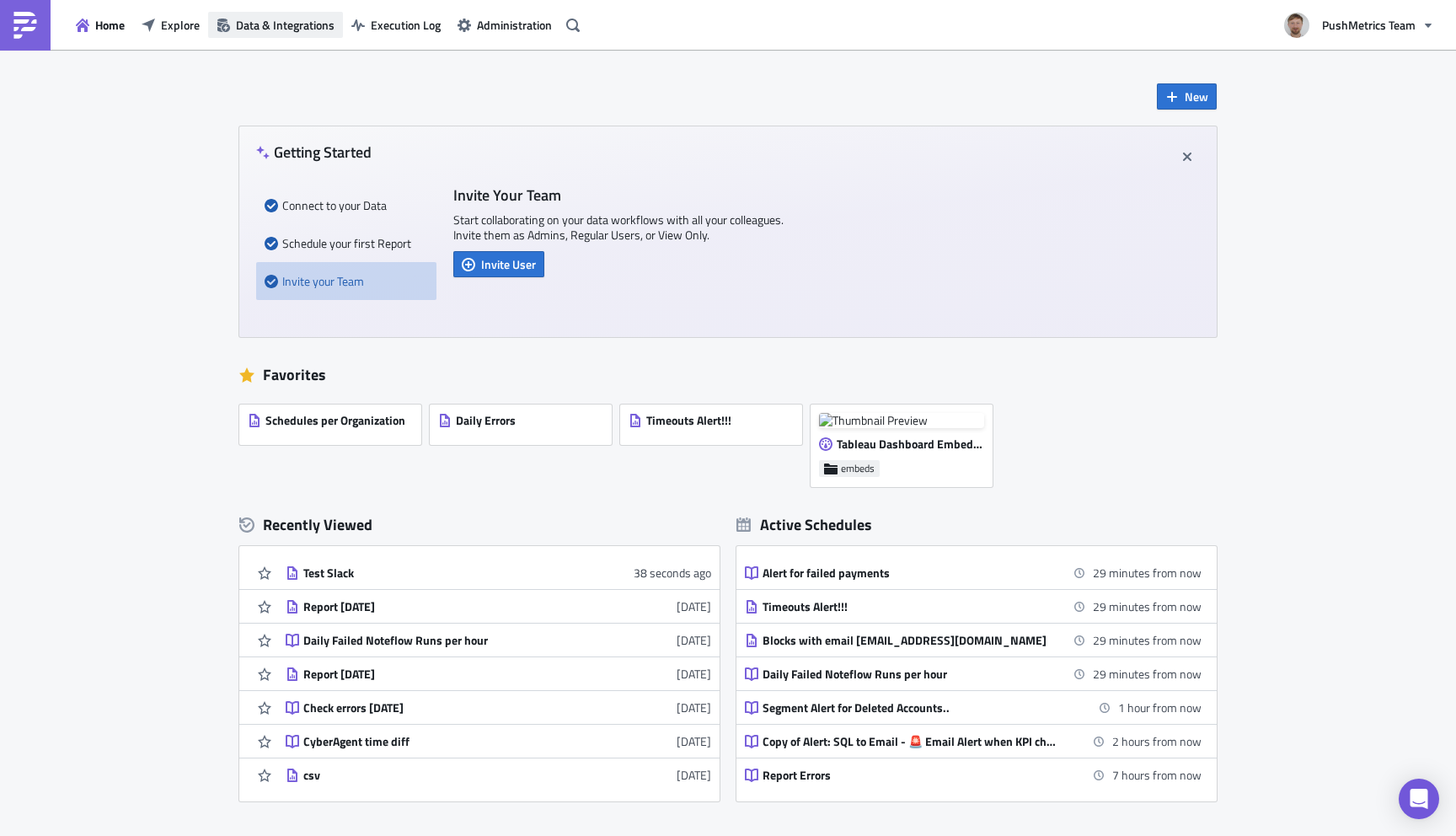
click at [290, 32] on span "Data & Integrations" at bounding box center [285, 25] width 99 height 18
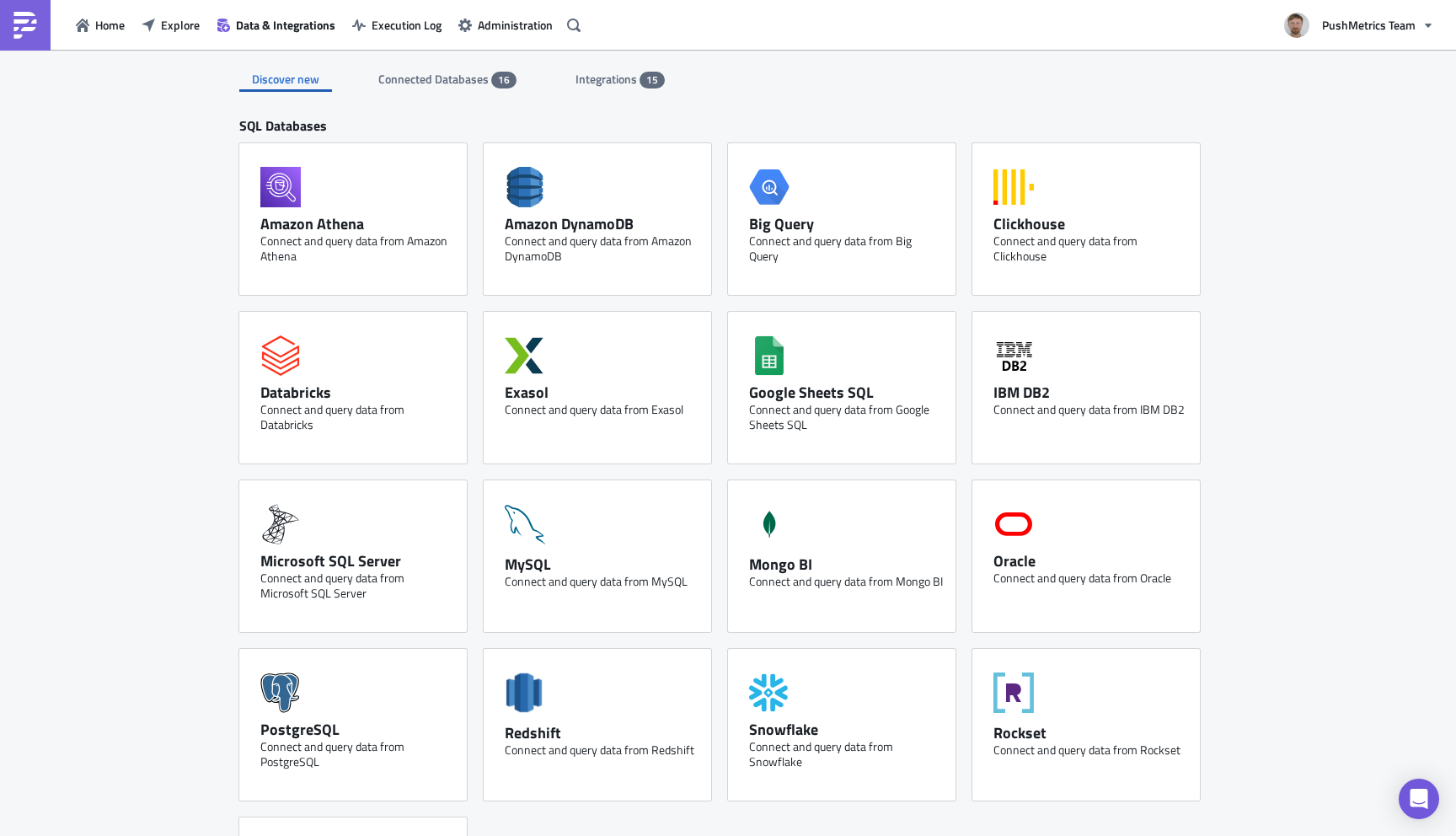
click at [613, 74] on span "Integrations" at bounding box center [607, 79] width 64 height 18
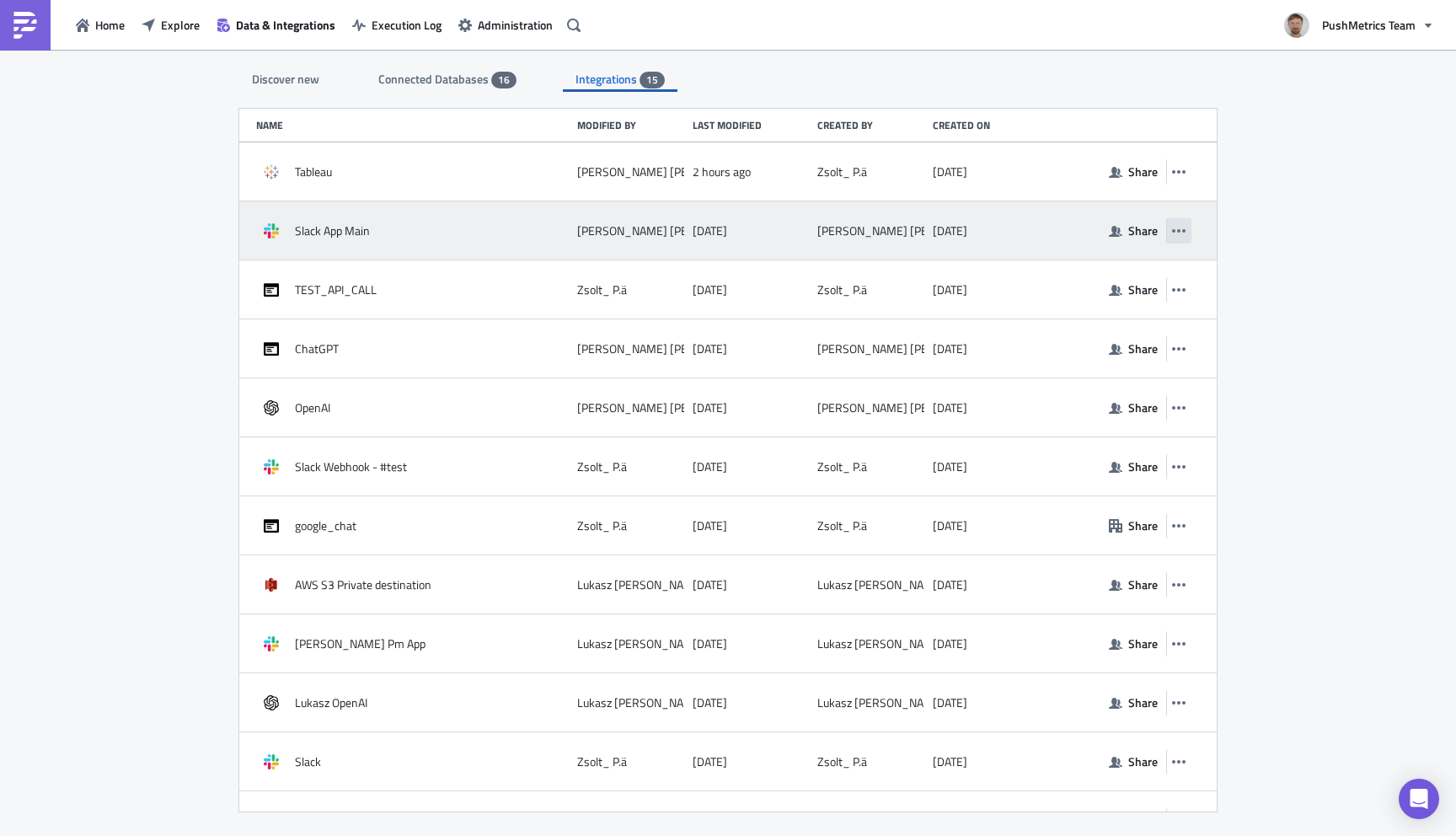
click at [1186, 231] on button "button" at bounding box center [1179, 231] width 25 height 25
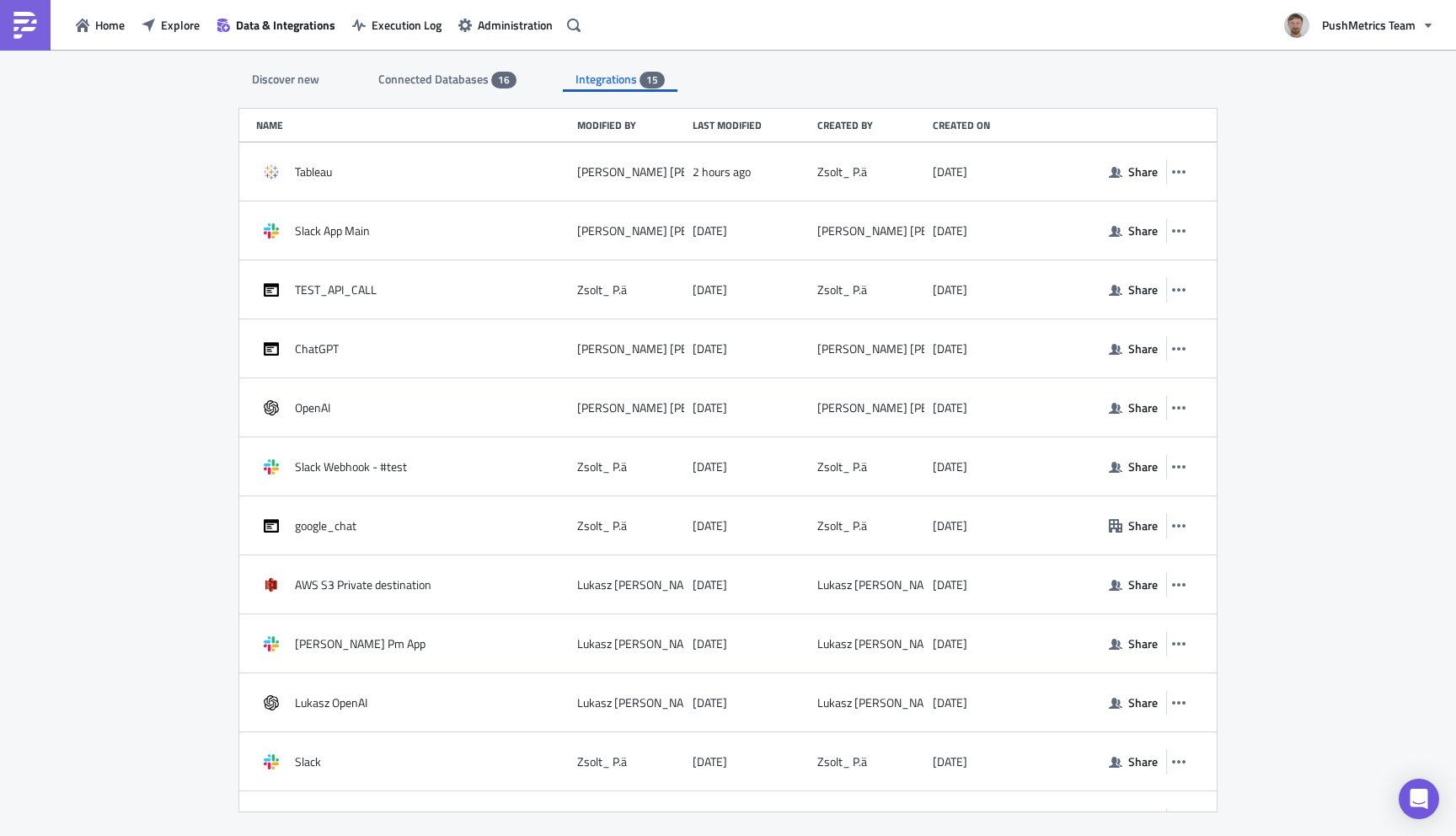
click at [1343, 333] on div "Discover new Connected Databases 16 Integrations 15 SQL Databases Amazon Athena…" at bounding box center [728, 444] width 1456 height 789
click at [162, 22] on span "Explore" at bounding box center [180, 25] width 39 height 18
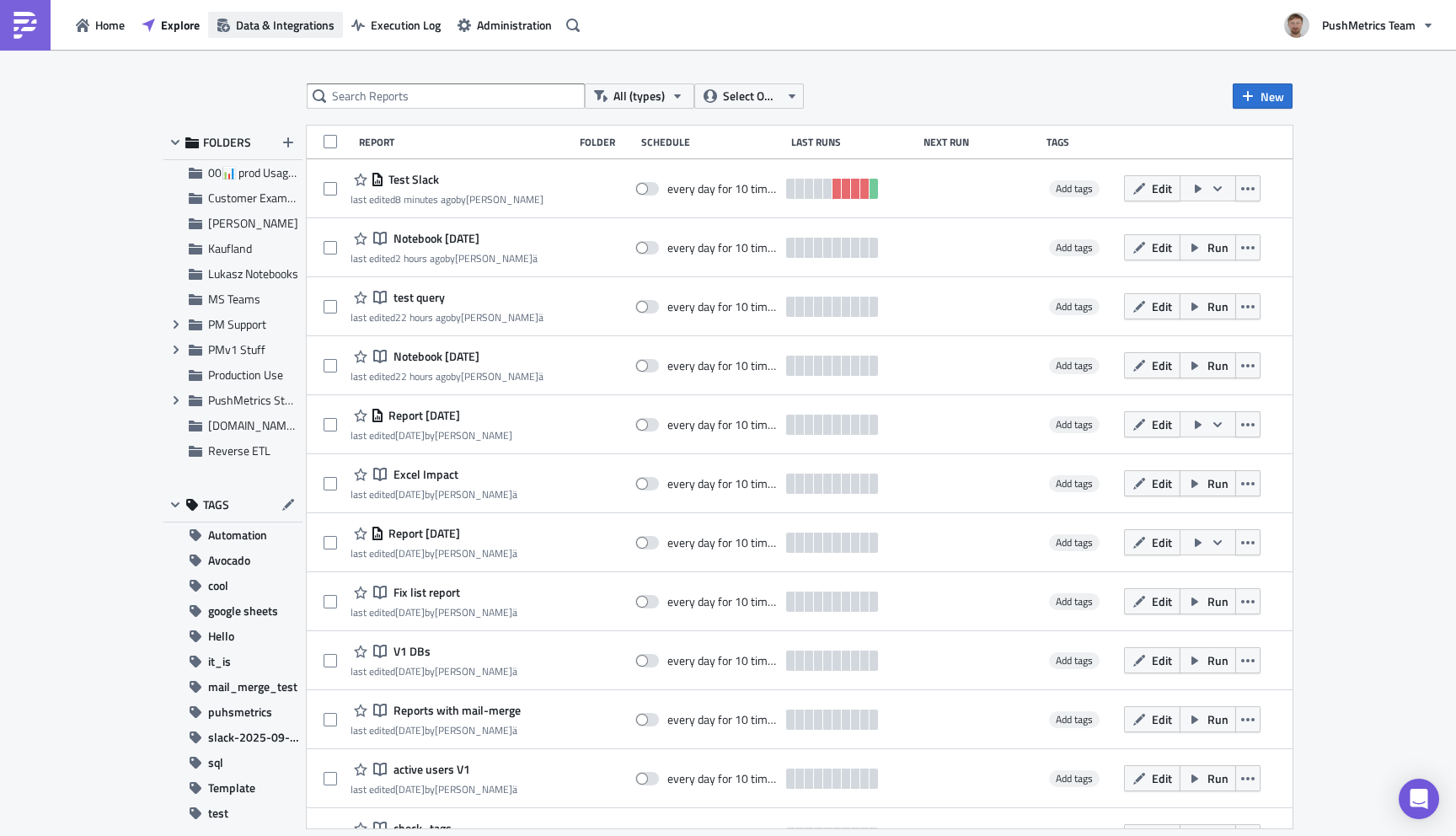
click at [285, 22] on span "Data & Integrations" at bounding box center [285, 25] width 99 height 18
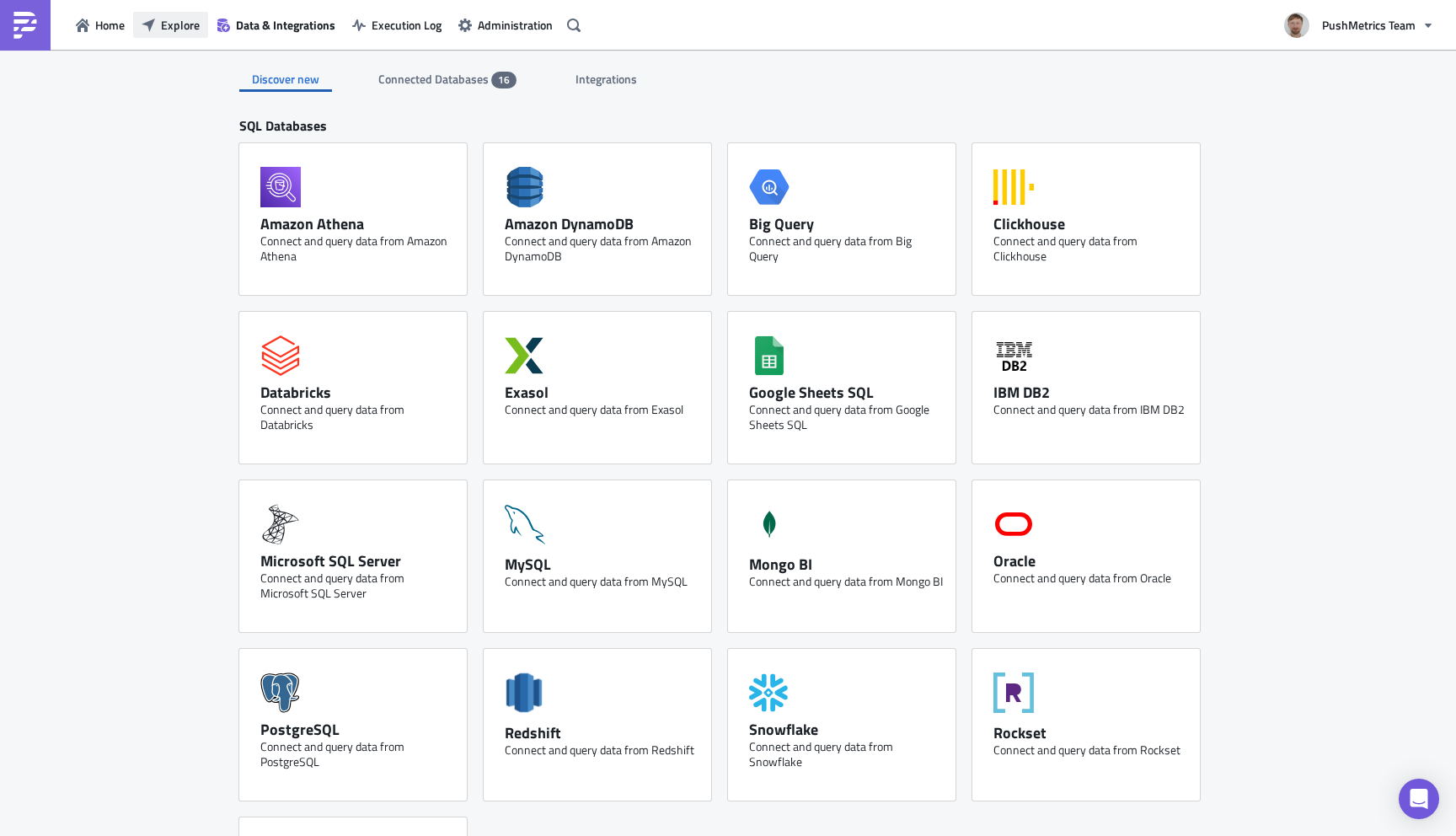
click at [180, 27] on span "Explore" at bounding box center [180, 25] width 39 height 18
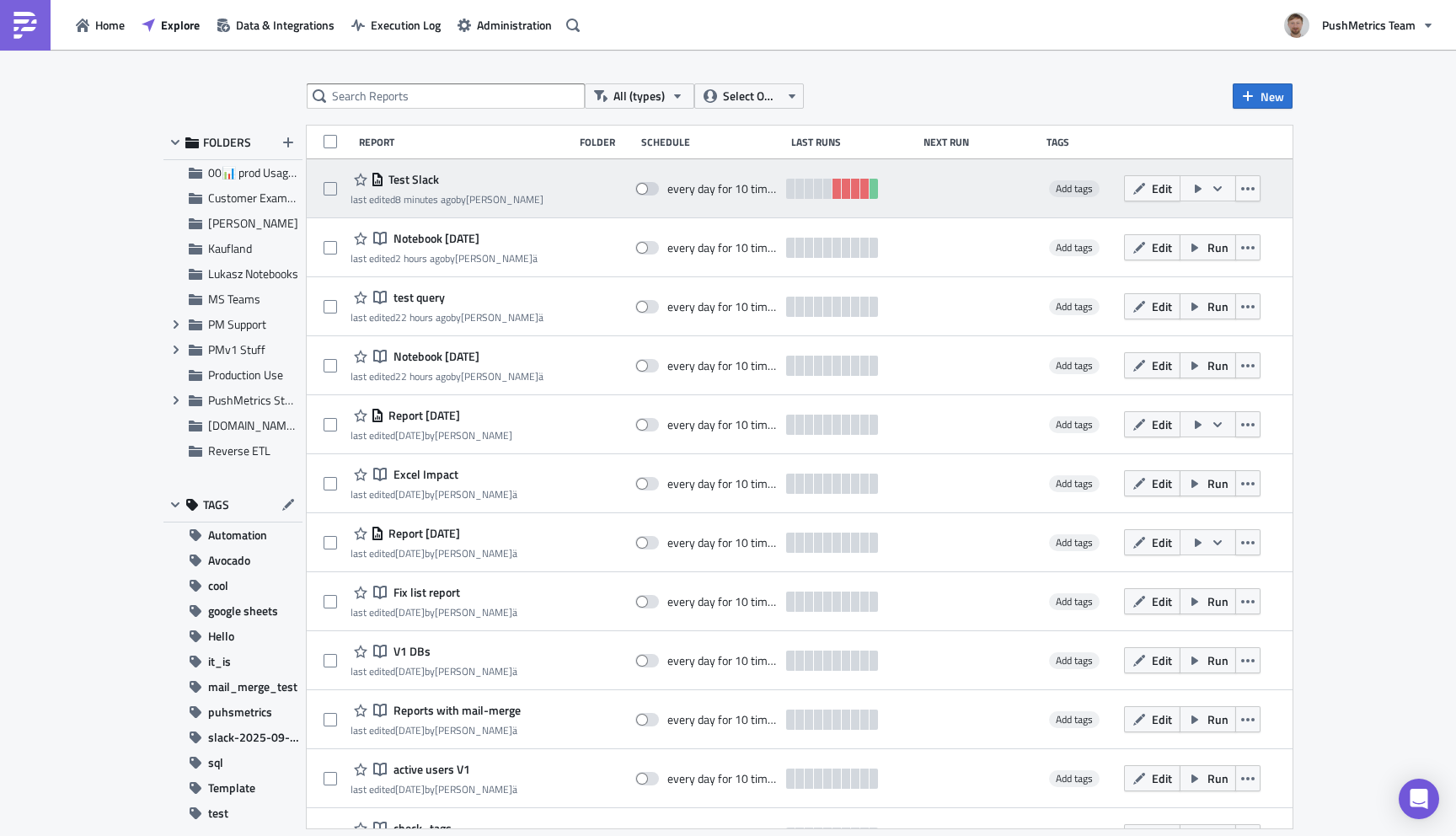
click at [420, 173] on span "Test Slack" at bounding box center [411, 179] width 55 height 15
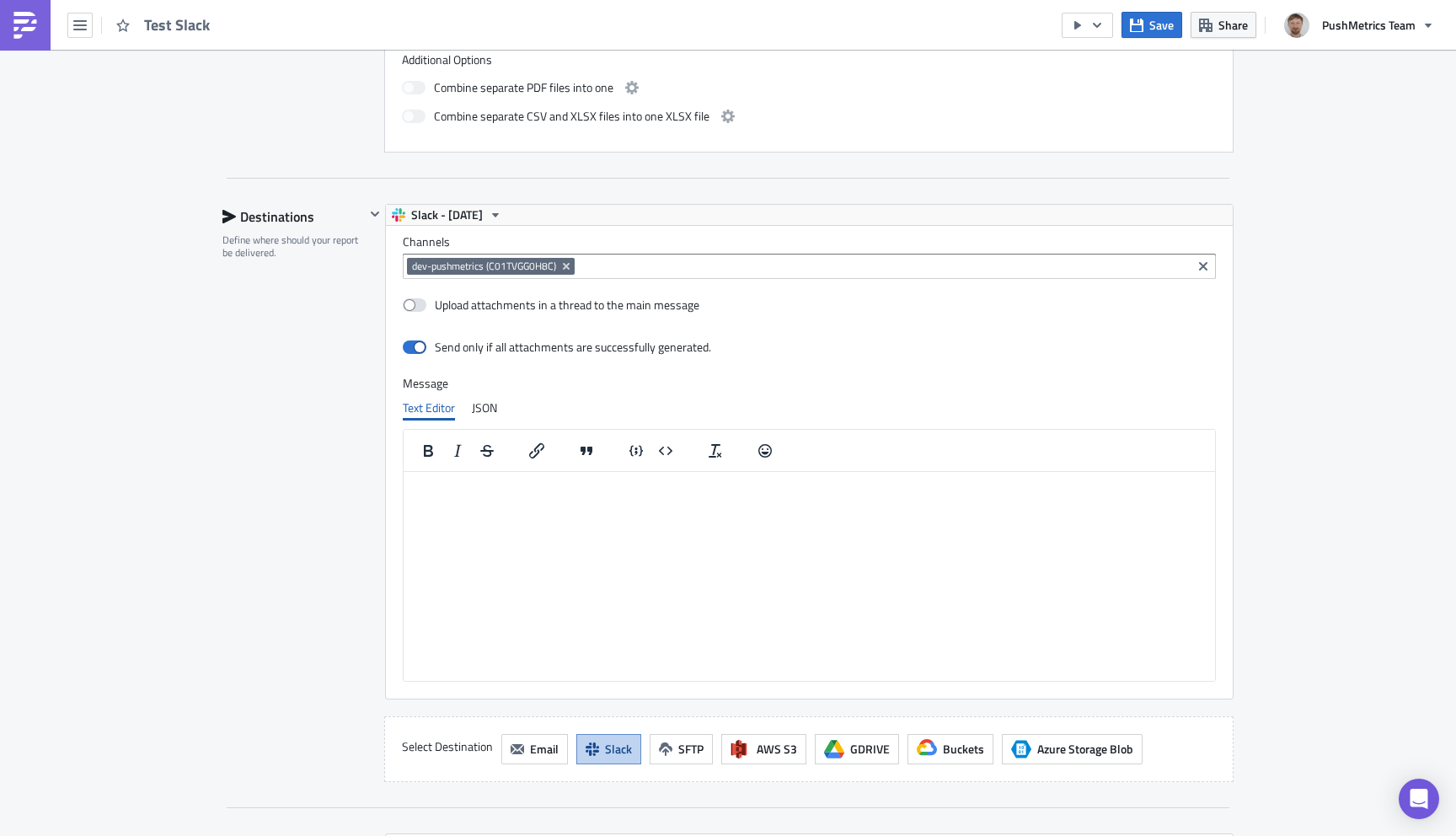
scroll to position [902, 0]
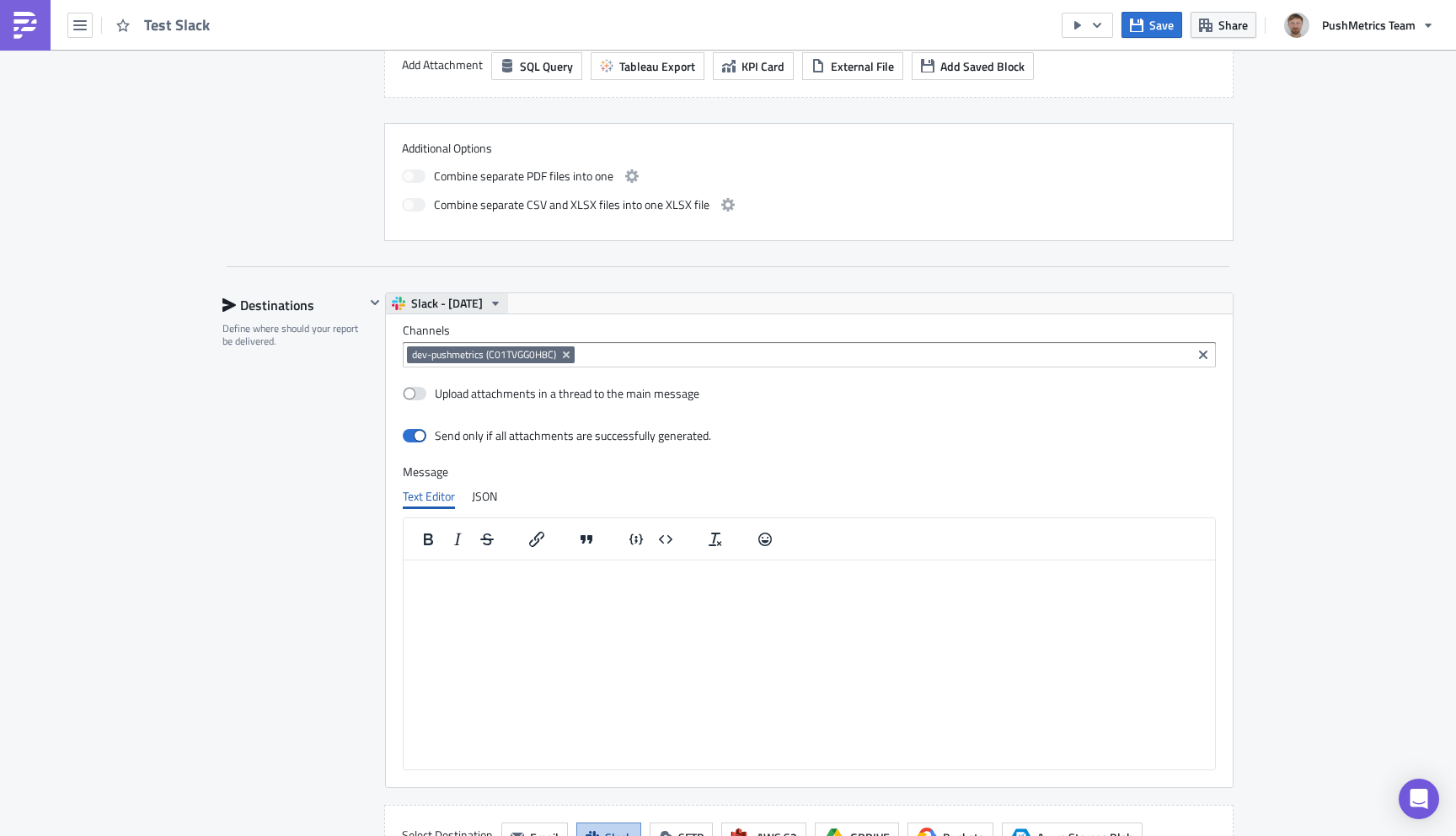
click at [483, 302] on span "Slack - 2025-09-23" at bounding box center [447, 304] width 72 height 20
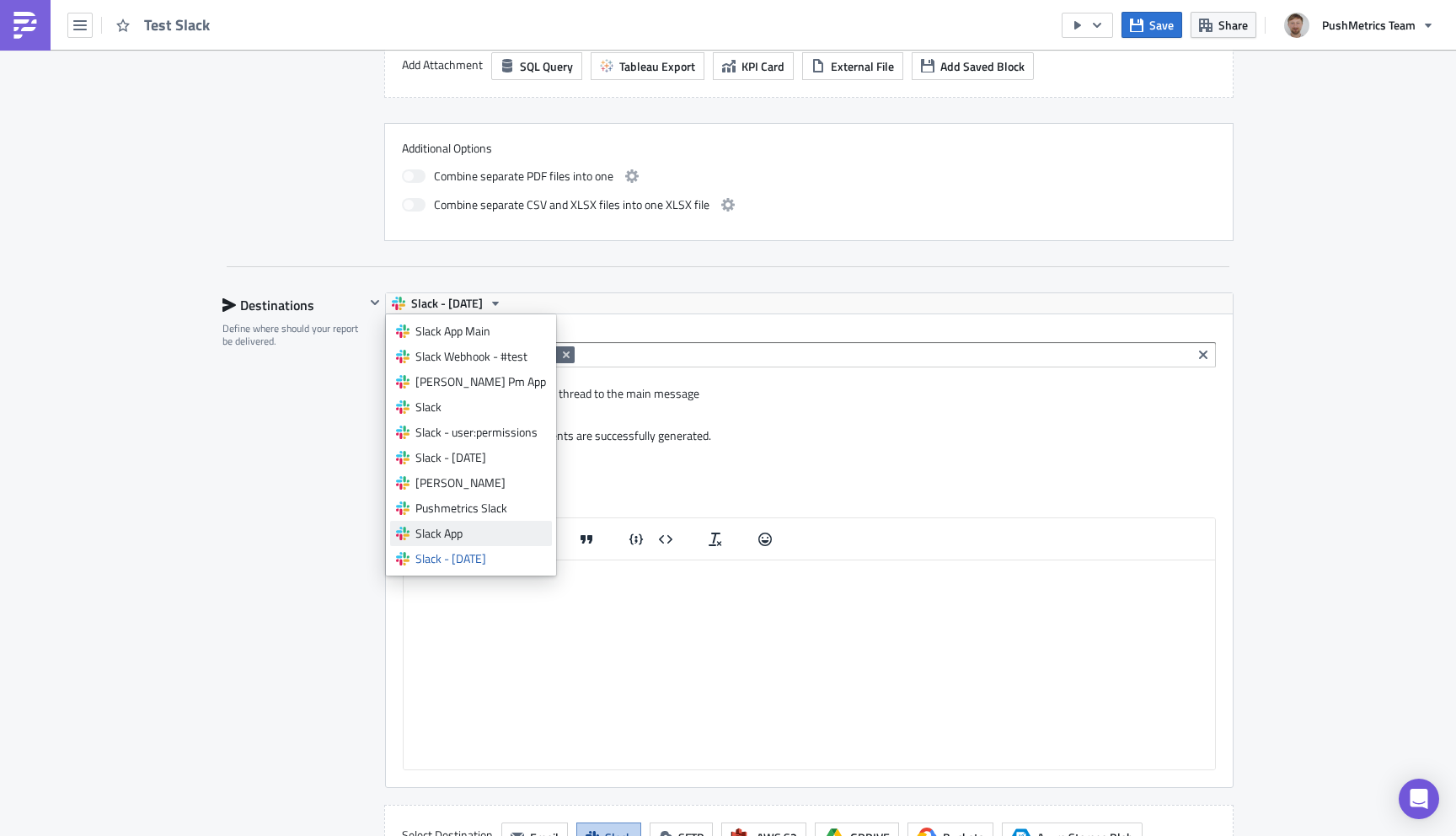
click at [479, 530] on div "Slack App" at bounding box center [481, 533] width 130 height 17
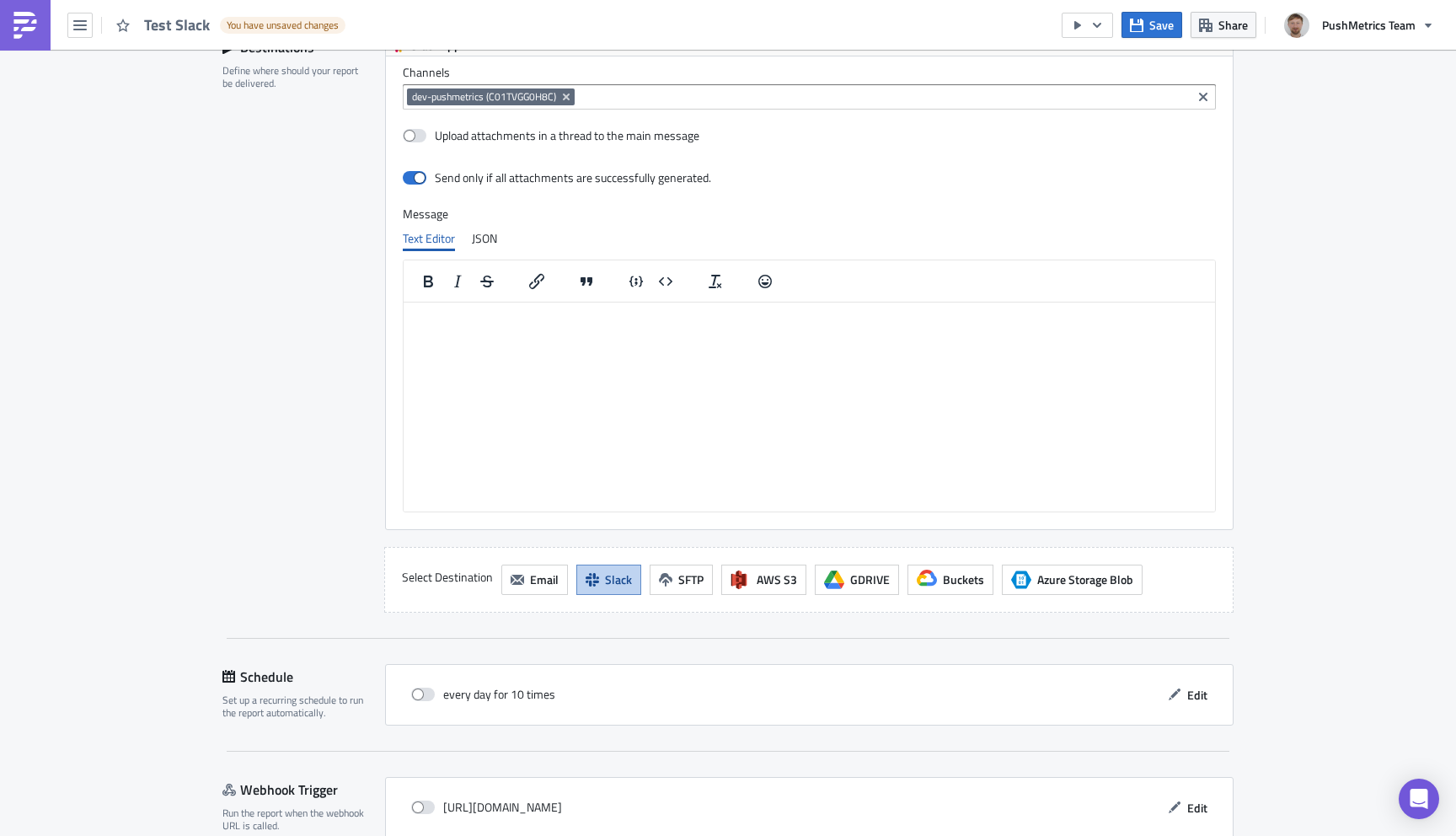
scroll to position [1246, 0]
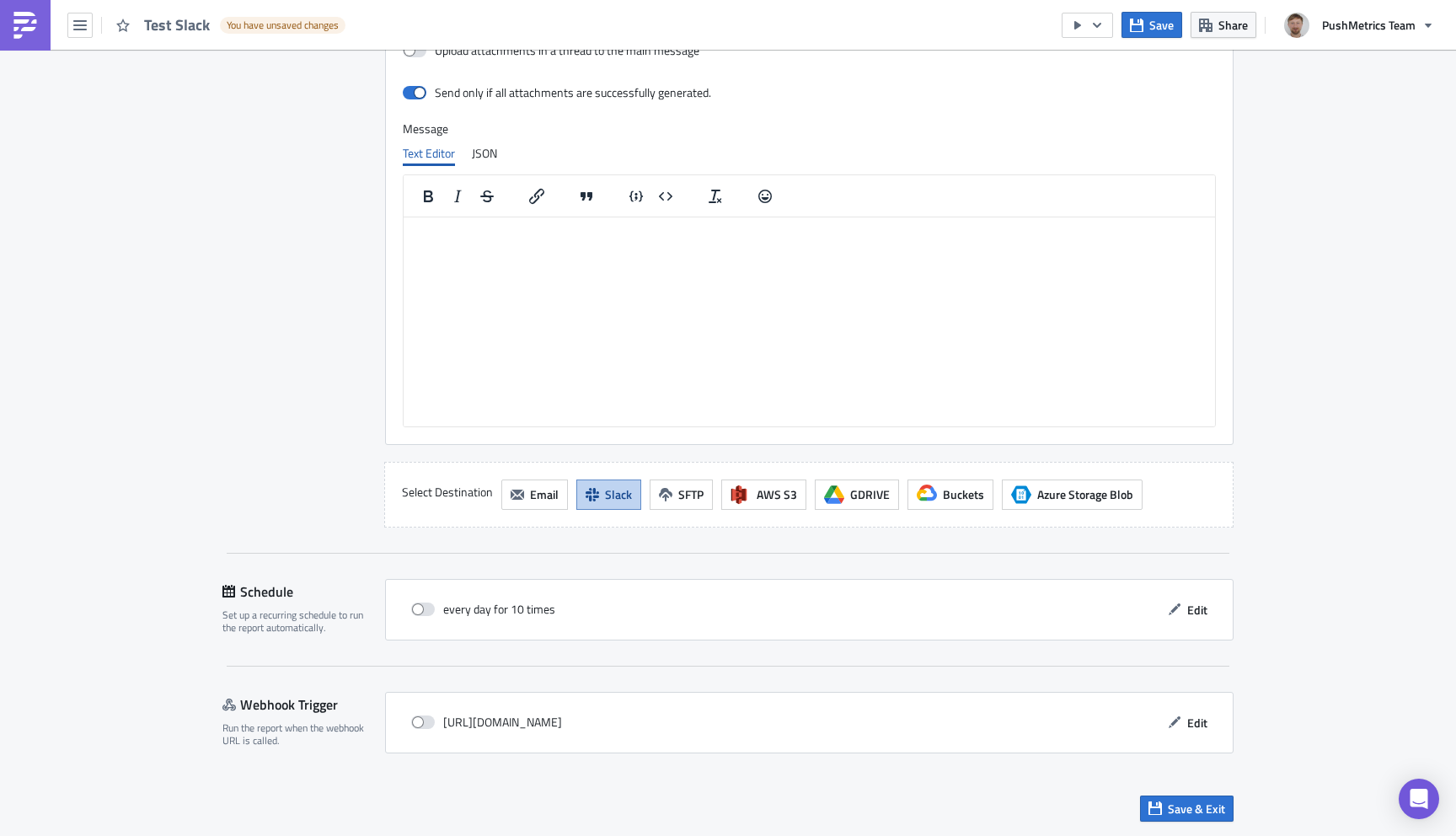
click at [1147, 45] on div "Save Share PushMetrics Team" at bounding box center [1252, 25] width 382 height 50
click at [1150, 34] on button "Save" at bounding box center [1151, 25] width 61 height 26
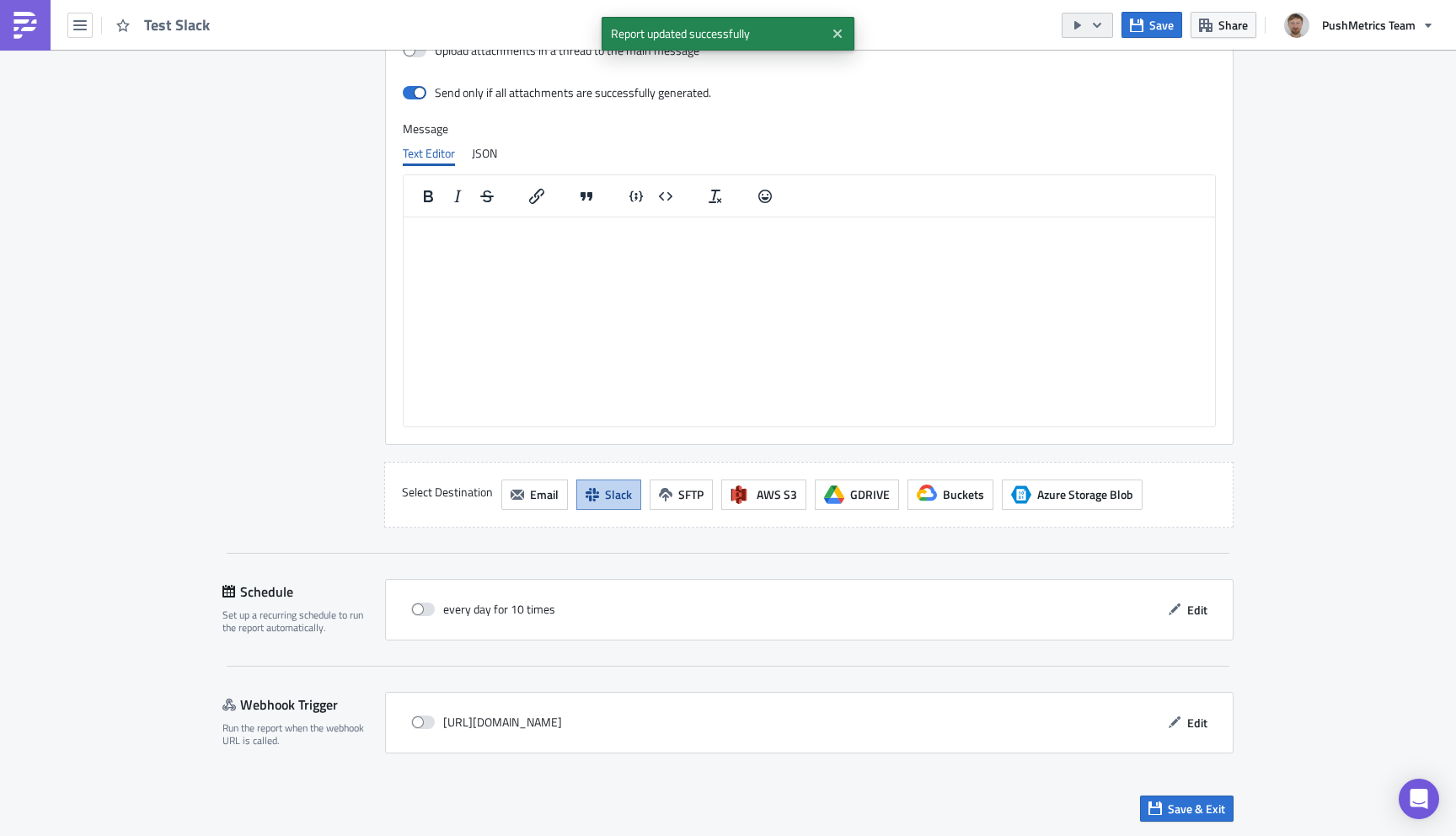
click at [1081, 30] on icon "button" at bounding box center [1078, 25] width 14 height 14
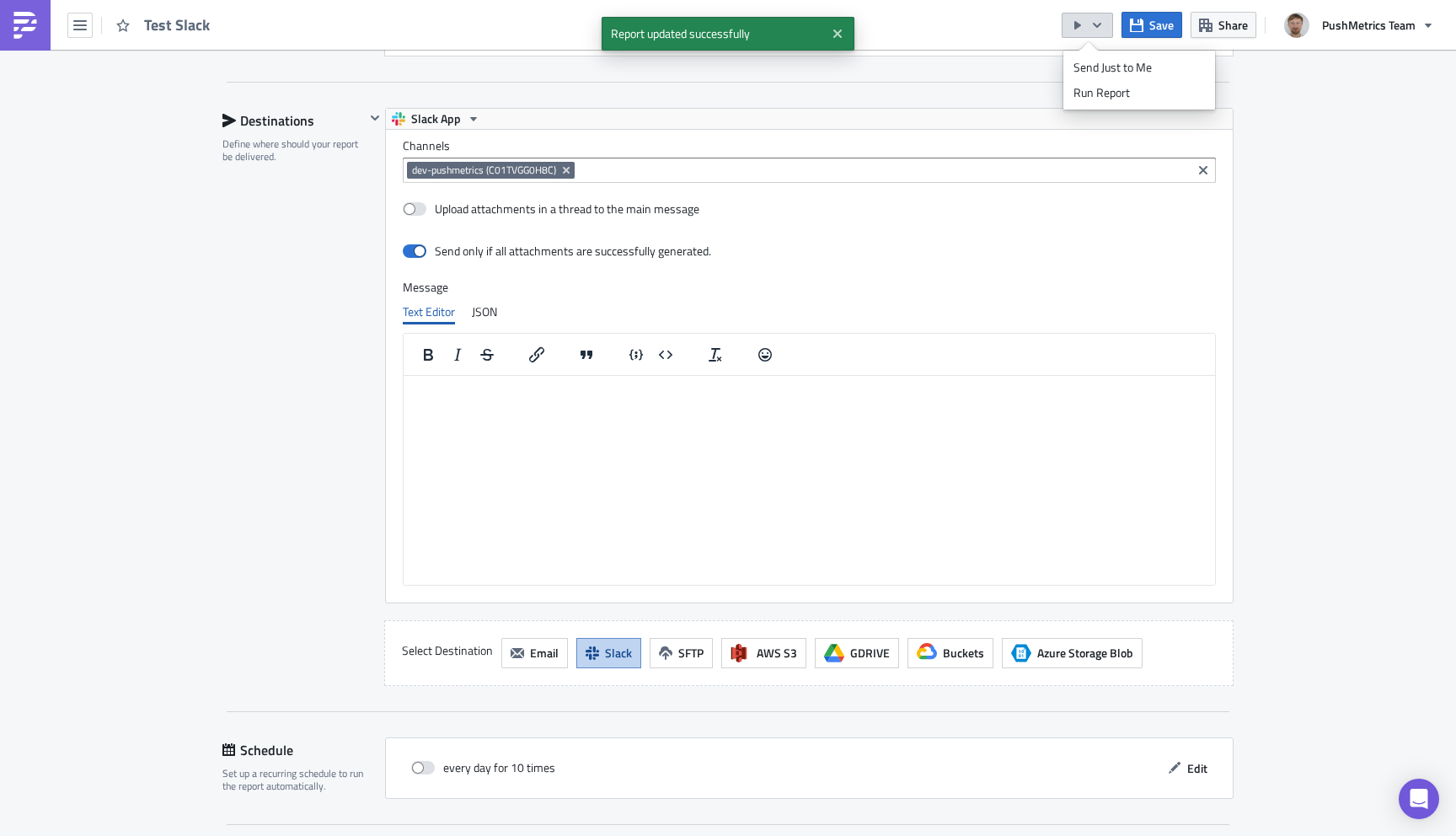
scroll to position [982, 0]
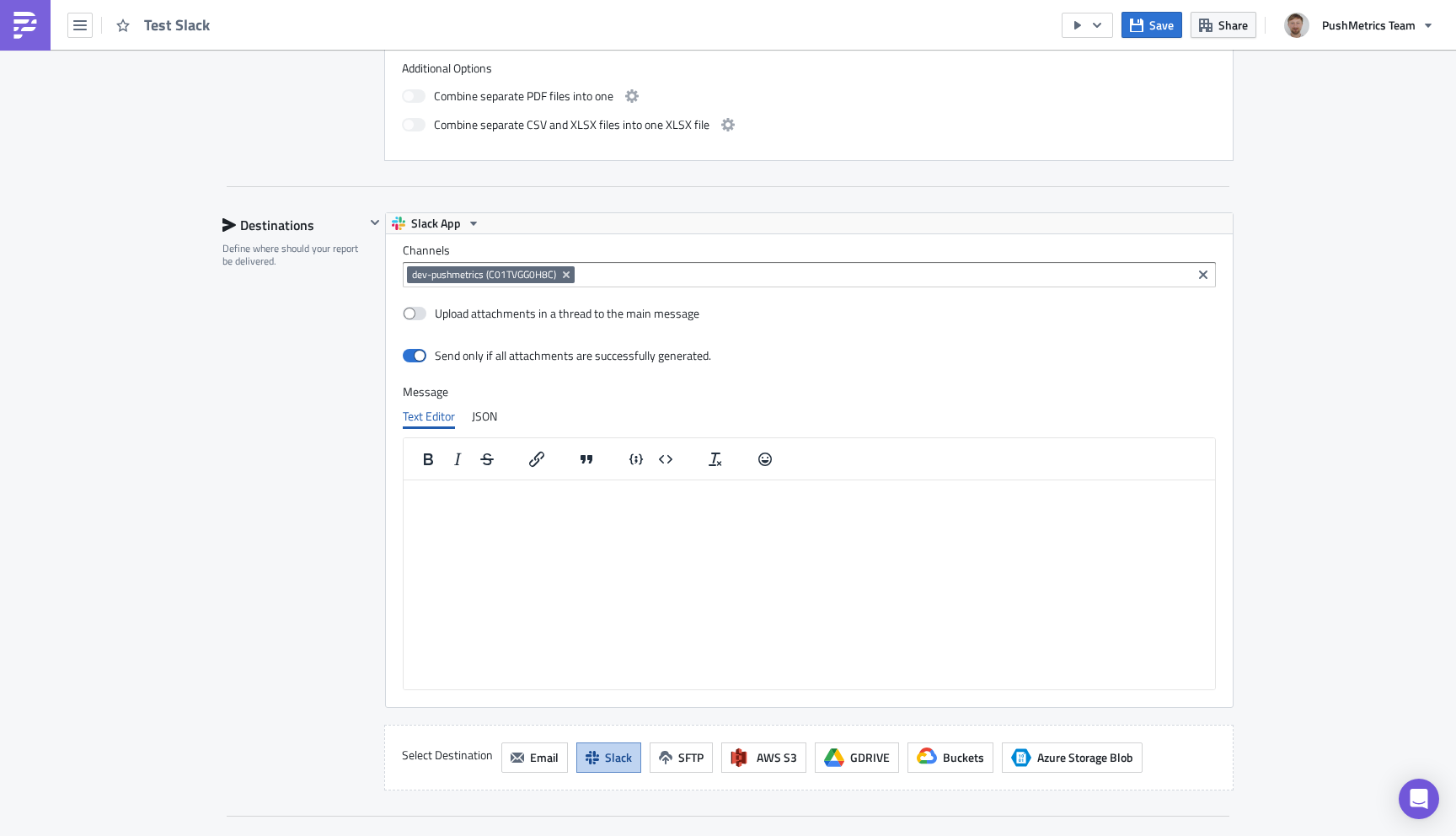
click at [566, 283] on div "dev-pushmetrics (C01TVGG0H8C)" at bounding box center [797, 277] width 780 height 21
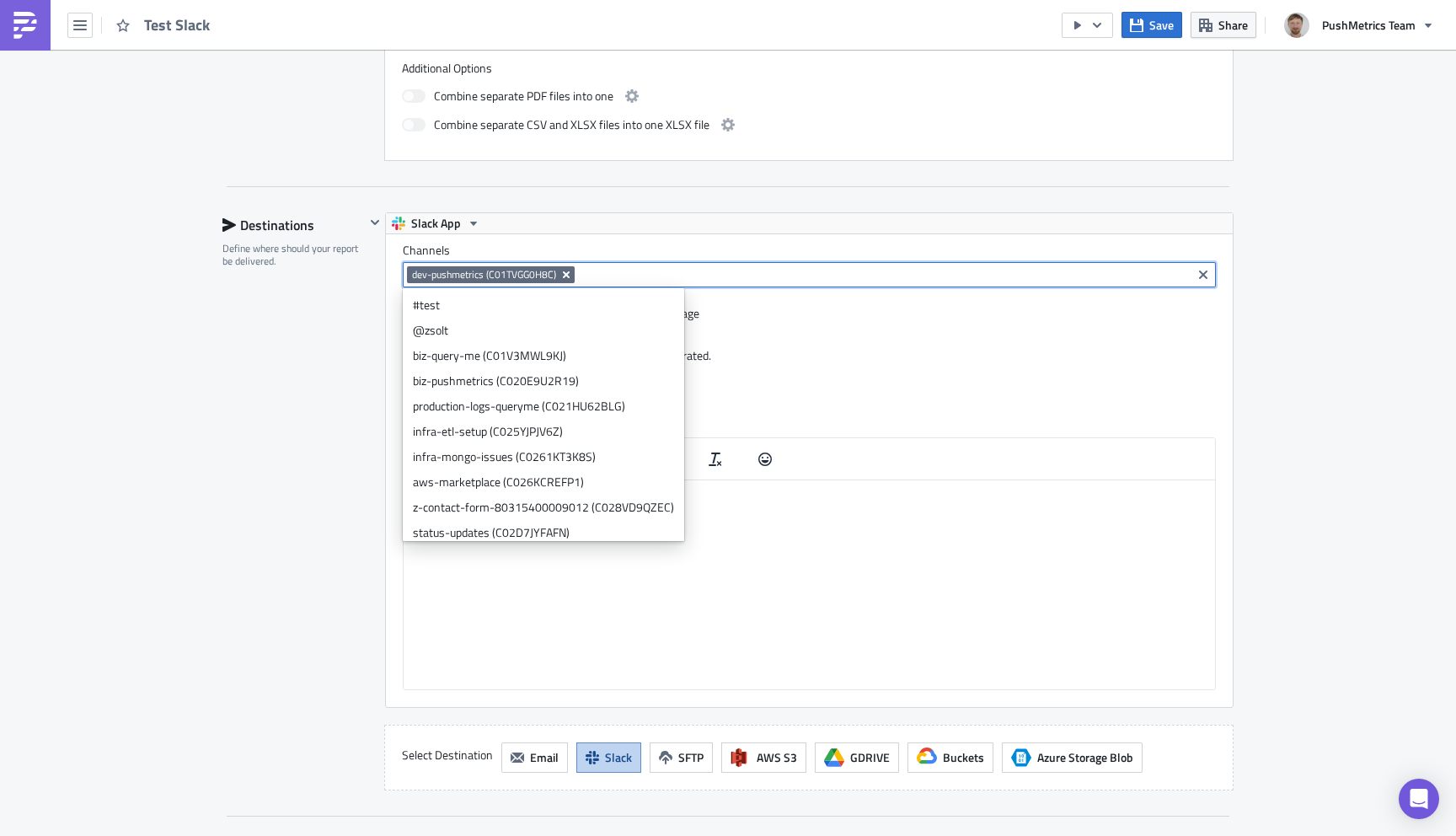
click at [567, 277] on icon "Remove Tag" at bounding box center [566, 275] width 7 height 7
type input "test"
click at [268, 549] on div "Destinations Define where should your report be delivered." at bounding box center [294, 501] width 142 height 578
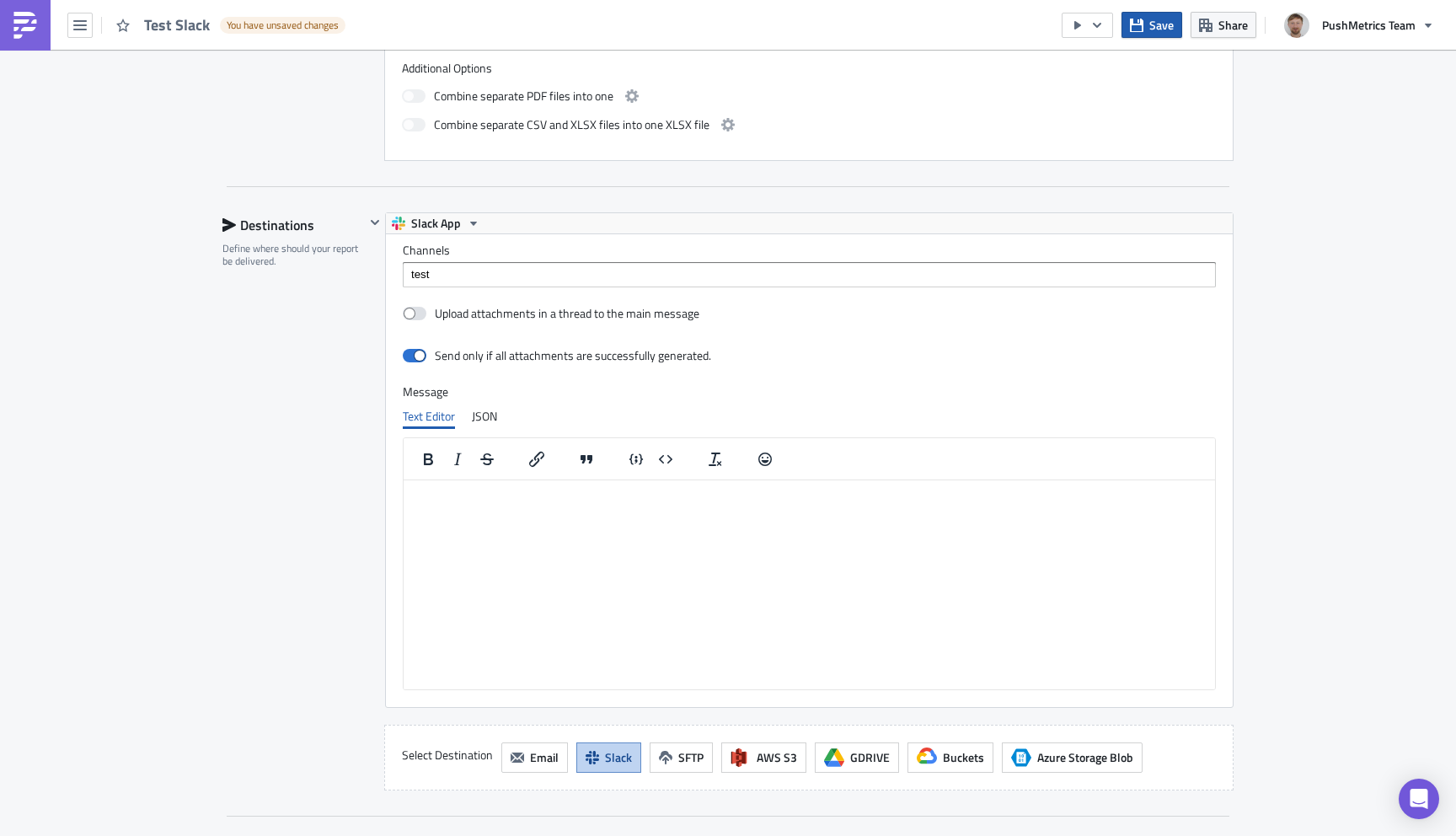
click at [1151, 30] on span "Save" at bounding box center [1161, 25] width 25 height 18
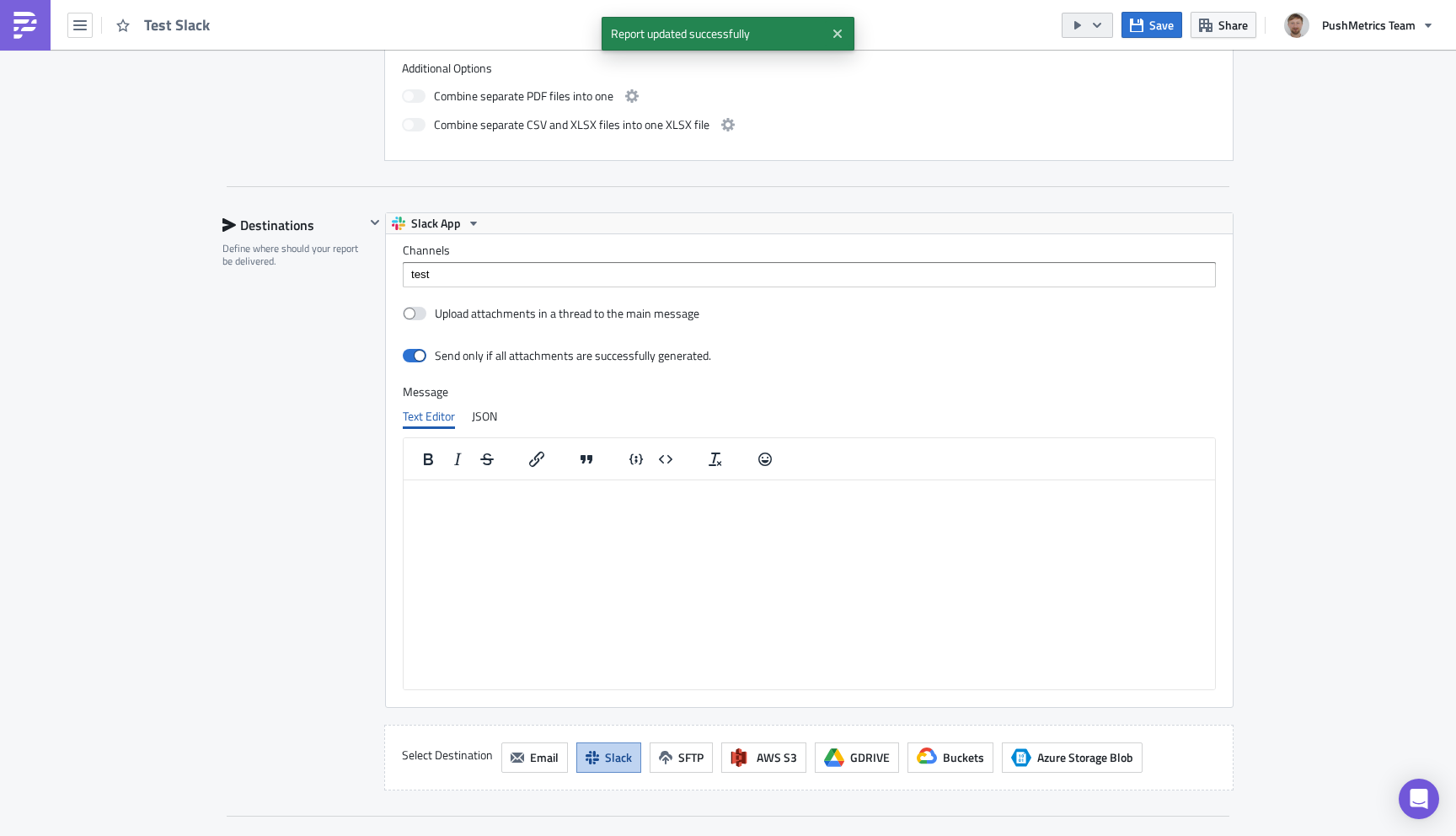
click at [1094, 20] on icon "button" at bounding box center [1097, 25] width 14 height 14
click at [1090, 96] on div "Run Report" at bounding box center [1139, 93] width 131 height 17
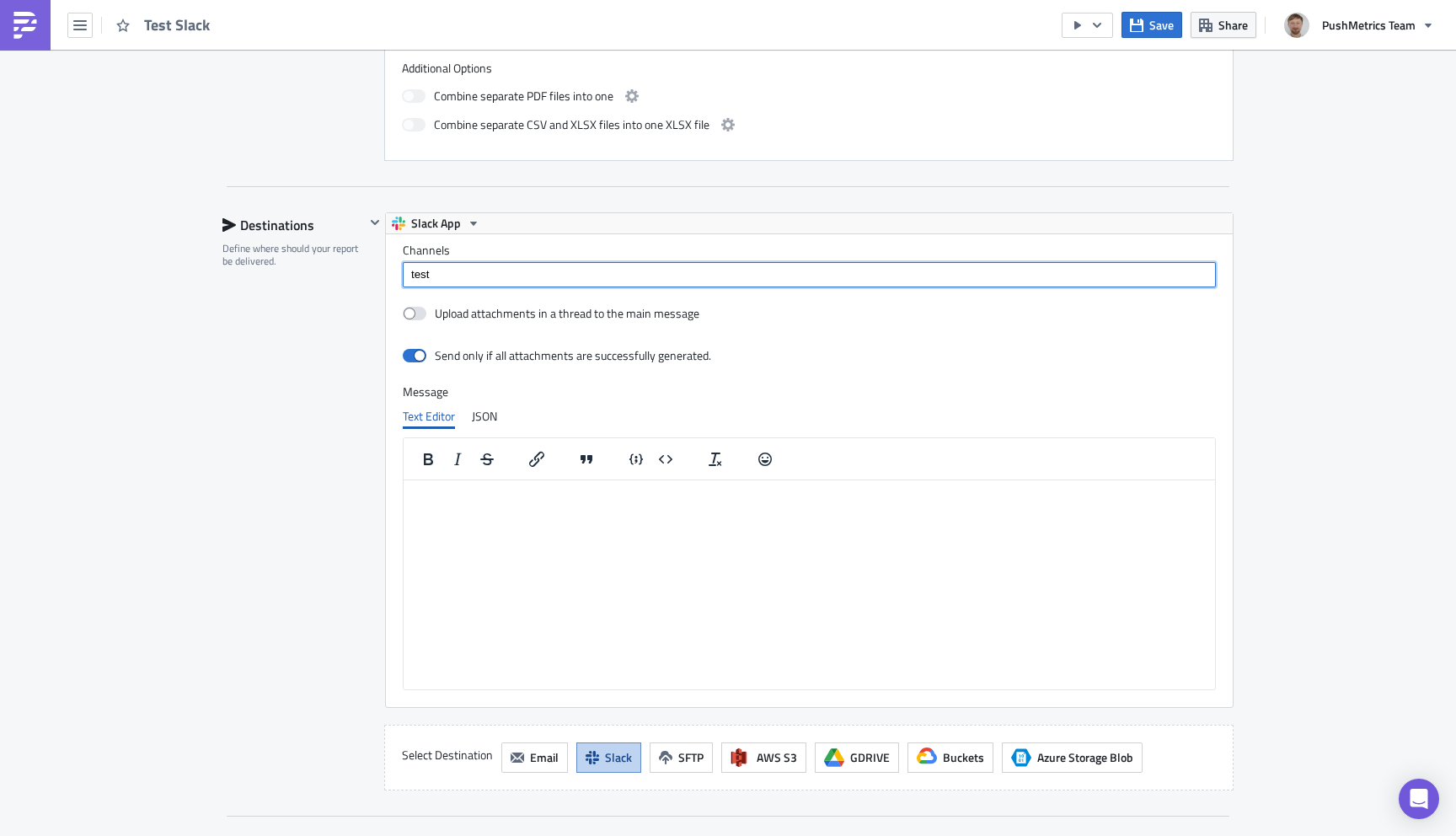
click at [429, 271] on input "test" at bounding box center [808, 275] width 803 height 17
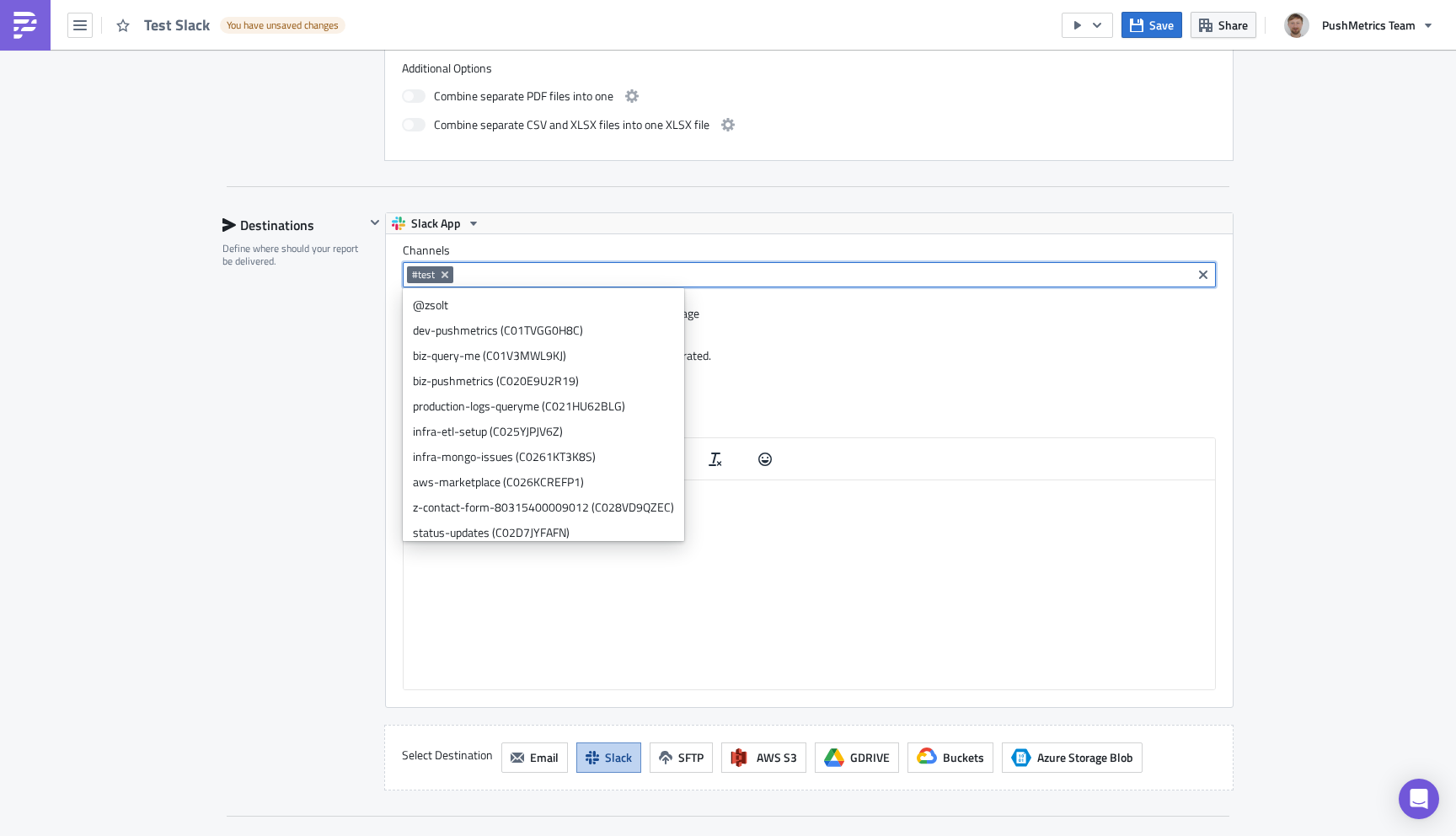
click at [288, 430] on div "Destinations Define where should your report be delivered." at bounding box center [294, 501] width 142 height 578
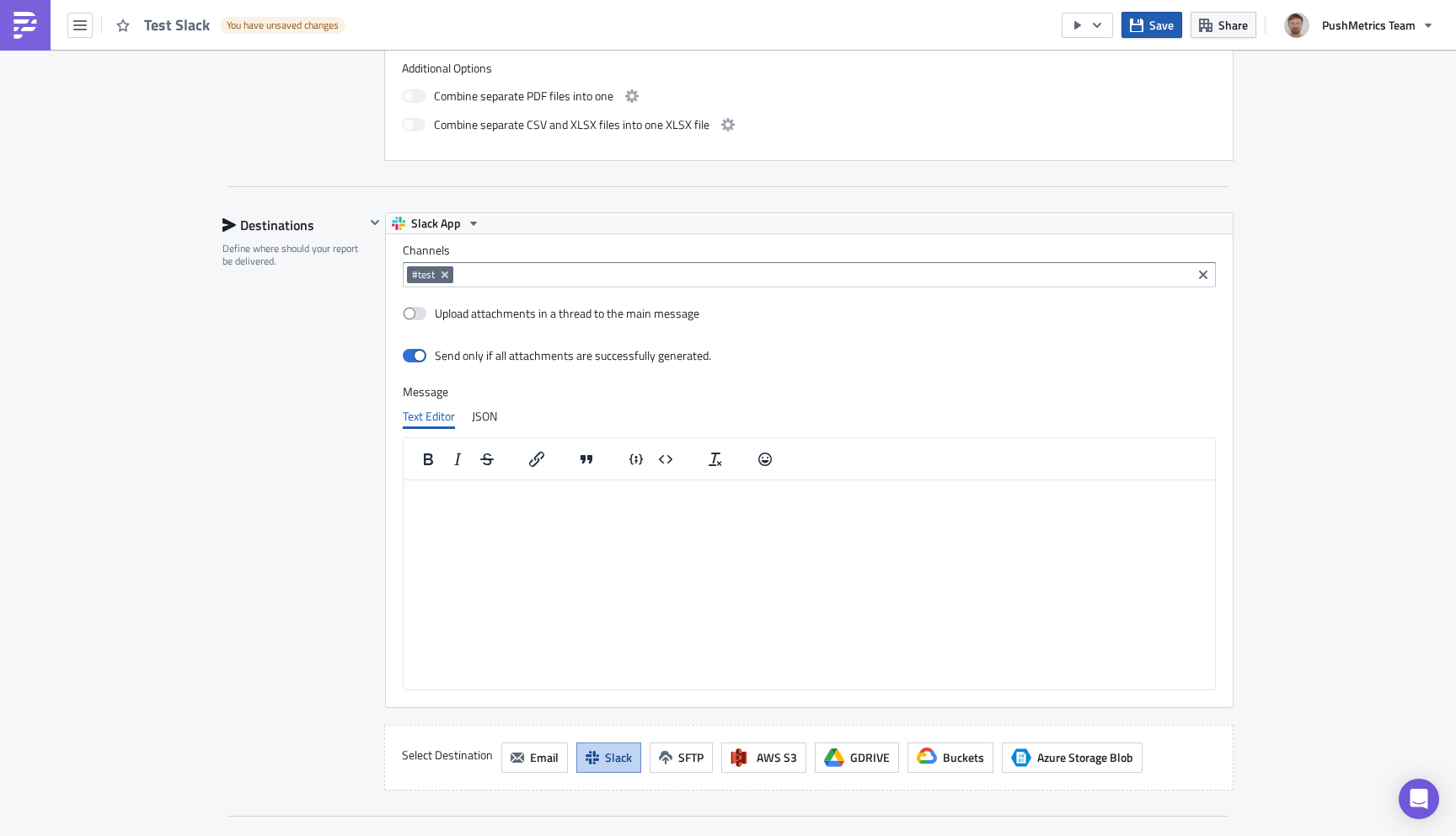
click at [1157, 33] on span "Save" at bounding box center [1161, 25] width 25 height 18
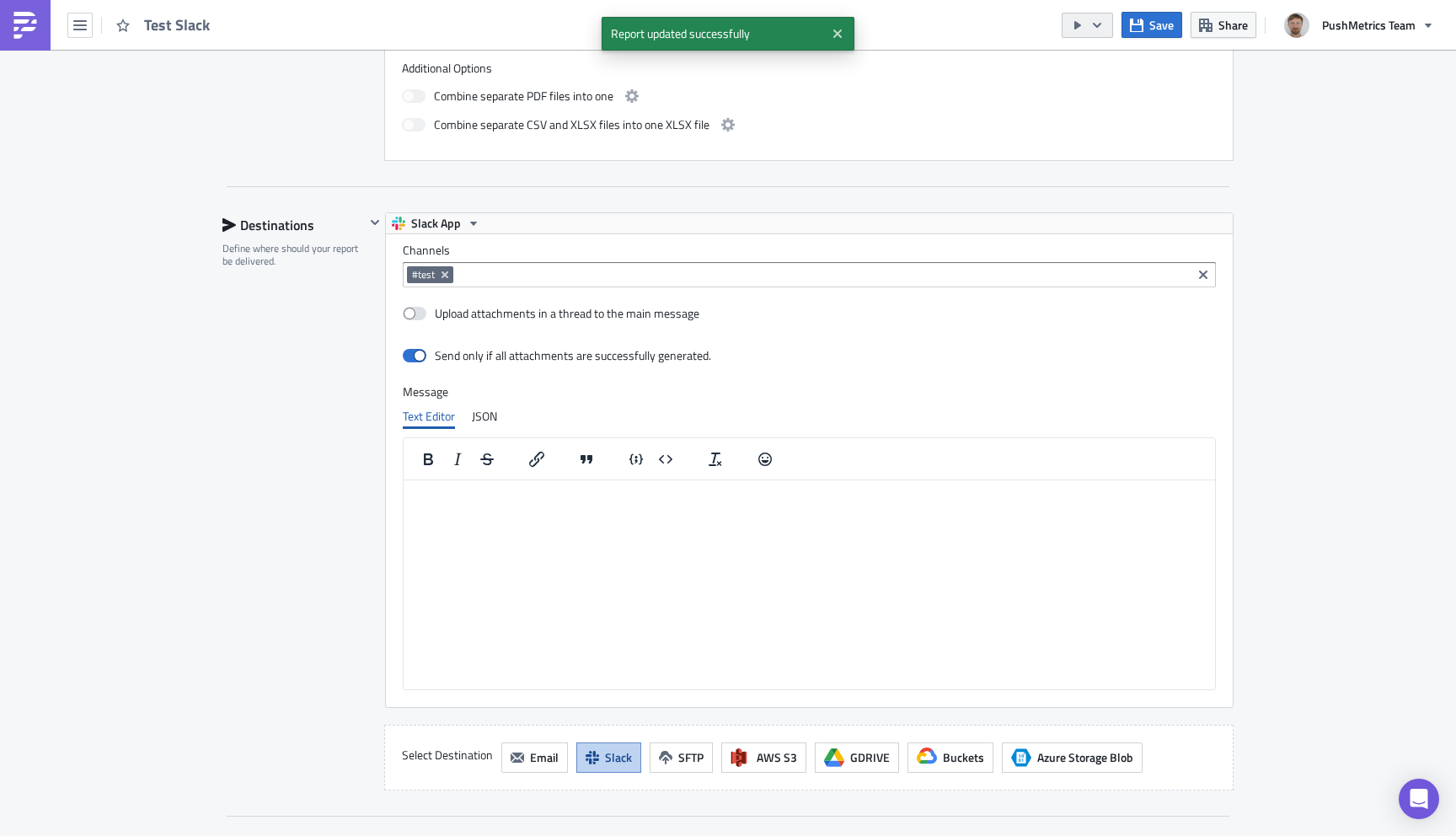
click at [1098, 25] on icon "button" at bounding box center [1097, 25] width 14 height 14
click at [1101, 94] on div "Run Report" at bounding box center [1139, 93] width 131 height 17
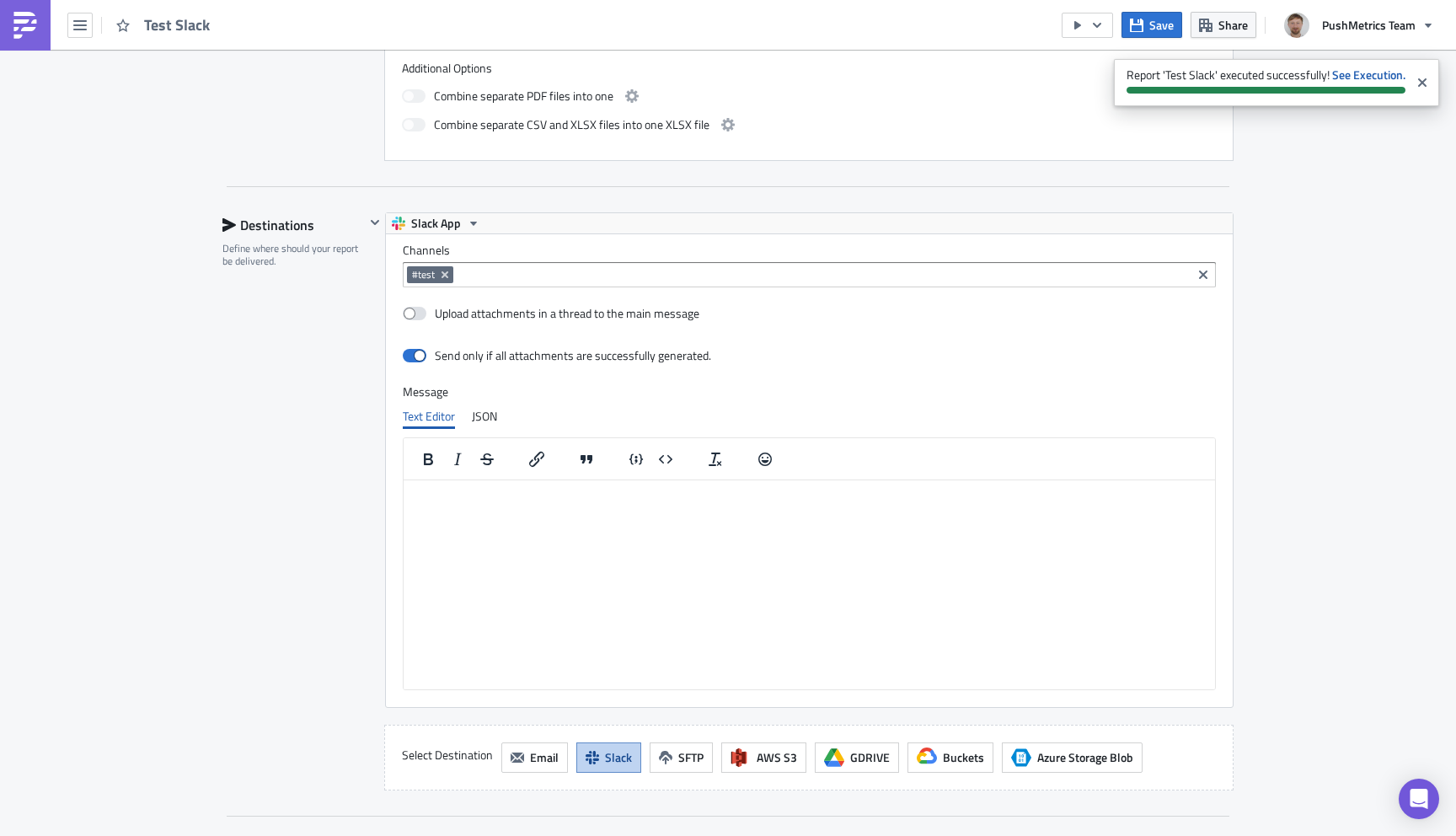
click at [1278, 178] on div "Execution Log Edit " Test Slack " Settings Configure the basics of your report.…" at bounding box center [728, 85] width 1456 height 2033
click at [470, 223] on icon "button" at bounding box center [474, 223] width 7 height 4
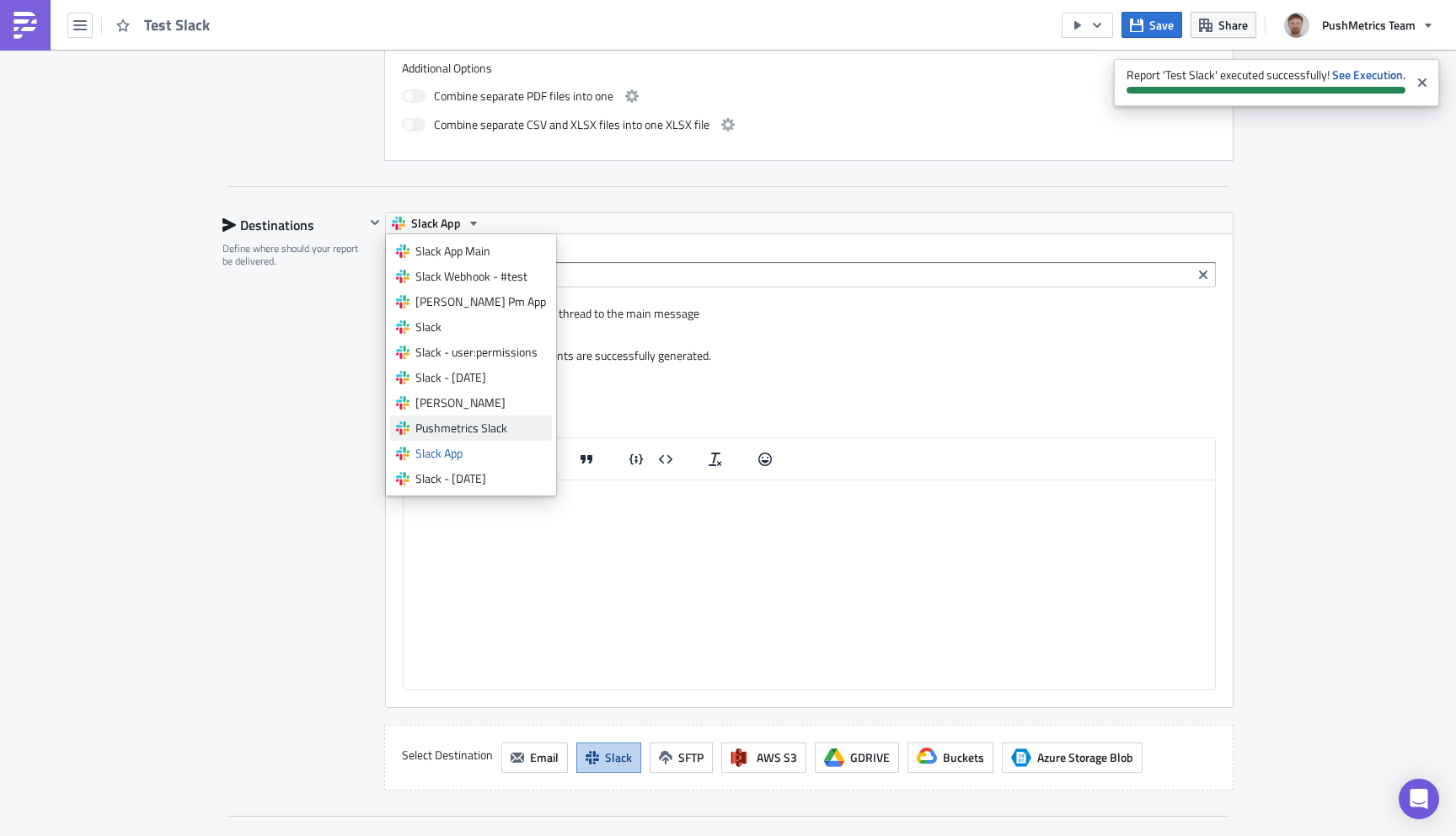
click at [469, 417] on link "Pushmetrics Slack" at bounding box center [470, 428] width 162 height 25
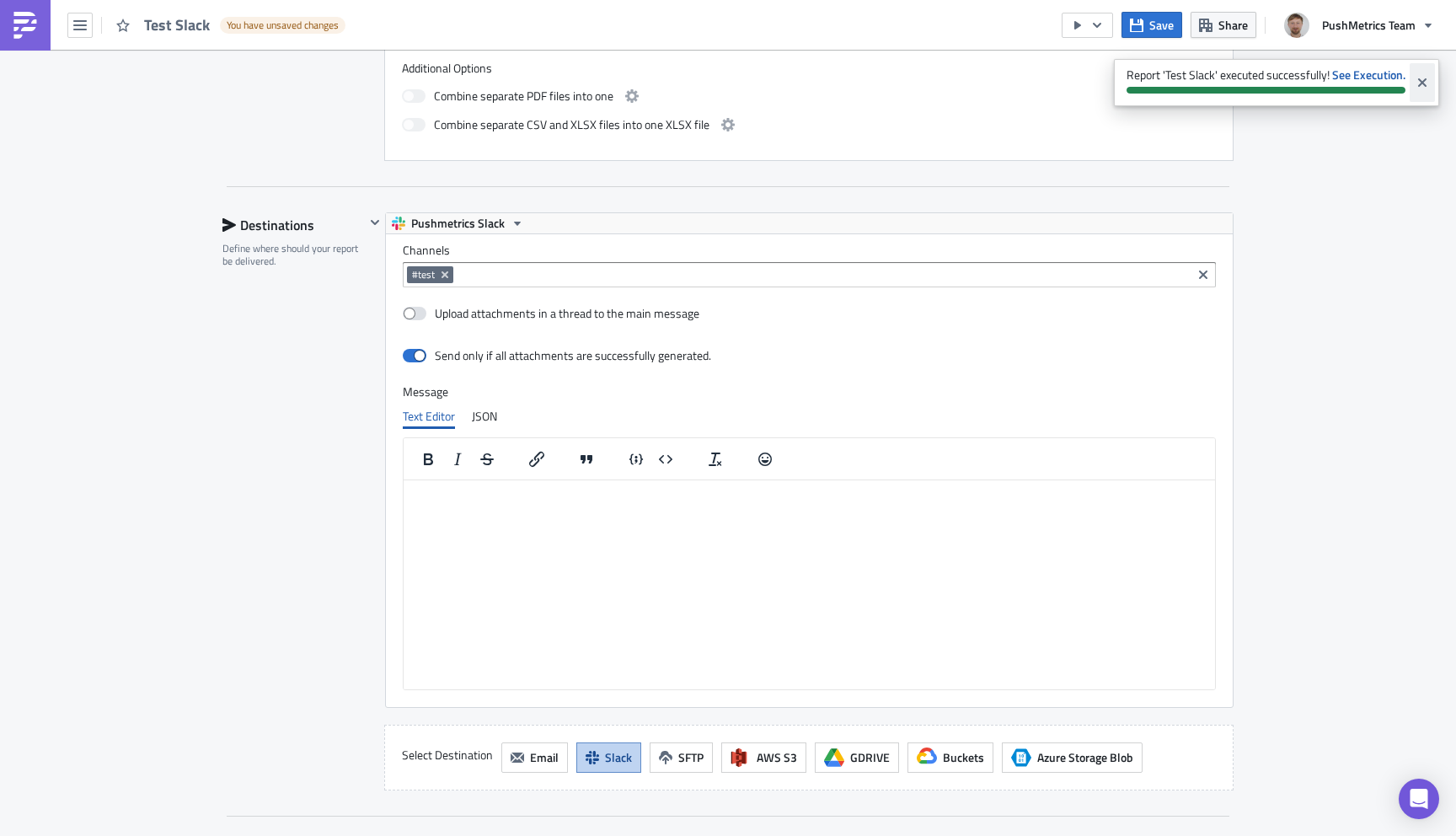
click at [1425, 85] on icon "Close" at bounding box center [1422, 83] width 8 height 8
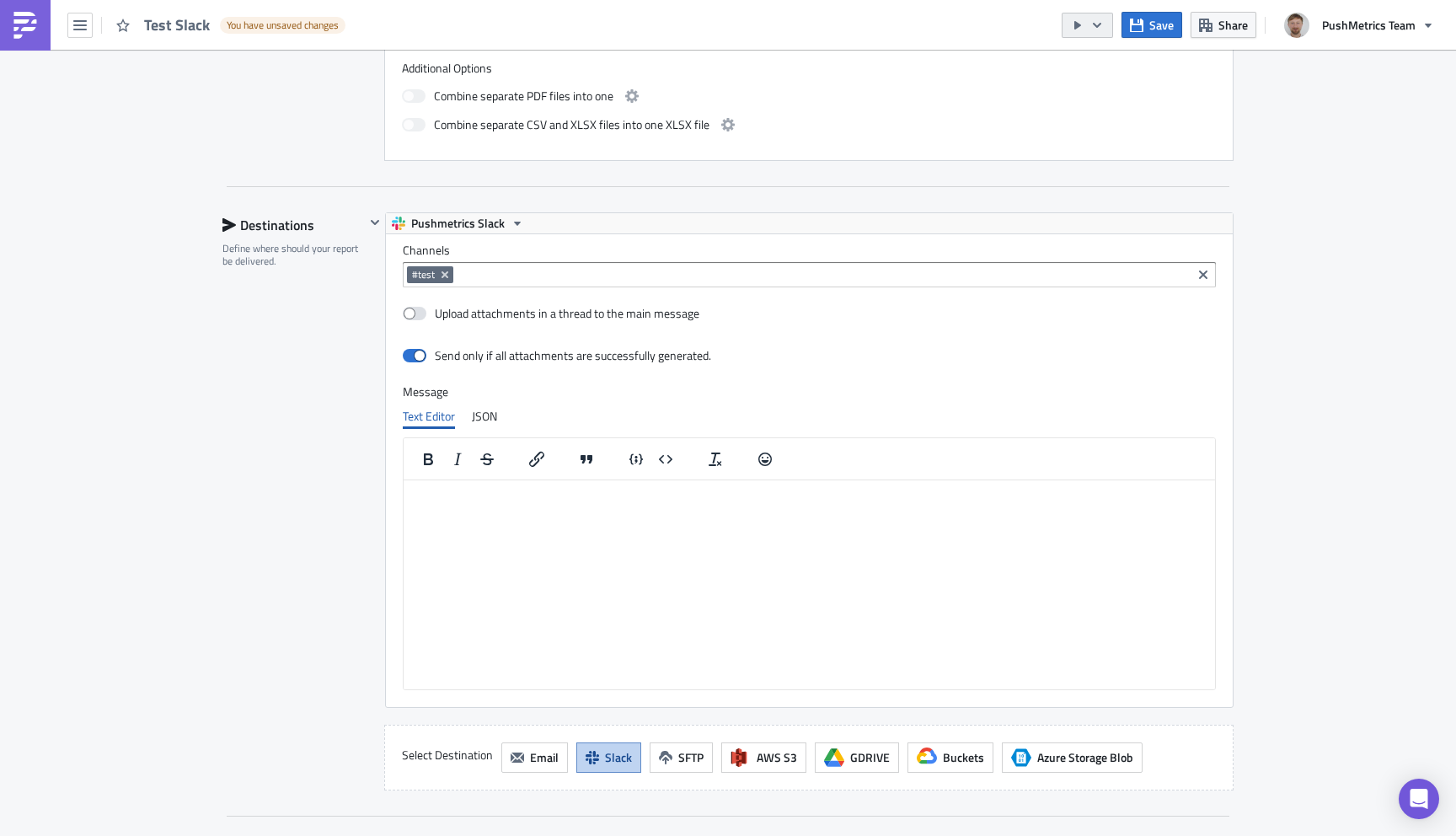
click at [1102, 25] on icon "button" at bounding box center [1097, 25] width 14 height 14
click at [1111, 98] on div "Run Report" at bounding box center [1139, 93] width 131 height 17
click at [513, 220] on icon "button" at bounding box center [517, 223] width 14 height 14
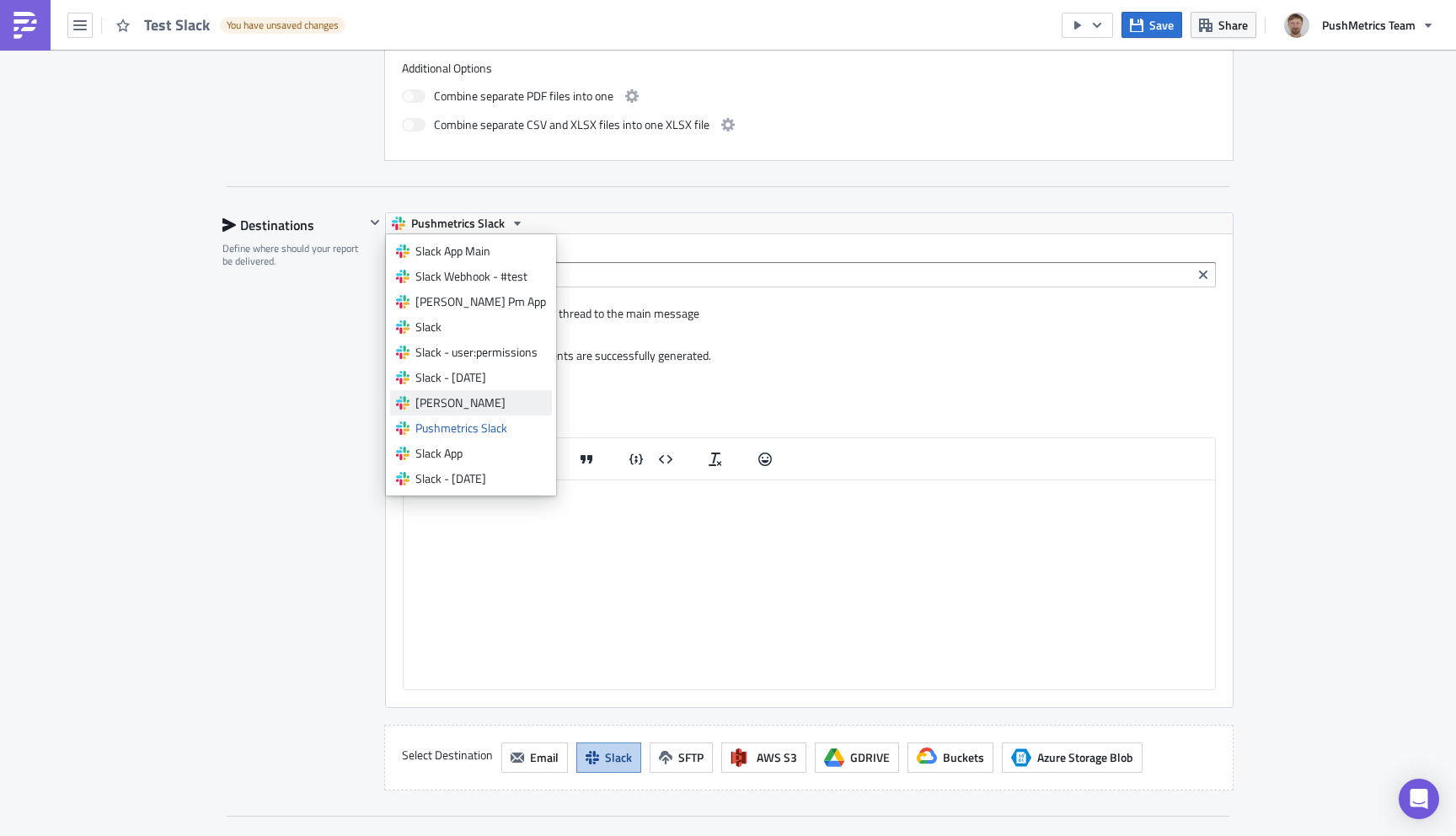
click at [477, 396] on div "Slack Lukasz" at bounding box center [481, 403] width 130 height 17
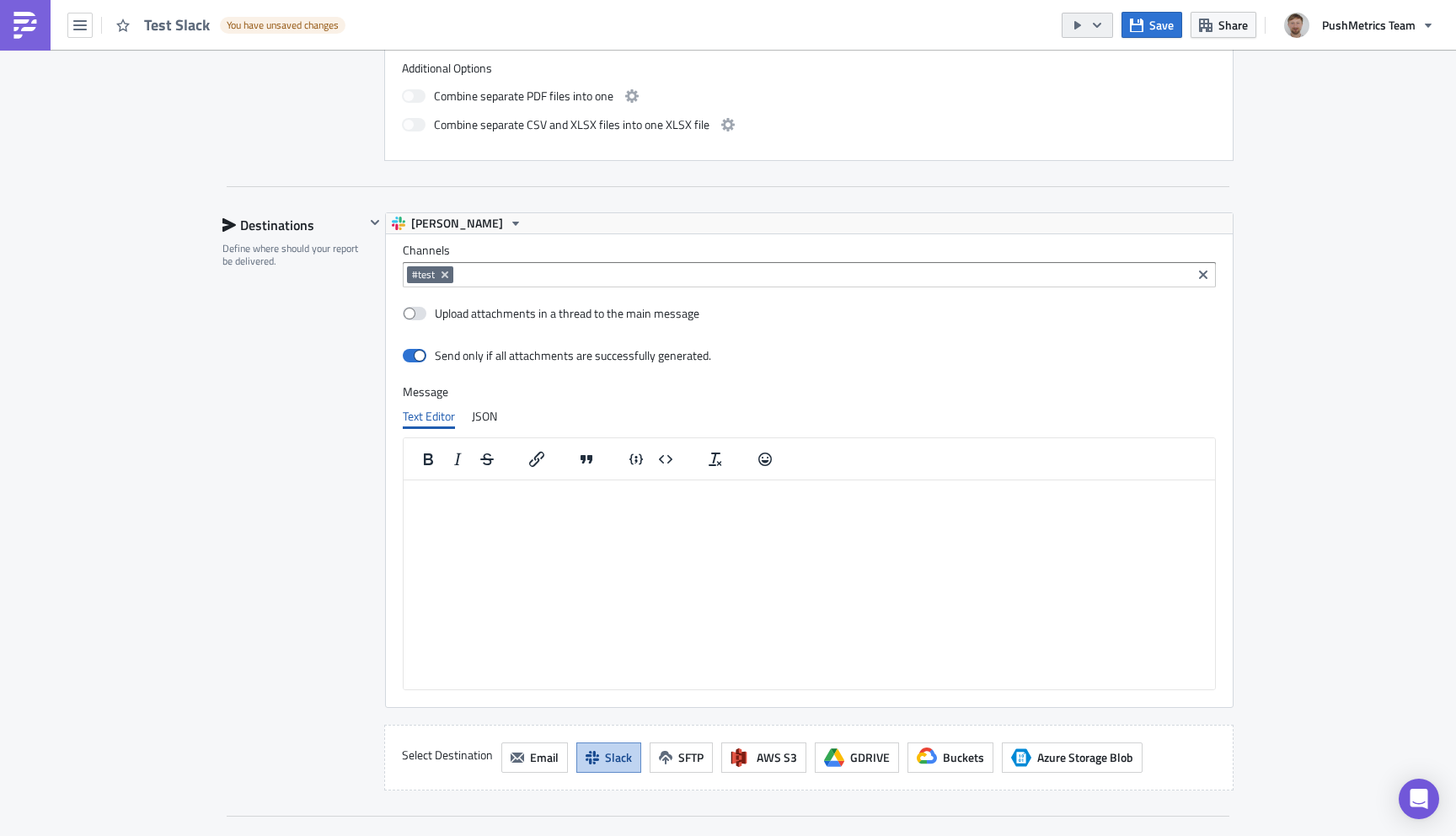
click at [1097, 25] on icon "button" at bounding box center [1097, 25] width 8 height 5
click at [1116, 87] on div "Run Report" at bounding box center [1139, 93] width 131 height 17
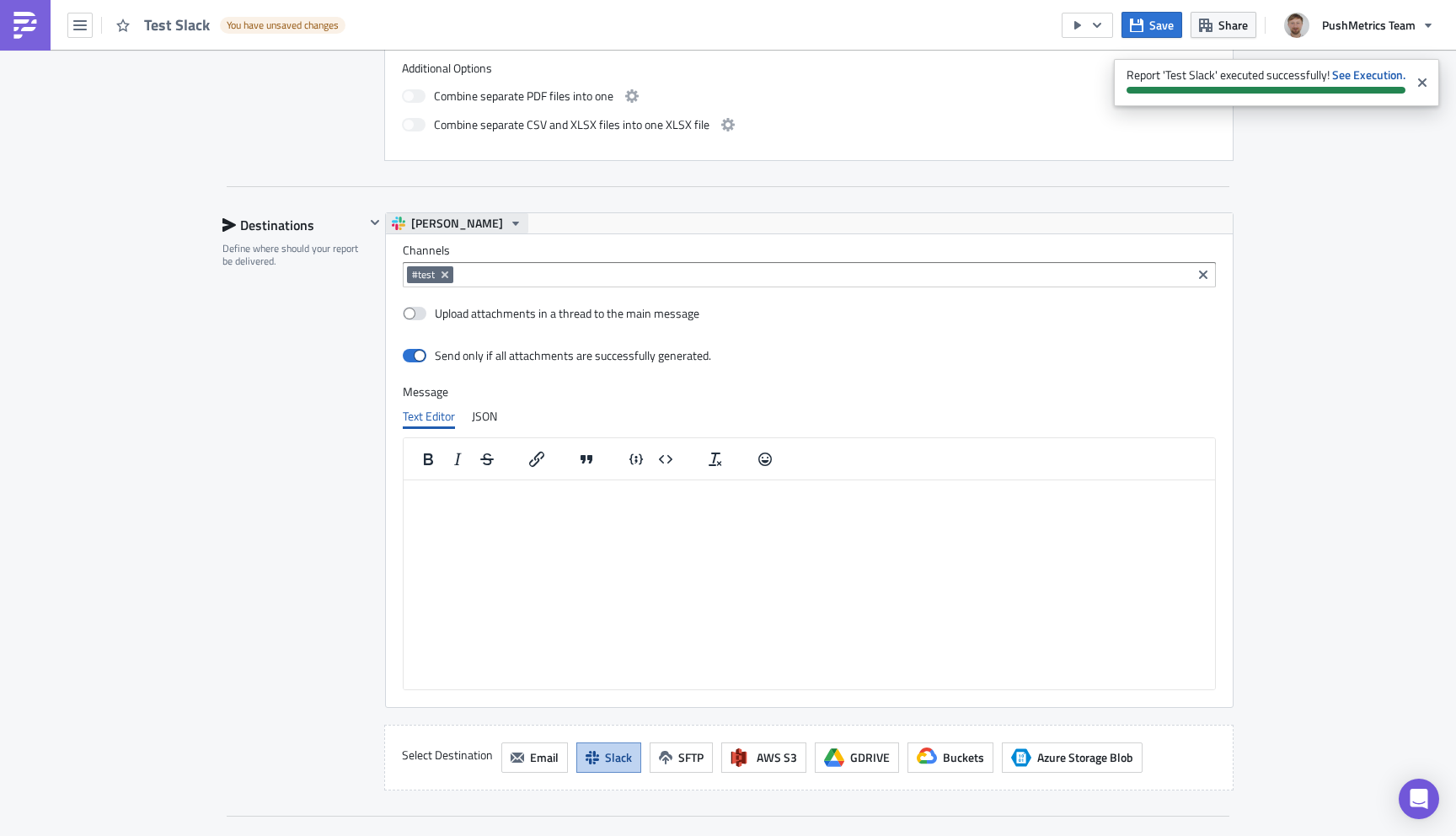
click at [476, 220] on button "[PERSON_NAME]" at bounding box center [457, 223] width 142 height 20
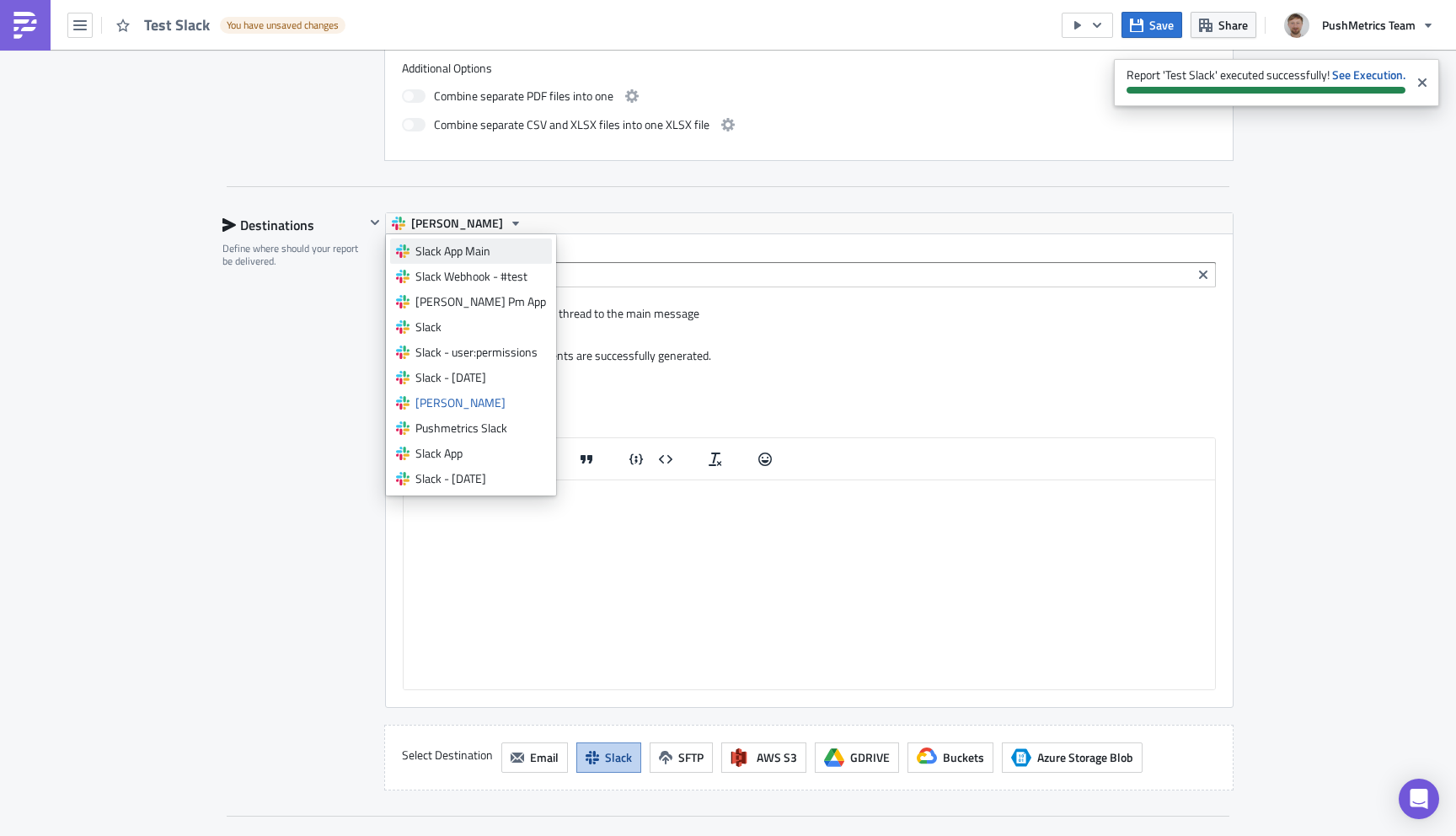
click at [465, 251] on div "Slack App Main" at bounding box center [481, 251] width 130 height 17
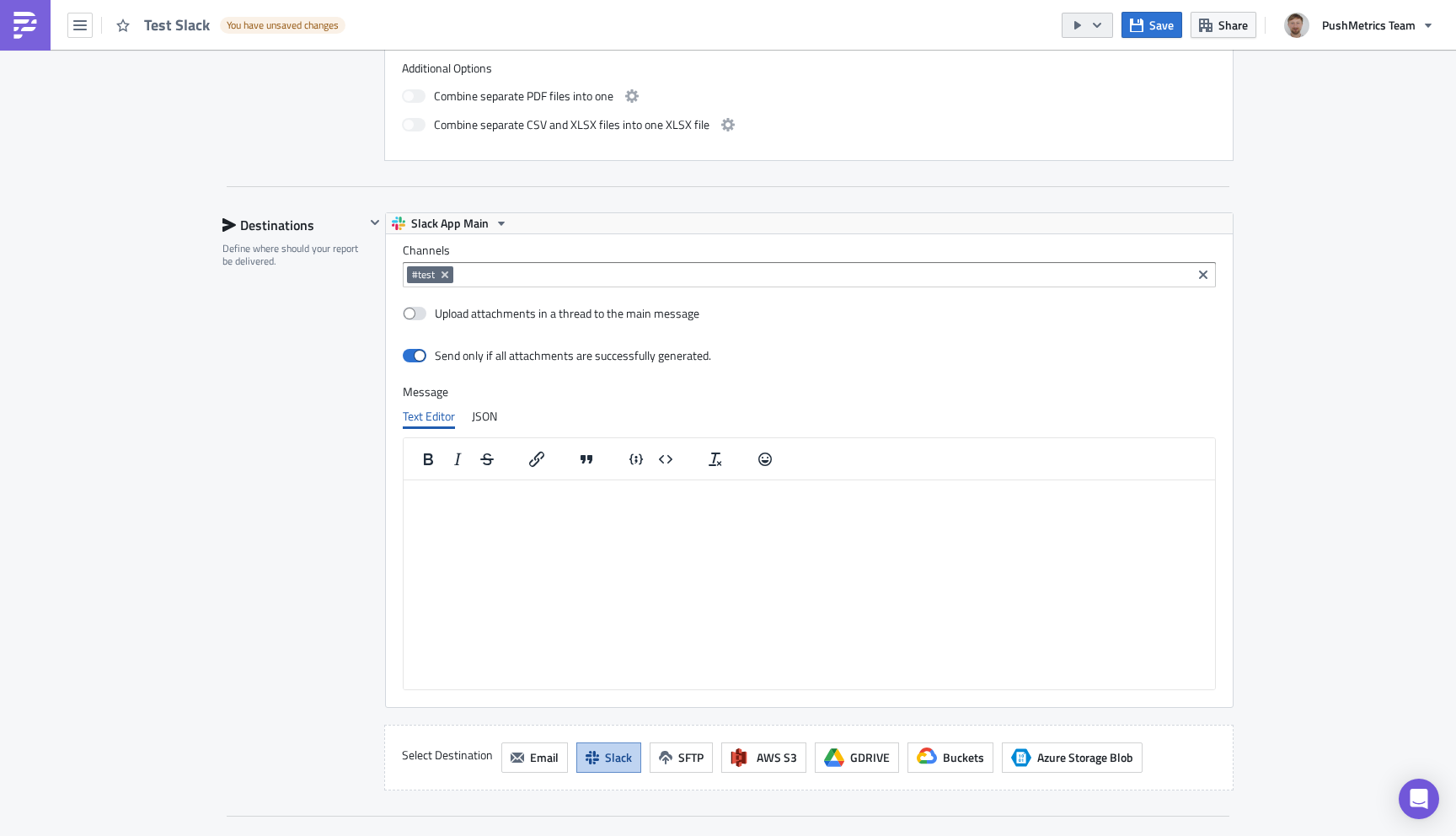
click at [1102, 20] on icon "button" at bounding box center [1097, 25] width 14 height 14
click at [1100, 97] on div "Run Report" at bounding box center [1139, 93] width 131 height 17
click at [1167, 21] on span "Save" at bounding box center [1161, 25] width 25 height 18
click at [448, 278] on icon "Remove Tag" at bounding box center [445, 275] width 7 height 7
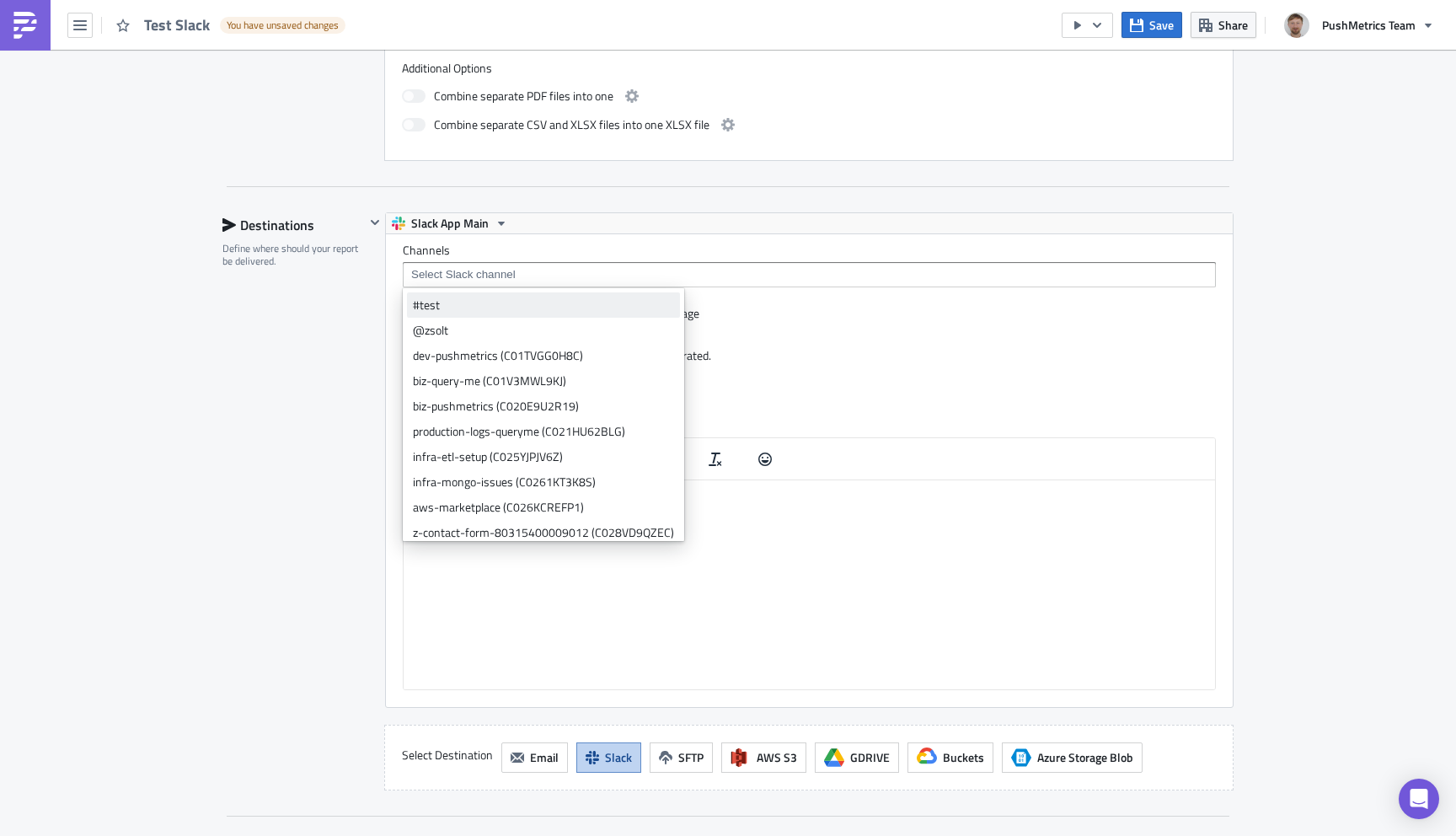
click at [437, 302] on div "#test" at bounding box center [543, 305] width 261 height 17
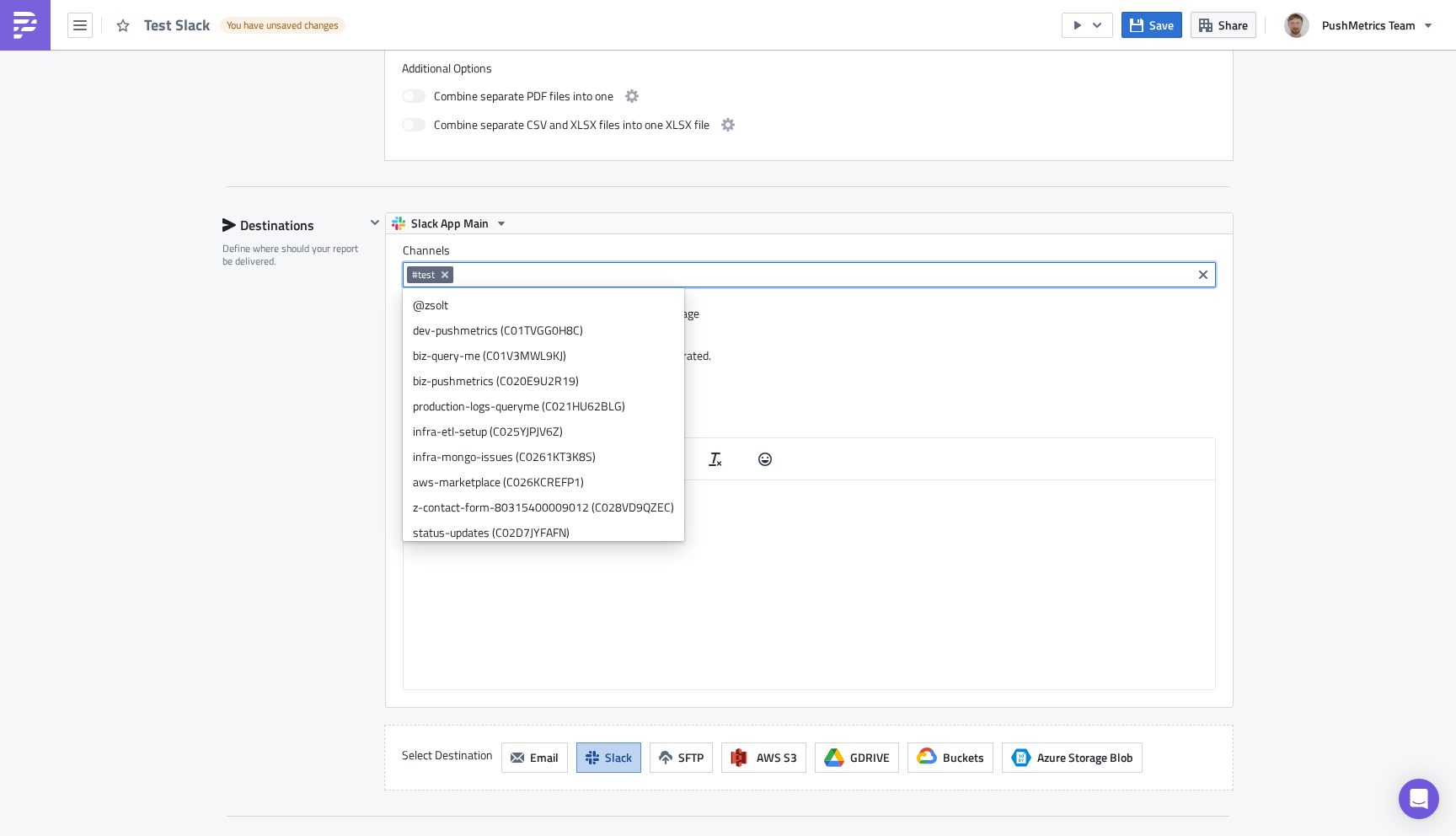
click at [1304, 399] on div "Execution Log Edit " Test Slack " Draft Settings Configure the basics of your r…" at bounding box center [728, 85] width 1456 height 2033
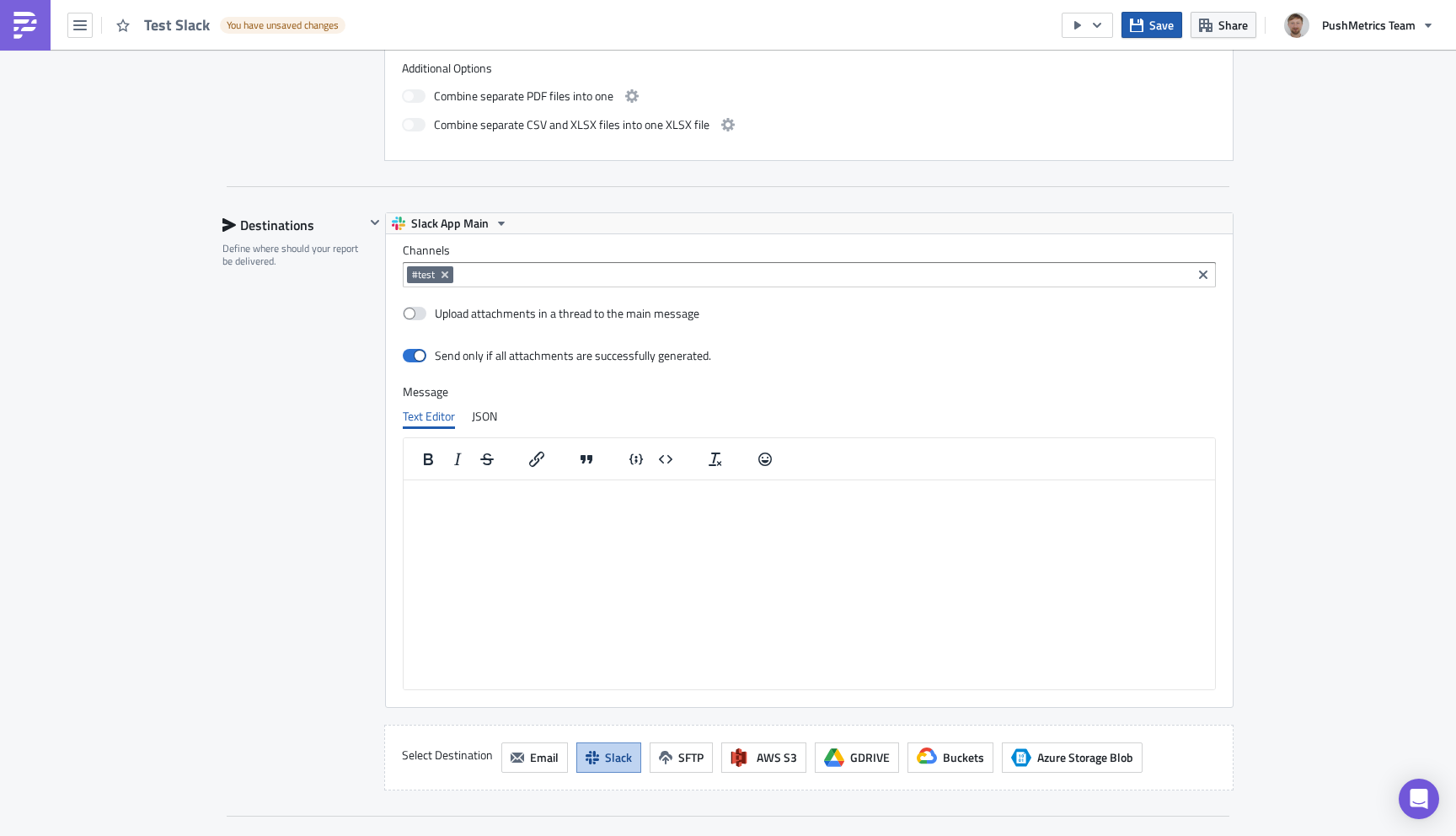
click at [1162, 25] on span "Save" at bounding box center [1161, 25] width 25 height 18
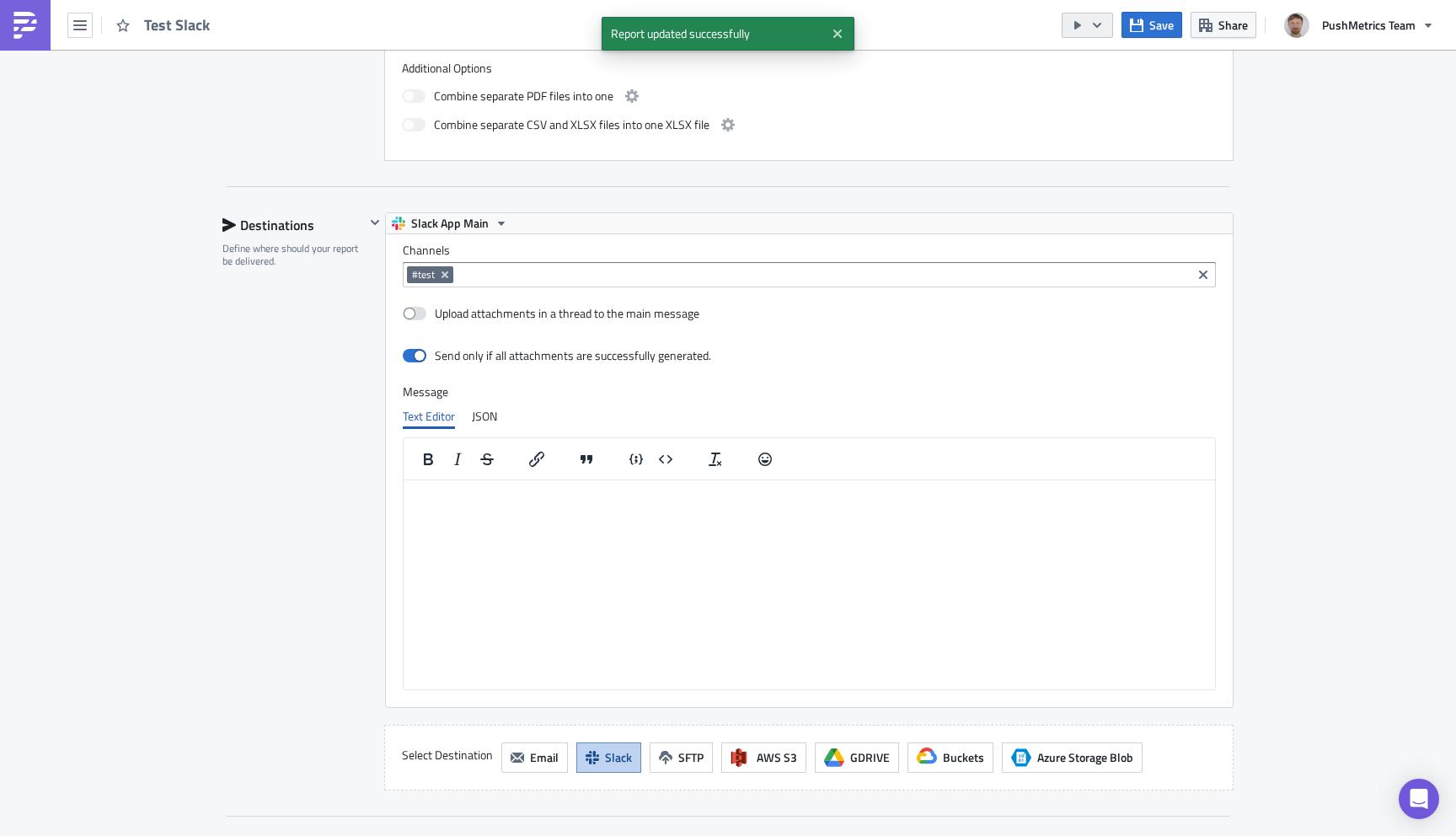
click at [1099, 30] on icon "button" at bounding box center [1097, 25] width 14 height 14
click at [1100, 99] on div "Run Report" at bounding box center [1139, 93] width 131 height 17
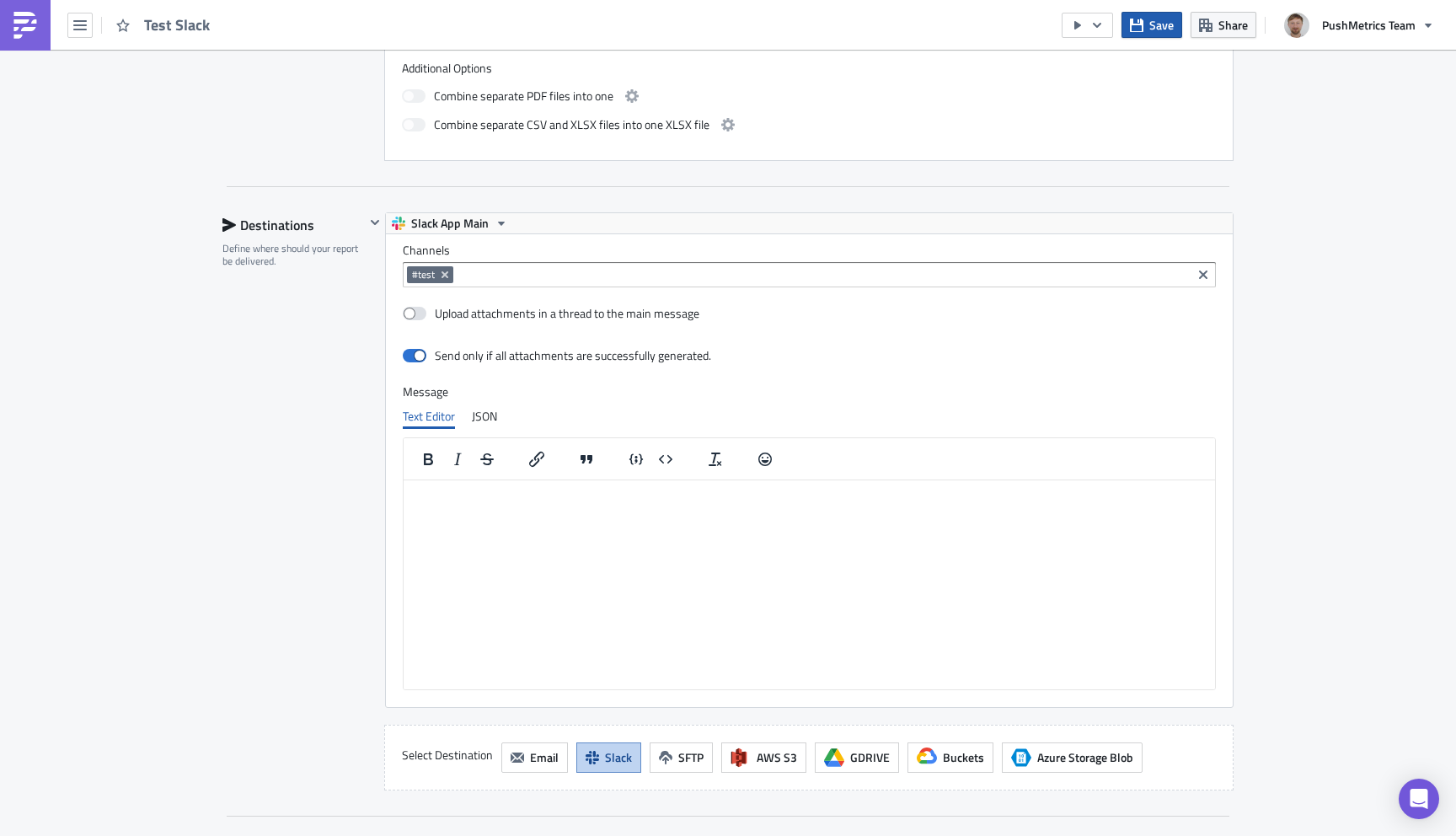
click at [1167, 30] on span "Save" at bounding box center [1161, 25] width 25 height 18
click at [1097, 26] on icon "button" at bounding box center [1097, 25] width 8 height 5
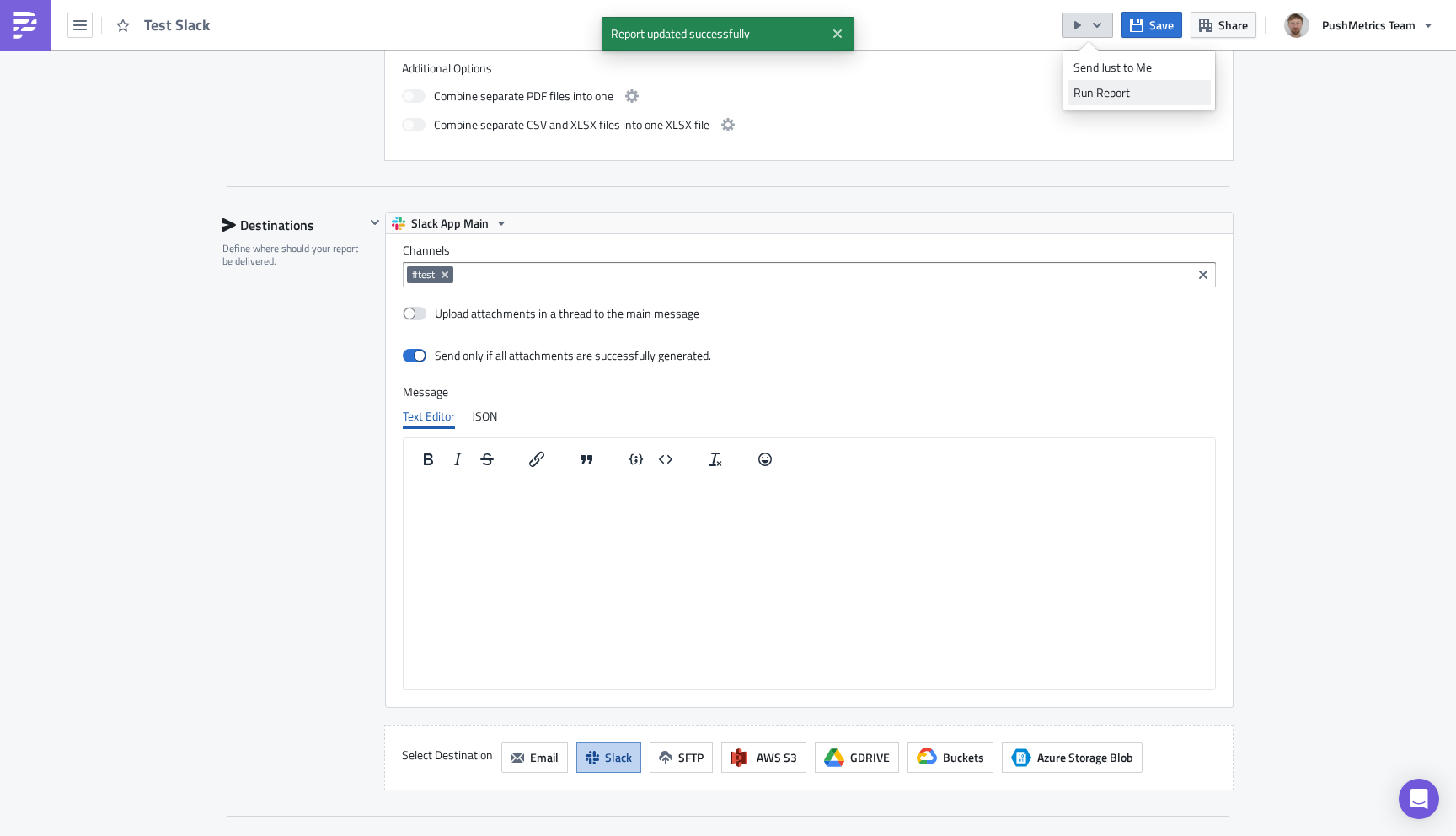
click at [1104, 101] on link "Run Report" at bounding box center [1139, 93] width 143 height 25
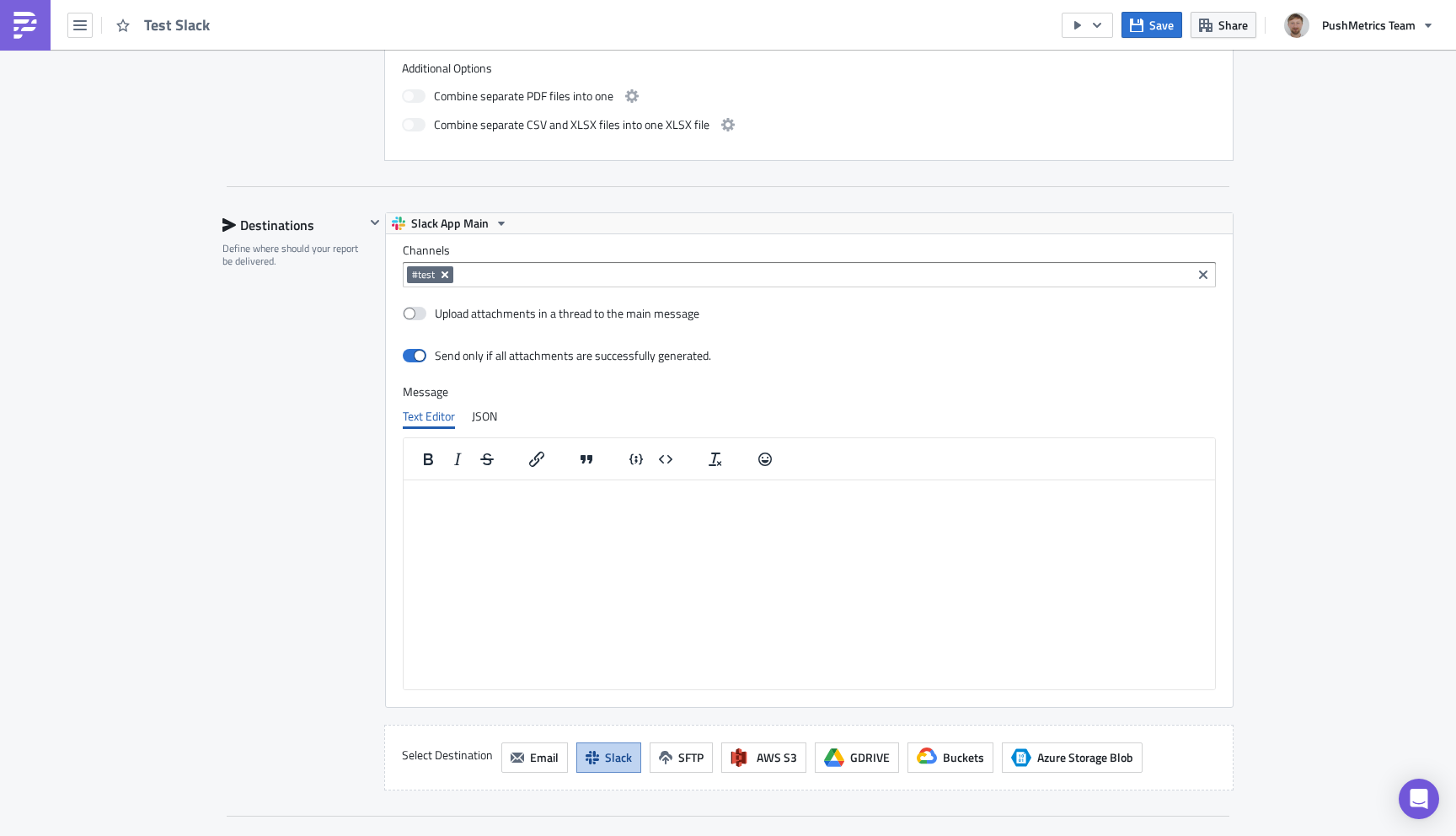
click at [446, 274] on icon "Remove Tag" at bounding box center [445, 275] width 7 height 7
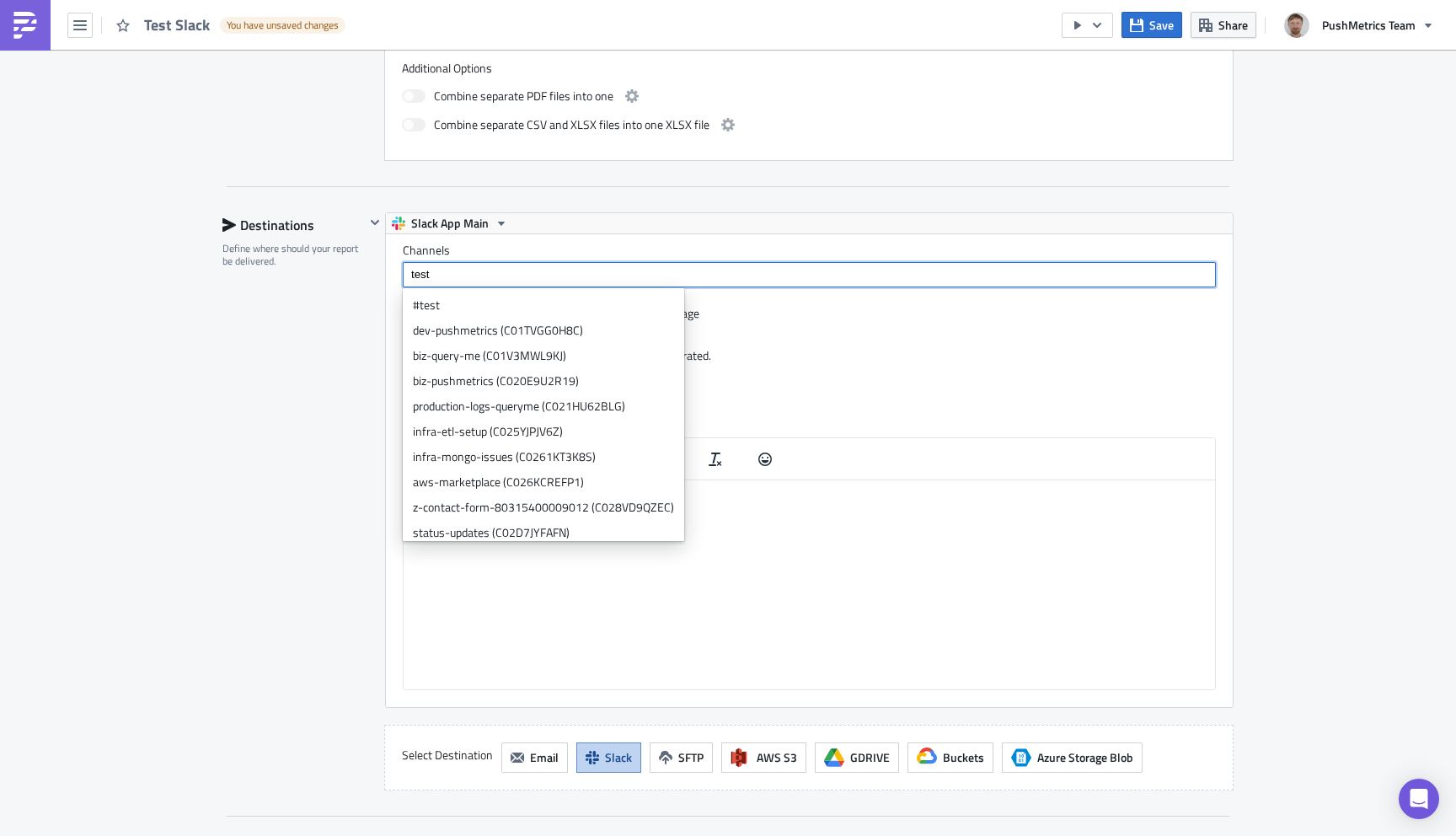
type input "test"
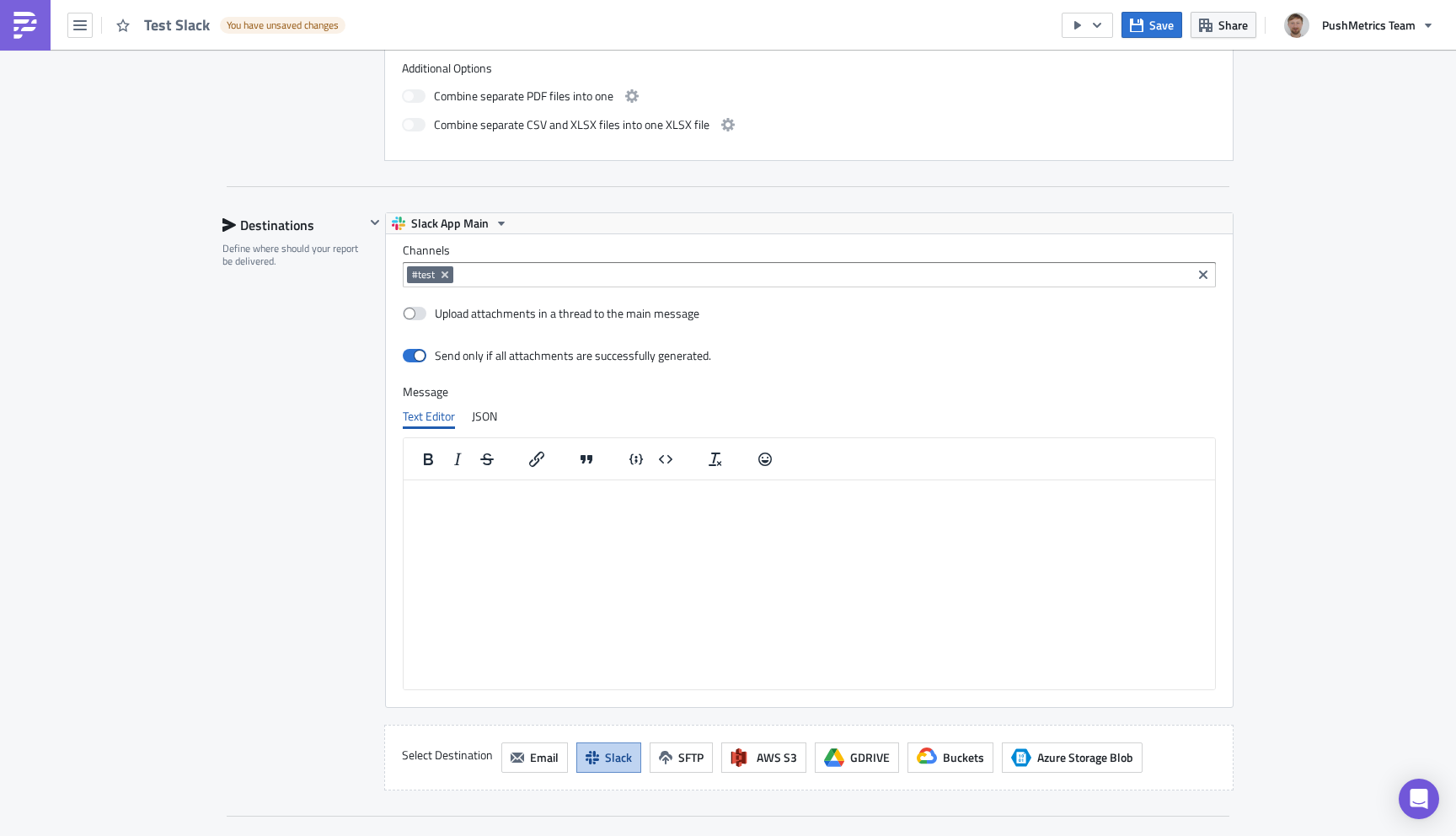
click at [253, 427] on div "Destinations Define where should your report be delivered." at bounding box center [294, 501] width 142 height 578
click at [1150, 30] on span "Save" at bounding box center [1161, 25] width 25 height 18
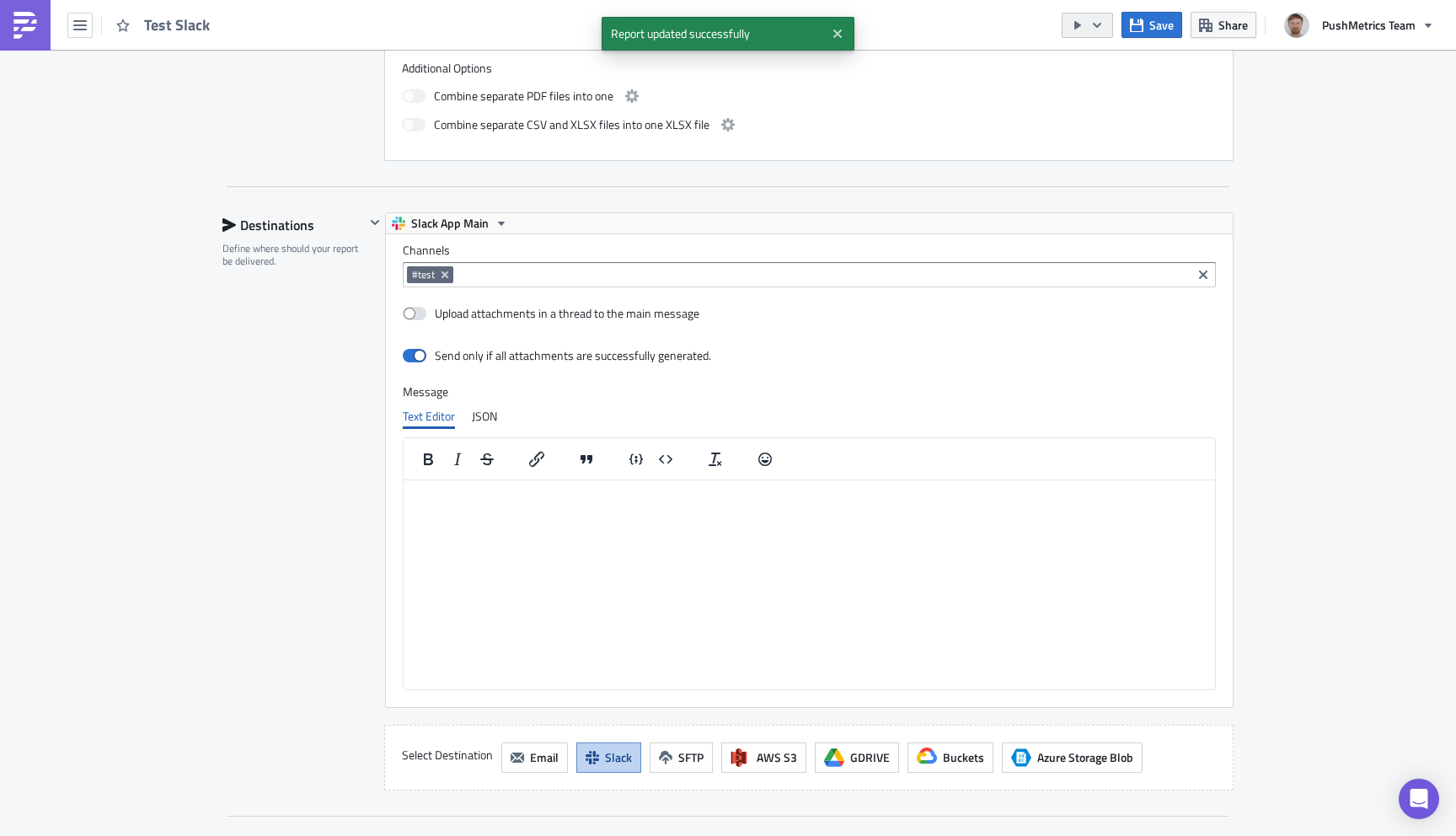
click at [1102, 20] on icon "button" at bounding box center [1097, 25] width 14 height 14
click at [1109, 99] on div "Run Report" at bounding box center [1139, 93] width 131 height 17
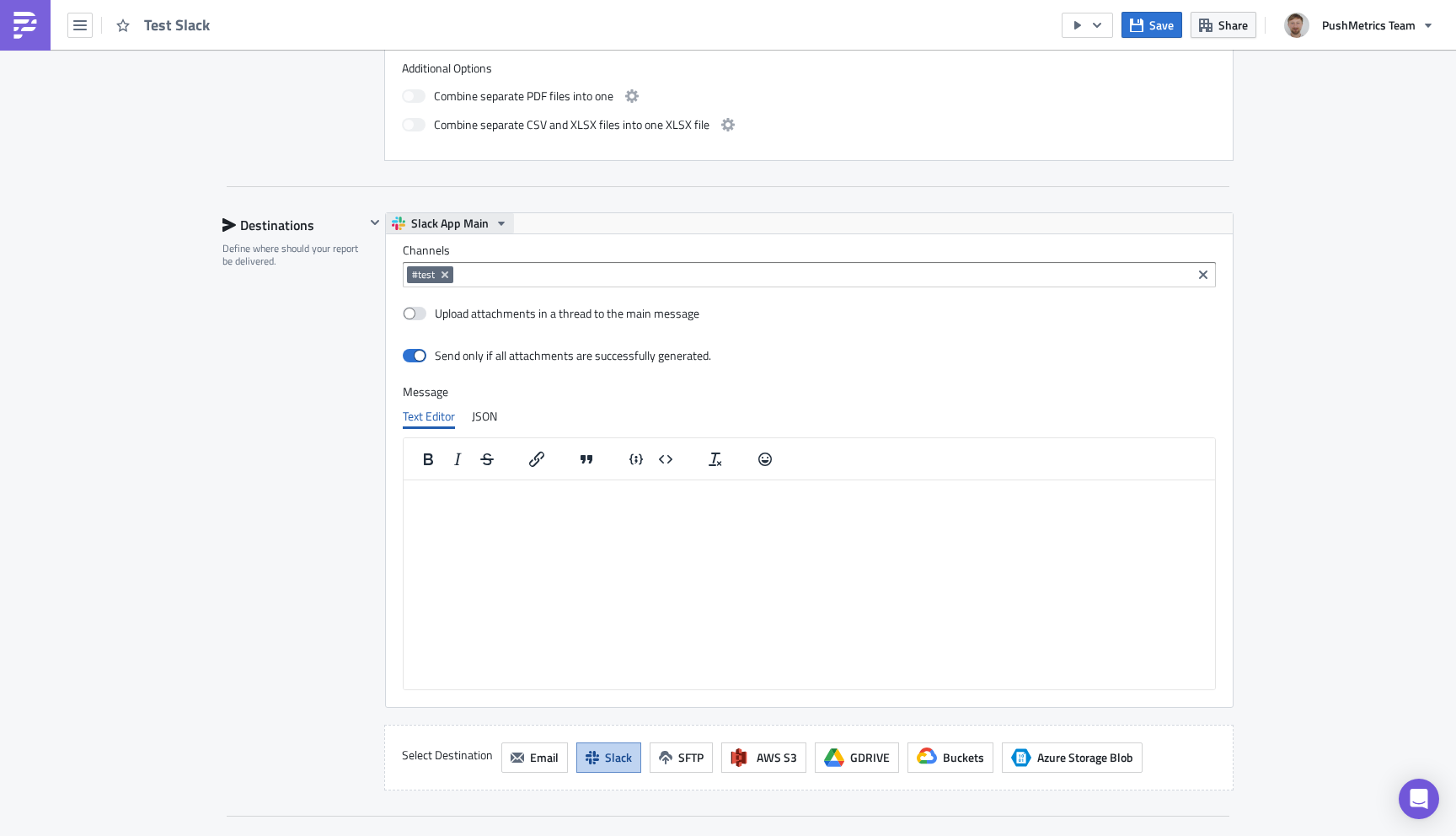
click at [498, 223] on icon "button" at bounding box center [502, 223] width 7 height 4
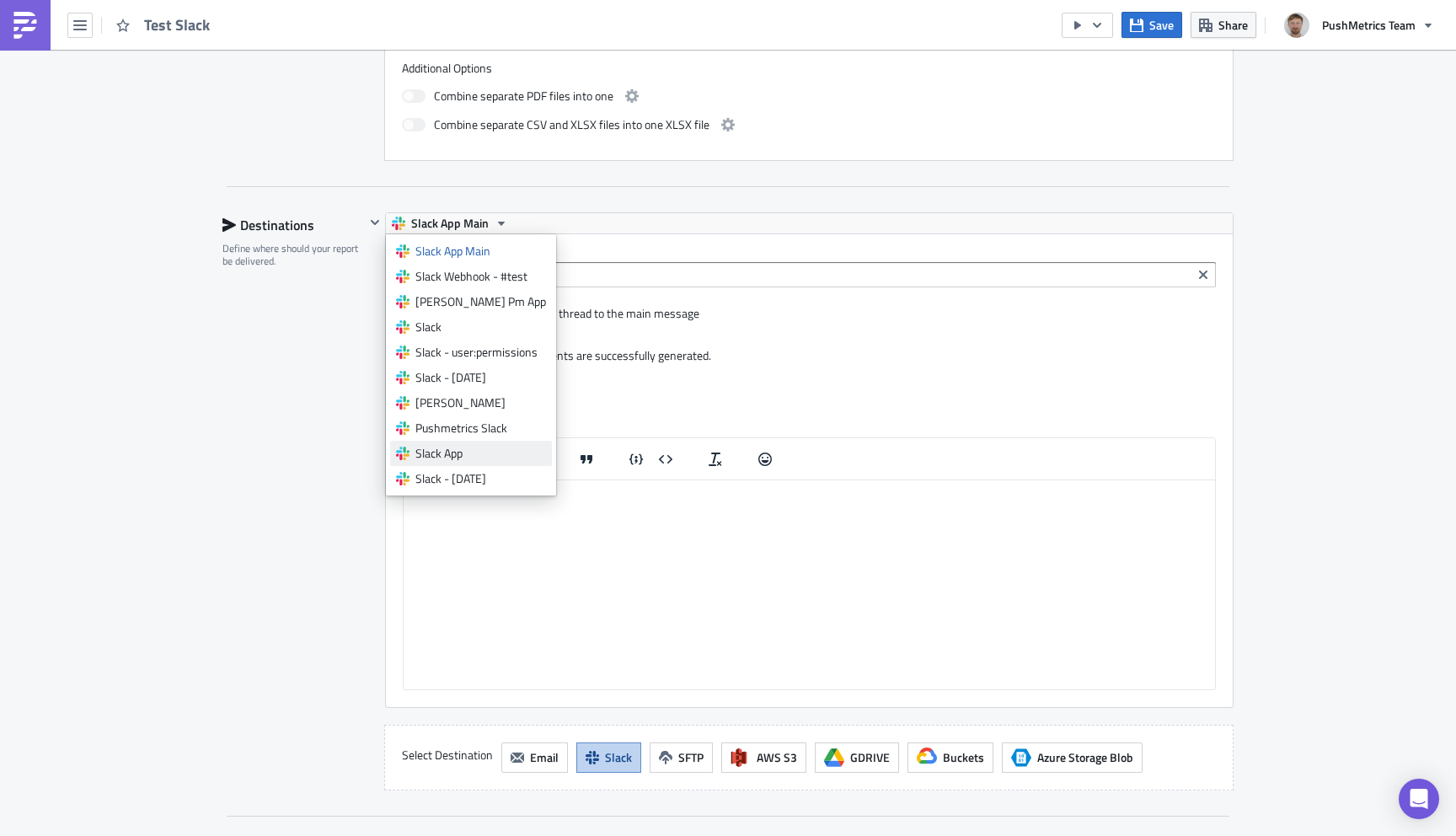
click at [466, 449] on div "Slack App" at bounding box center [481, 454] width 130 height 17
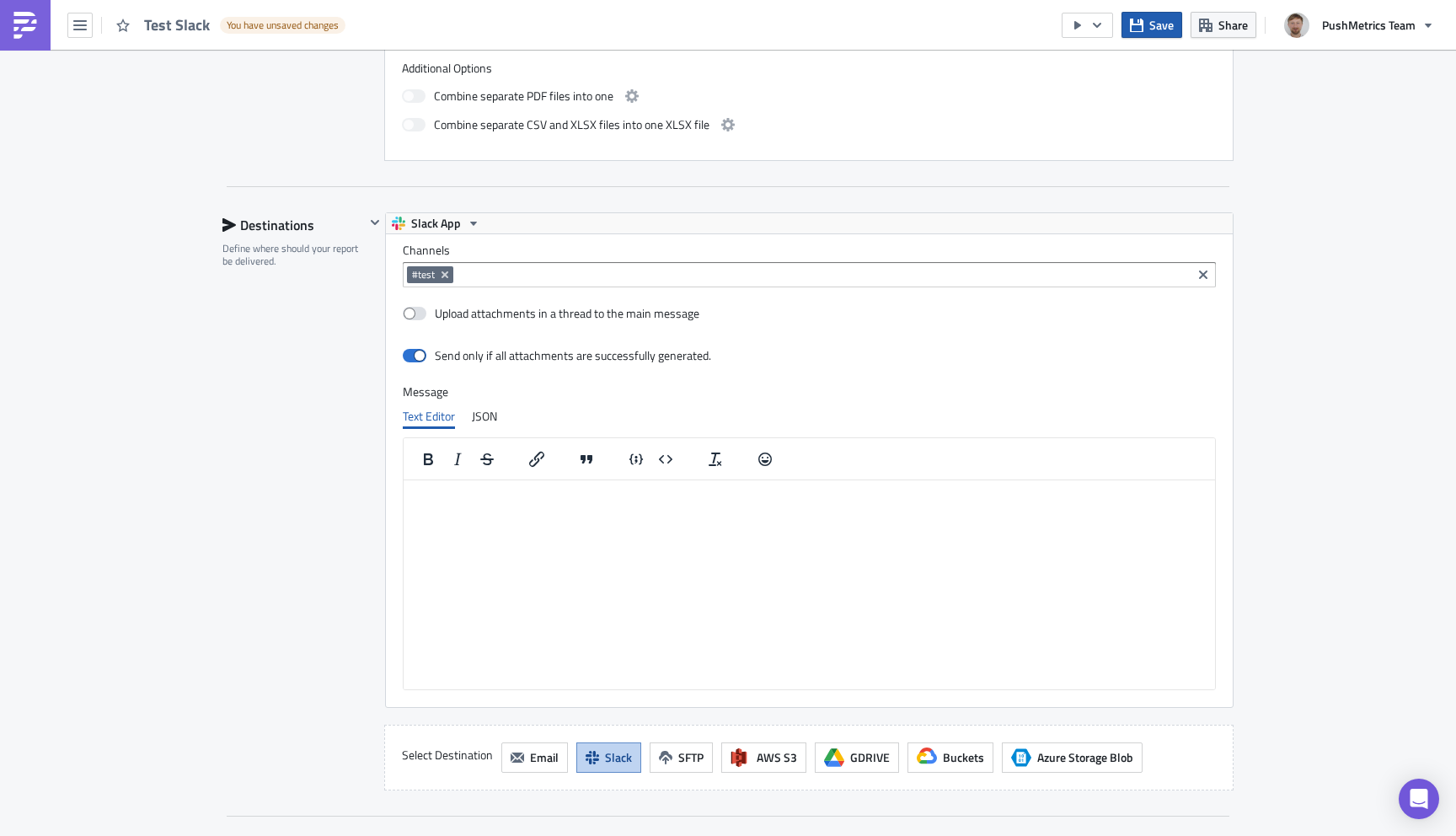
click at [1155, 29] on span "Save" at bounding box center [1161, 25] width 25 height 18
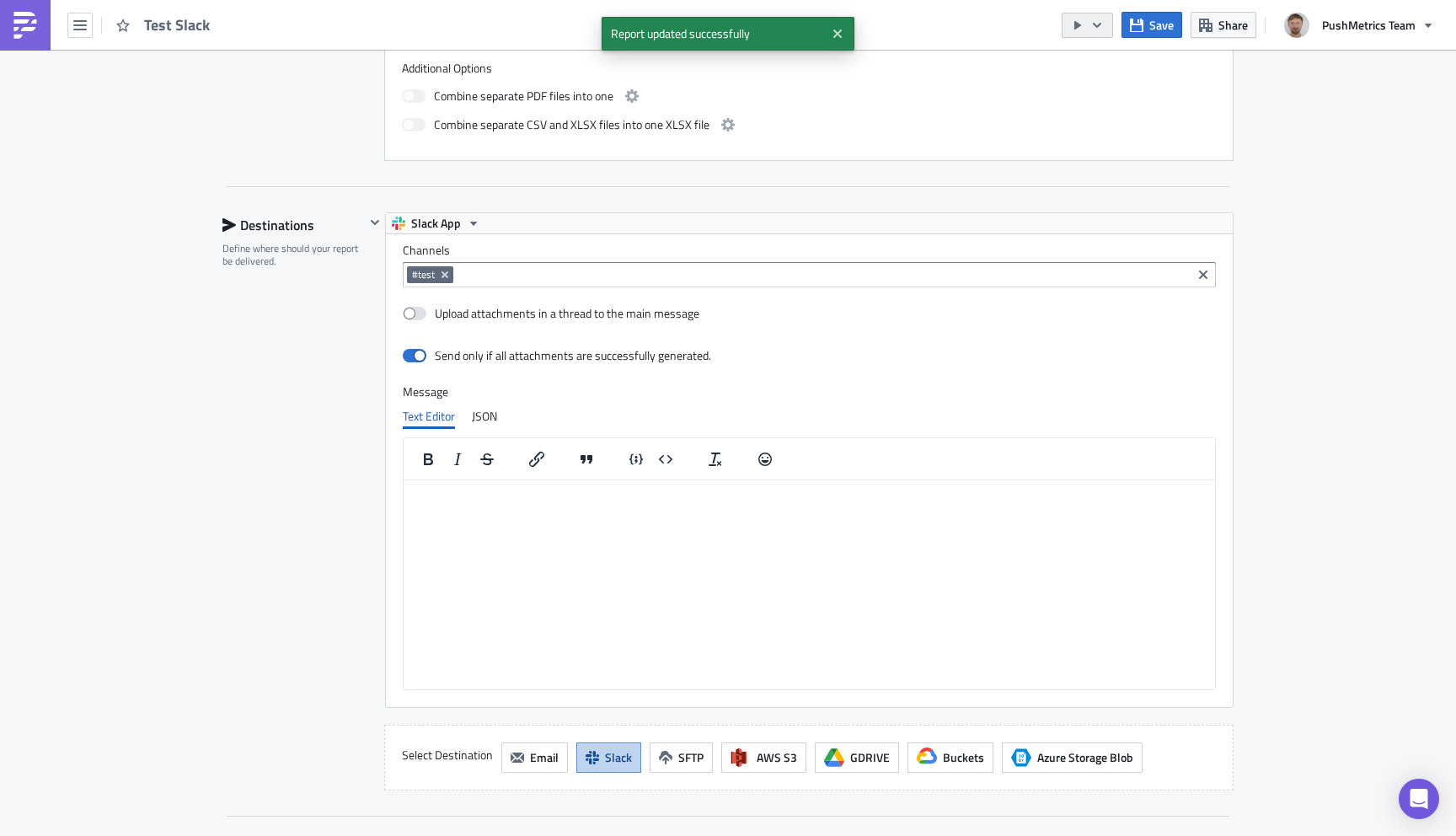
click at [1087, 18] on button "button" at bounding box center [1087, 25] width 52 height 25
click at [1134, 95] on div "Run Report" at bounding box center [1139, 93] width 131 height 17
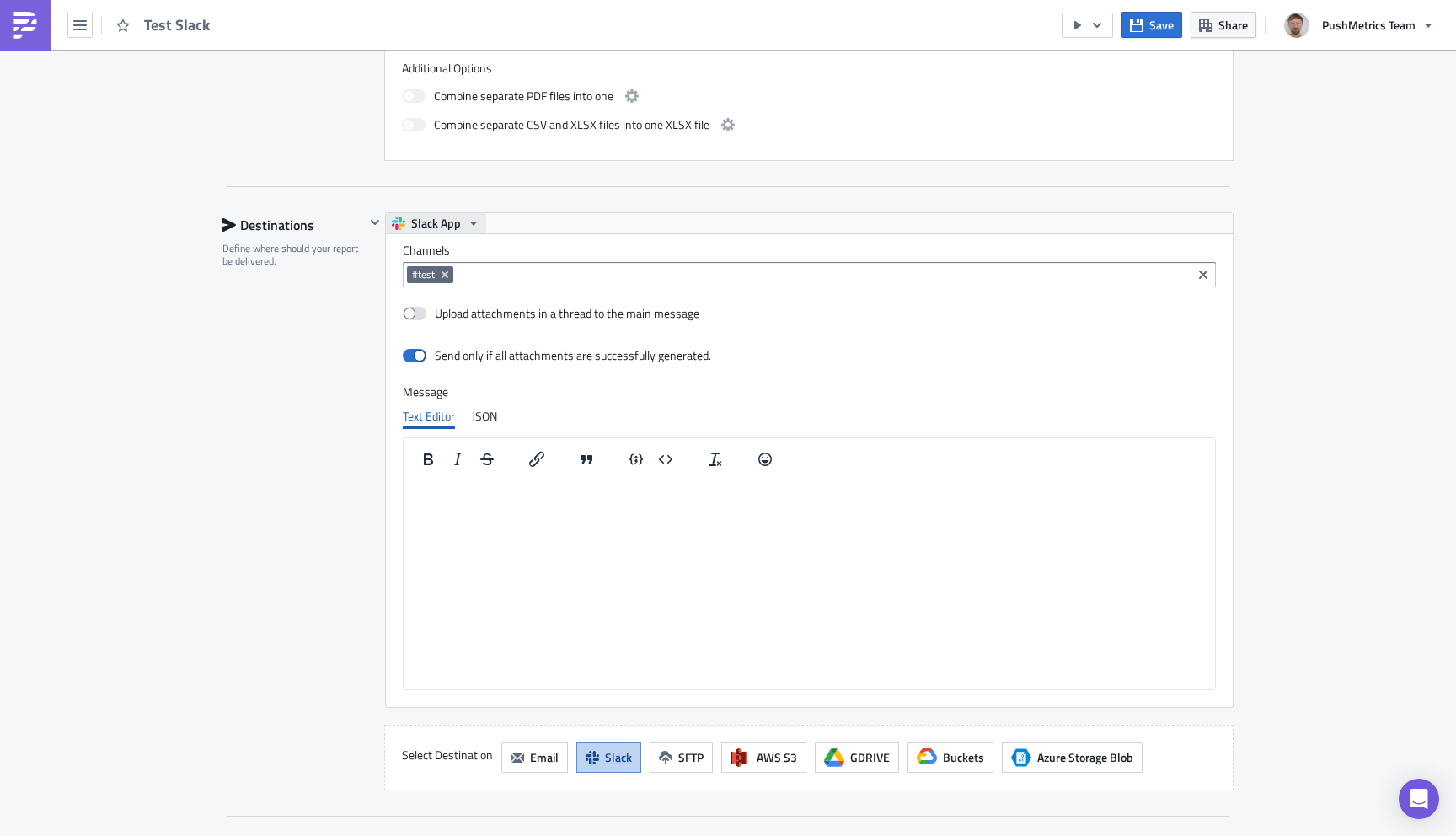
click at [457, 216] on span "Slack App" at bounding box center [436, 223] width 50 height 20
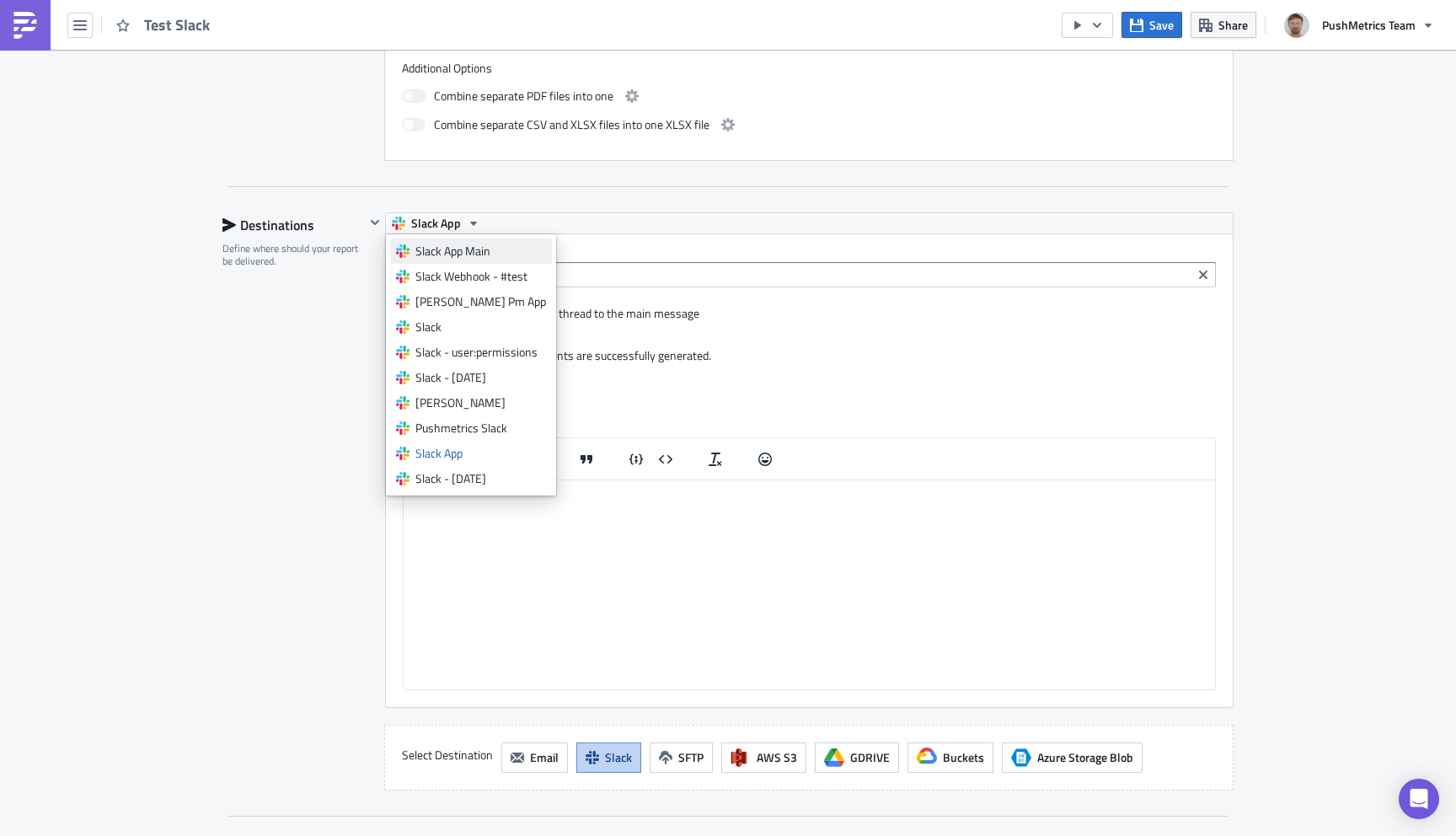
click at [470, 249] on div "Slack App Main" at bounding box center [481, 251] width 130 height 17
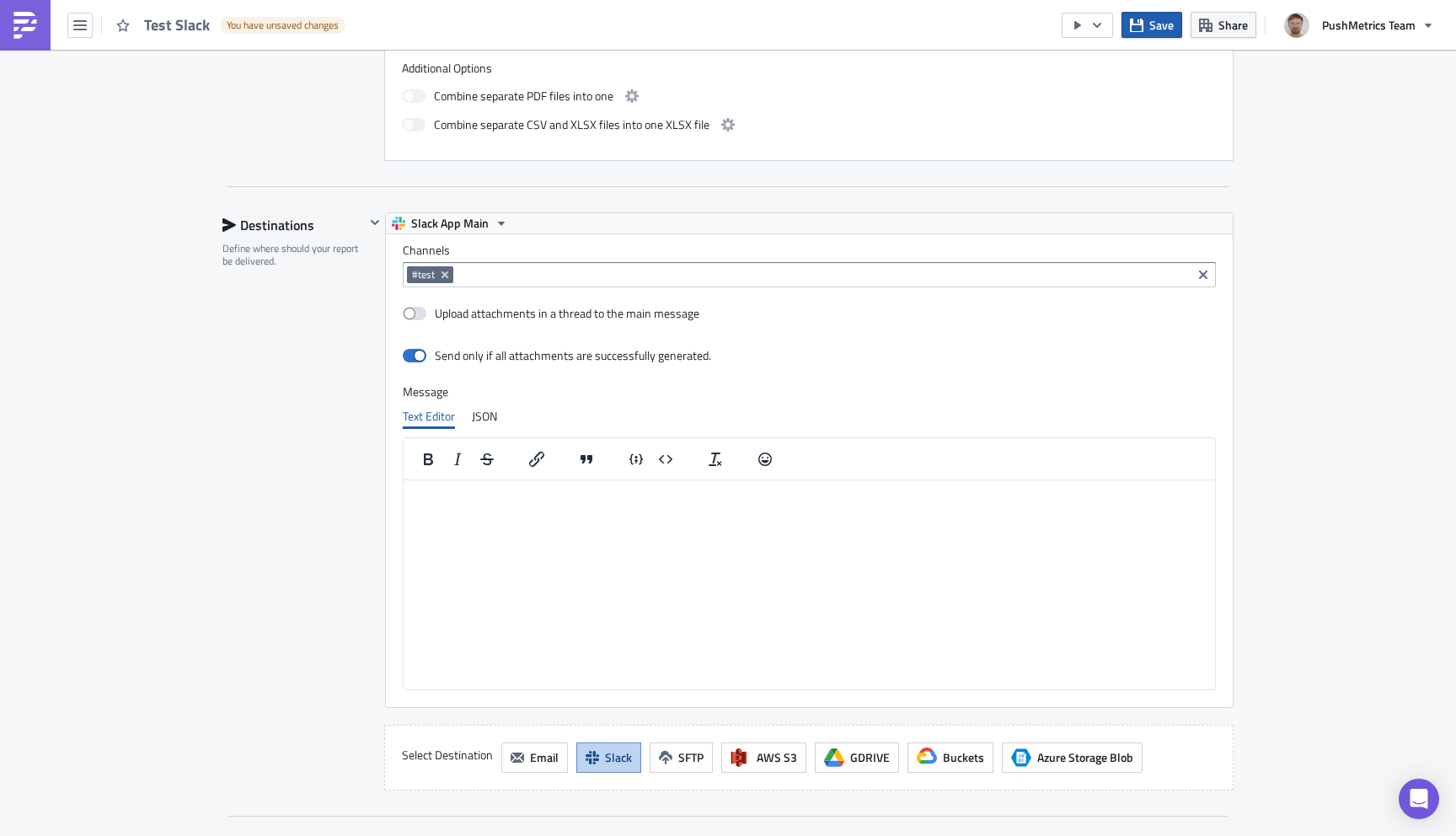
click at [1151, 16] on span "Save" at bounding box center [1161, 25] width 25 height 18
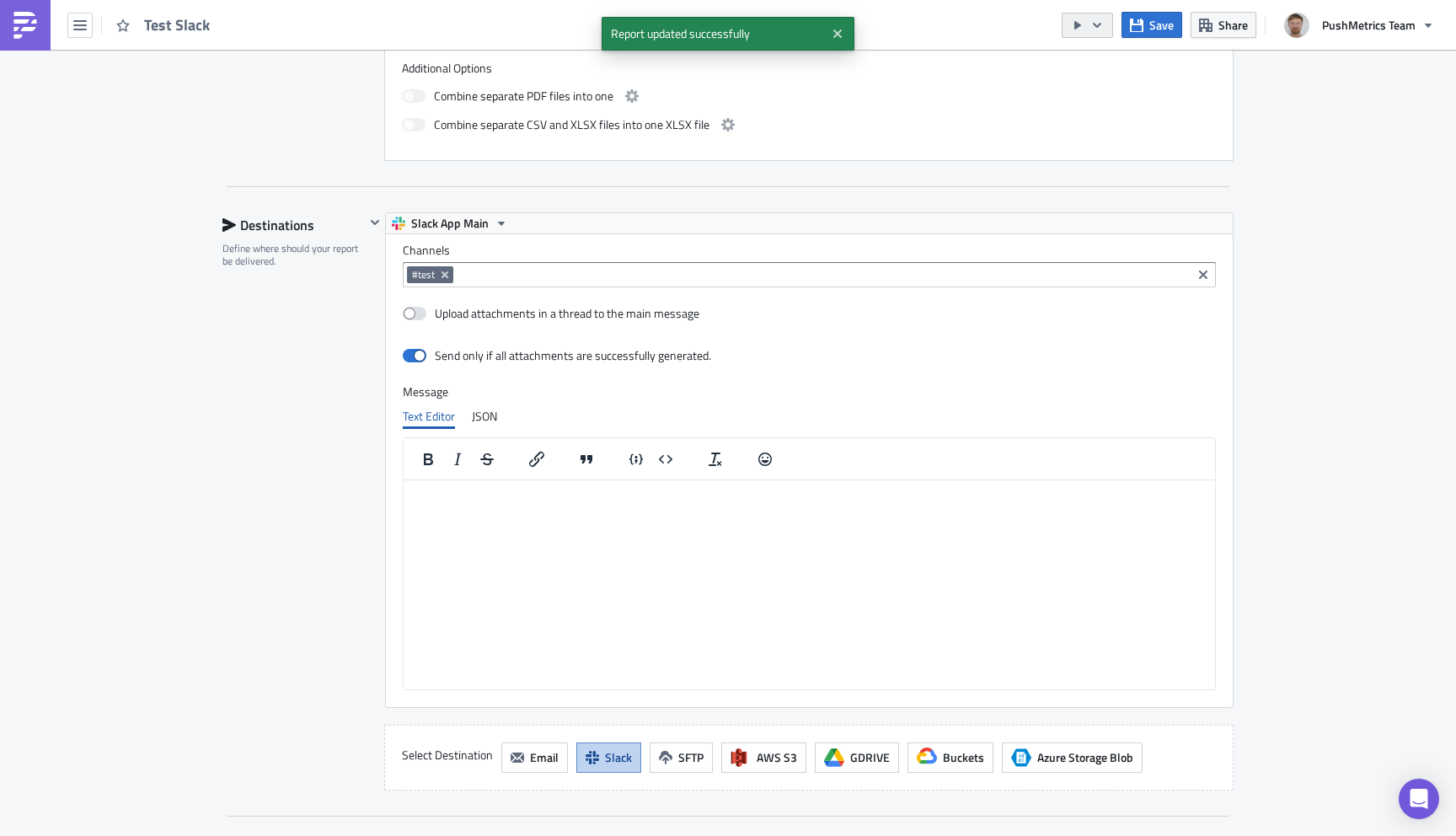
click at [1094, 25] on icon "button" at bounding box center [1097, 25] width 14 height 14
click at [1098, 87] on div "Run Report" at bounding box center [1139, 93] width 131 height 17
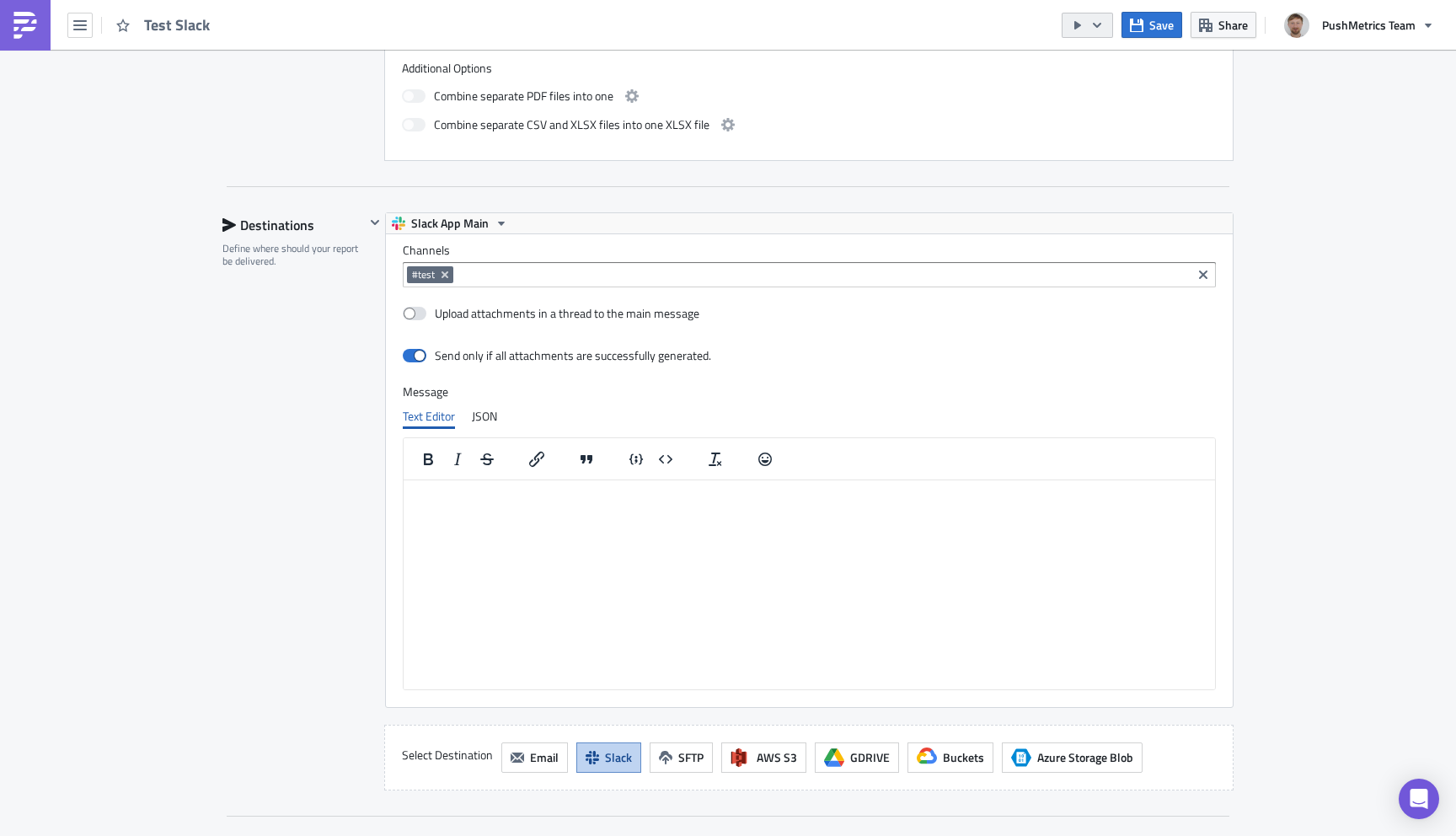
click at [1099, 24] on icon "button" at bounding box center [1097, 25] width 14 height 14
click at [1109, 91] on div "Run Report" at bounding box center [1139, 93] width 131 height 17
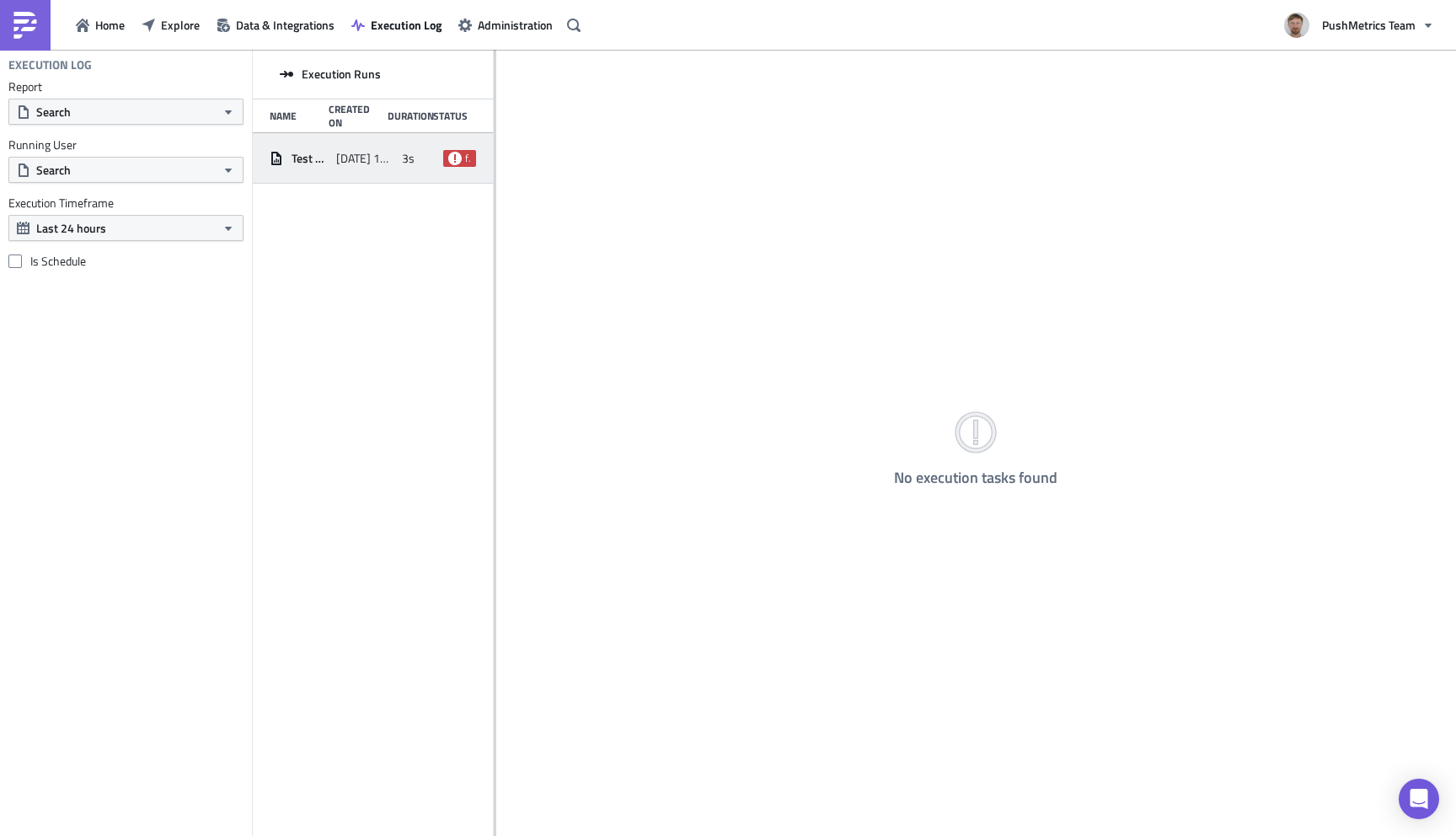
click at [453, 157] on icon at bounding box center [455, 157] width 14 height 14
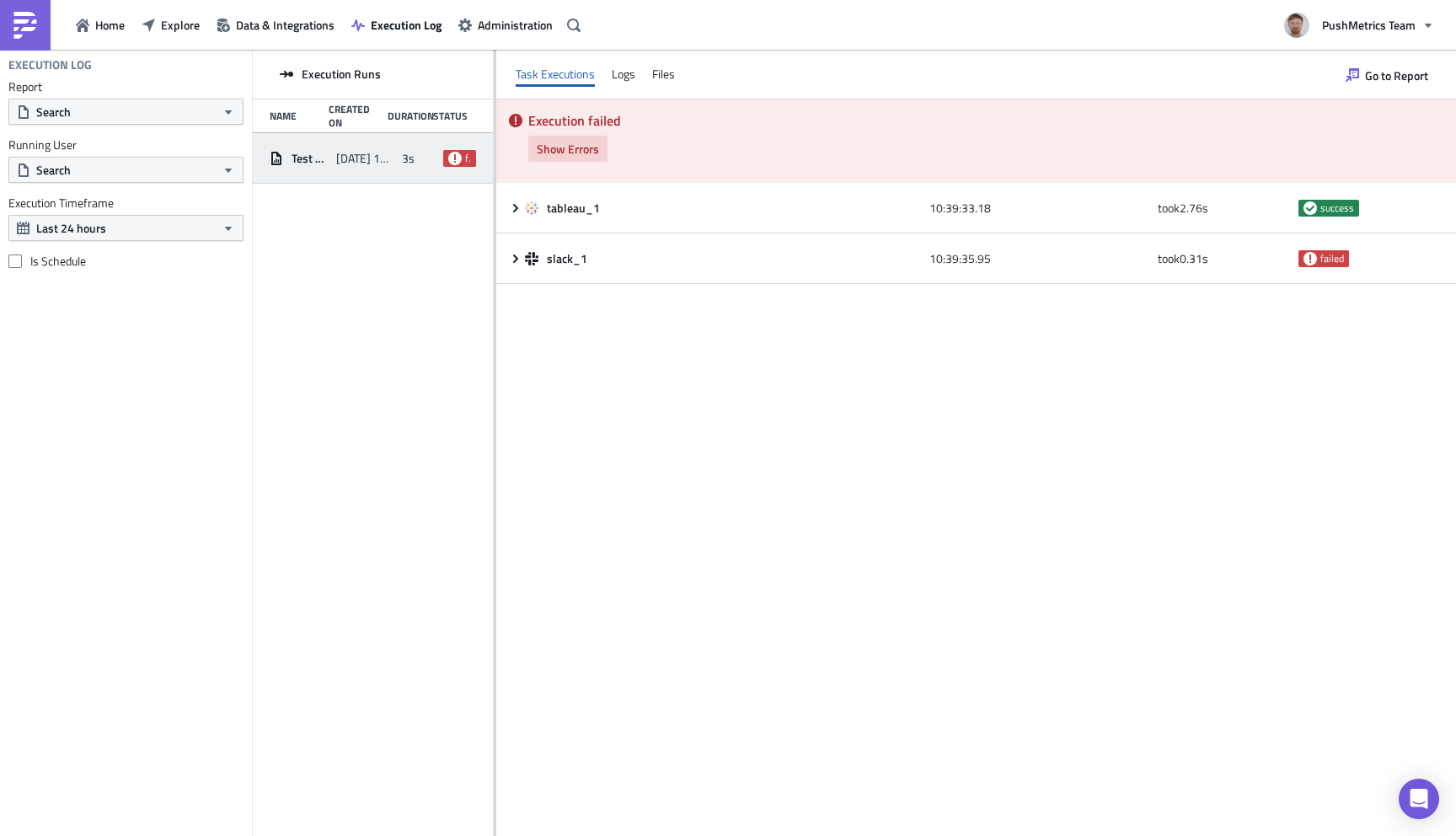
click at [597, 140] on span "Show Errors" at bounding box center [568, 148] width 63 height 18
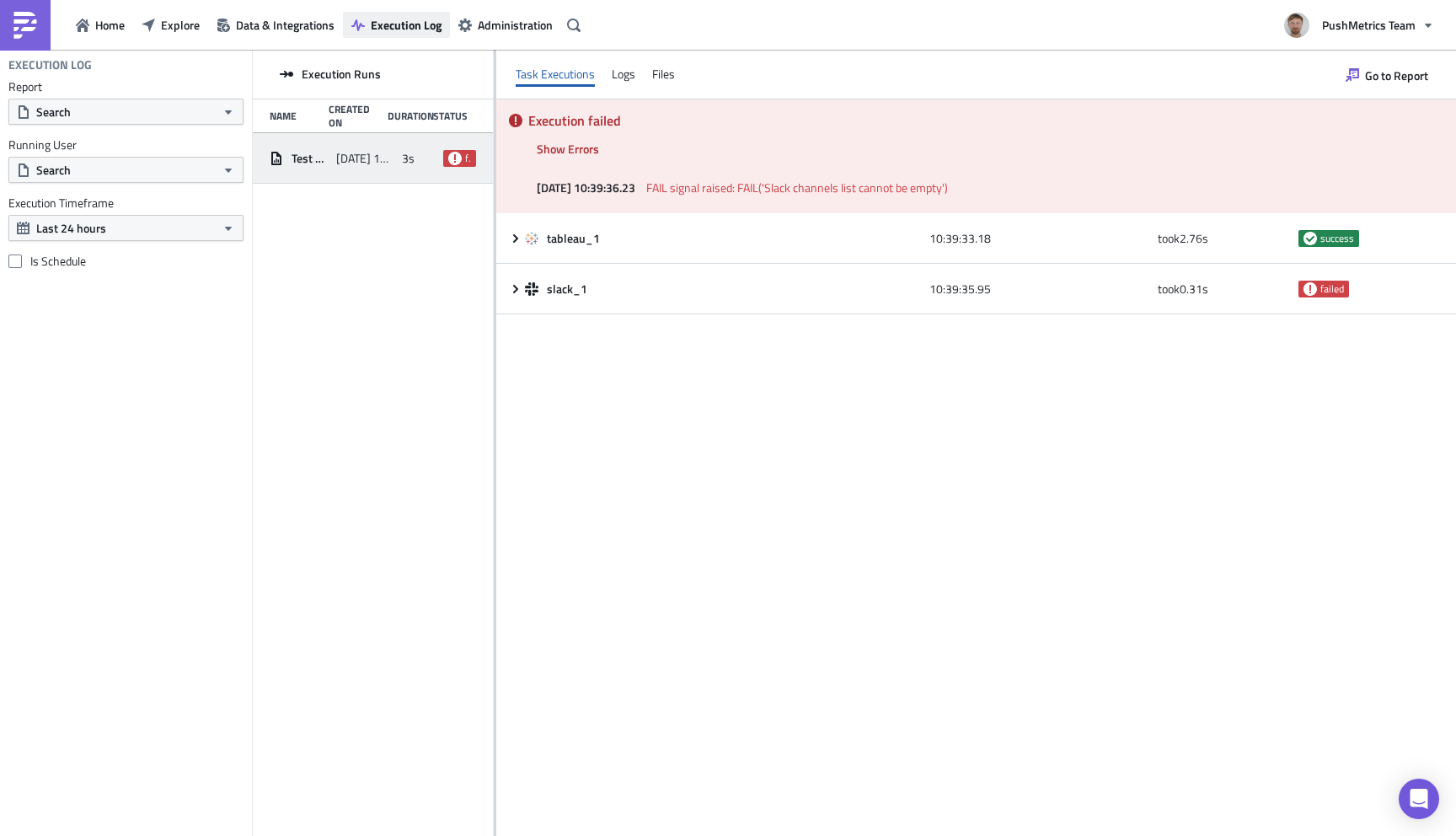
click at [409, 36] on button "Execution Log" at bounding box center [396, 25] width 107 height 26
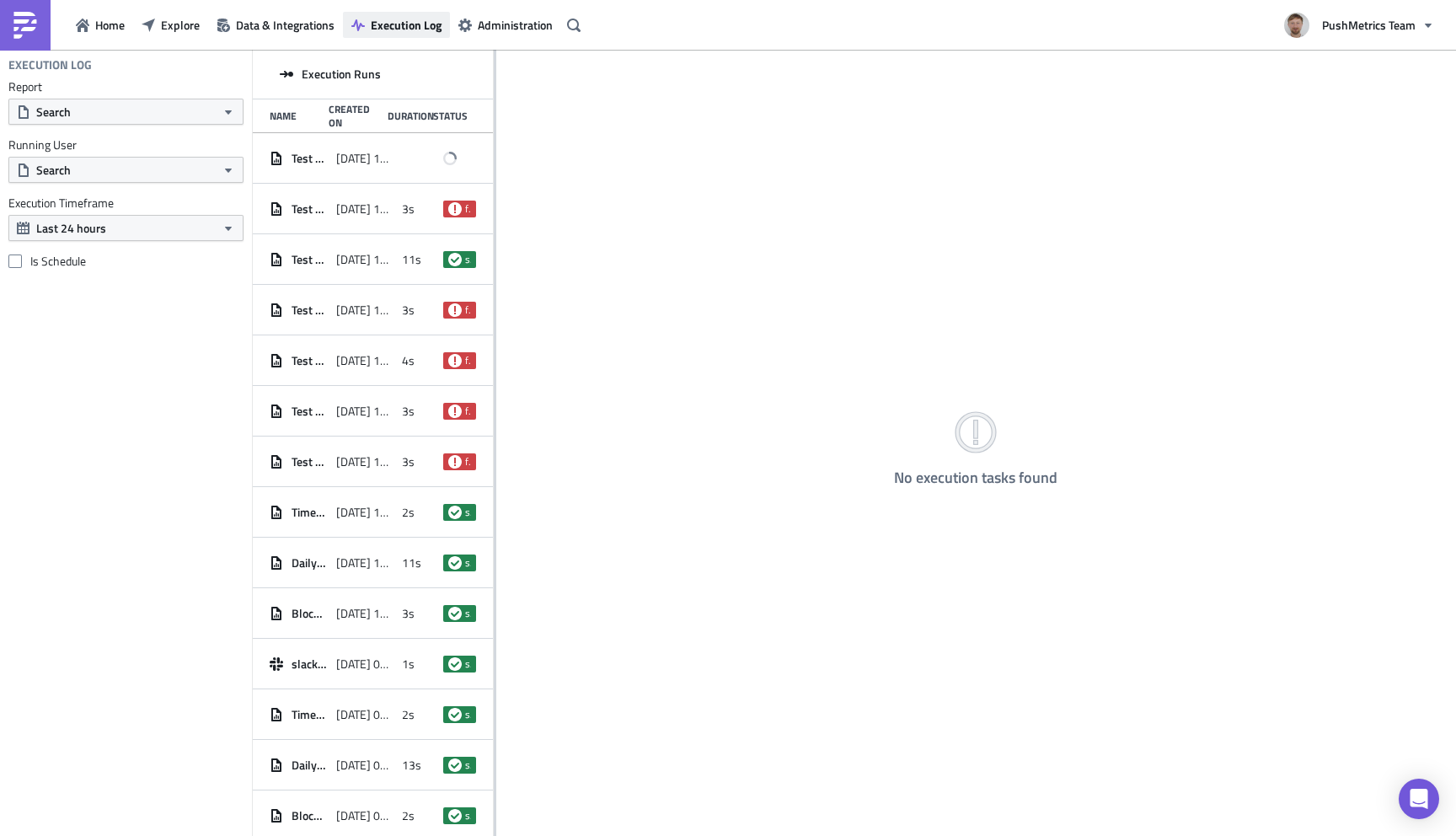
click at [393, 21] on span "Execution Log" at bounding box center [406, 25] width 71 height 18
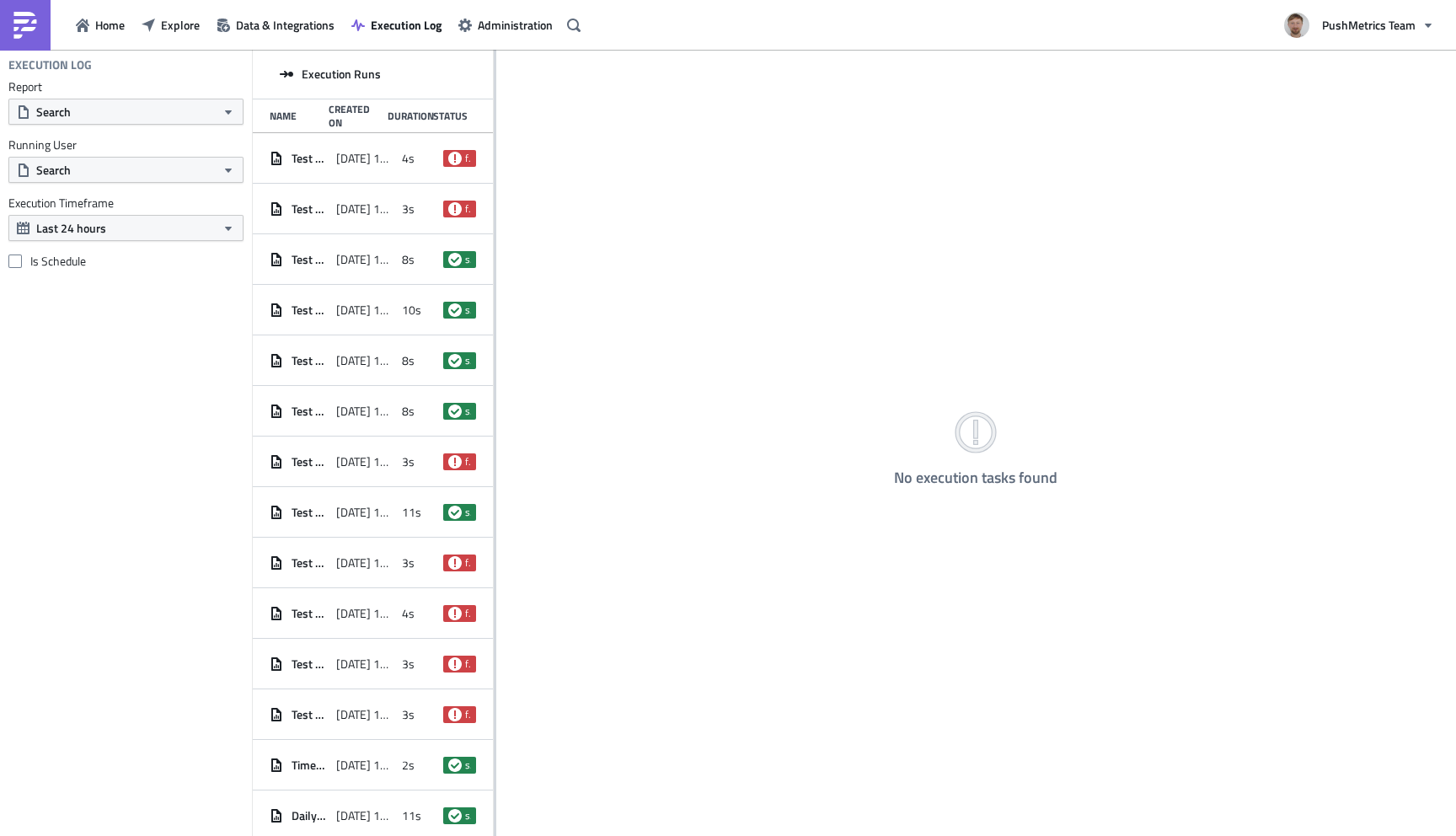
click at [379, 149] on div "[DATE] 10:43" at bounding box center [365, 158] width 58 height 30
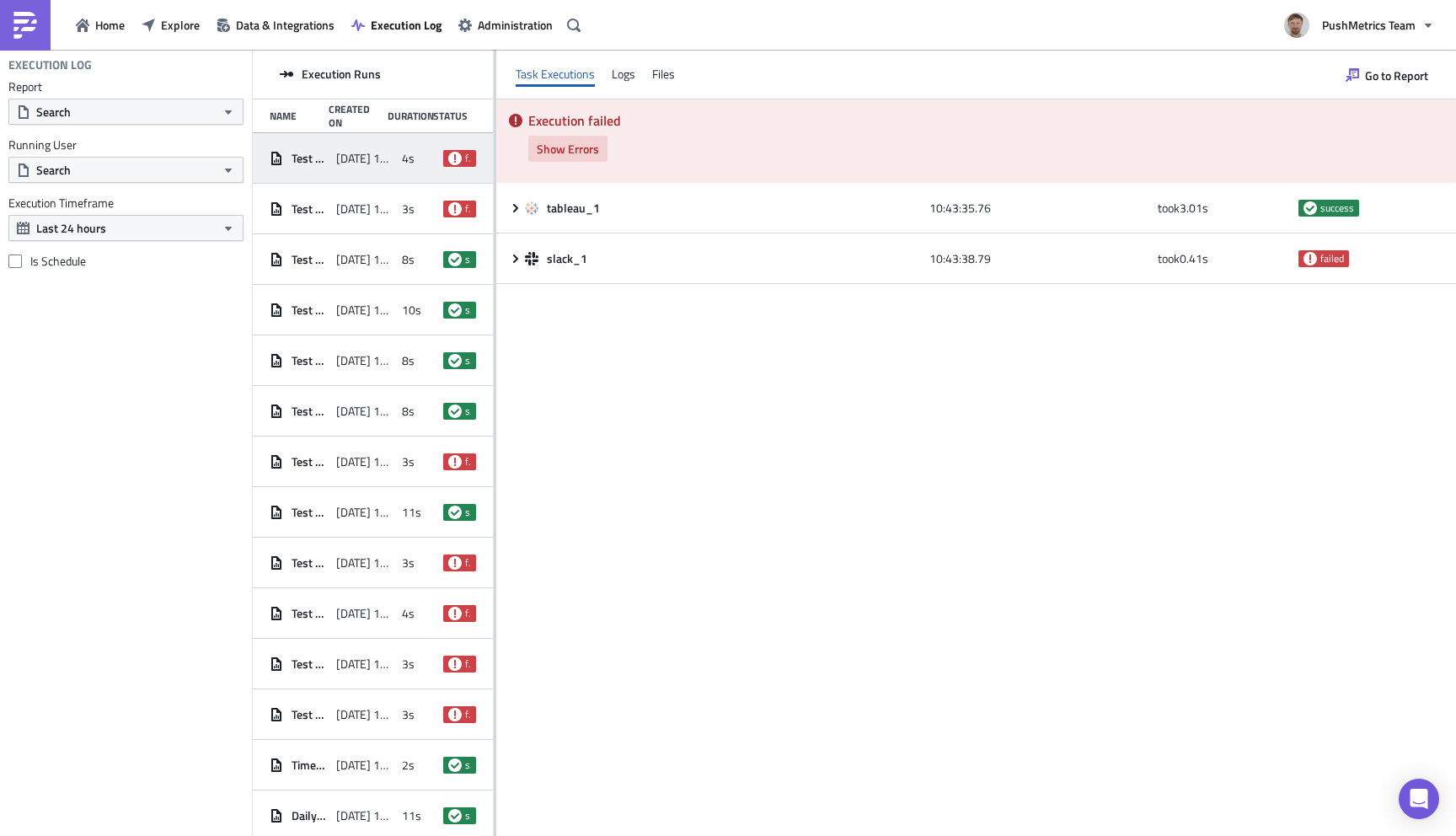
click at [580, 149] on span "Show Errors" at bounding box center [568, 148] width 63 height 18
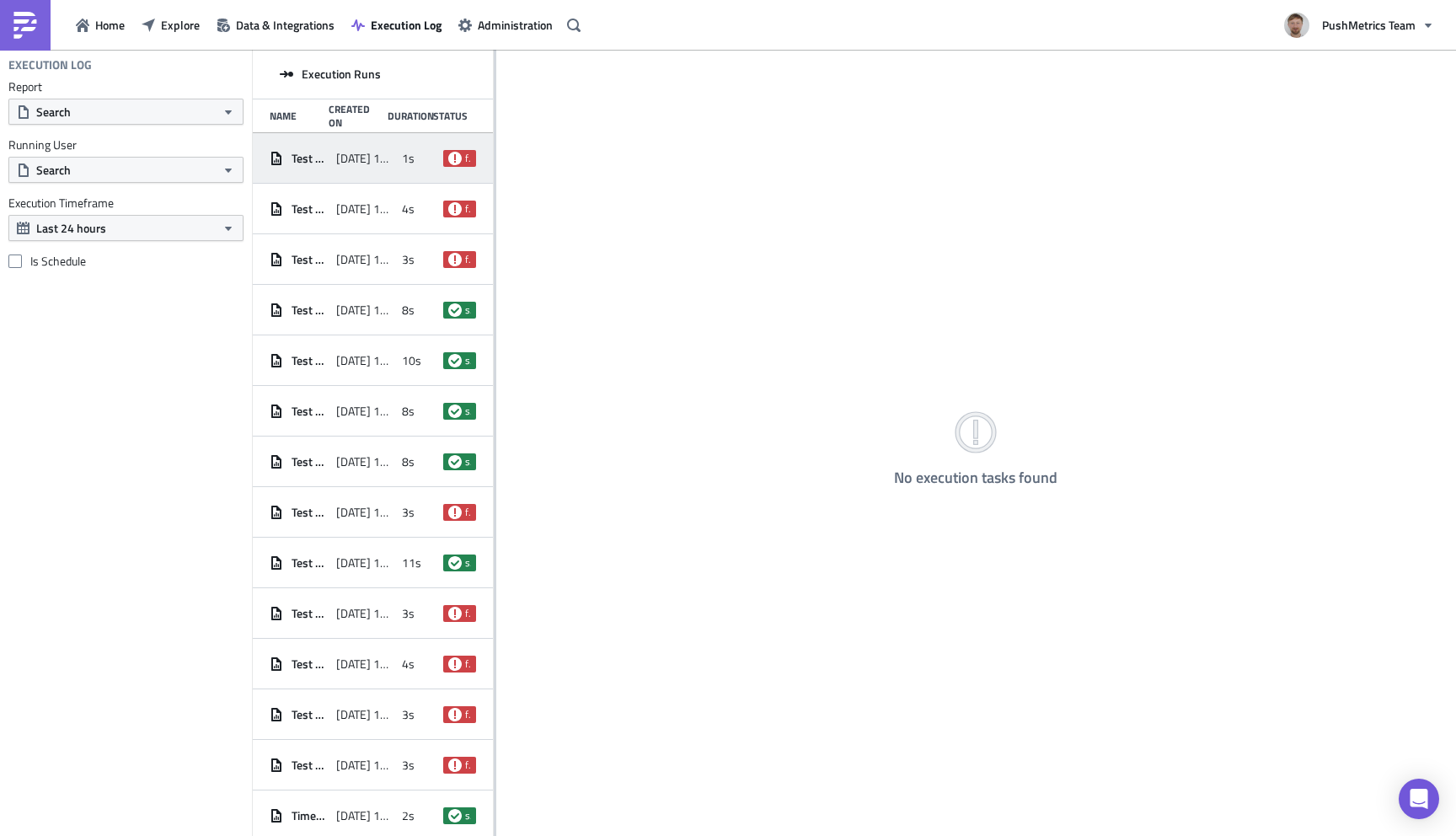
click at [385, 141] on div "Test Slack [DATE] 10:44 1s failed" at bounding box center [373, 158] width 240 height 51
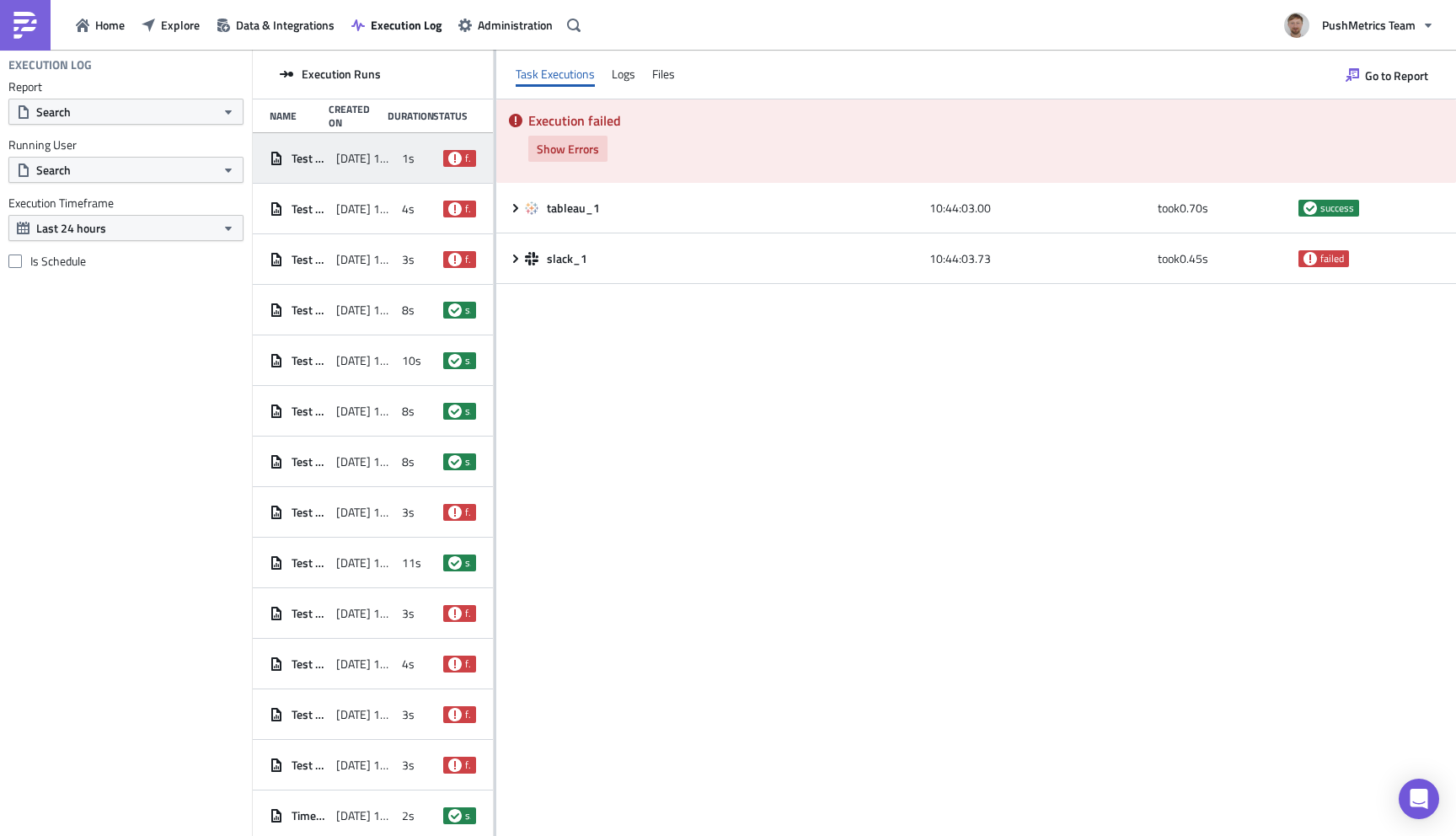
click at [580, 152] on span "Show Errors" at bounding box center [568, 148] width 63 height 18
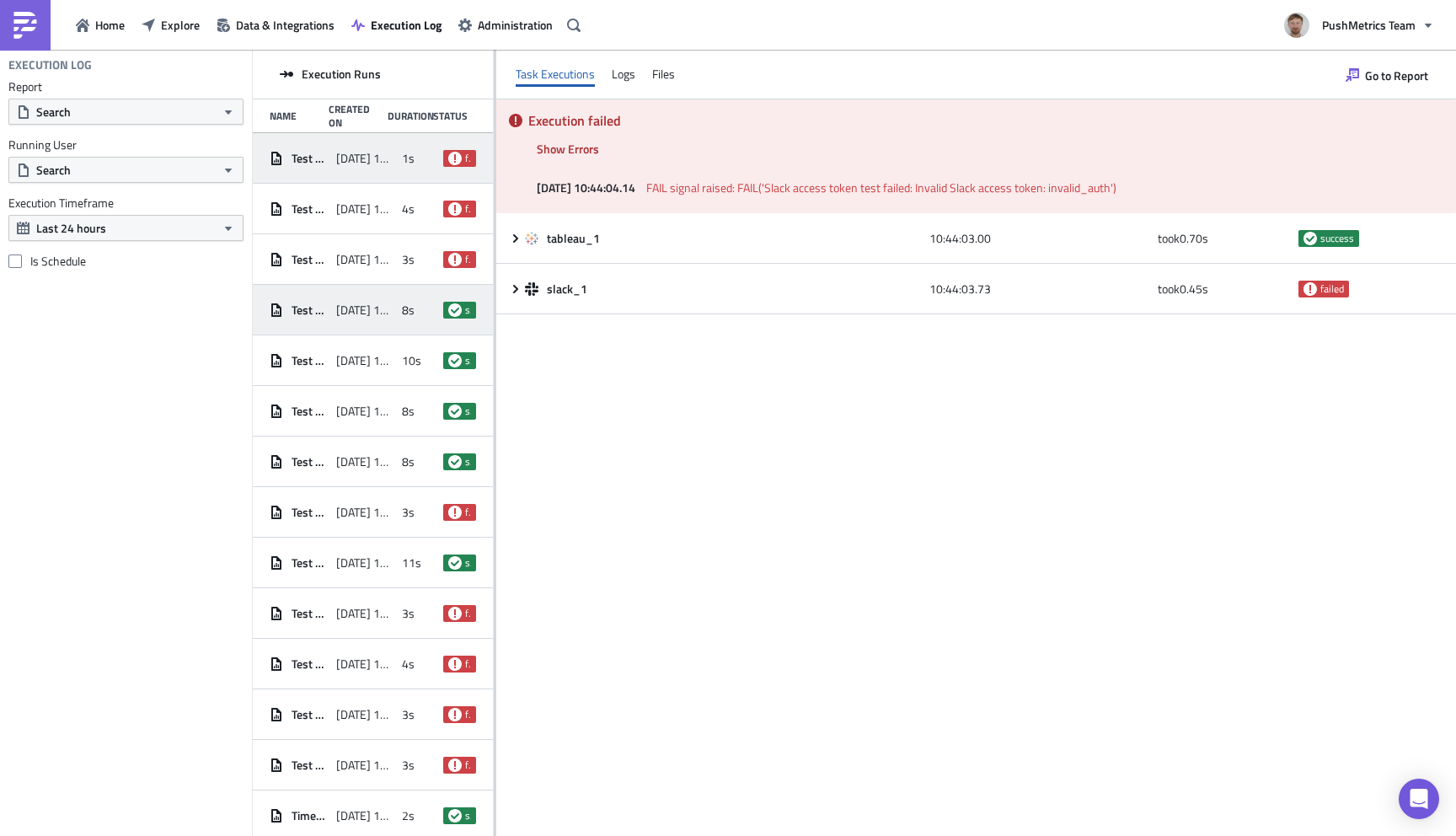
click at [333, 324] on div "Test Slack [DATE] 10:41 8s success" at bounding box center [373, 311] width 240 height 51
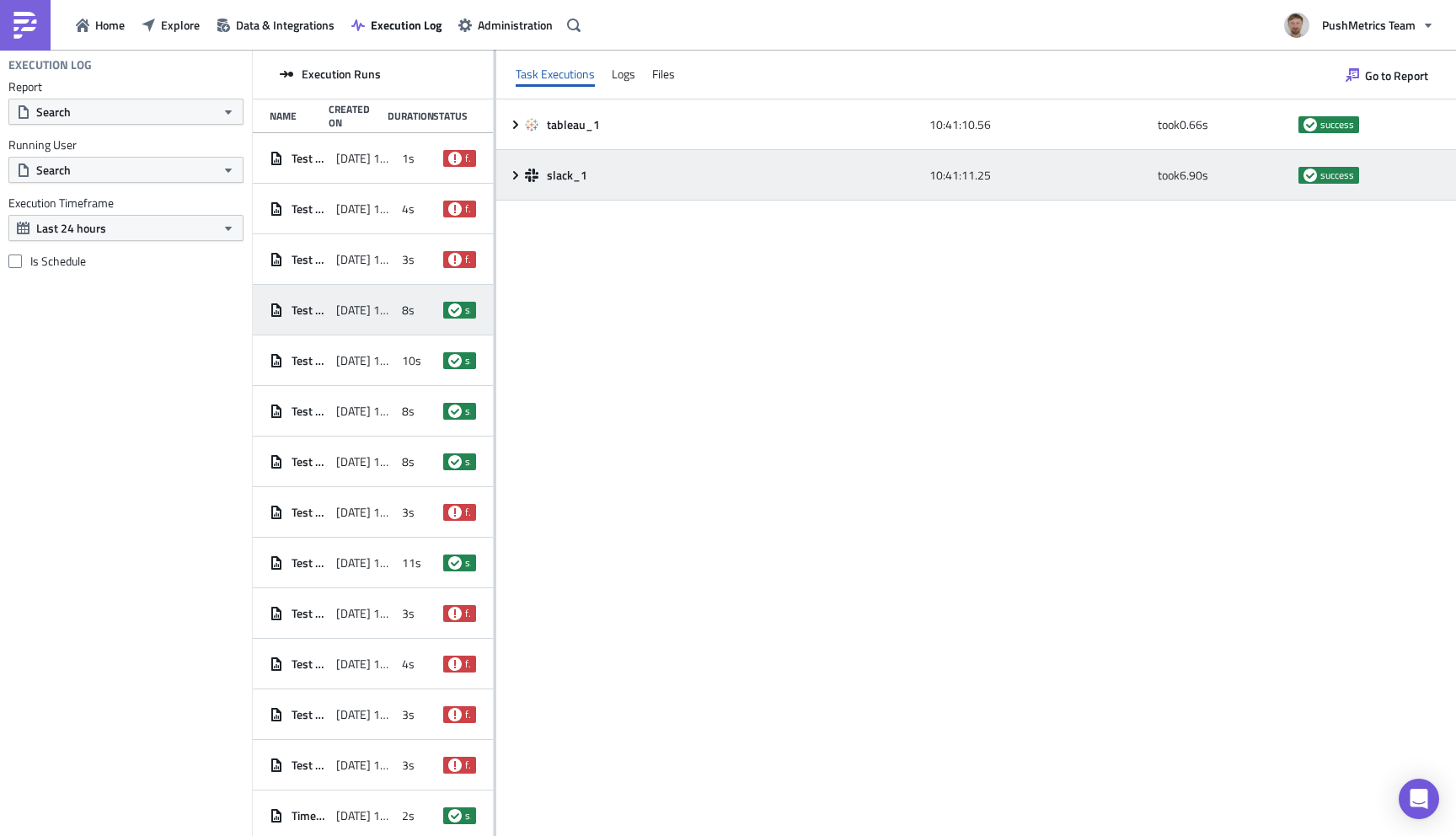
click at [514, 173] on icon at bounding box center [515, 174] width 5 height 8
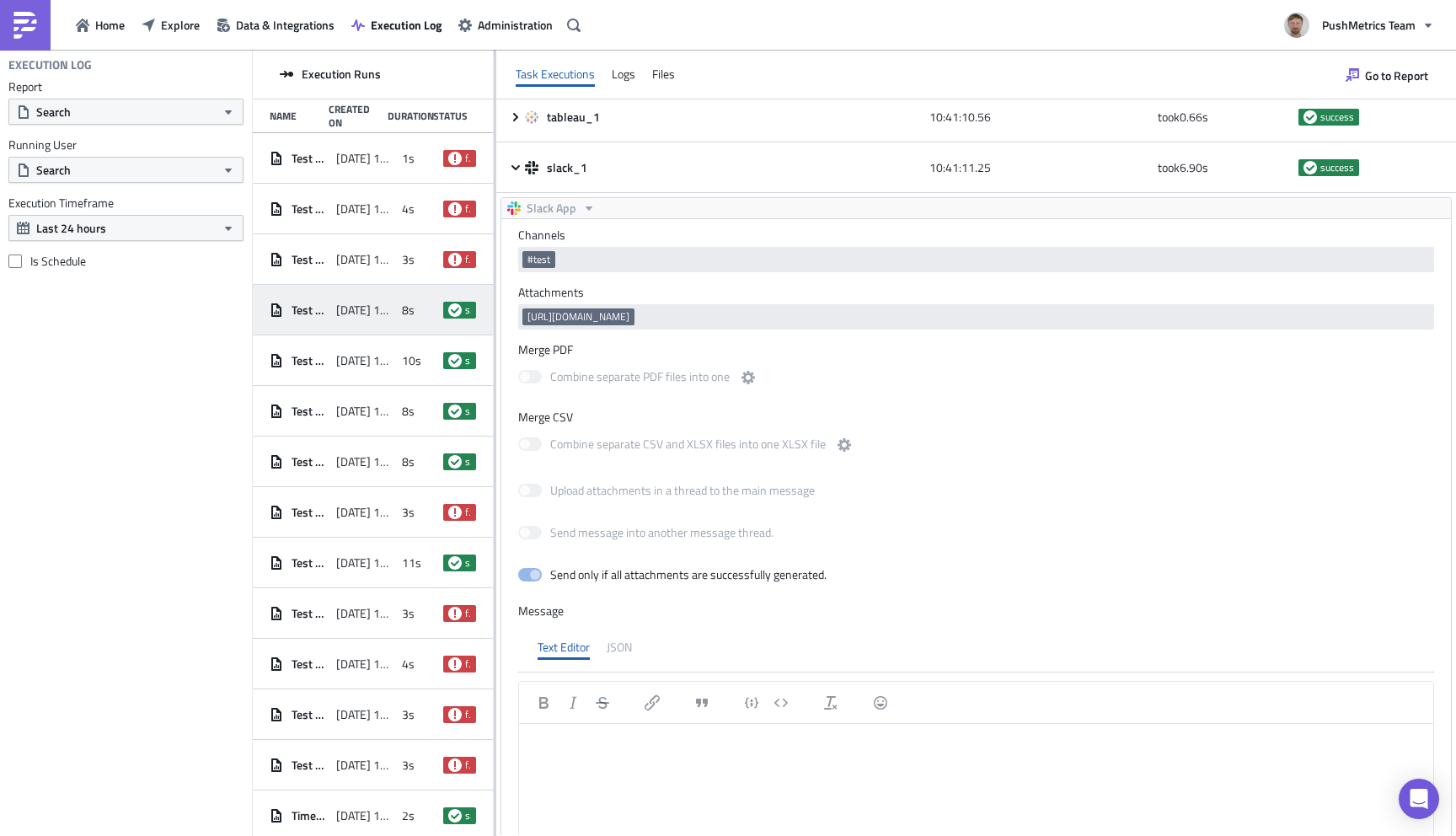
scroll to position [27, 0]
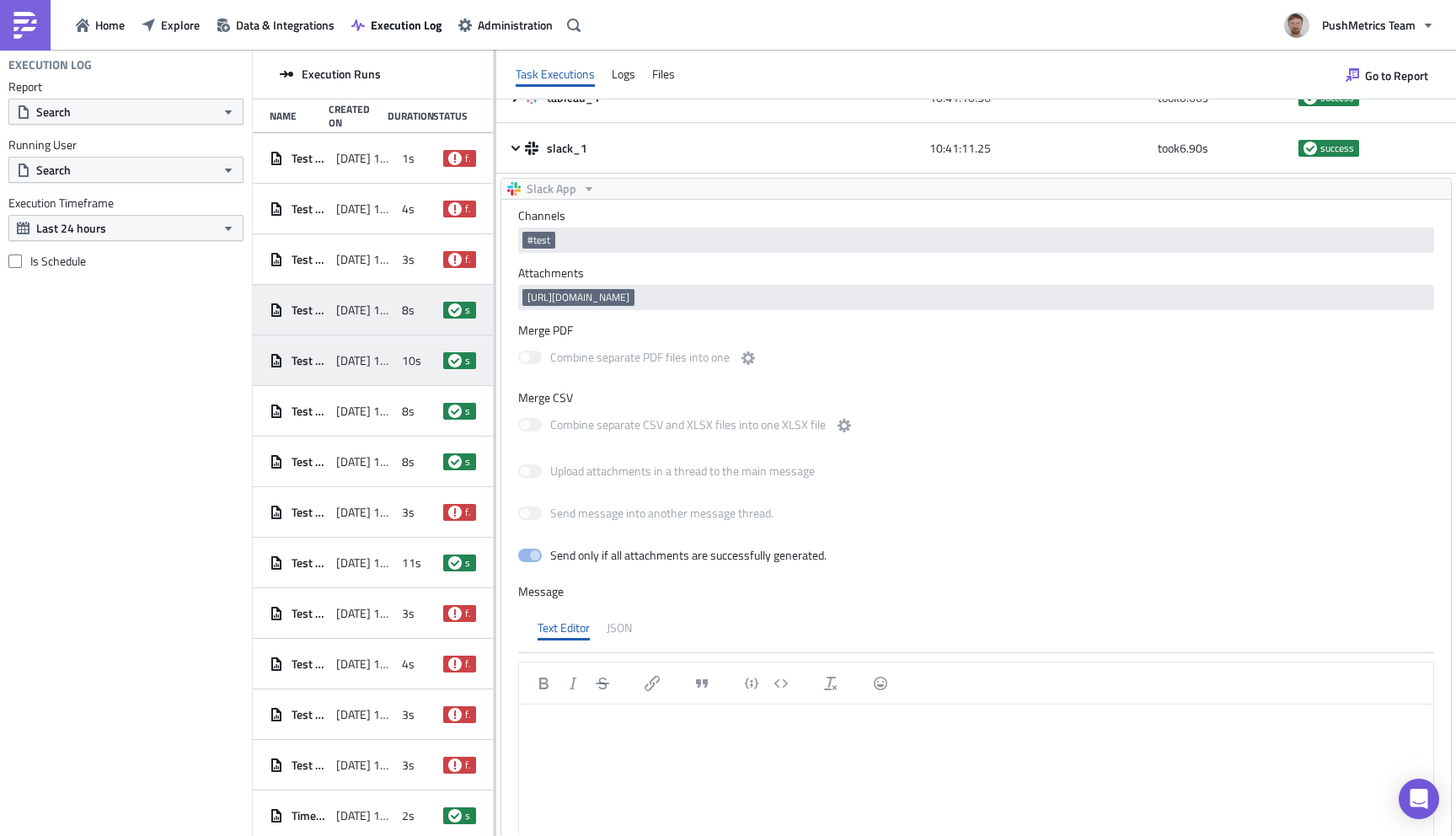
click at [336, 345] on div "[DATE] 10:40" at bounding box center [365, 360] width 58 height 30
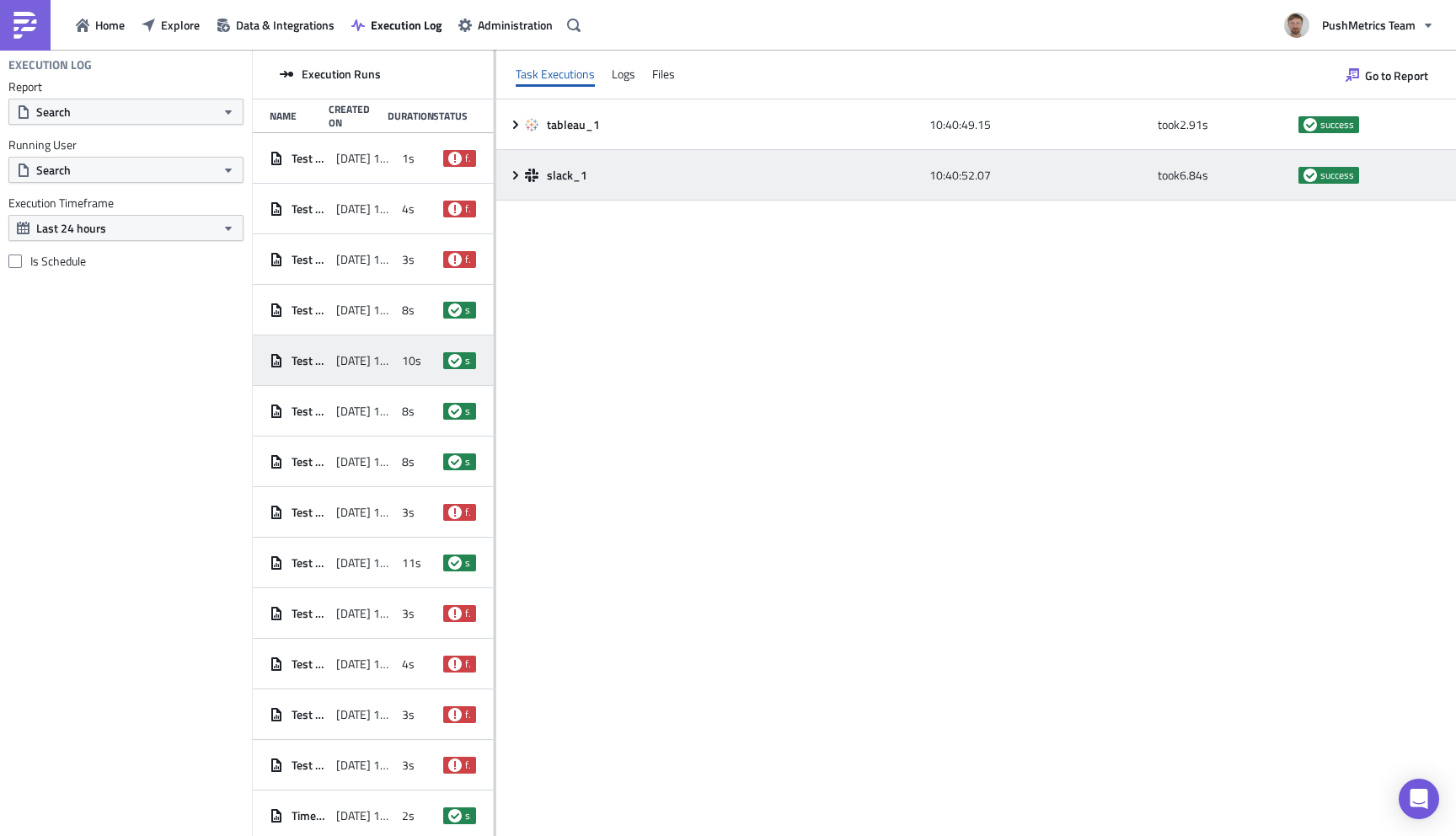
click at [568, 175] on span "slack_1" at bounding box center [568, 175] width 43 height 15
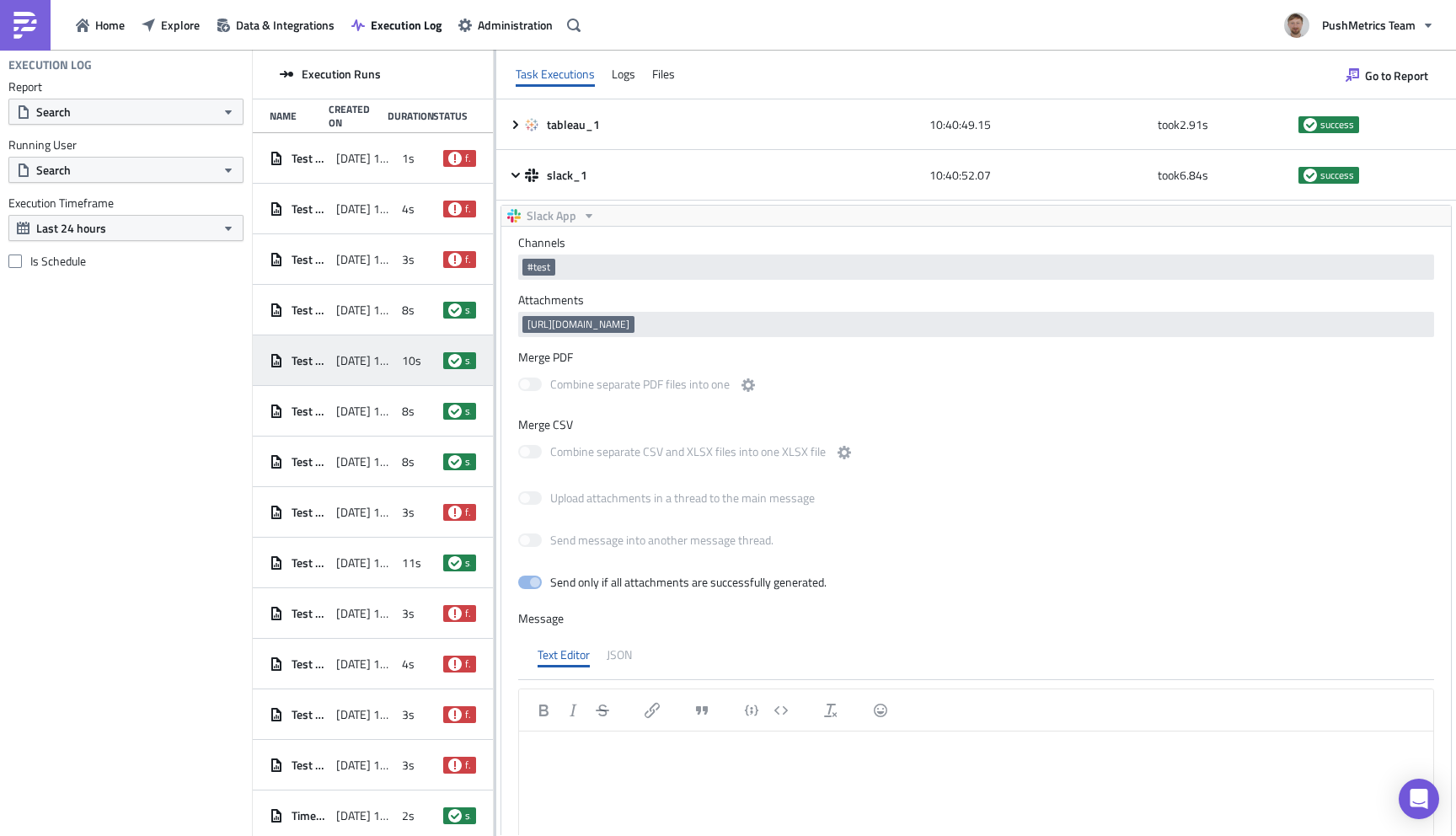
scroll to position [0, 0]
click at [349, 400] on div "[DATE] 10:40" at bounding box center [365, 411] width 58 height 30
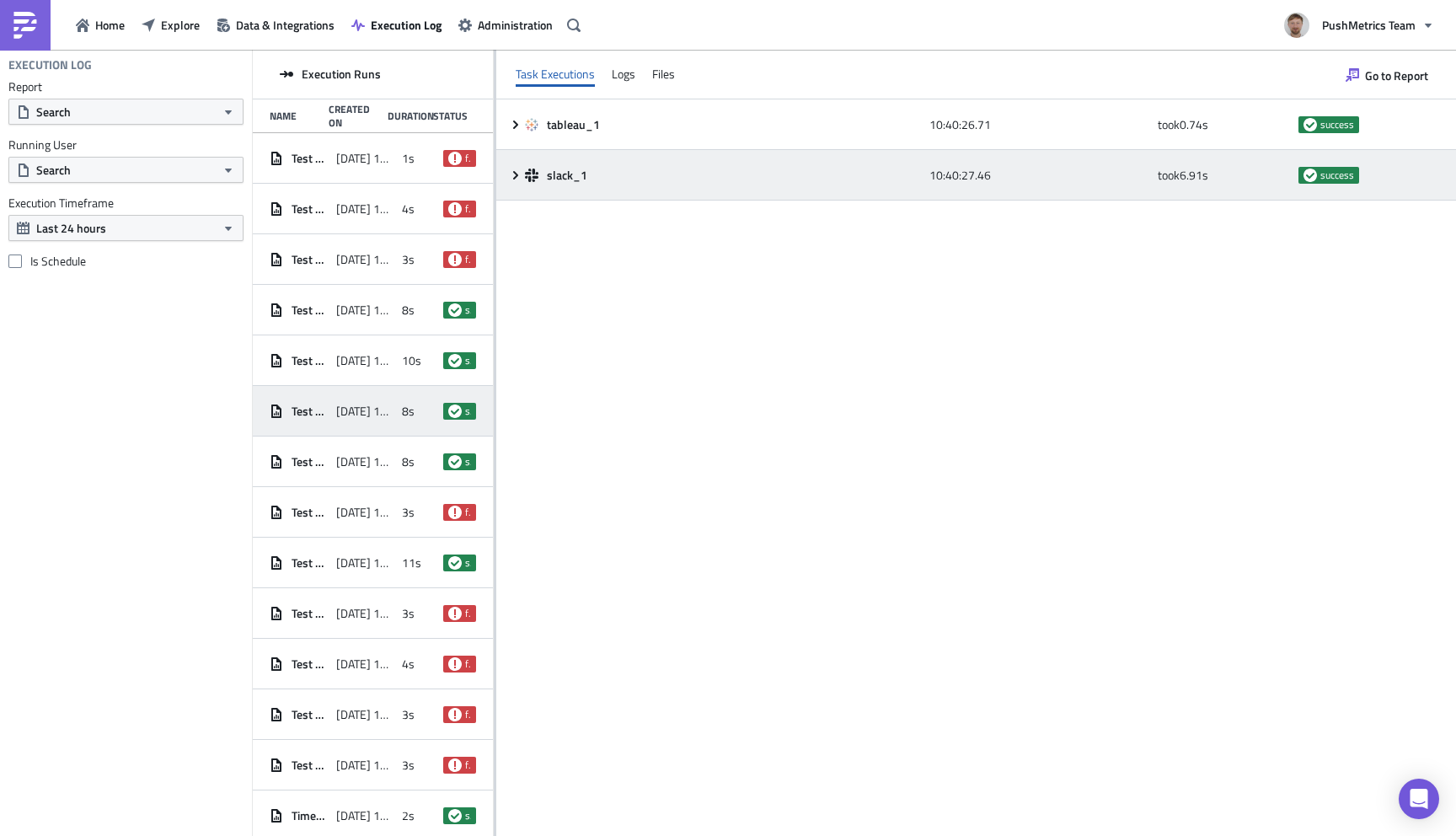
click at [558, 183] on div "slack_1" at bounding box center [723, 175] width 396 height 30
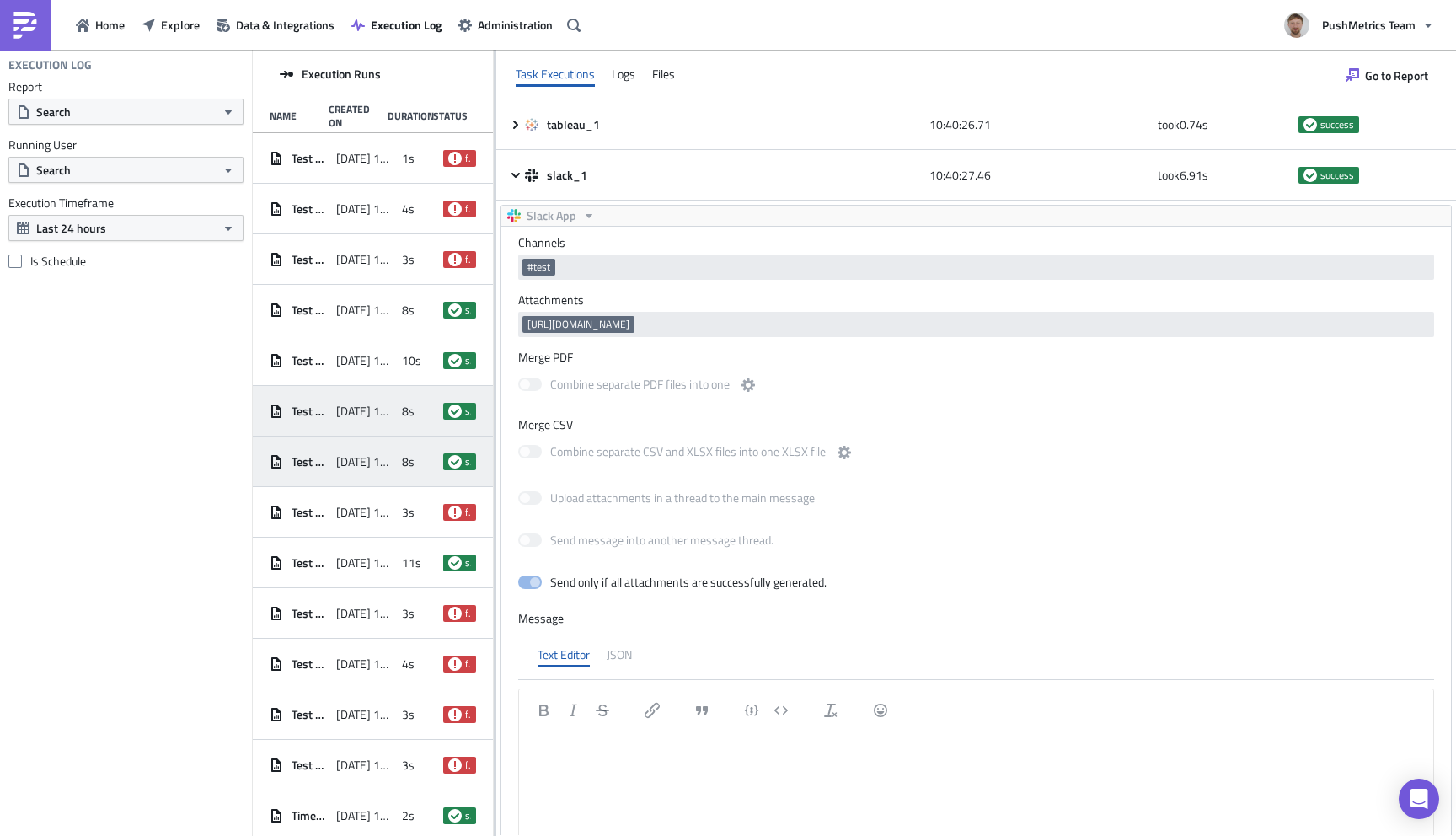
click at [342, 469] on span "[DATE] 10:39" at bounding box center [365, 462] width 58 height 15
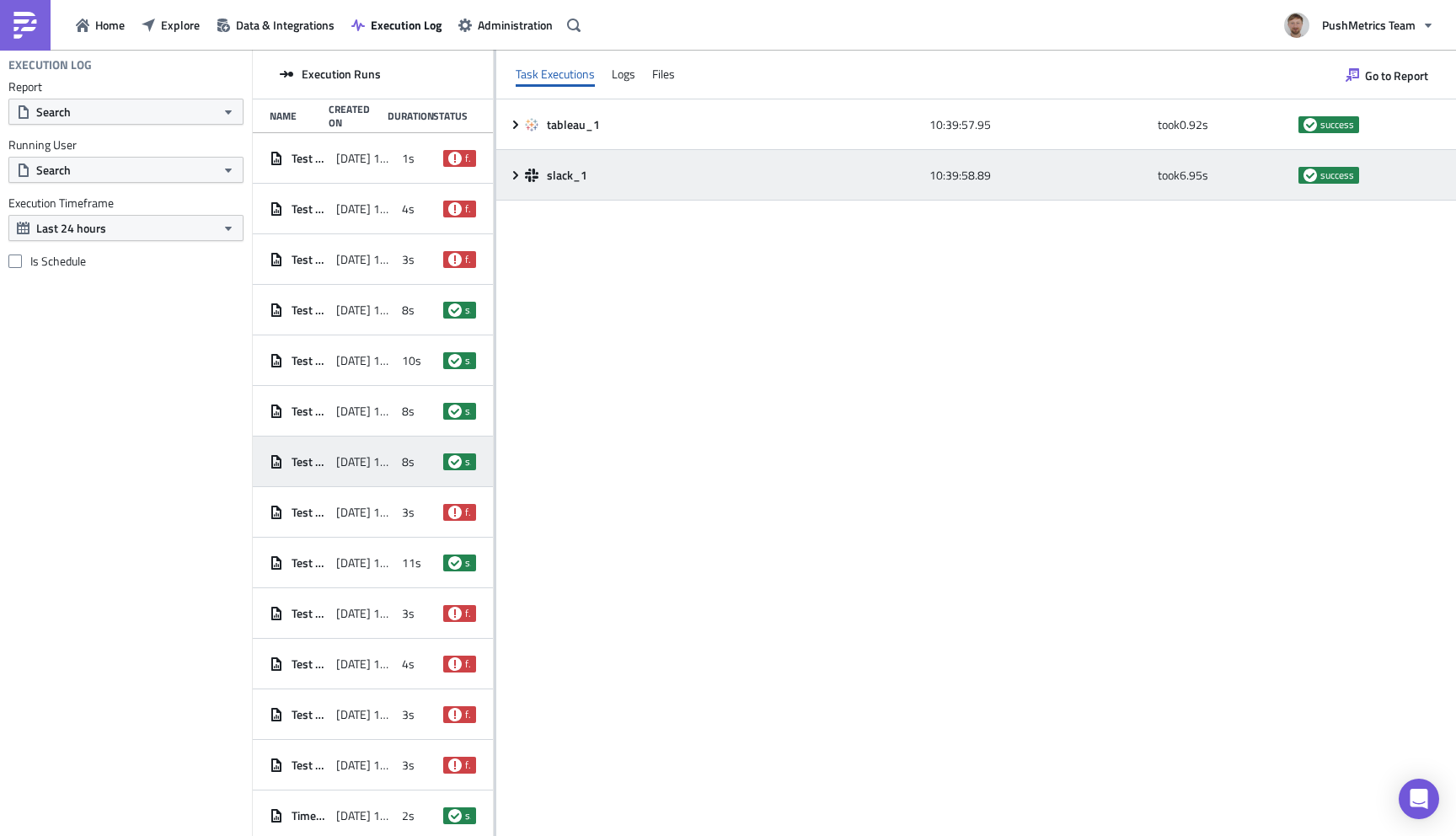
click at [568, 170] on span "slack_1" at bounding box center [568, 175] width 43 height 15
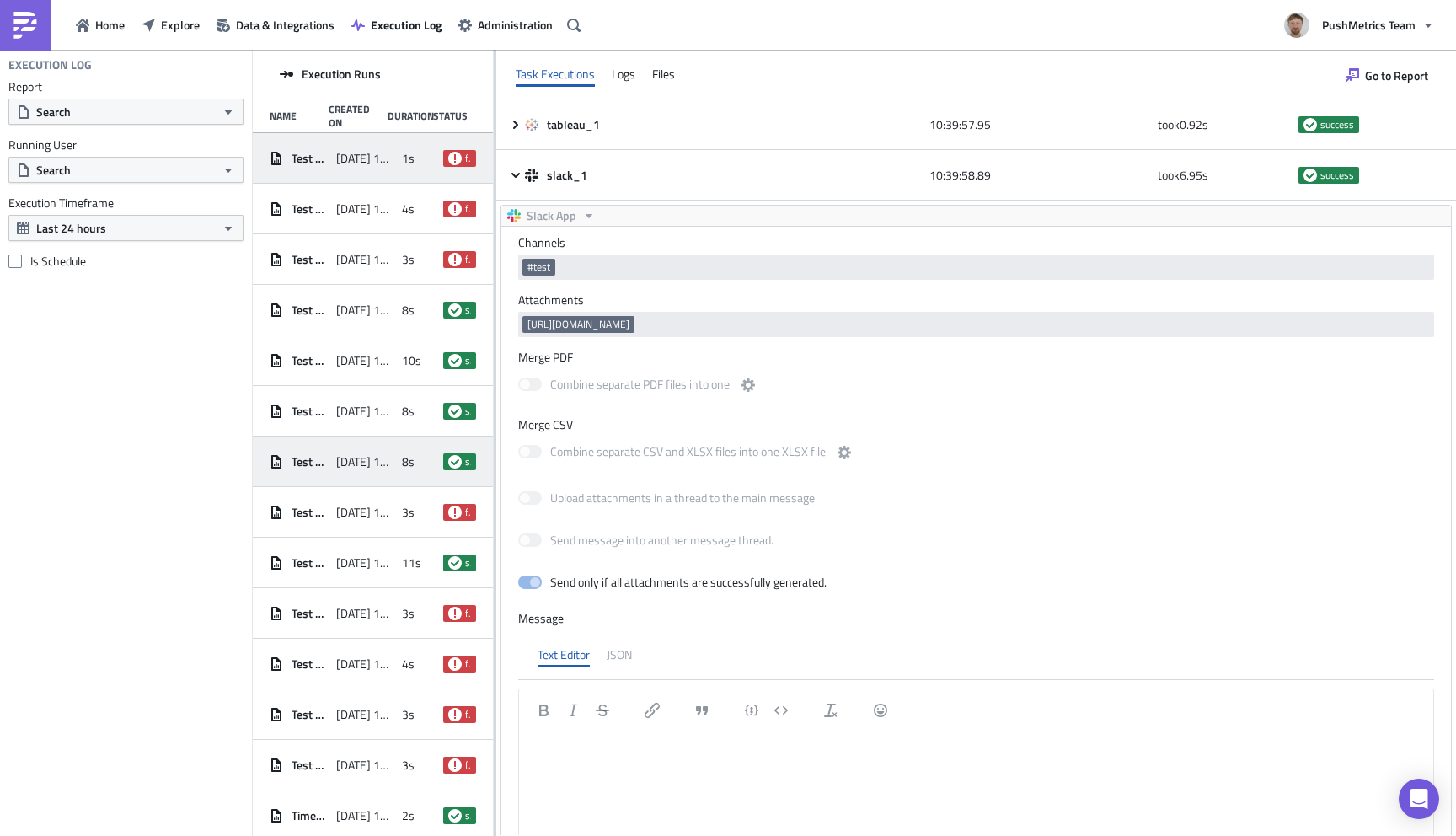
click at [353, 154] on span "[DATE] 10:44" at bounding box center [365, 158] width 58 height 15
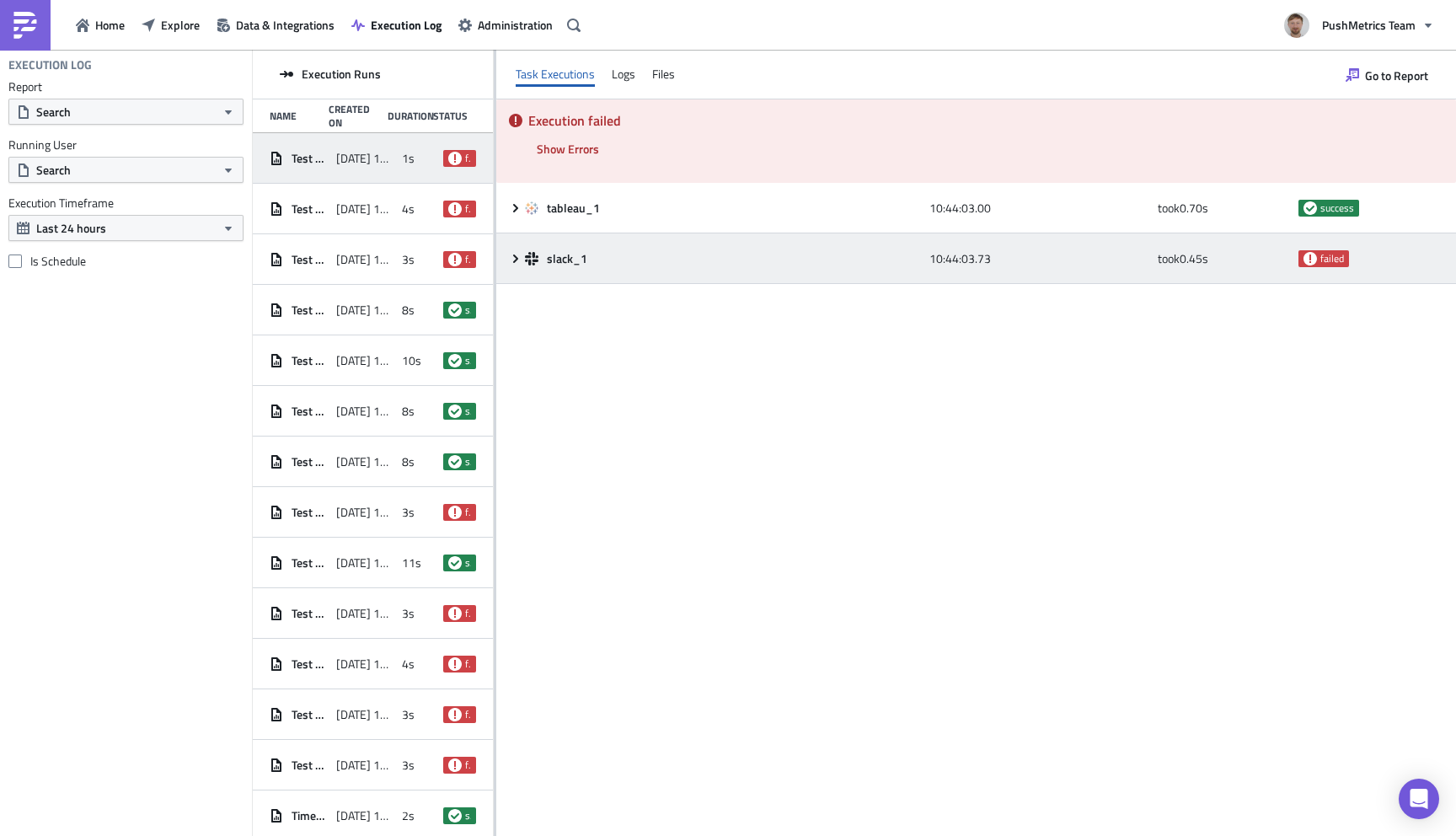
click at [510, 254] on icon at bounding box center [515, 259] width 14 height 14
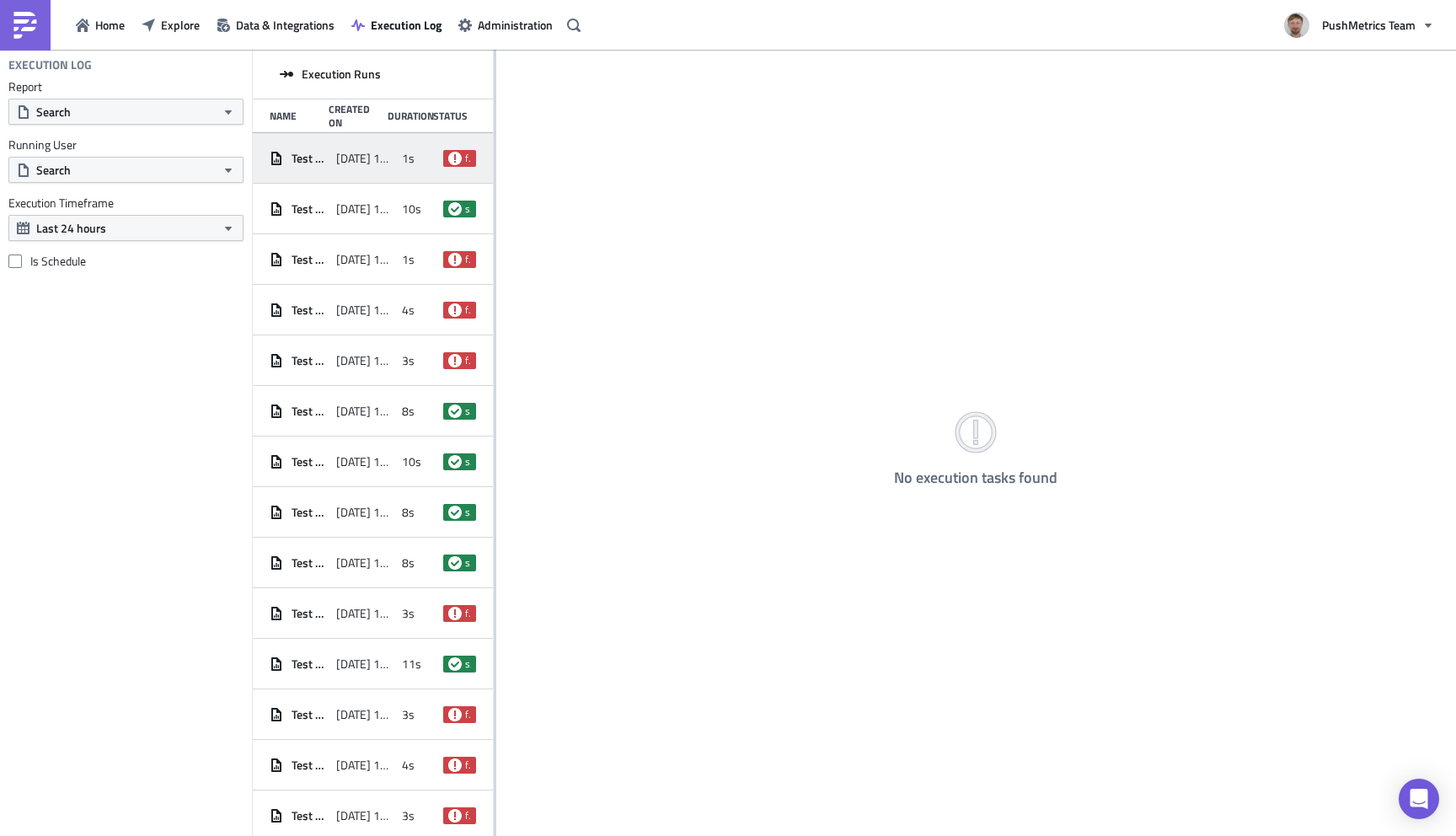
click at [383, 147] on div "[DATE] 10:45" at bounding box center [365, 158] width 58 height 30
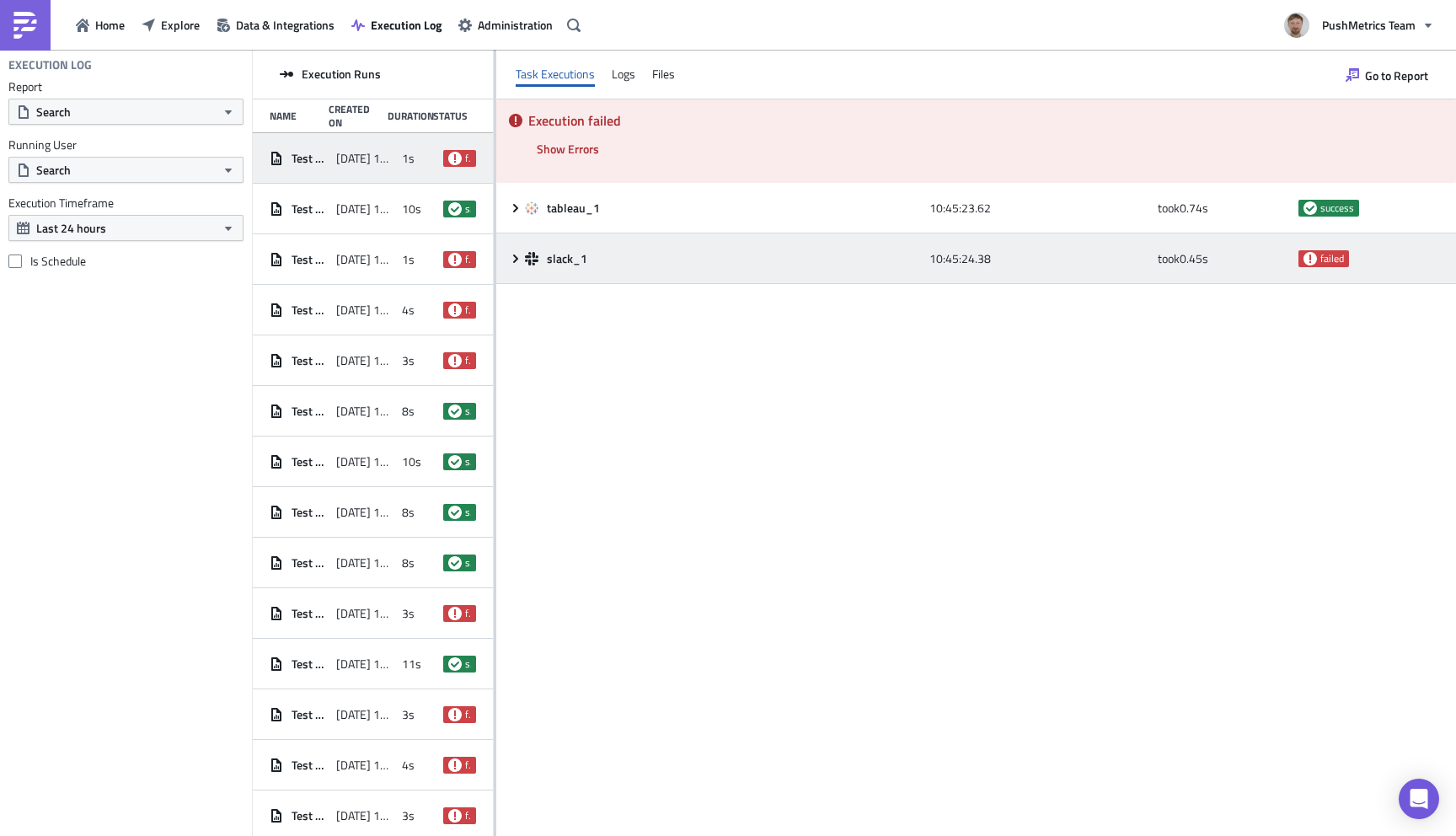
click at [508, 255] on icon at bounding box center [515, 259] width 14 height 14
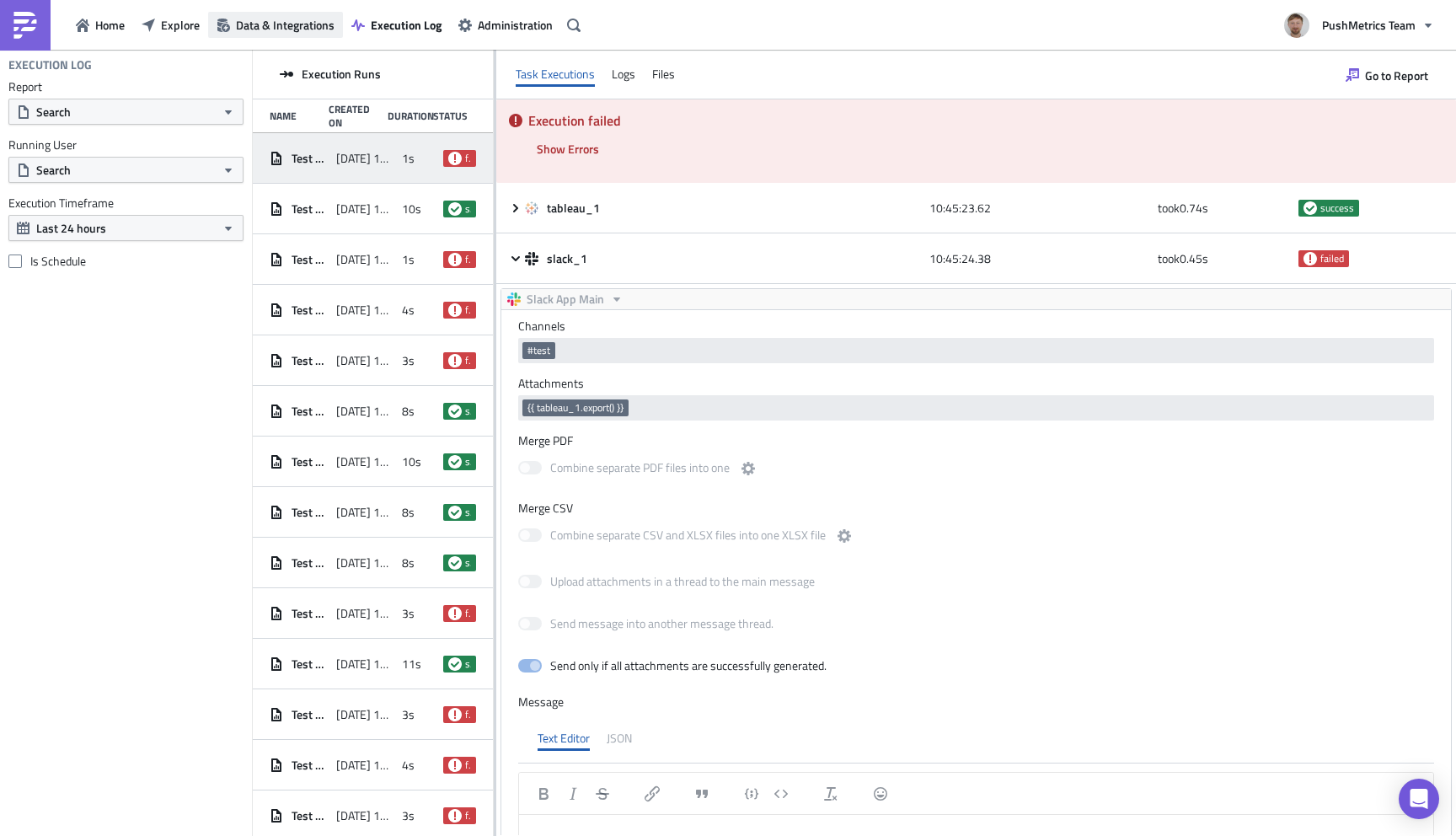
click at [280, 25] on span "Data & Integrations" at bounding box center [285, 25] width 99 height 18
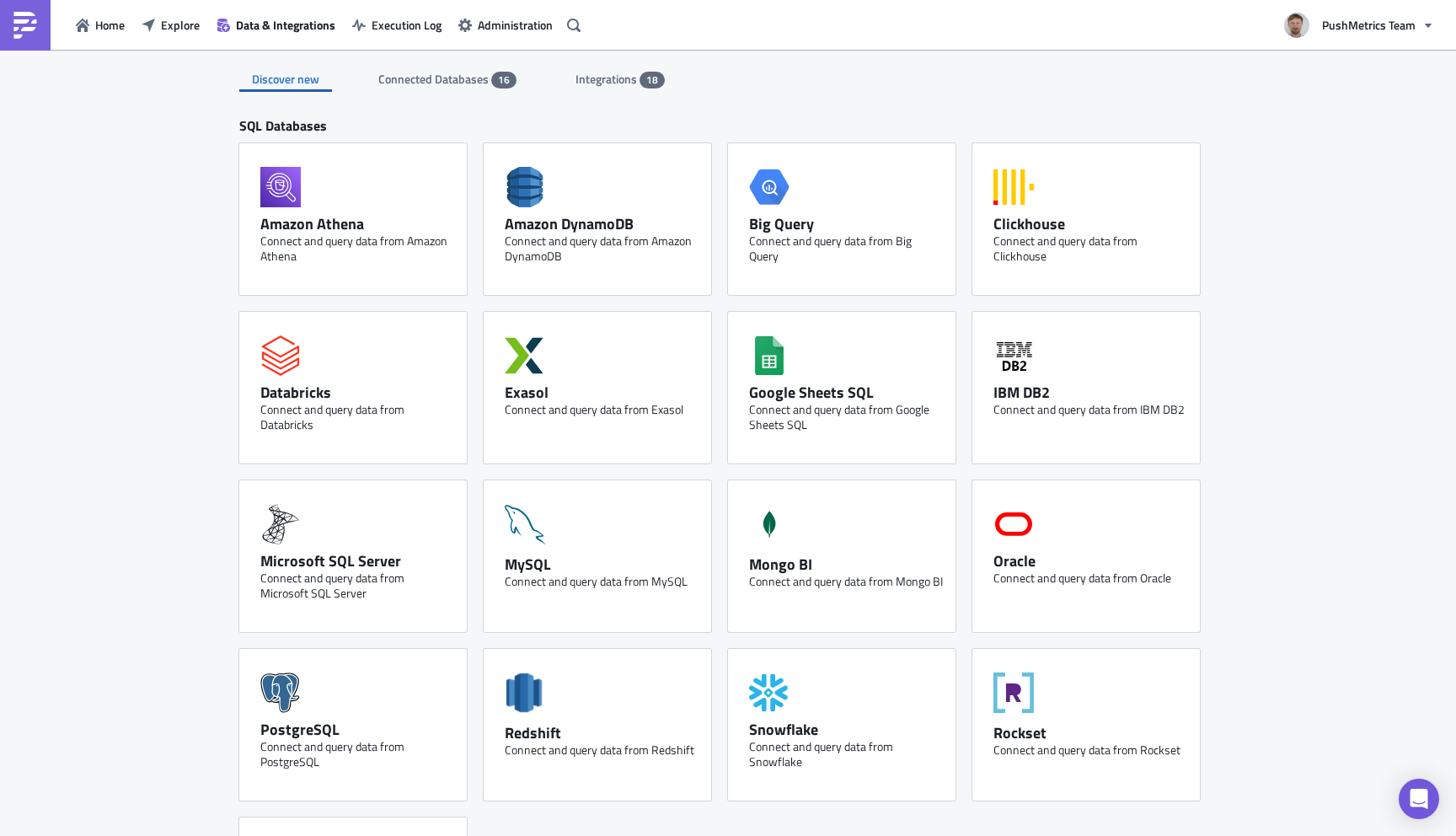
click at [605, 63] on div "Discover new Connected Databases 16 Integrations 18" at bounding box center [728, 71] width 977 height 42
click at [610, 87] on span "Integrations" at bounding box center [607, 79] width 64 height 18
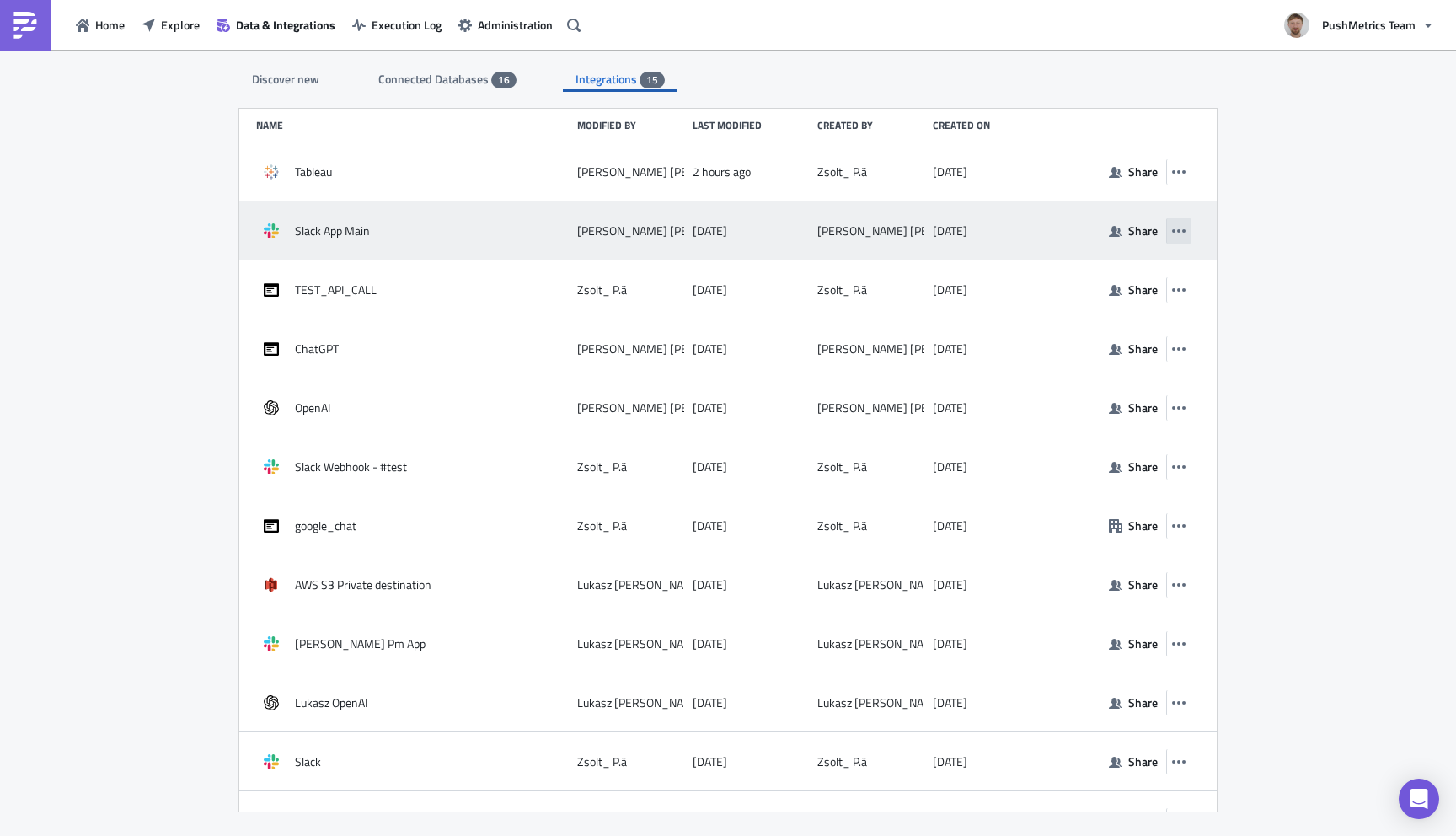
click at [1184, 232] on icon "button" at bounding box center [1179, 231] width 14 height 3
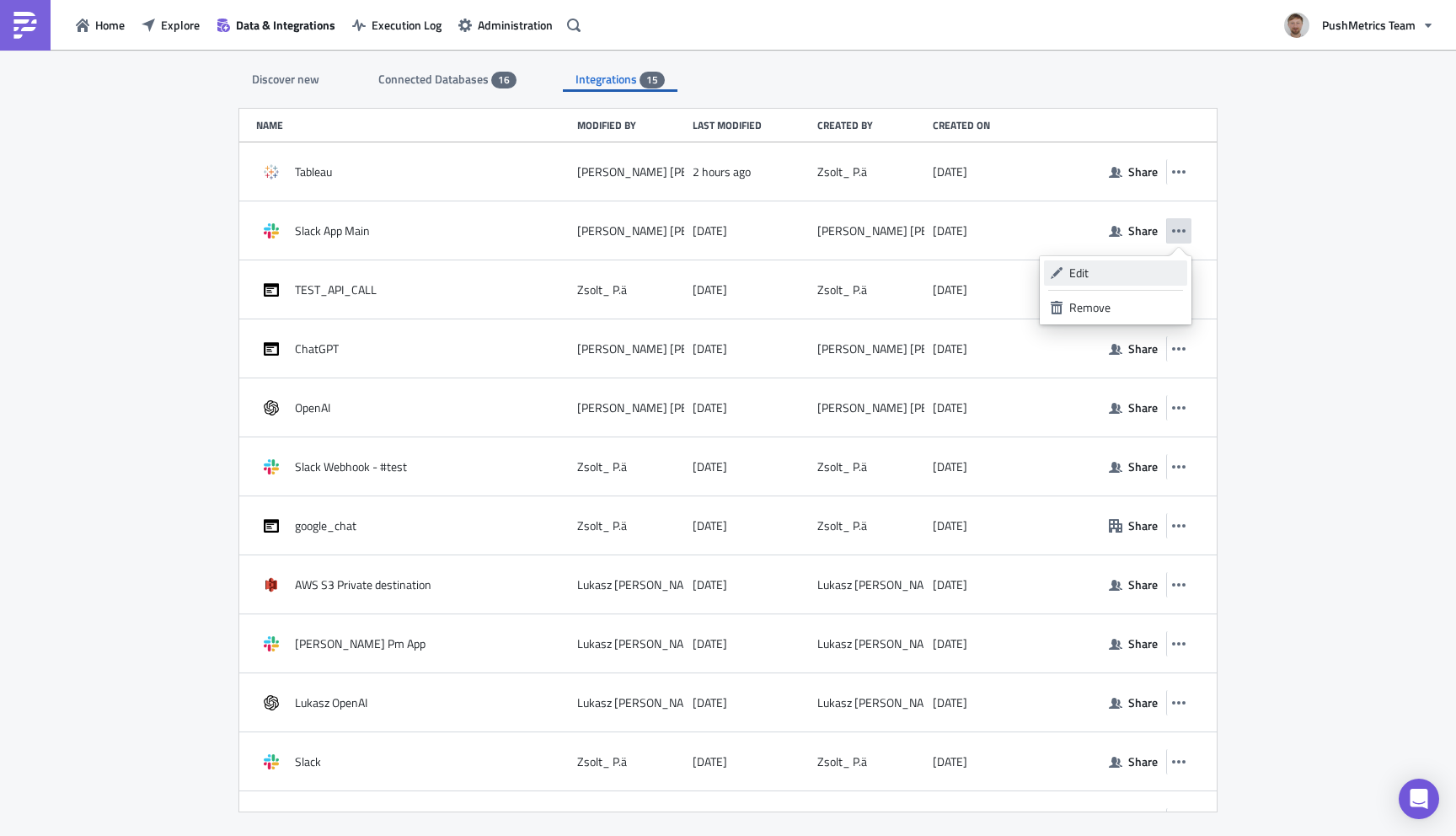
click at [1113, 281] on div "Edit" at bounding box center [1125, 273] width 112 height 17
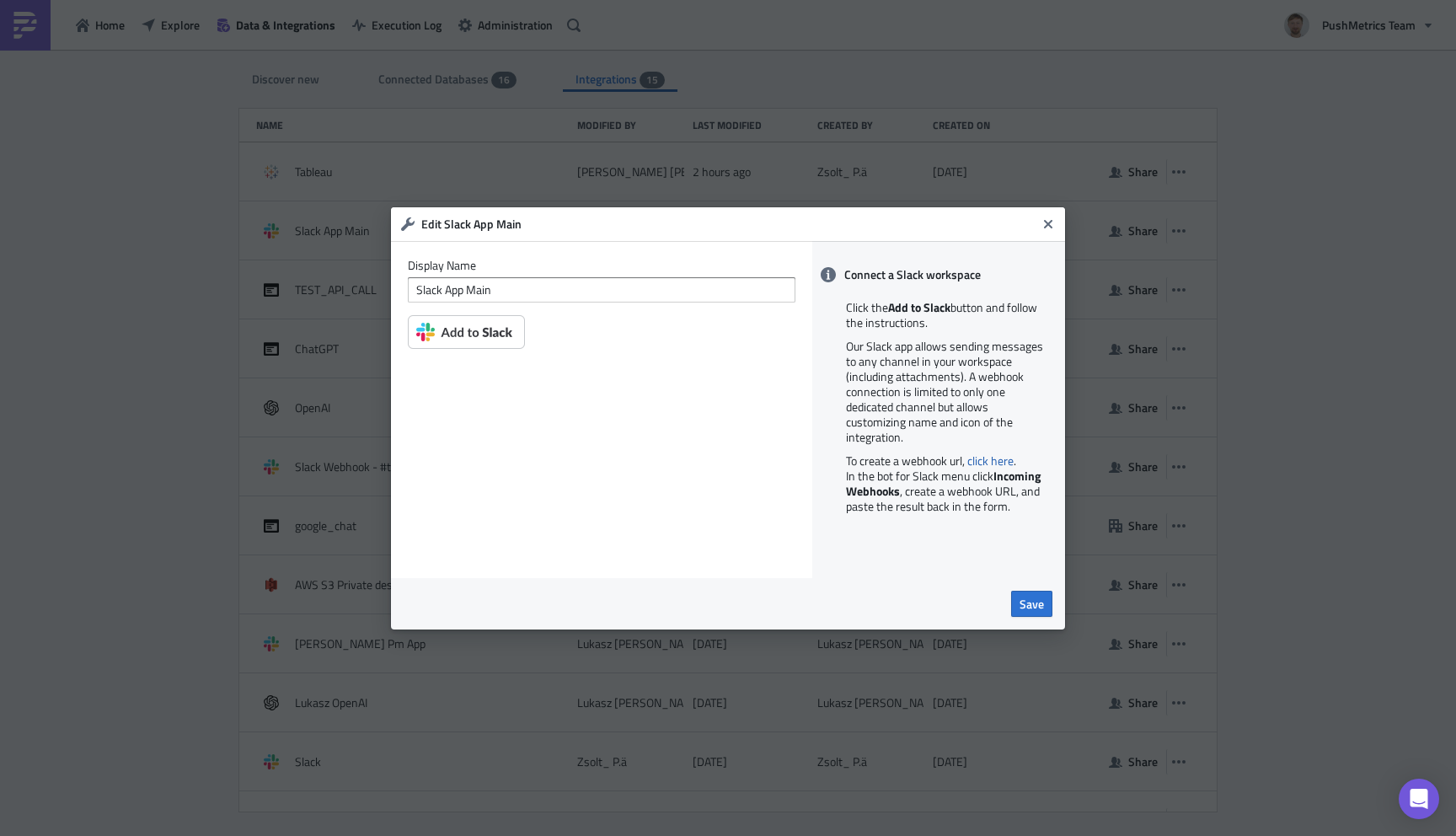
click at [458, 340] on img at bounding box center [466, 332] width 117 height 34
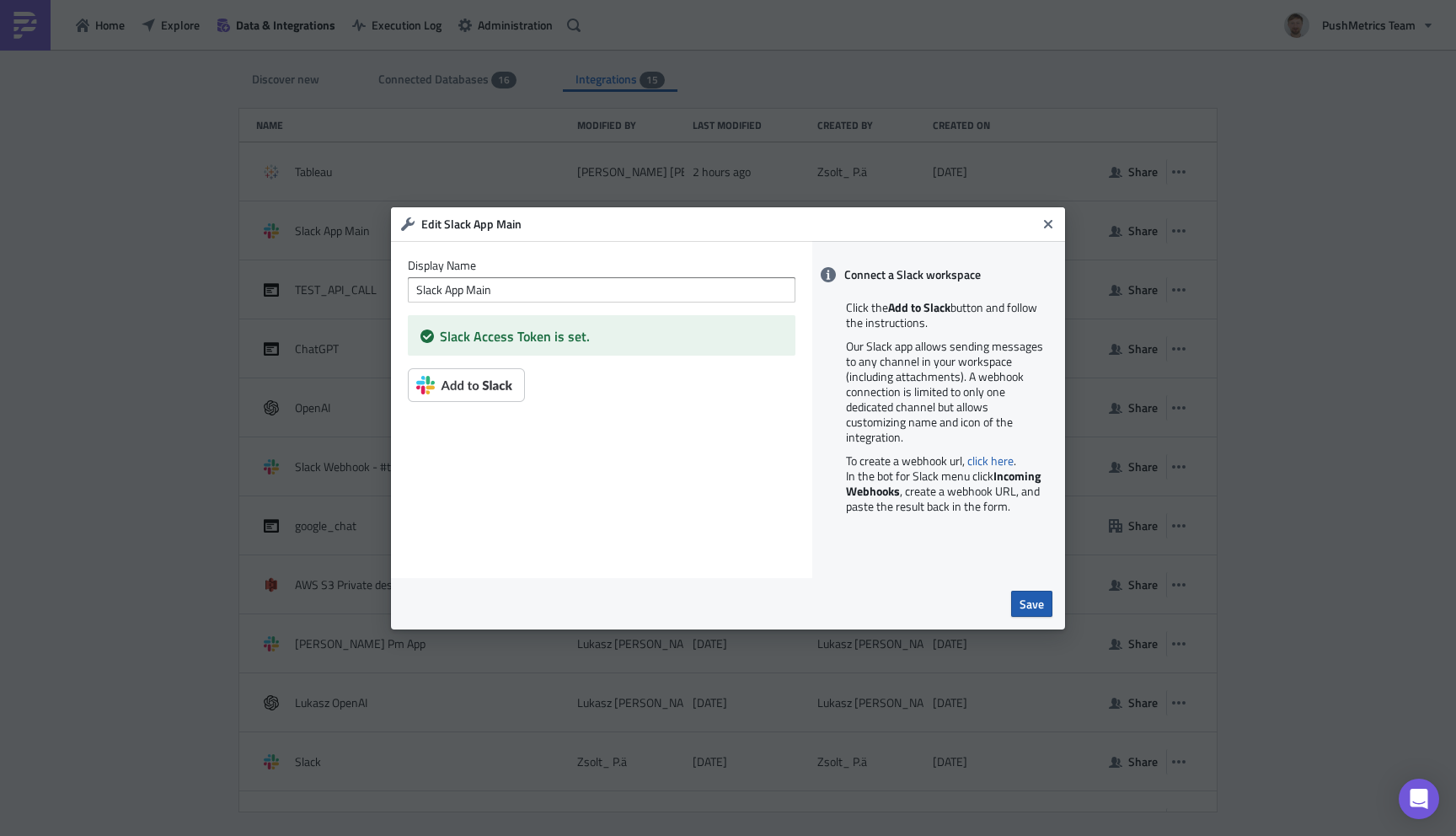
click at [1026, 607] on span "Save" at bounding box center [1031, 603] width 25 height 18
click at [1046, 229] on icon "Close" at bounding box center [1048, 224] width 14 height 14
click at [1053, 223] on icon "Close" at bounding box center [1048, 224] width 14 height 14
click at [1047, 215] on button "Close" at bounding box center [1048, 224] width 25 height 25
